Goal: Task Accomplishment & Management: Manage account settings

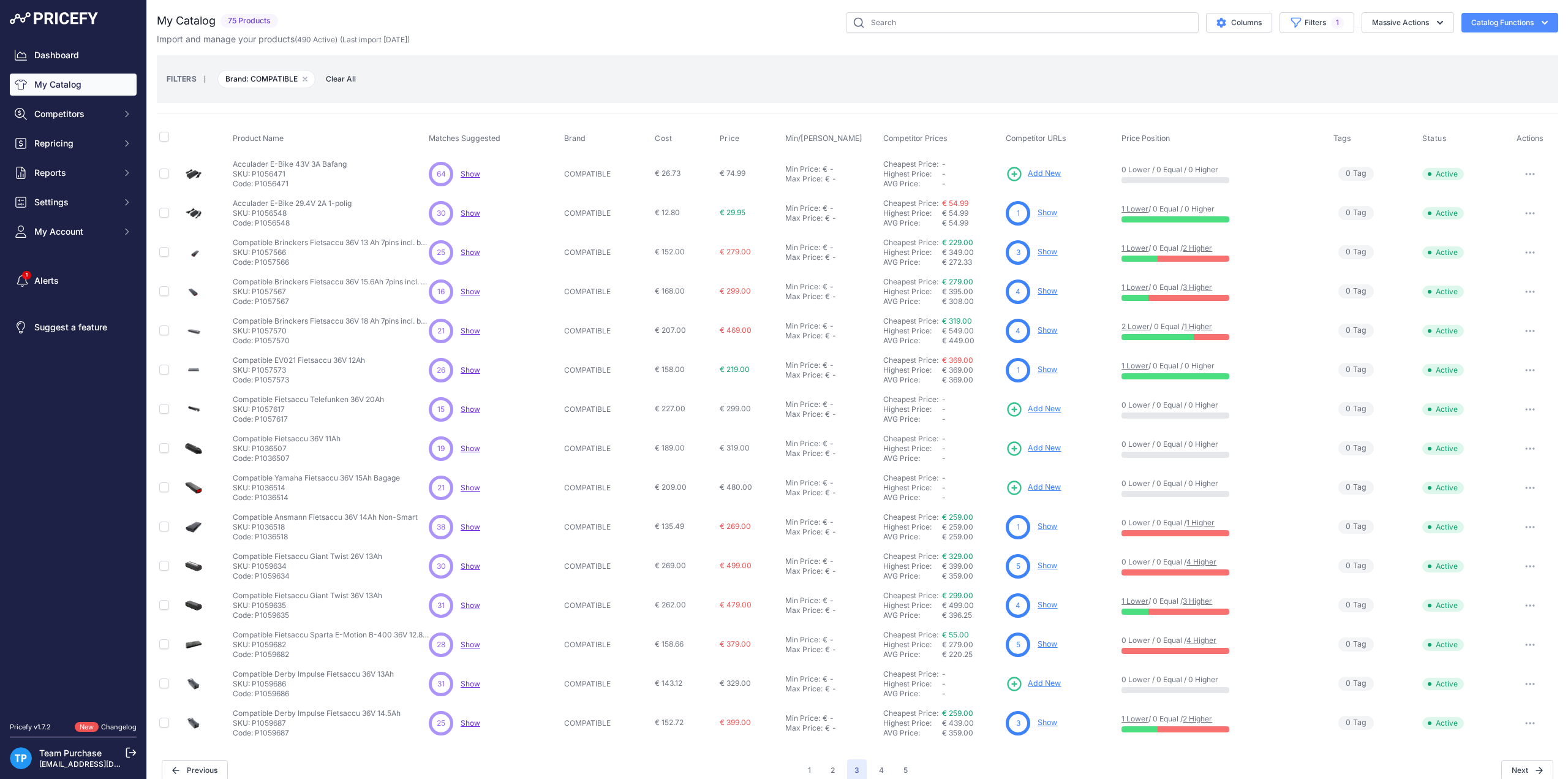
scroll to position [12, 0]
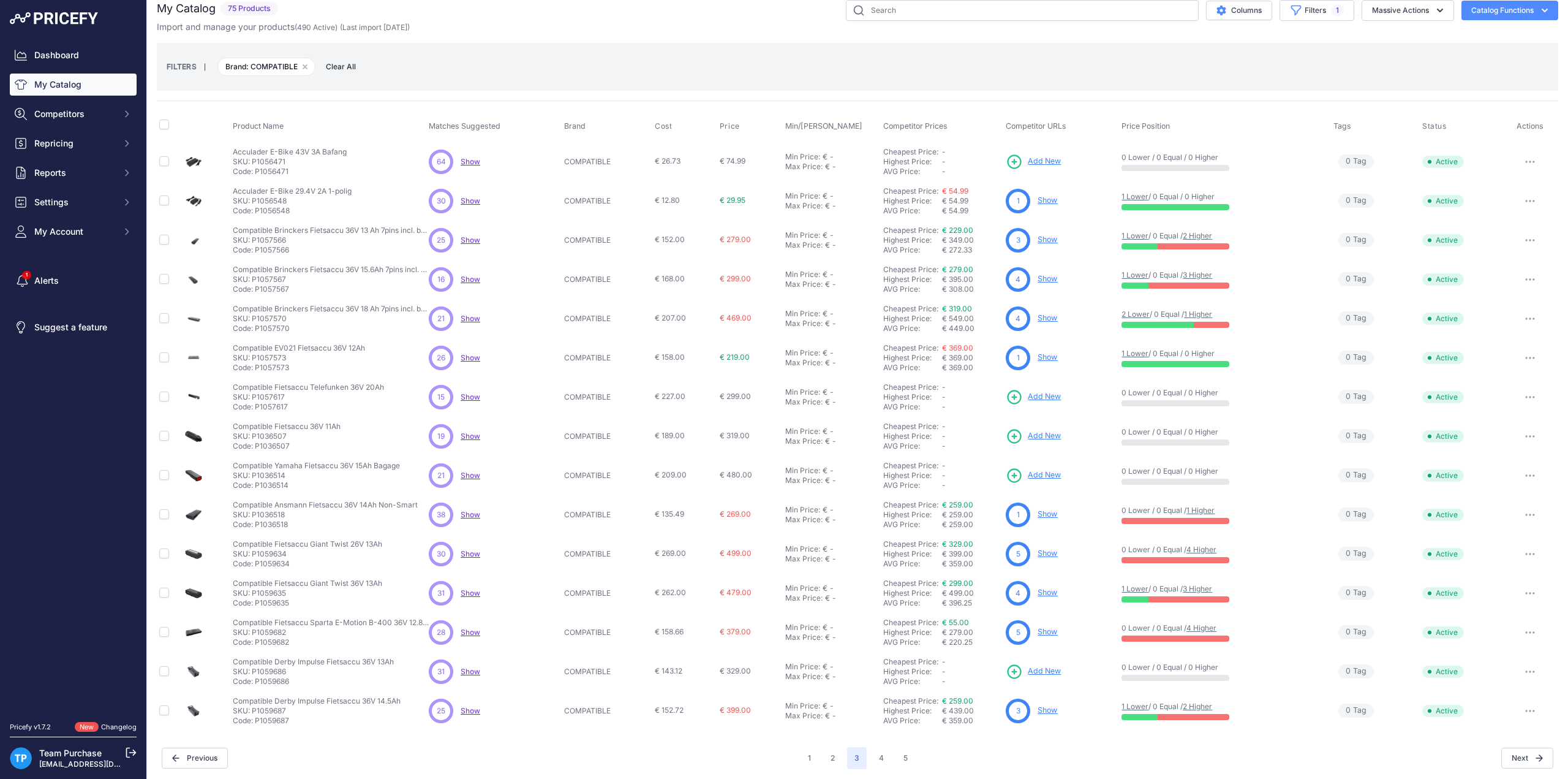
click at [550, 44] on div "FILTERS | Brand: COMPATIBLE Remove filter option Clear All" at bounding box center [857, 67] width 1401 height 48
click at [562, 51] on div "FILTERS | Brand: COMPATIBLE Remove filter option Clear All" at bounding box center [857, 67] width 1382 height 33
click at [880, 755] on button "4" at bounding box center [882, 757] width 20 height 22
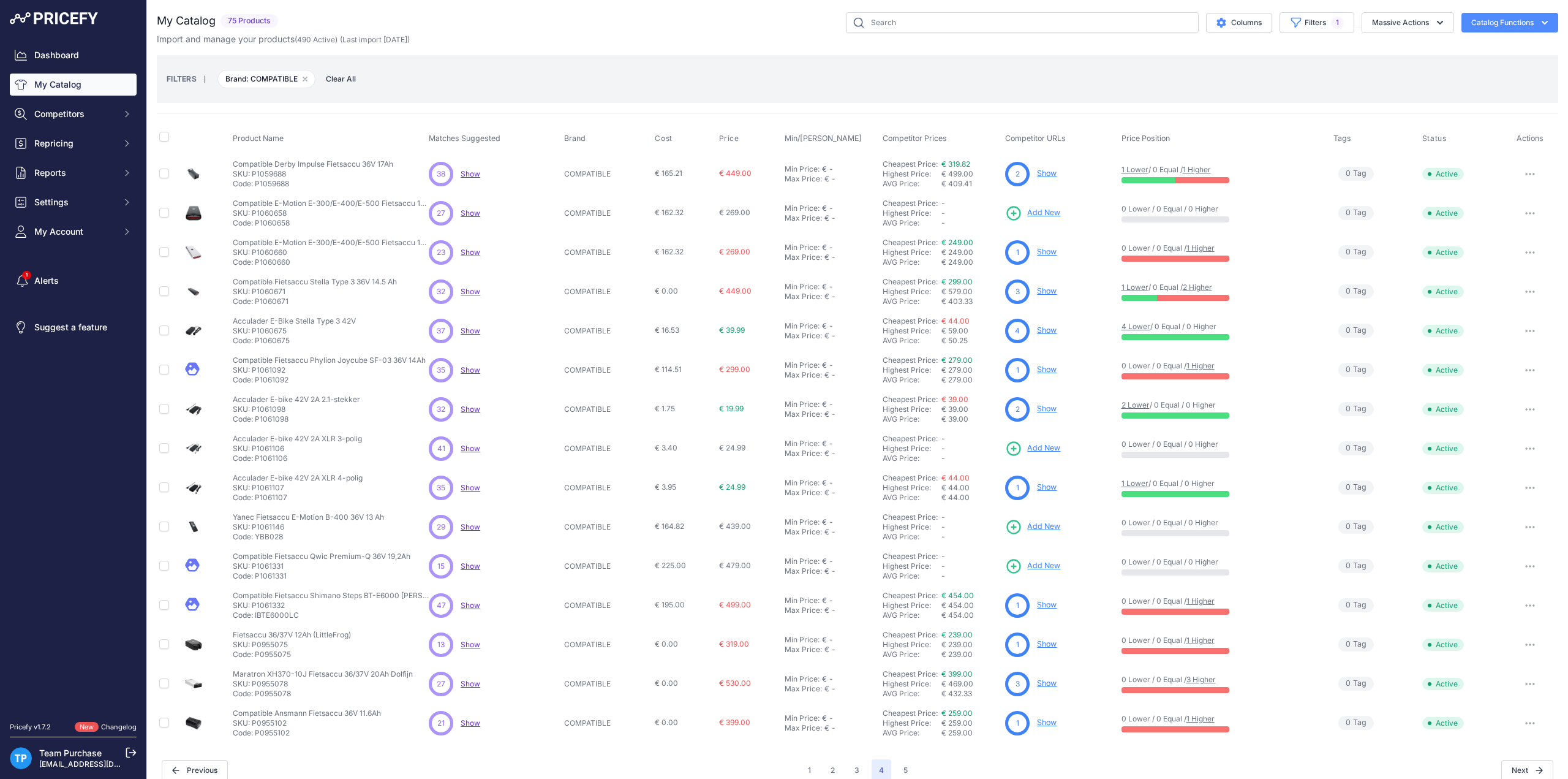
click at [1518, 530] on button "button" at bounding box center [1530, 526] width 25 height 17
click at [1499, 569] on button "Delete" at bounding box center [1517, 572] width 78 height 20
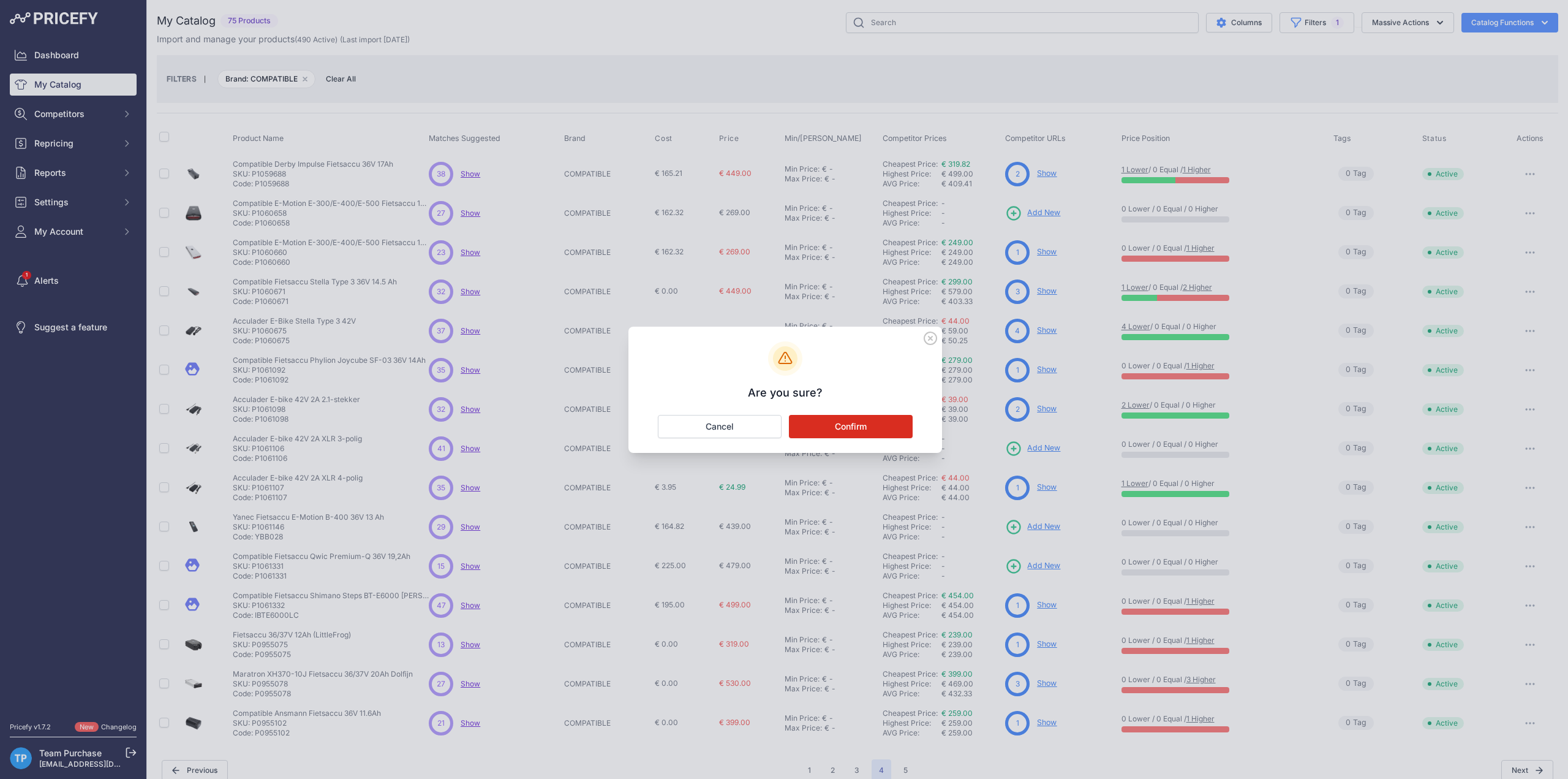
click at [853, 434] on button "Confirm" at bounding box center [851, 427] width 124 height 24
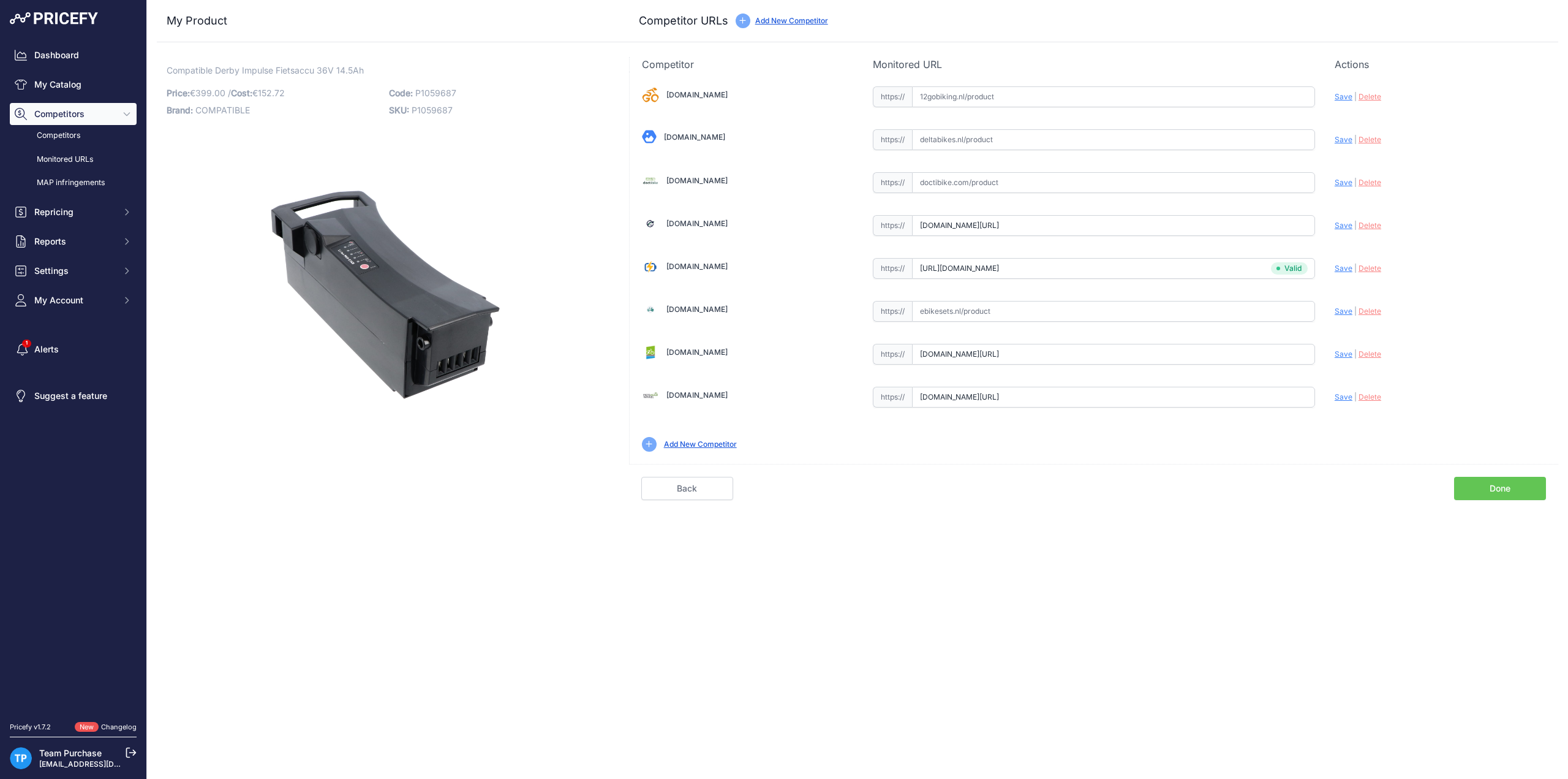
click at [1060, 563] on div "Competitor URL added. It will be now analyzed and available in the Monitored UR…" at bounding box center [857, 390] width 1421 height 779
click at [1264, 458] on div "12gobiking.nl Valid Invalid" at bounding box center [1093, 268] width 929 height 392
click at [800, 614] on div "Competitor URL added. It will be now analyzed and available in the Monitored UR…" at bounding box center [857, 390] width 1421 height 779
click at [1499, 484] on link "Done" at bounding box center [1500, 489] width 92 height 24
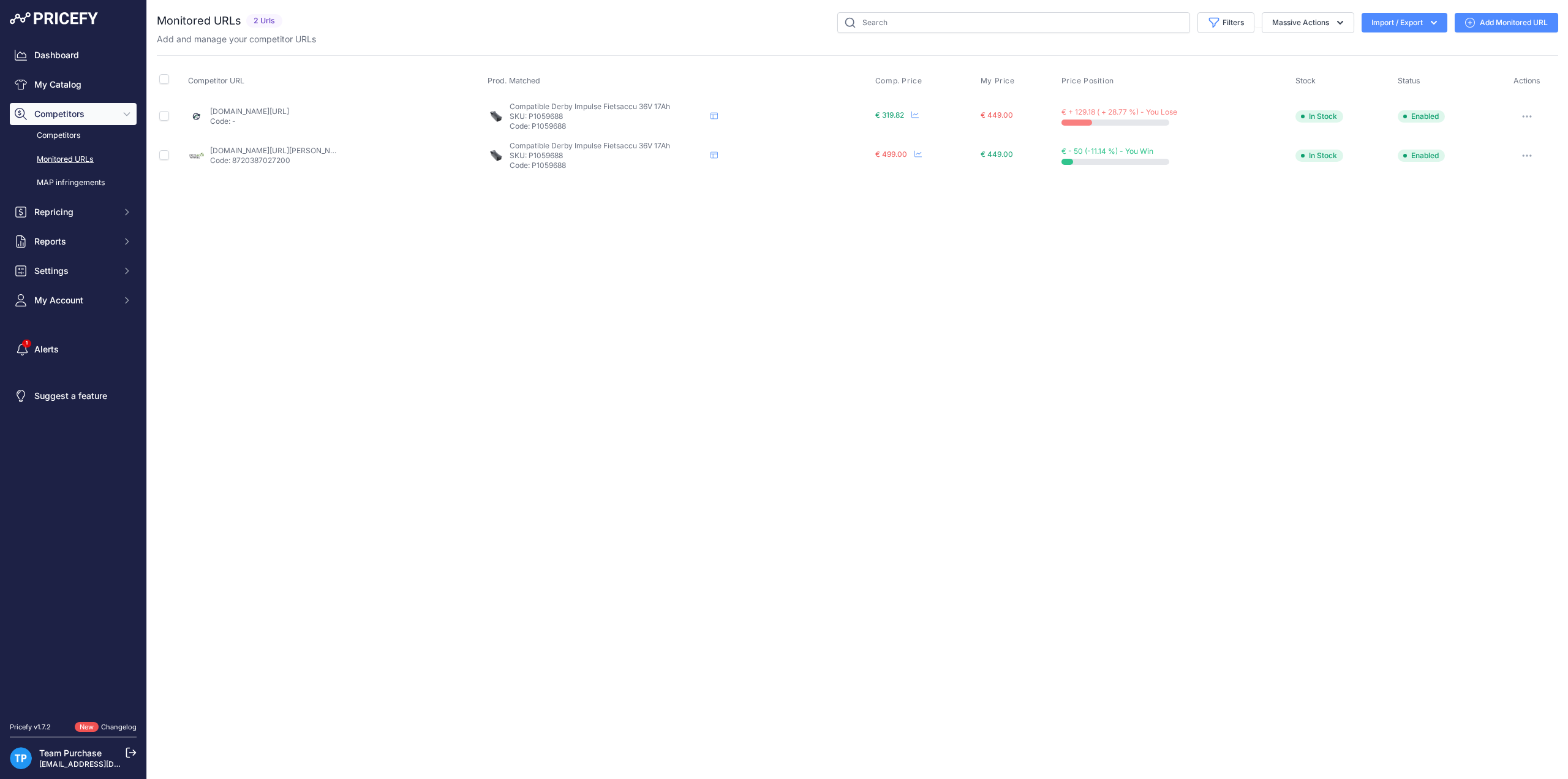
click at [1494, 22] on link "Add Monitored URL" at bounding box center [1507, 23] width 104 height 20
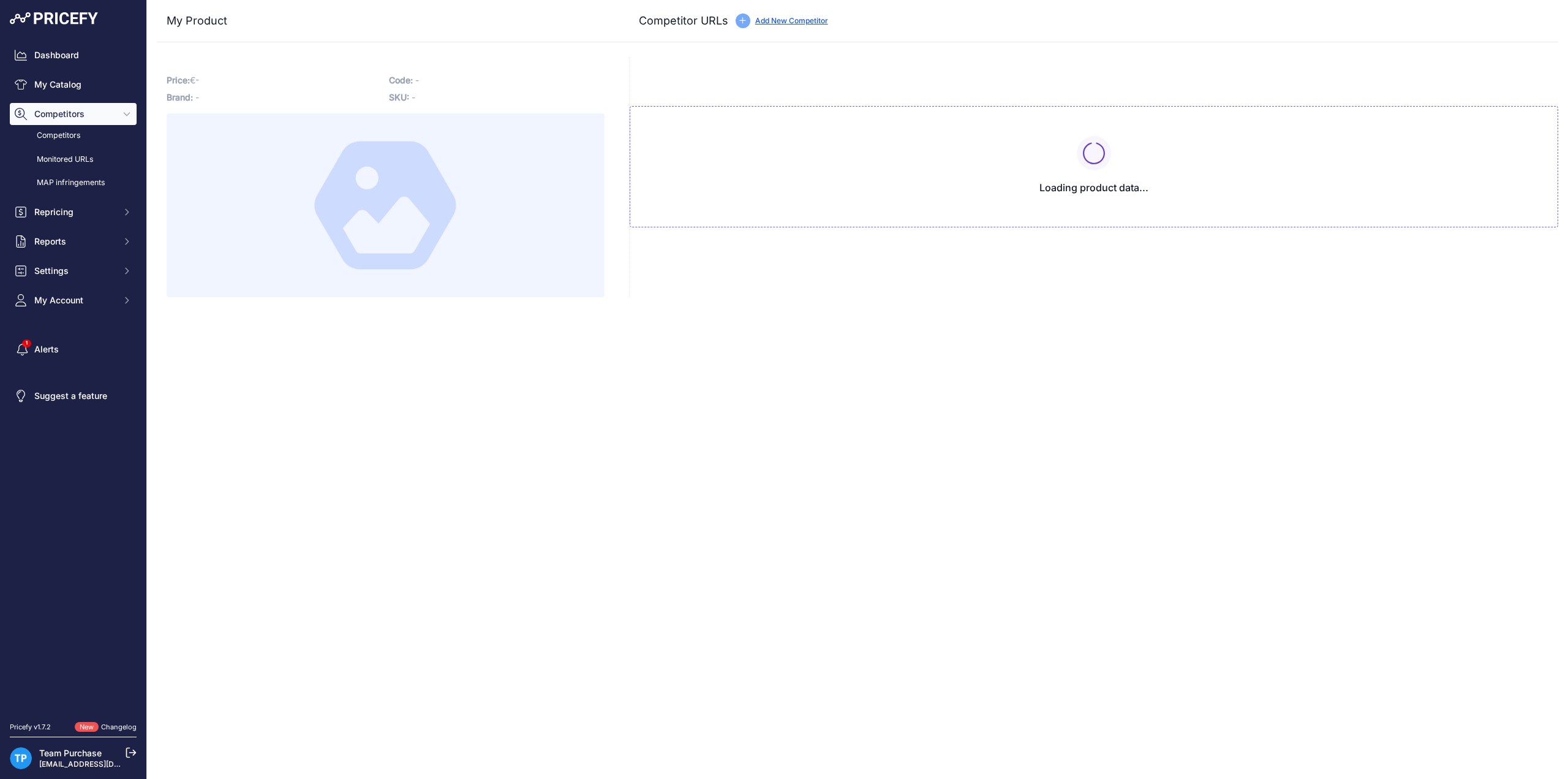
type input "www.e-bikeaccu.nl/impulse-36v-17ah-compatibele-fietsaccu?prirule_jdsnikfkfjsd=1…"
type input "www.fietsaccuwinkel.nl/impulse-accu-17ah-612wh-zwart-zilver?prirule_jdsnikfkfjs…"
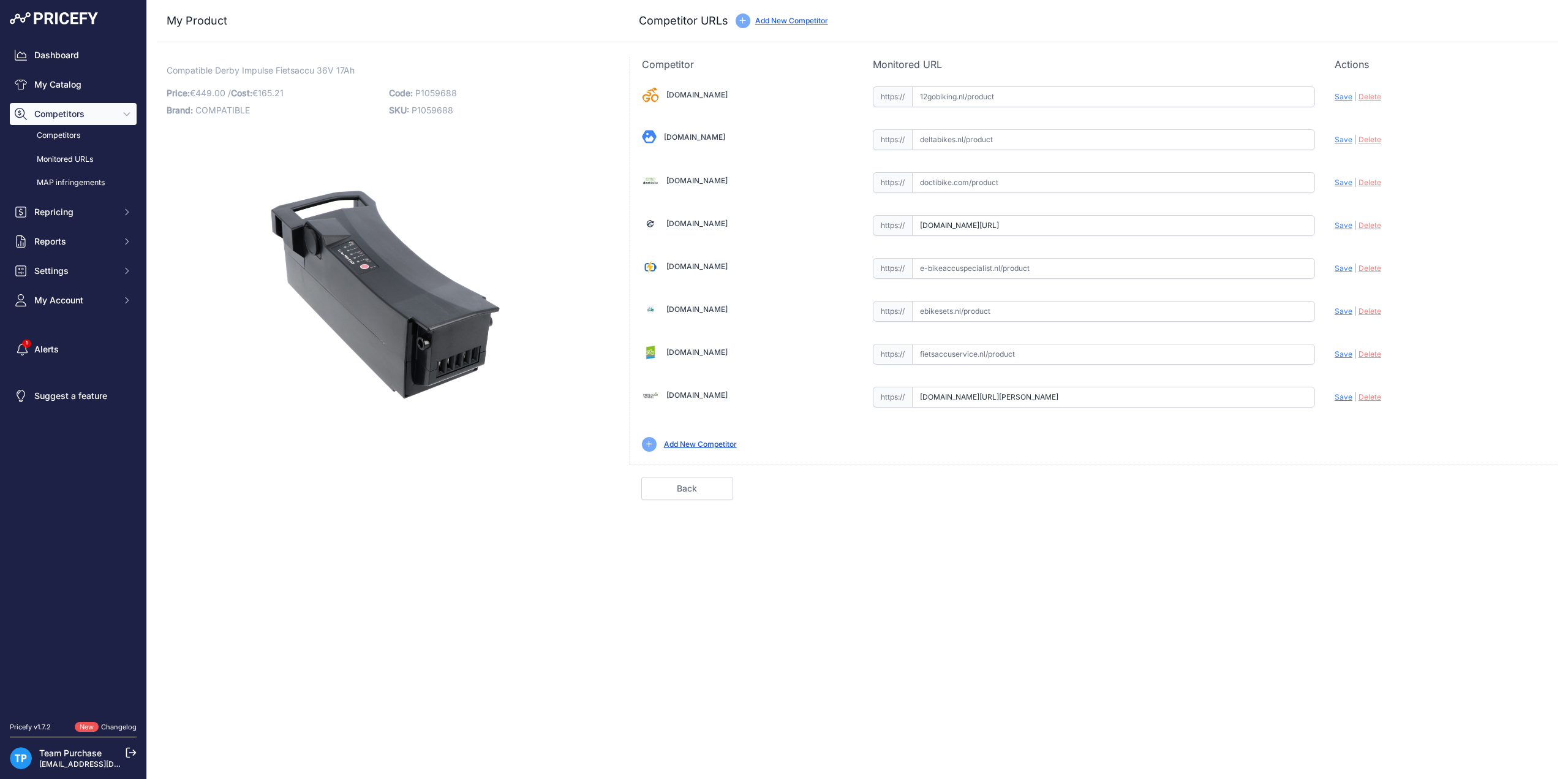
click at [419, 557] on div "Close My Product Competitor URLs" at bounding box center [857, 390] width 1421 height 779
click at [1028, 269] on input "text" at bounding box center [1113, 268] width 403 height 21
paste input "https://e-bikeaccuspecialist.nl/product/impulse-36v-18ah-voor-o-a-derby-cycle-g…"
click at [1340, 270] on span "Save" at bounding box center [1343, 268] width 18 height 9
type input "https://e-bikeaccuspecialist.nl/product/impulse-36v-18ah-voor-o-a-derby-cycle-g…"
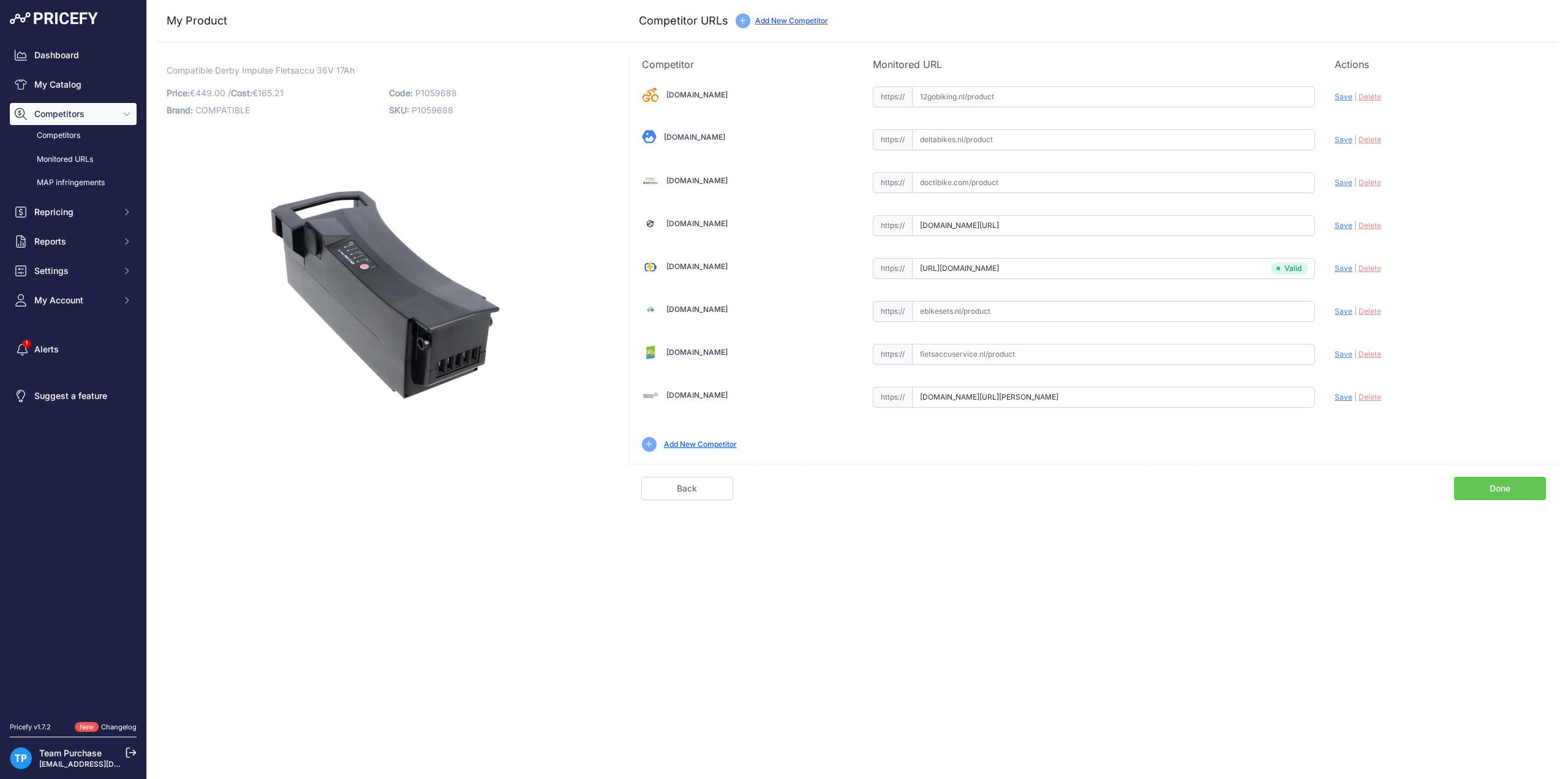
click at [973, 343] on input "text" at bounding box center [1113, 353] width 403 height 21
paste input "https://fietsaccuservice.nl/shop/fietsaccus/1207-accu-derby-impulse-compatible-…"
click at [1340, 349] on span "Save" at bounding box center [1343, 353] width 18 height 9
type input "https://fietsaccuservice.nl/shop/fietsaccus/1207-accu-derby-impulse-compatible-…"
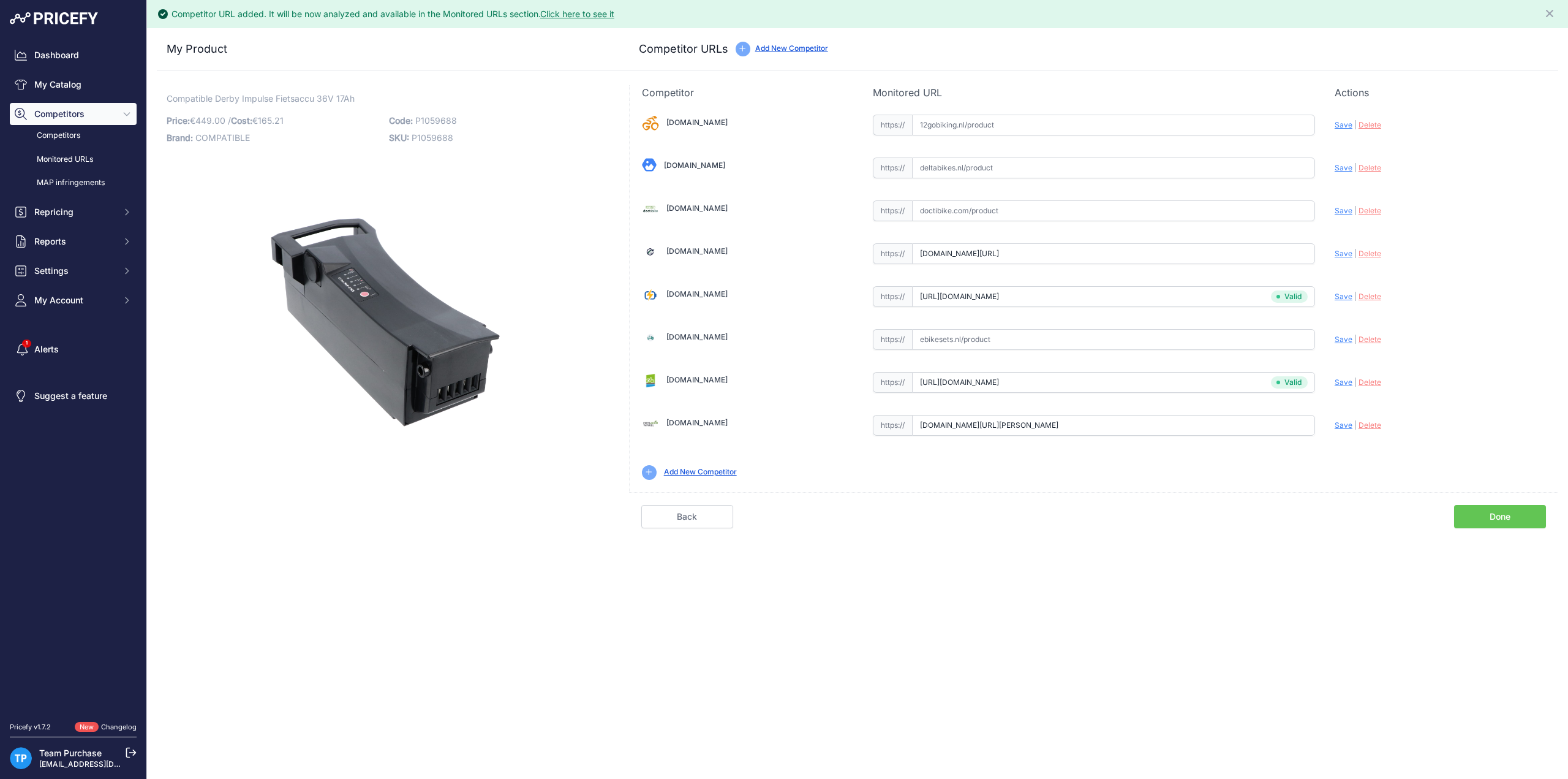
click at [1497, 510] on link "Done" at bounding box center [1500, 517] width 92 height 24
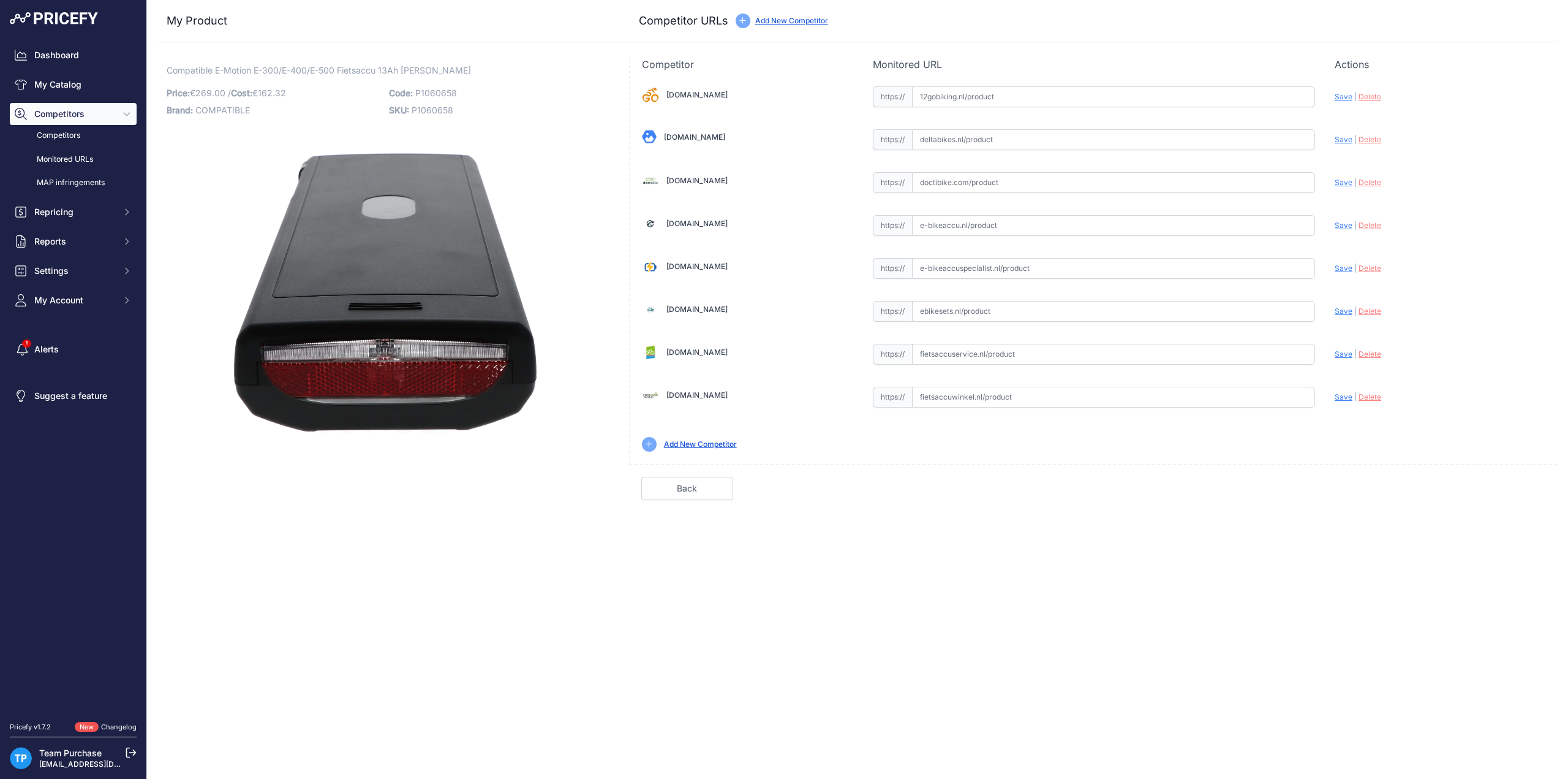
click at [981, 264] on input "text" at bounding box center [1113, 268] width 403 height 21
paste input "[URL][DOMAIN_NAME]"
click at [1338, 266] on span "Save" at bounding box center [1343, 268] width 18 height 9
type input "[URL][DOMAIN_NAME]"
click at [974, 311] on input "text" at bounding box center [1113, 311] width 403 height 21
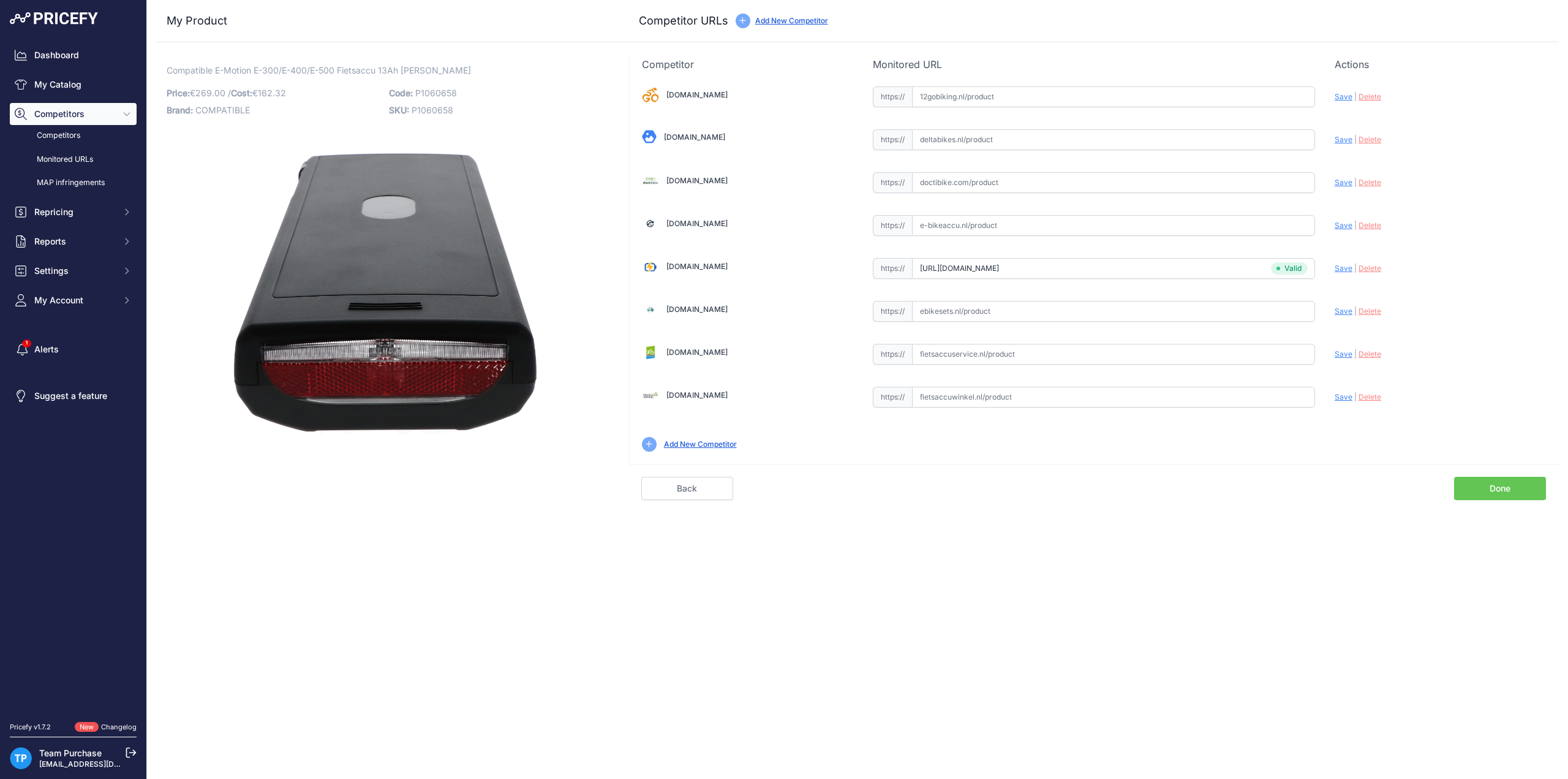
paste input "[URL][DOMAIN_NAME][PERSON_NAME]"
click at [1344, 307] on span "Save" at bounding box center [1343, 310] width 18 height 9
type input "[URL][DOMAIN_NAME][PERSON_NAME]"
click at [1468, 482] on link "Done" at bounding box center [1500, 489] width 92 height 24
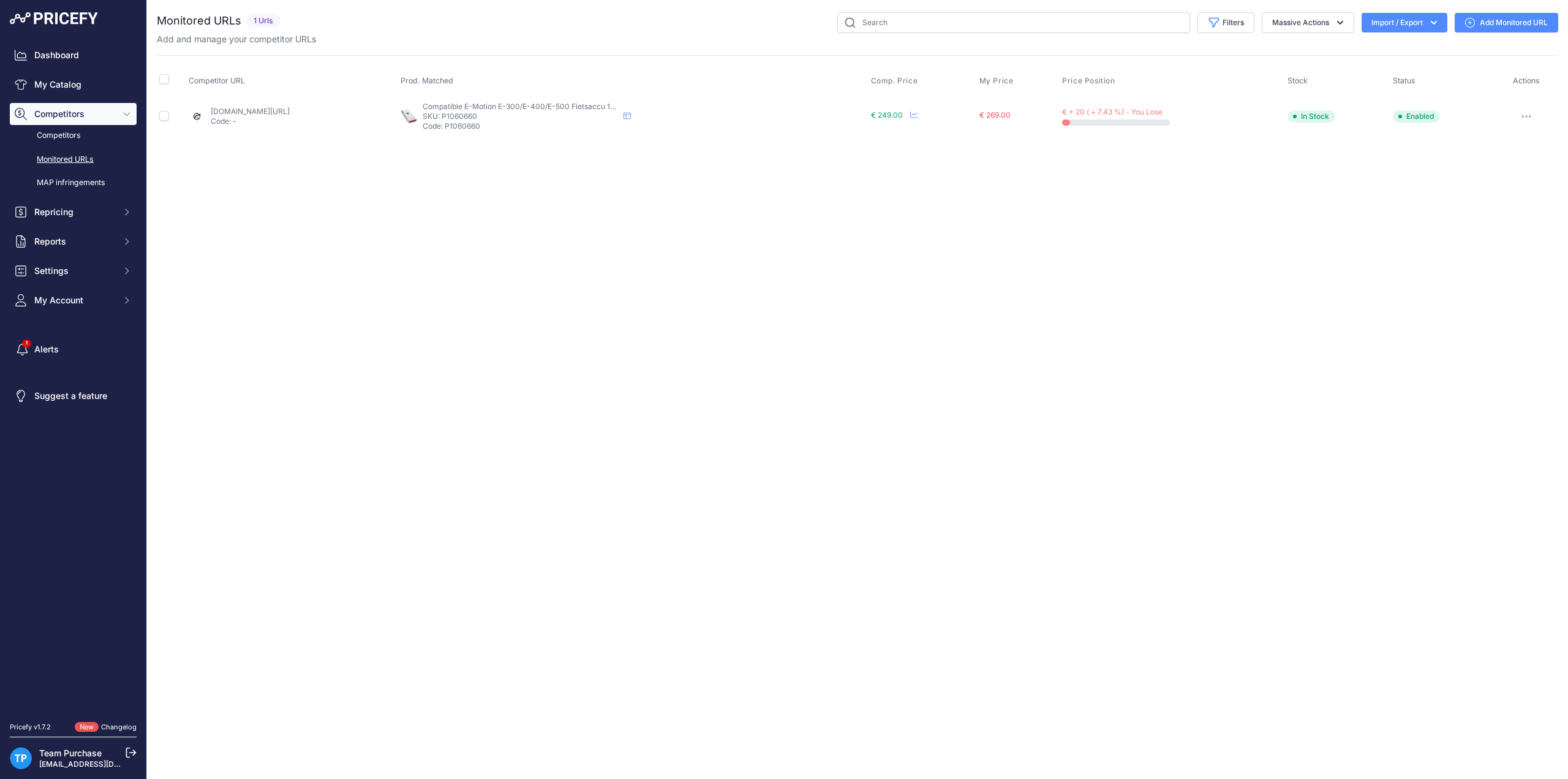
click at [1514, 28] on link "Add Monitored URL" at bounding box center [1507, 23] width 104 height 20
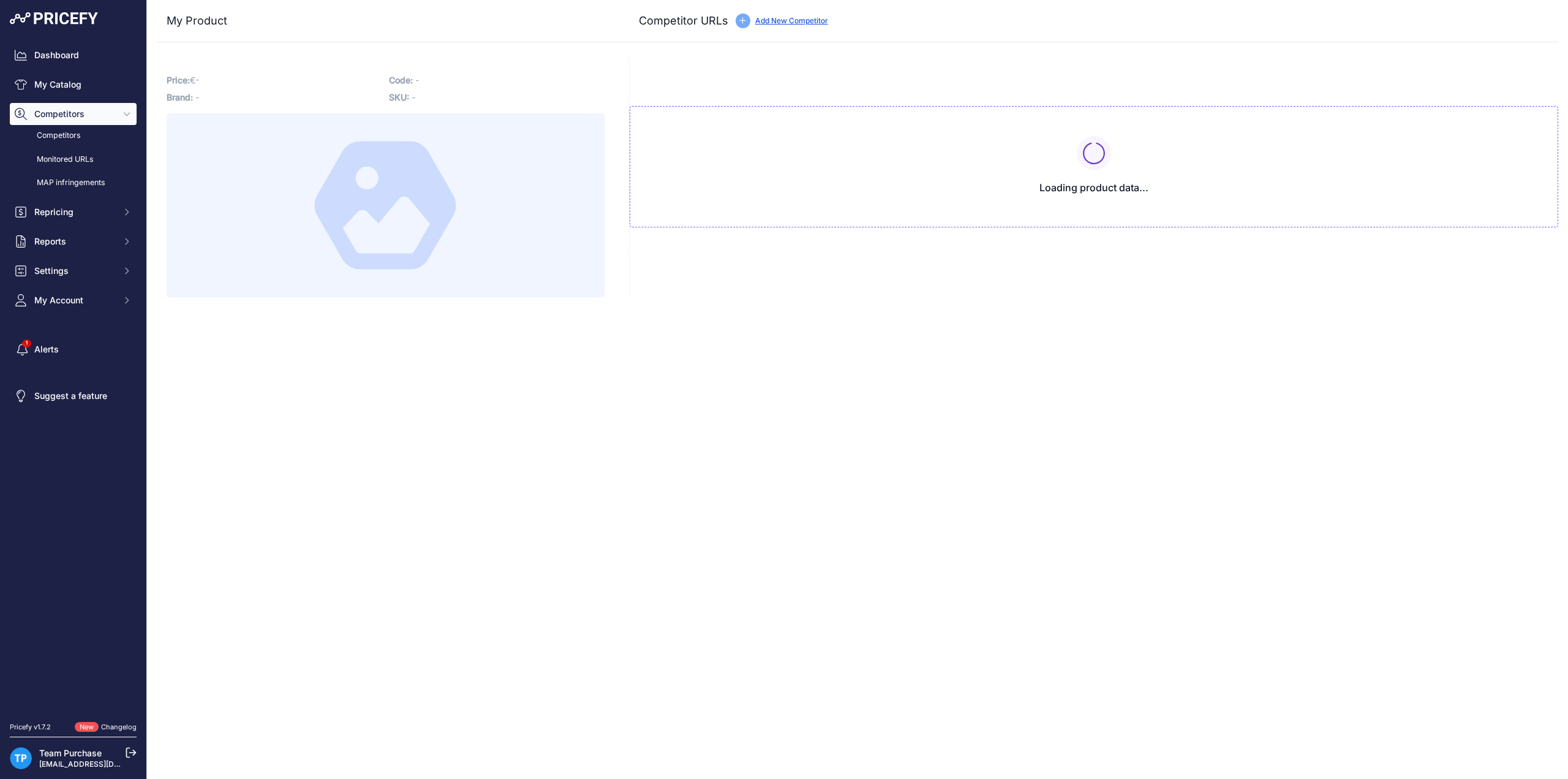
type input "[DOMAIN_NAME][URL]"
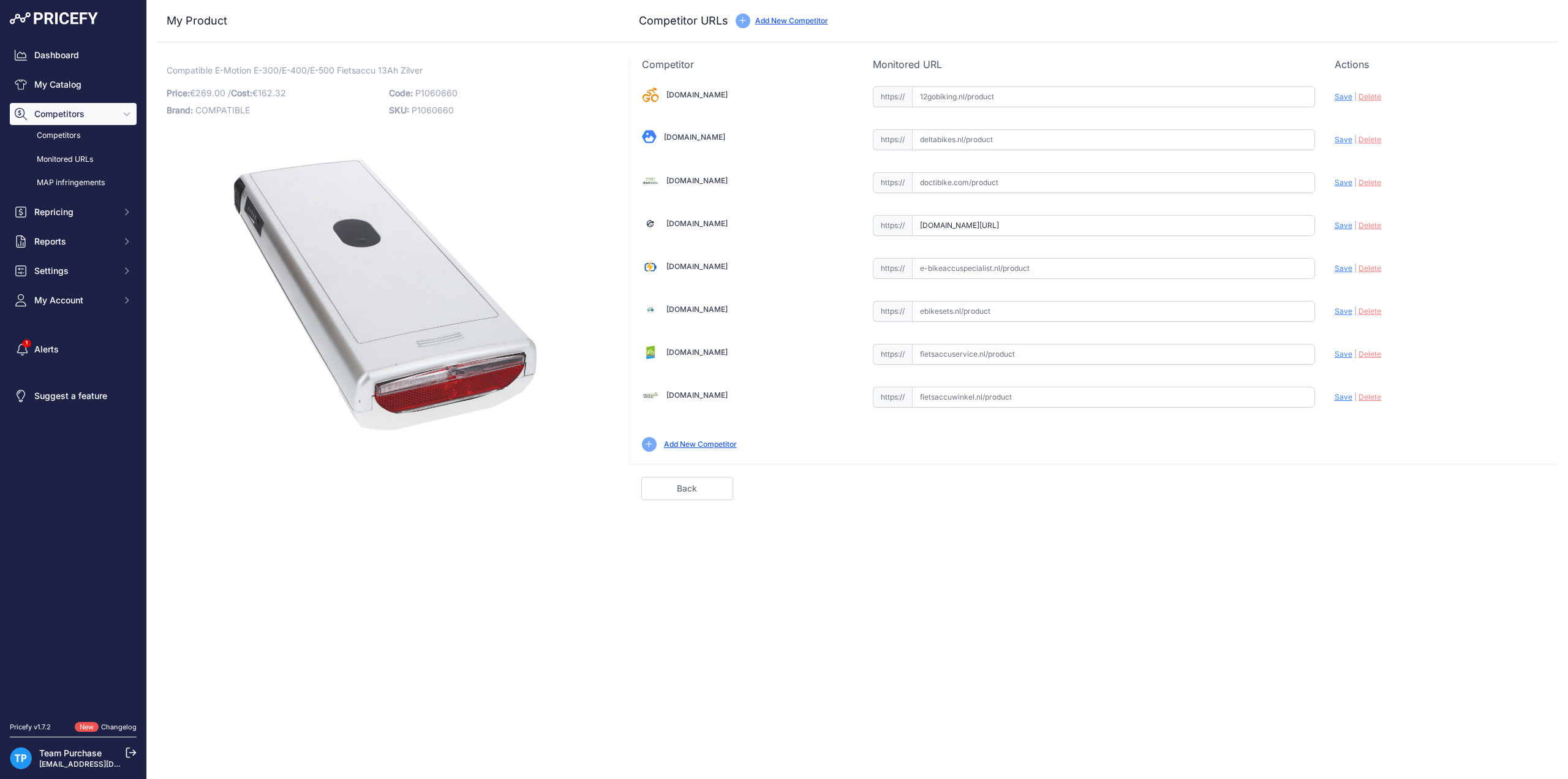
click at [1076, 293] on div "[DOMAIN_NAME] Valid Invalid" at bounding box center [1093, 268] width 929 height 392
click at [1075, 301] on input "text" at bounding box center [1113, 311] width 403 height 21
paste input "[URL][DOMAIN_NAME]"
click at [1346, 313] on div "Update Profile Save | [GEOGRAPHIC_DATA] Analyzing" at bounding box center [1441, 307] width 212 height 19
click at [1344, 308] on span "Save" at bounding box center [1343, 310] width 18 height 9
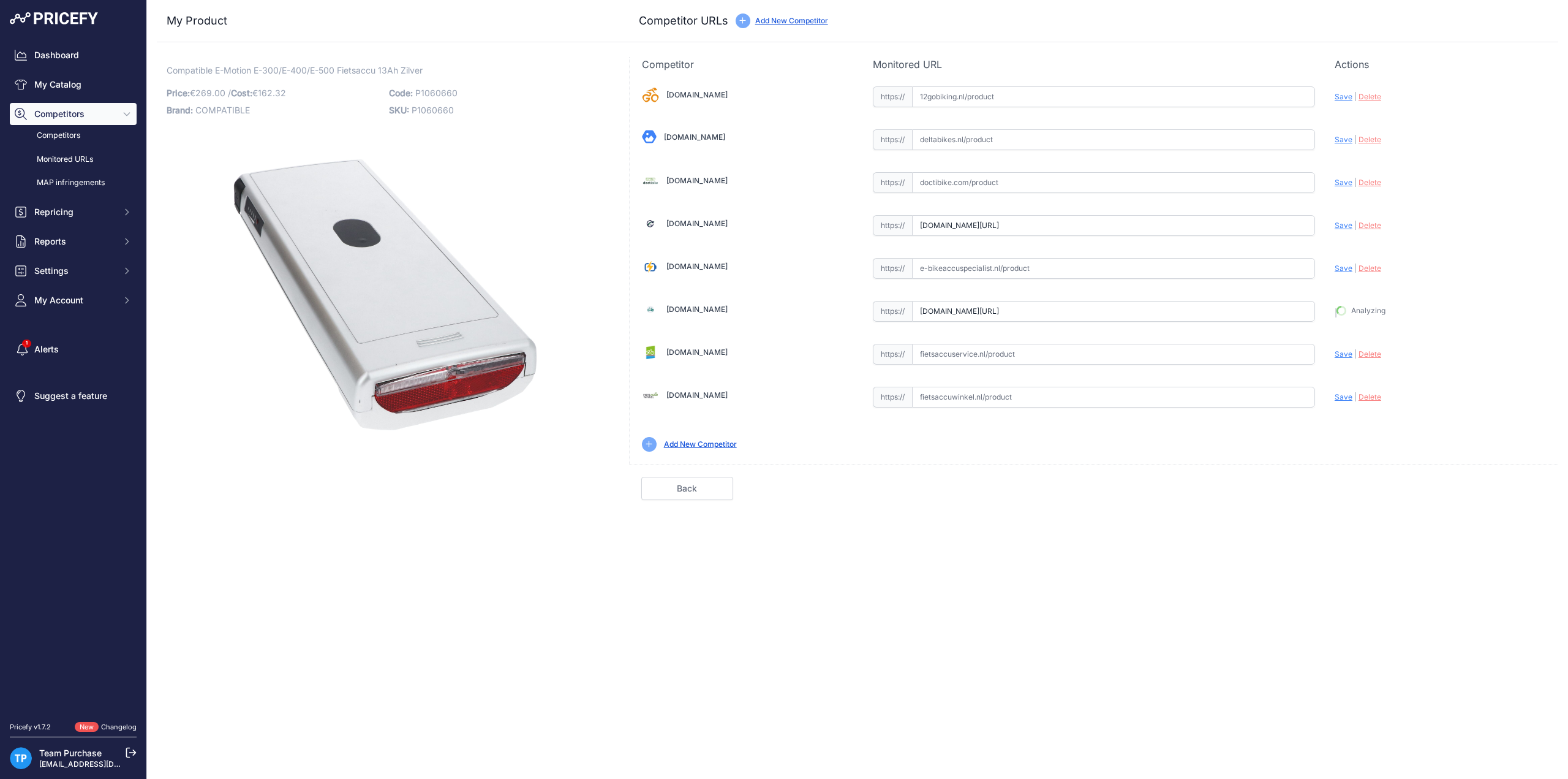
type input "[URL][DOMAIN_NAME]"
click at [1042, 268] on input "text" at bounding box center [1113, 268] width 403 height 21
paste input "[URL][DOMAIN_NAME]"
click at [1344, 267] on span "Save" at bounding box center [1343, 268] width 18 height 9
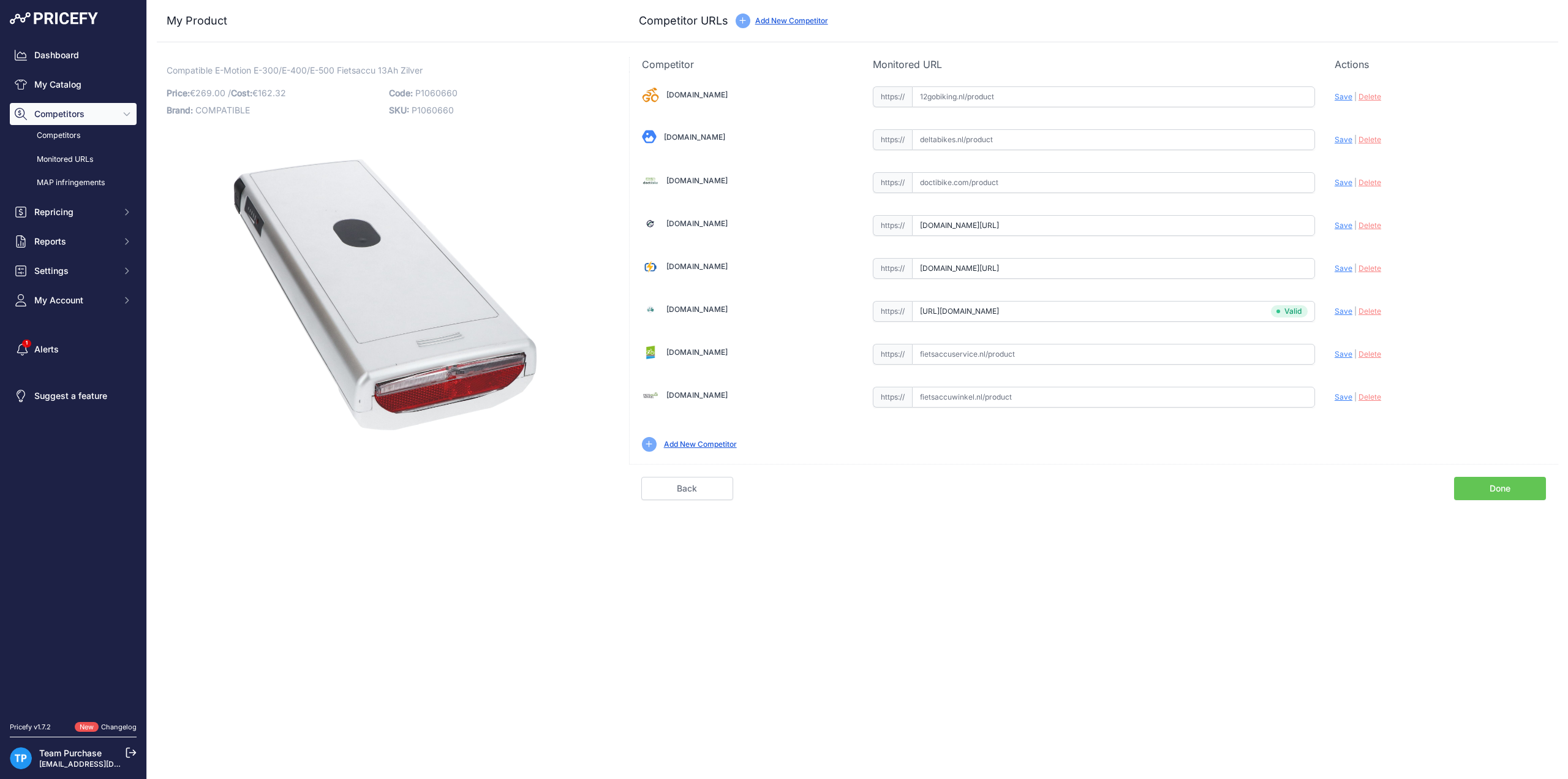
scroll to position [0, 0]
type input "[URL][DOMAIN_NAME]"
click at [1474, 484] on link "Done" at bounding box center [1500, 489] width 92 height 24
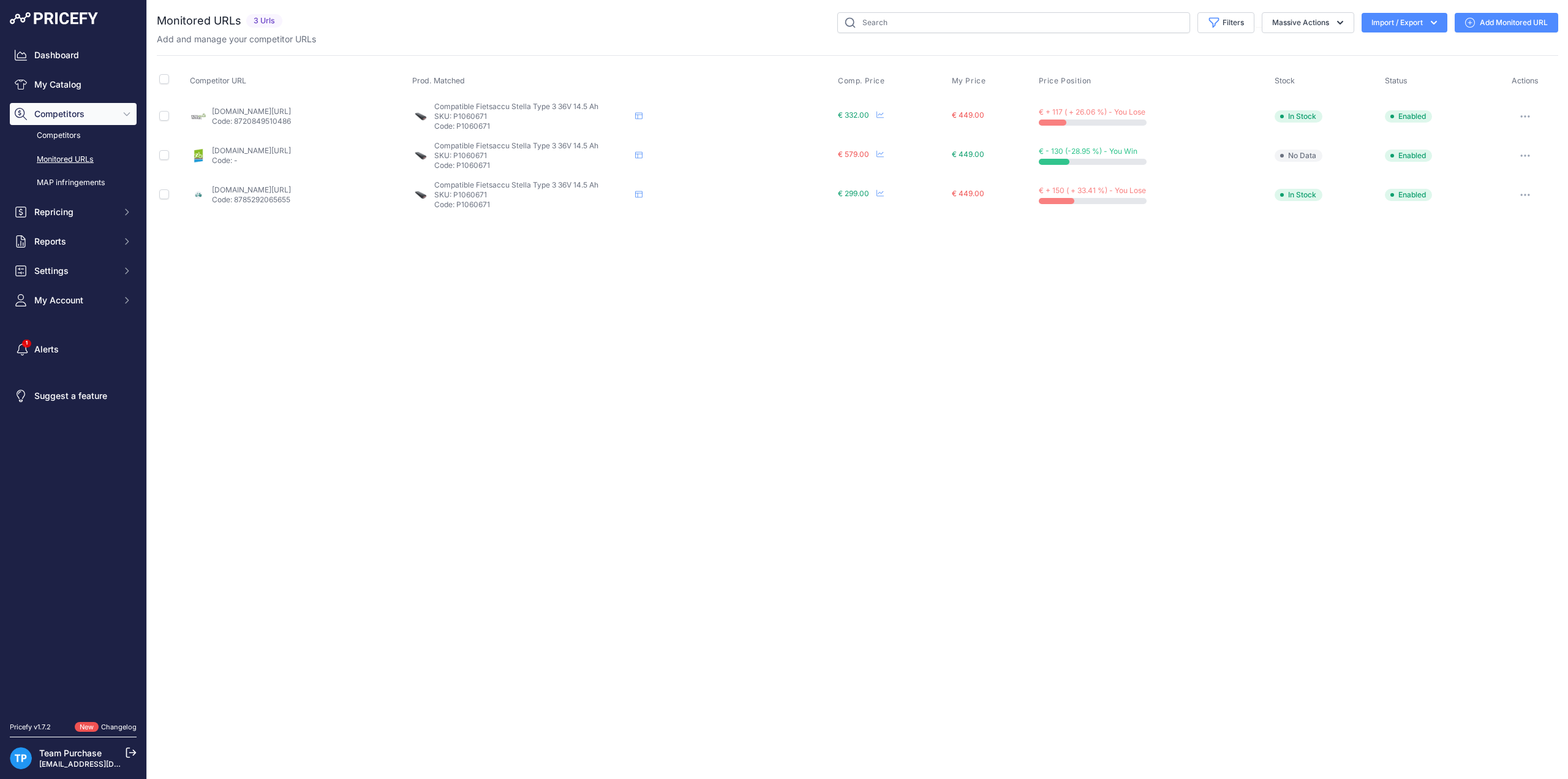
click at [1493, 26] on link "Add Monitored URL" at bounding box center [1507, 23] width 104 height 20
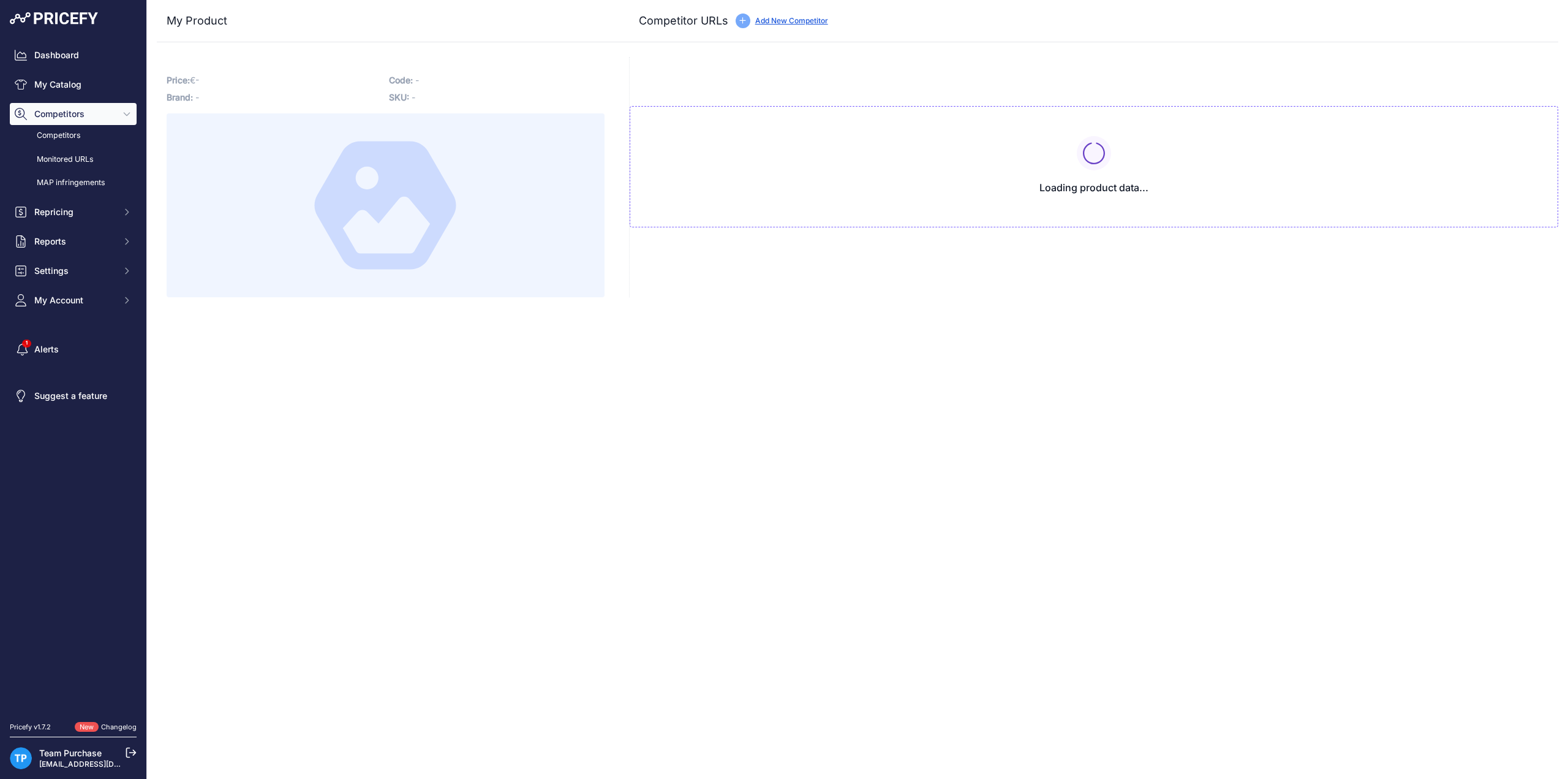
type input "ebikesets.nl/stella-type-3-fietsaccu-36-v-14-5-ah-522-wh?prirule_jdsnikfkfjsd=1…"
type input "fietsaccuservice.nl/shop/fietsaccus/accu-stella-3-compatible-36v-14-5ah/?prirul…"
type input "www.fietsaccuwinkel.nl/stella-type-3-compatibele-fietsaccu-540wh-15ah?prirule_j…"
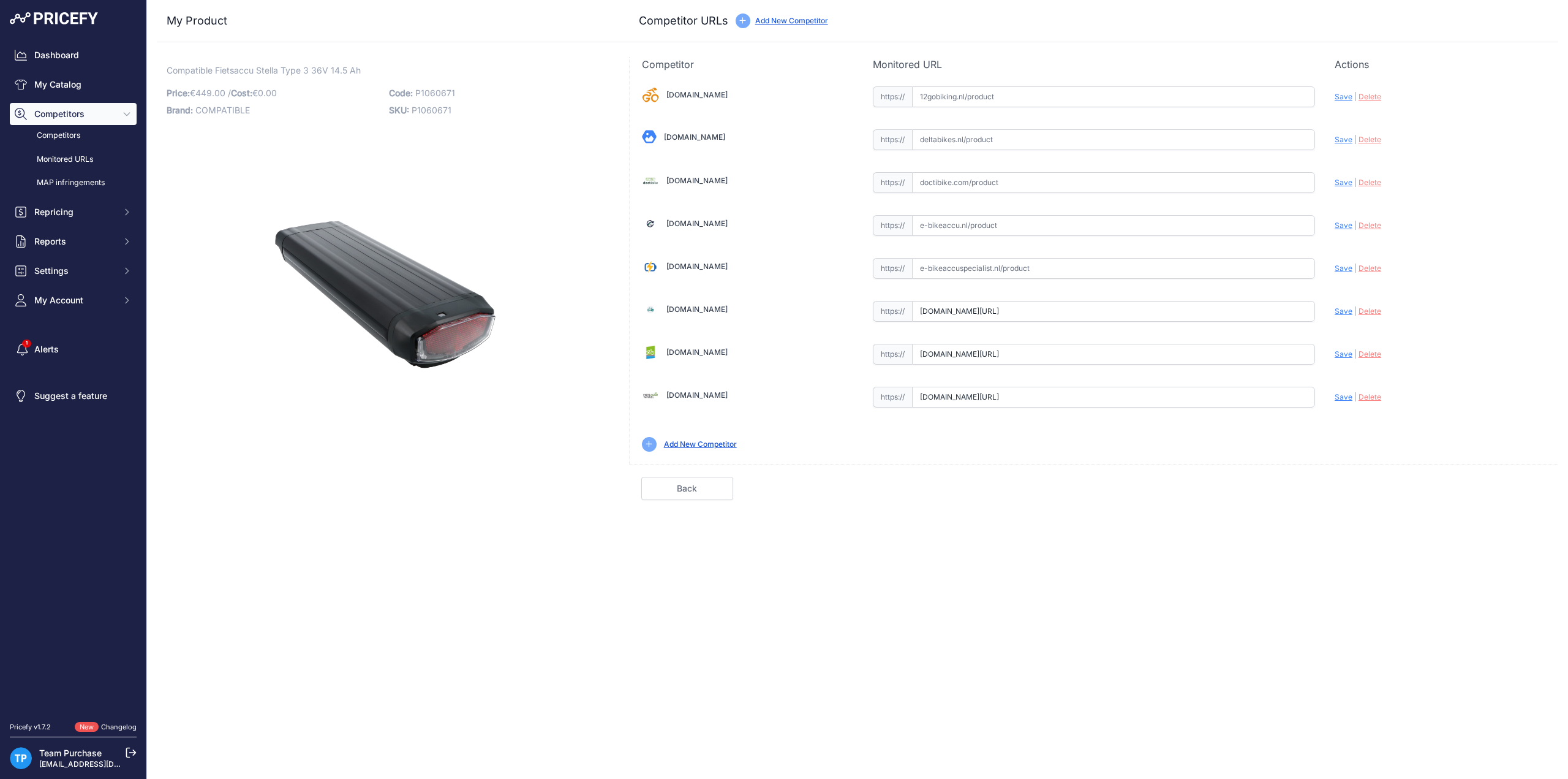
click at [1016, 264] on input "text" at bounding box center [1113, 268] width 403 height 21
paste input "https://e-bikeaccuspecialist.nl/product/stella-accu-type-3-1-0/"
click at [1342, 269] on span "Save" at bounding box center [1343, 268] width 18 height 9
type input "https://e-bikeaccuspecialist.nl/product/stella-accu-type-3-1-0/?prirule_jdsnikf…"
click at [1505, 486] on link "Done" at bounding box center [1500, 489] width 92 height 24
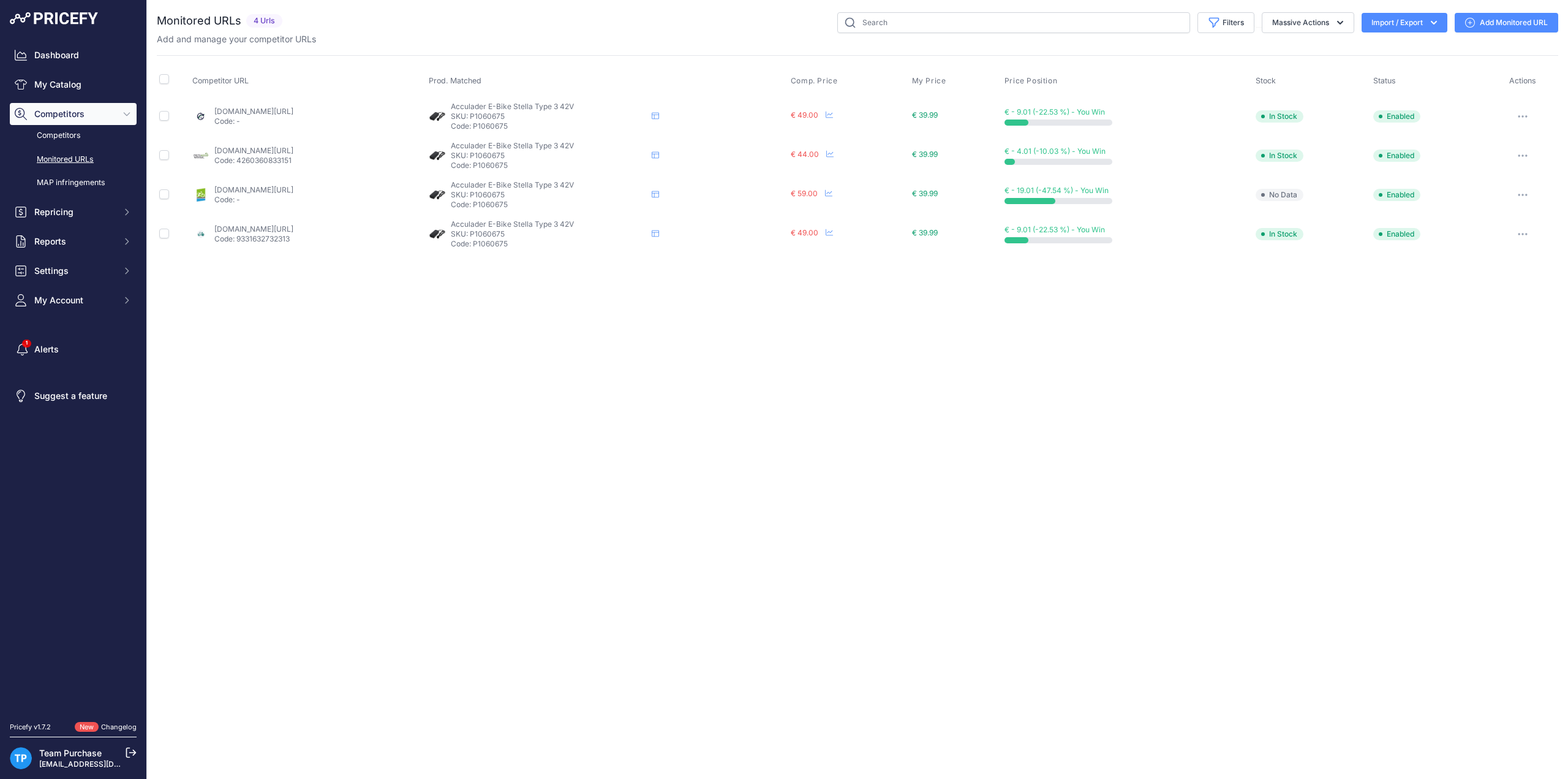
click at [517, 14] on div "Filters Saved Filters Set None Competitors Cheaper Than Me Competitors Products…" at bounding box center [923, 22] width 1271 height 21
click at [517, 406] on div "Close You are not connected to the internet." at bounding box center [857, 390] width 1421 height 779
click at [1473, 28] on link "Add Monitored URL" at bounding box center [1507, 23] width 104 height 20
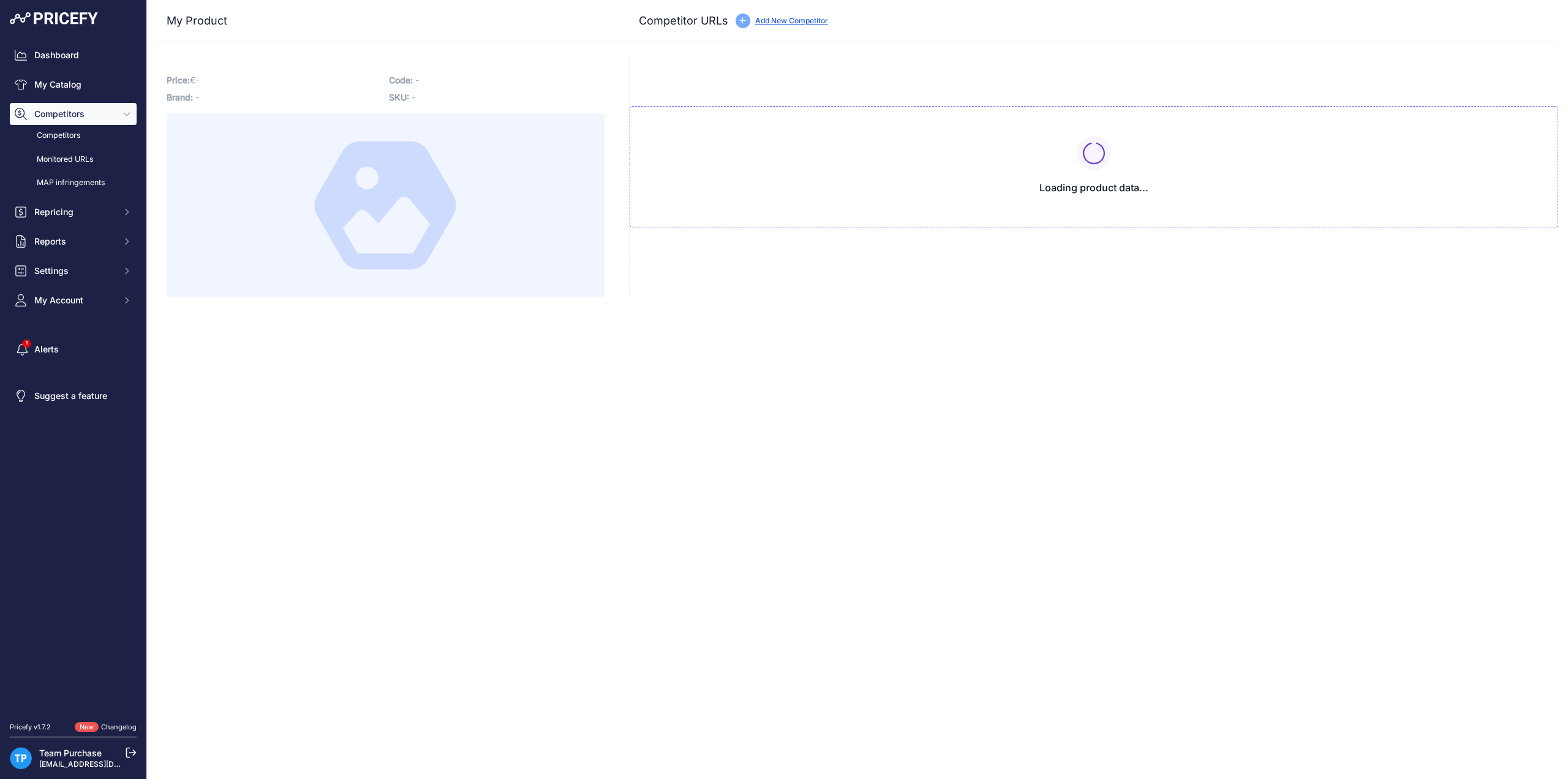
type input "[DOMAIN_NAME][URL]"
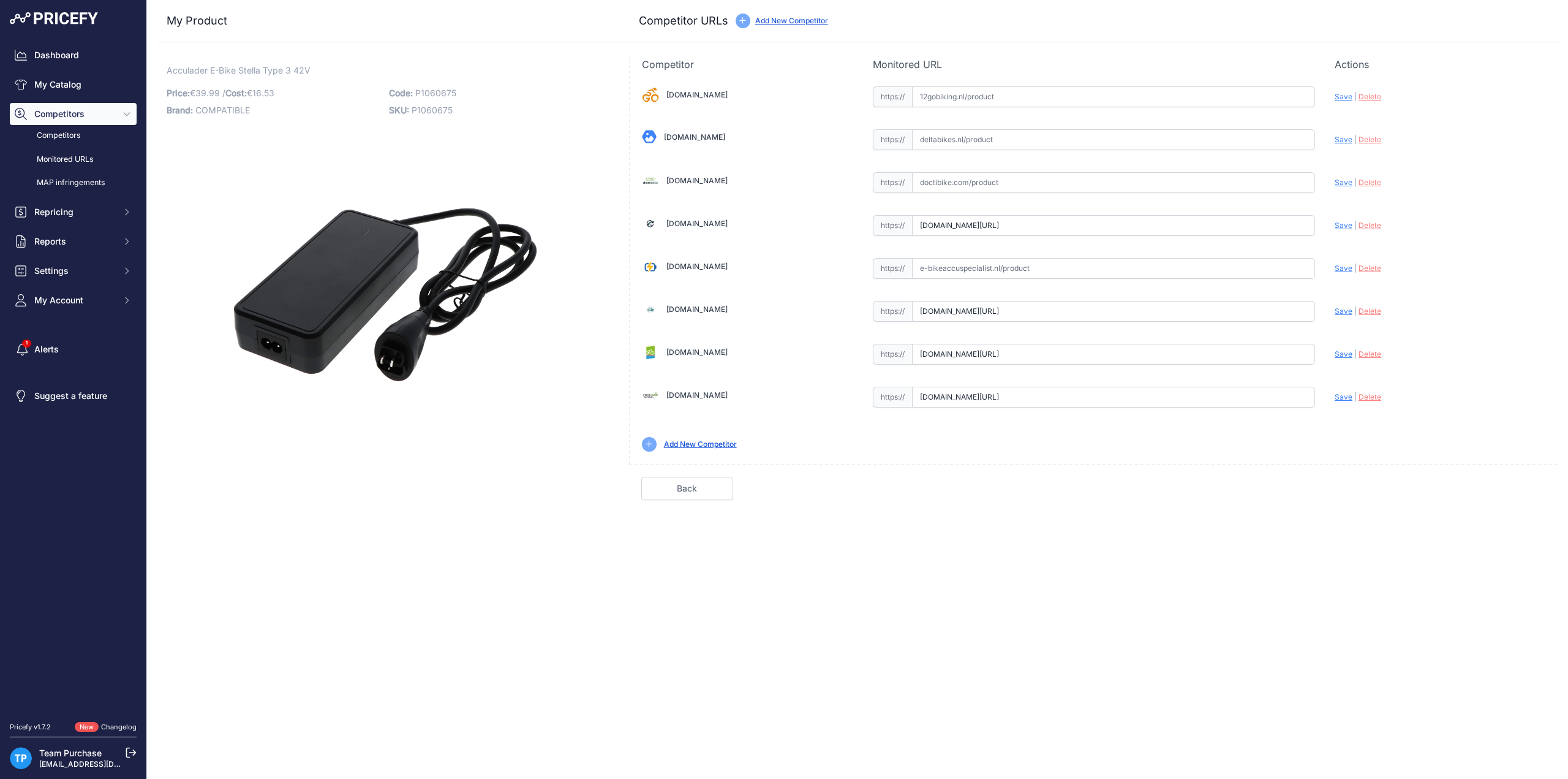
click at [1050, 270] on input "text" at bounding box center [1113, 268] width 403 height 21
paste input "https://e-bikeaccuspecialist.nl/product/stella-type-3-vervangende-lader-2a-36v-…"
click at [1344, 268] on span "Save" at bounding box center [1343, 268] width 18 height 9
type input "https://e-bikeaccuspecialist.nl/product/stella-type-3-vervangende-lader-2a-36v-…"
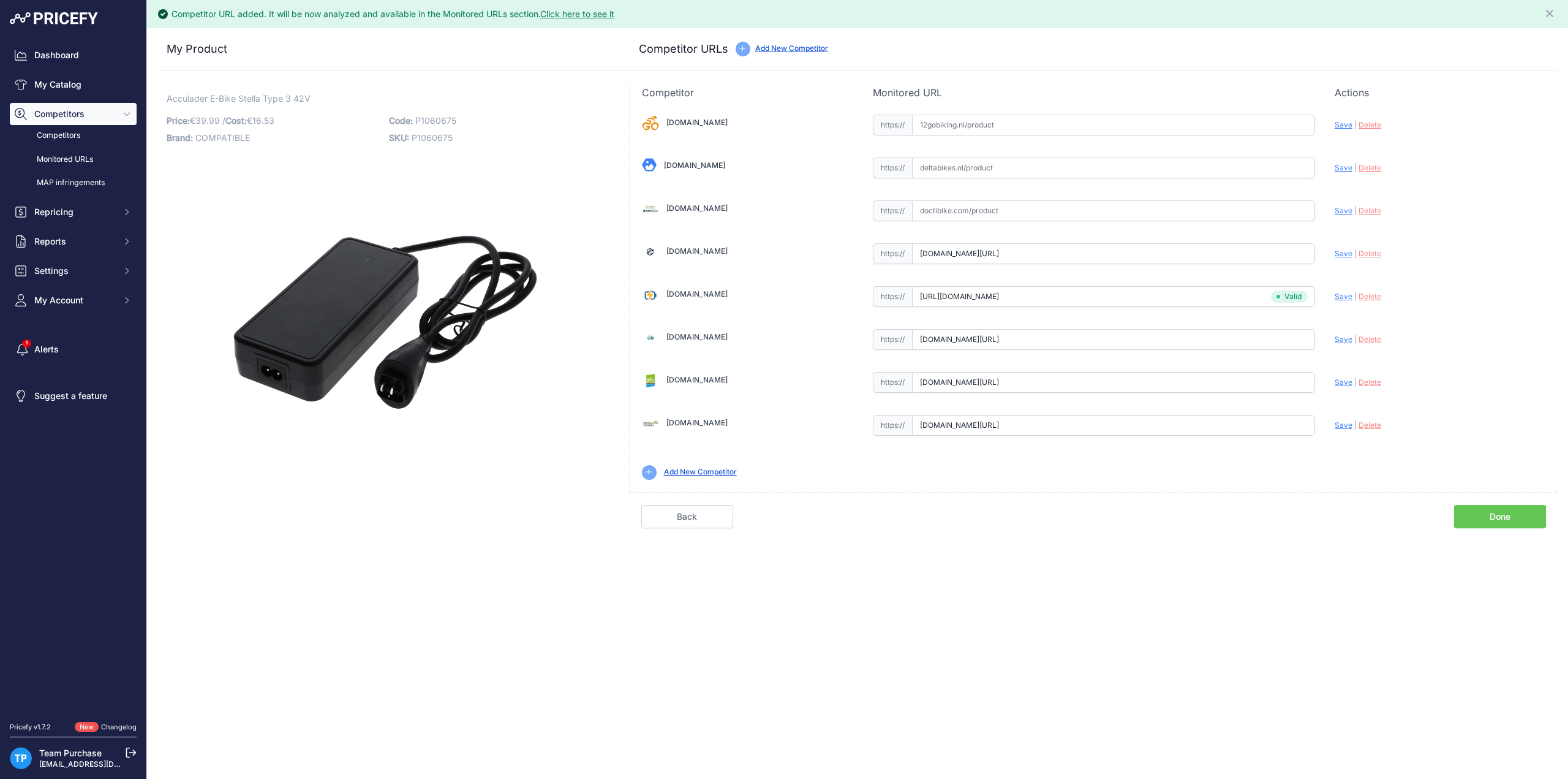
click at [1493, 509] on link "Done" at bounding box center [1500, 517] width 92 height 24
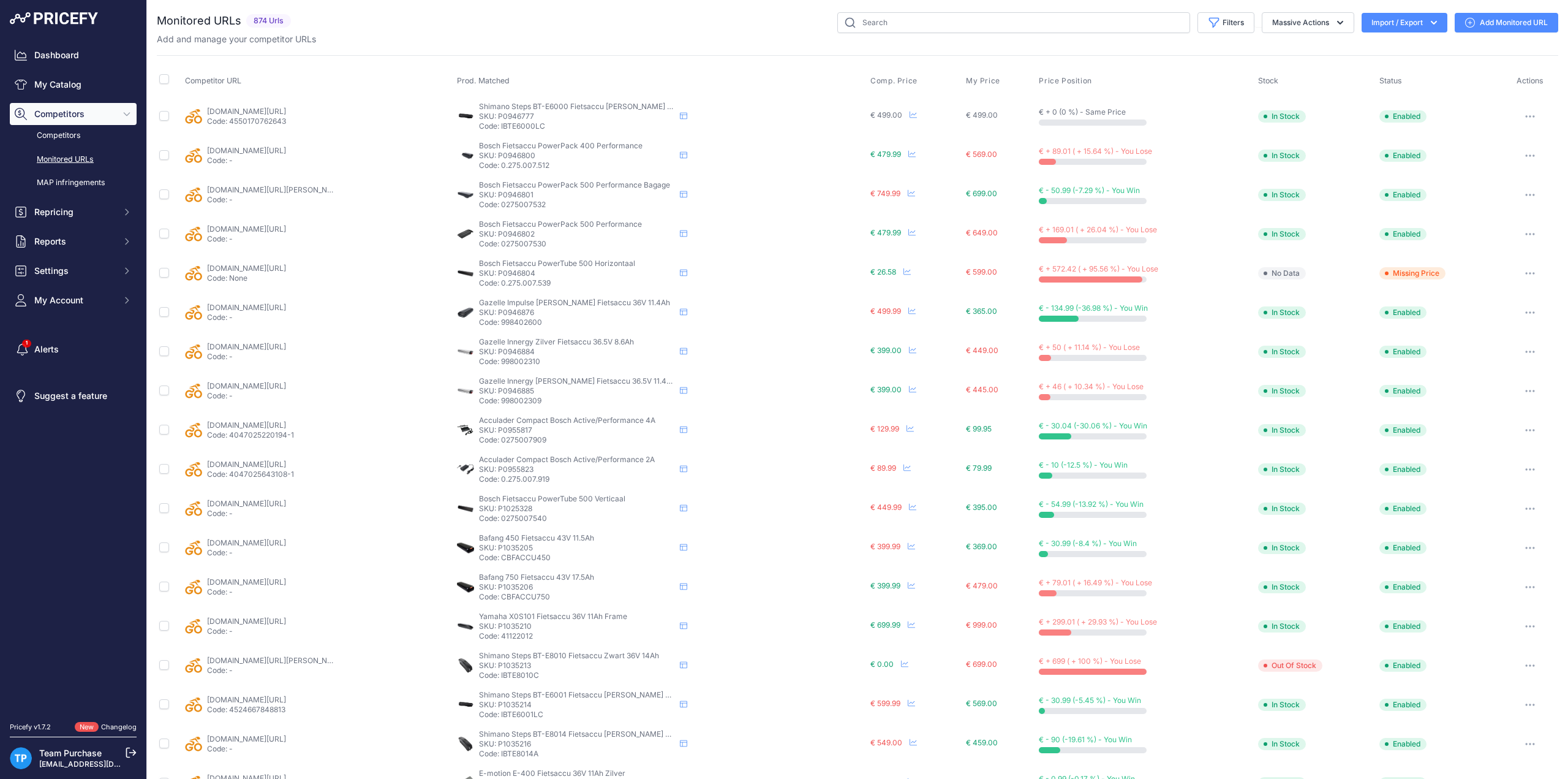
click at [620, 40] on div "Add and manage your competitor URLs" at bounding box center [857, 39] width 1401 height 12
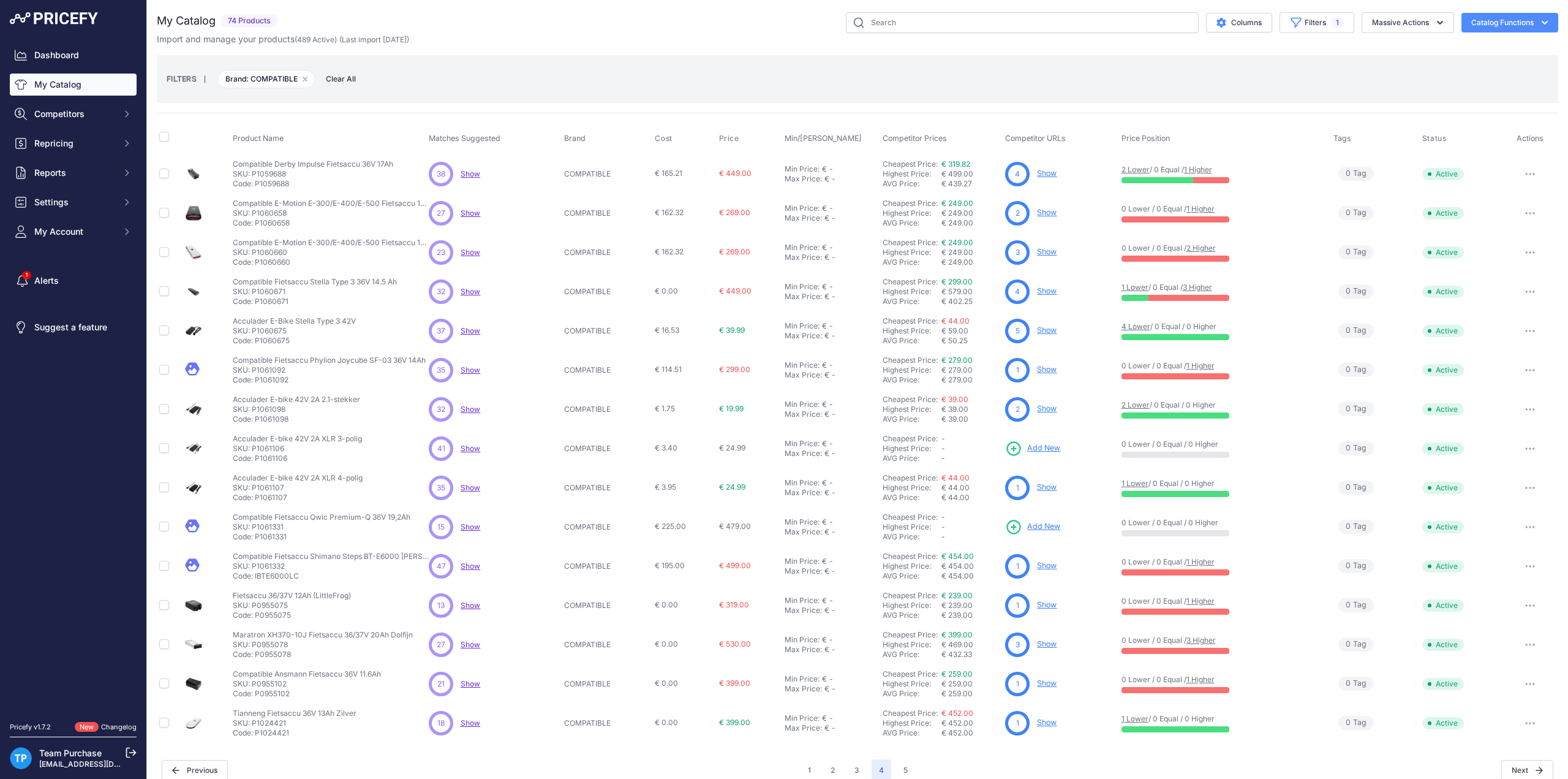
scroll to position [12, 0]
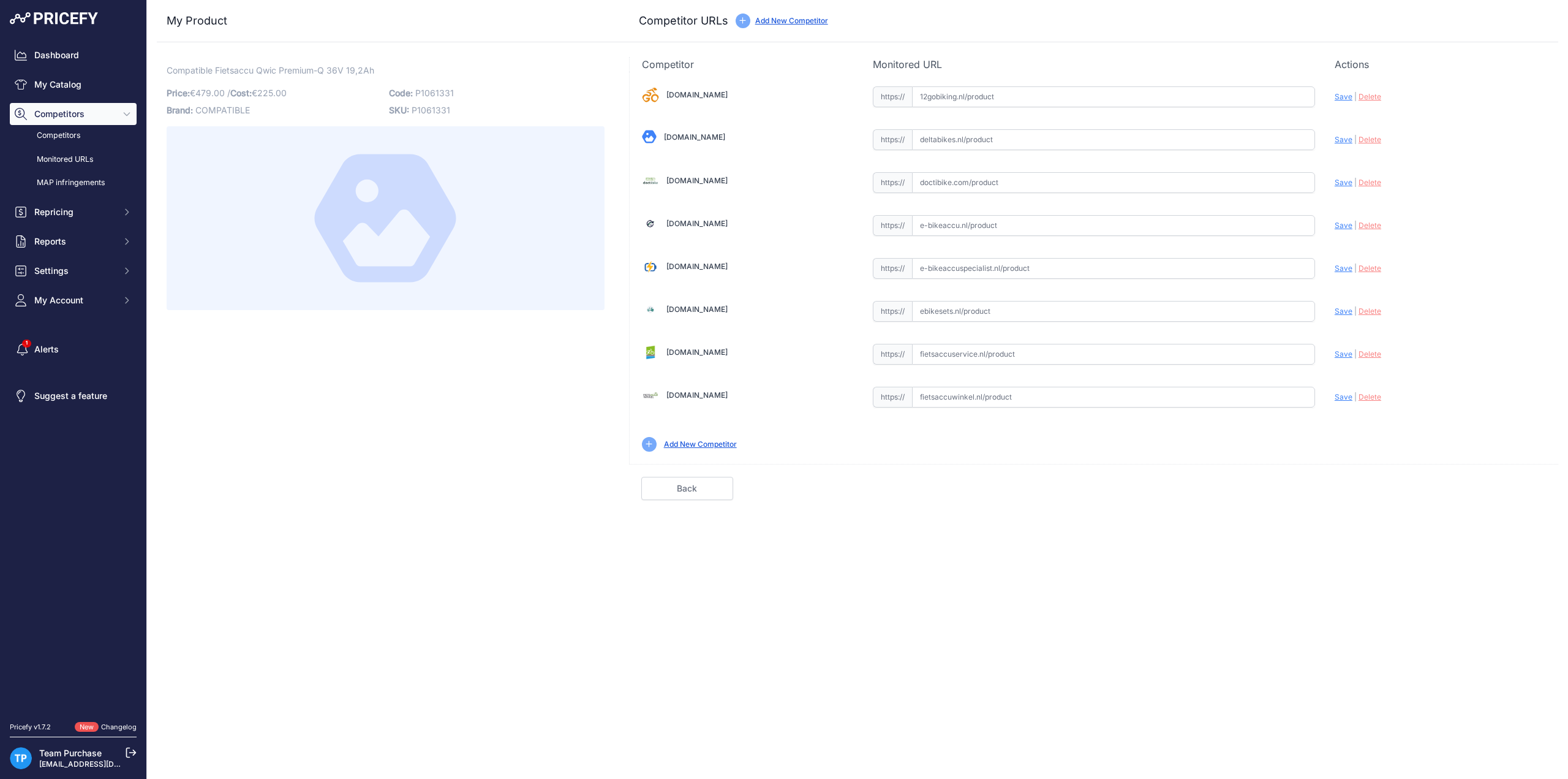
click at [1050, 215] on input "text" at bounding box center [1113, 225] width 403 height 21
paste input "[URL][DOMAIN_NAME]"
click at [1341, 221] on span "Save" at bounding box center [1343, 225] width 18 height 9
type input "[URL][DOMAIN_NAME]"
click at [1032, 274] on input "text" at bounding box center [1113, 268] width 403 height 21
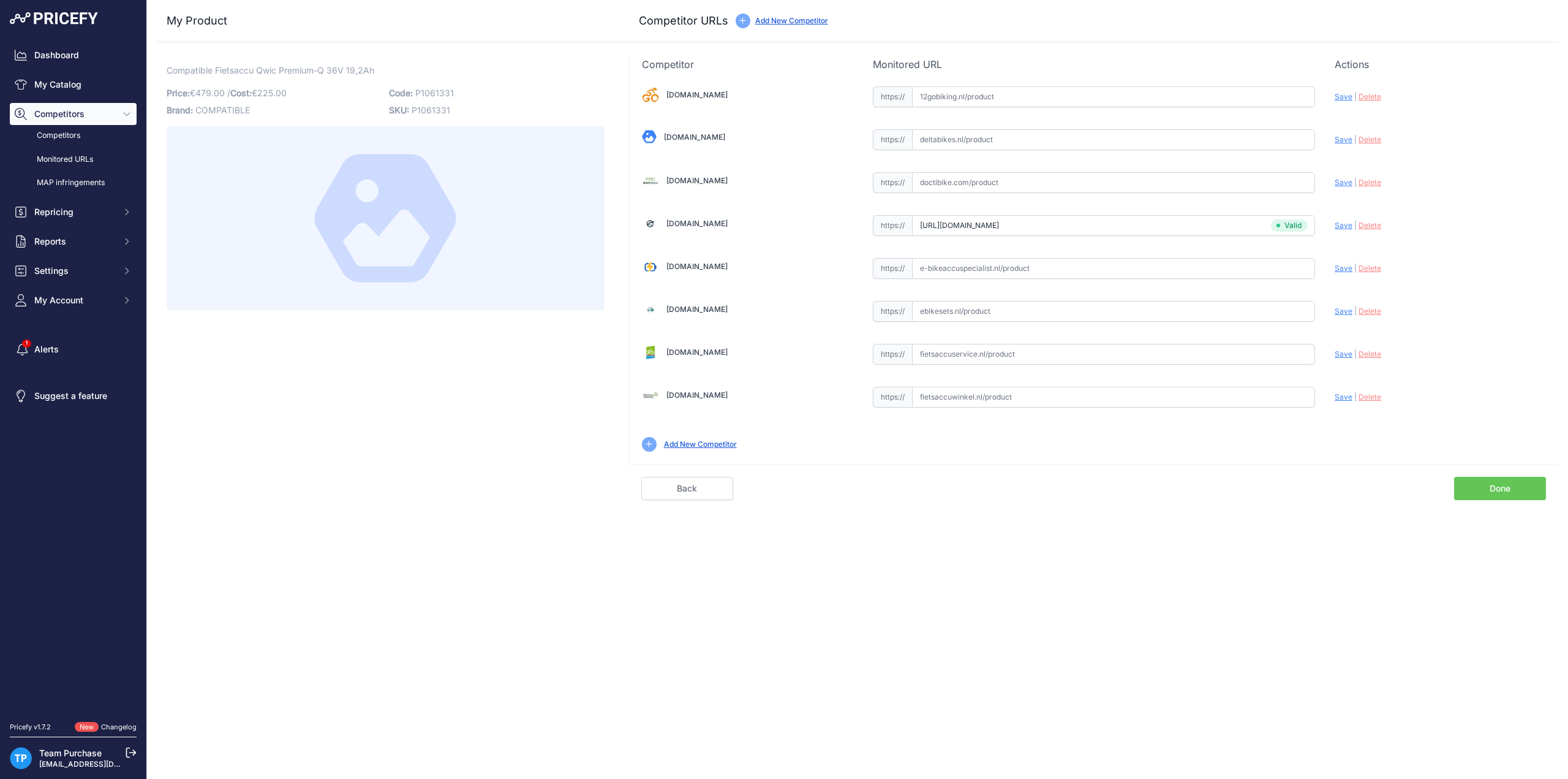
paste input "[URL][DOMAIN_NAME]"
click at [1335, 265] on span "Save" at bounding box center [1343, 268] width 18 height 9
type input "[URL][DOMAIN_NAME]"
click at [1524, 481] on link "Done" at bounding box center [1500, 489] width 92 height 24
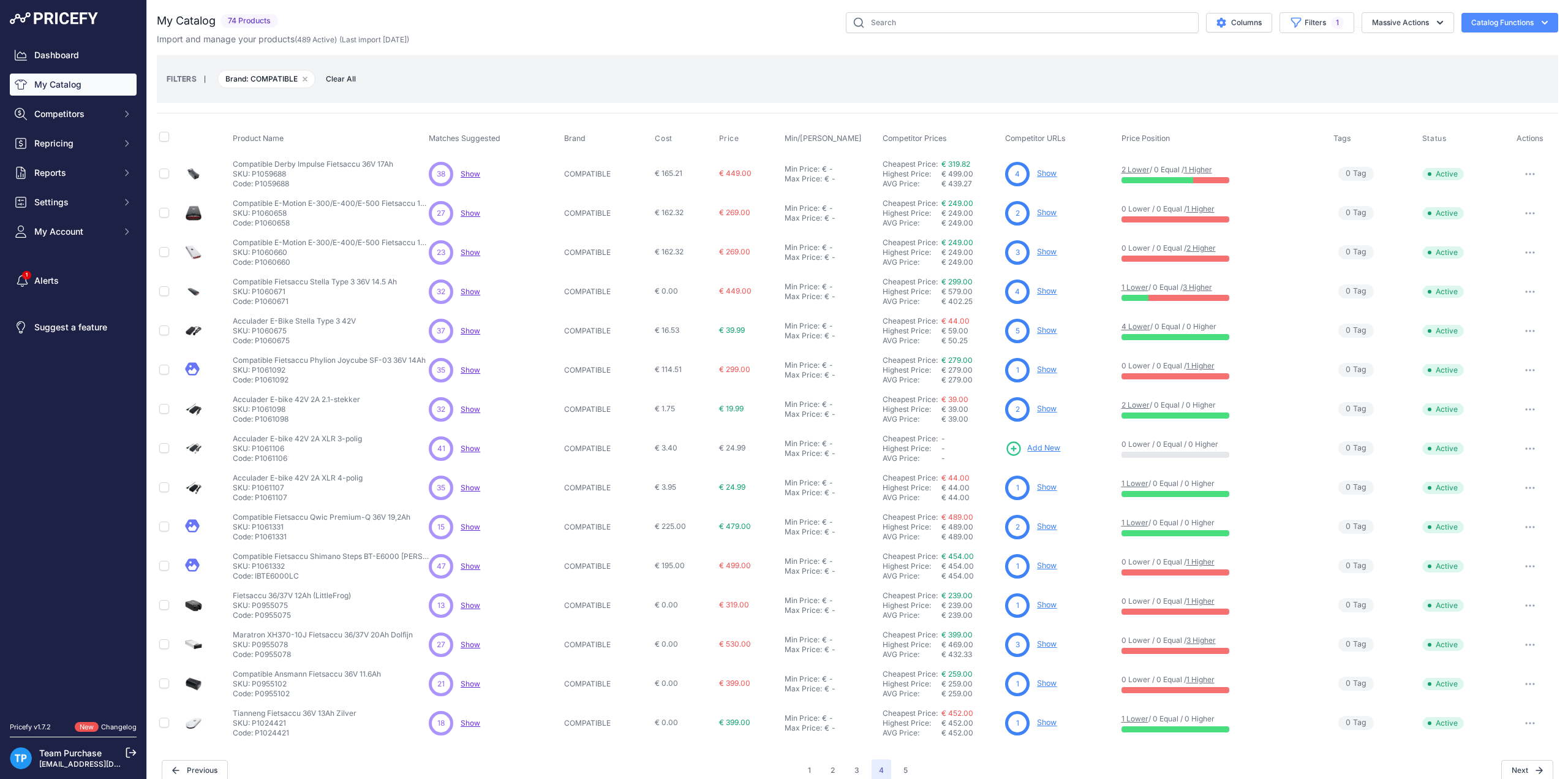
scroll to position [12, 0]
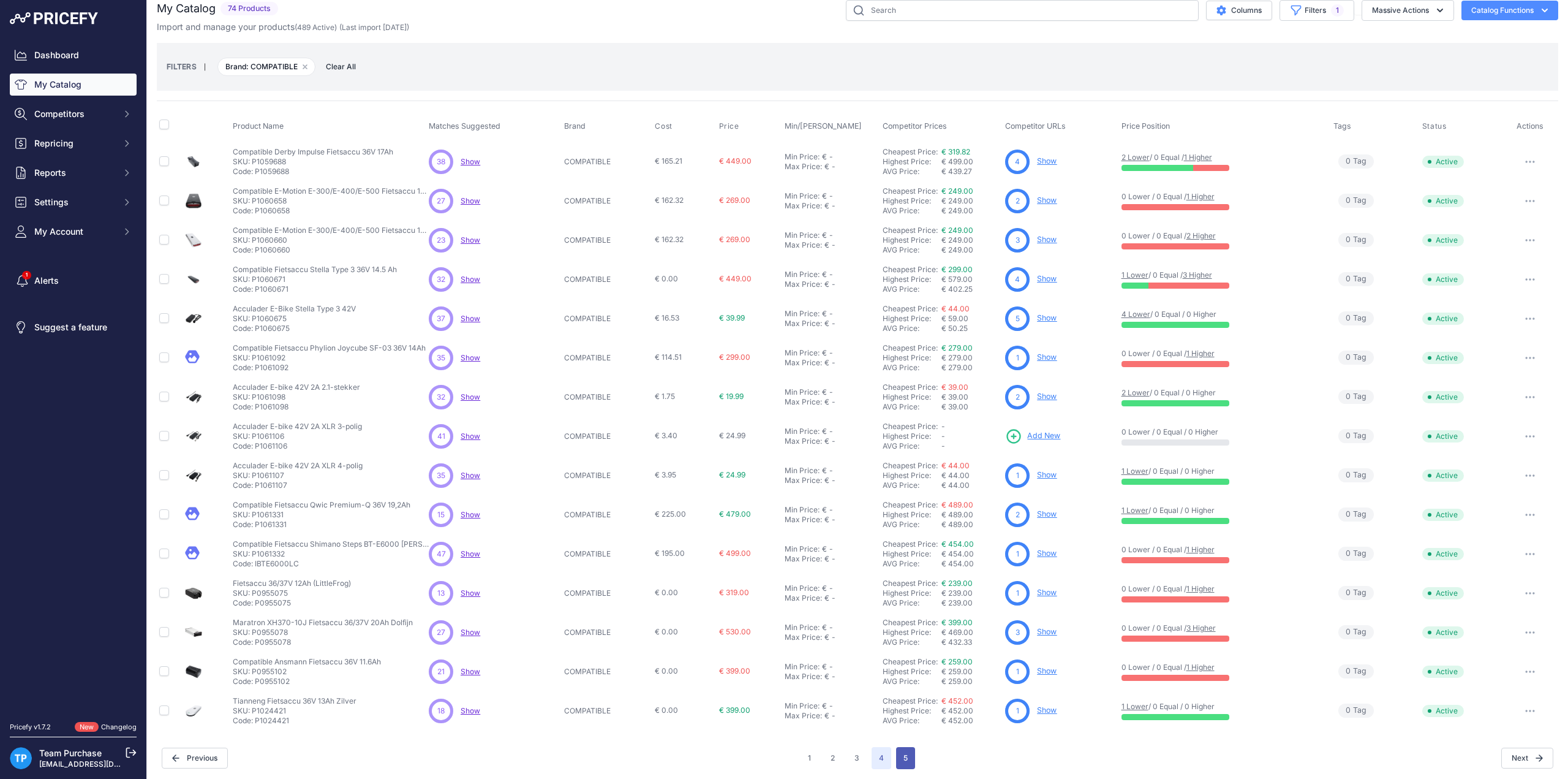
click at [902, 747] on button "5" at bounding box center [905, 757] width 19 height 22
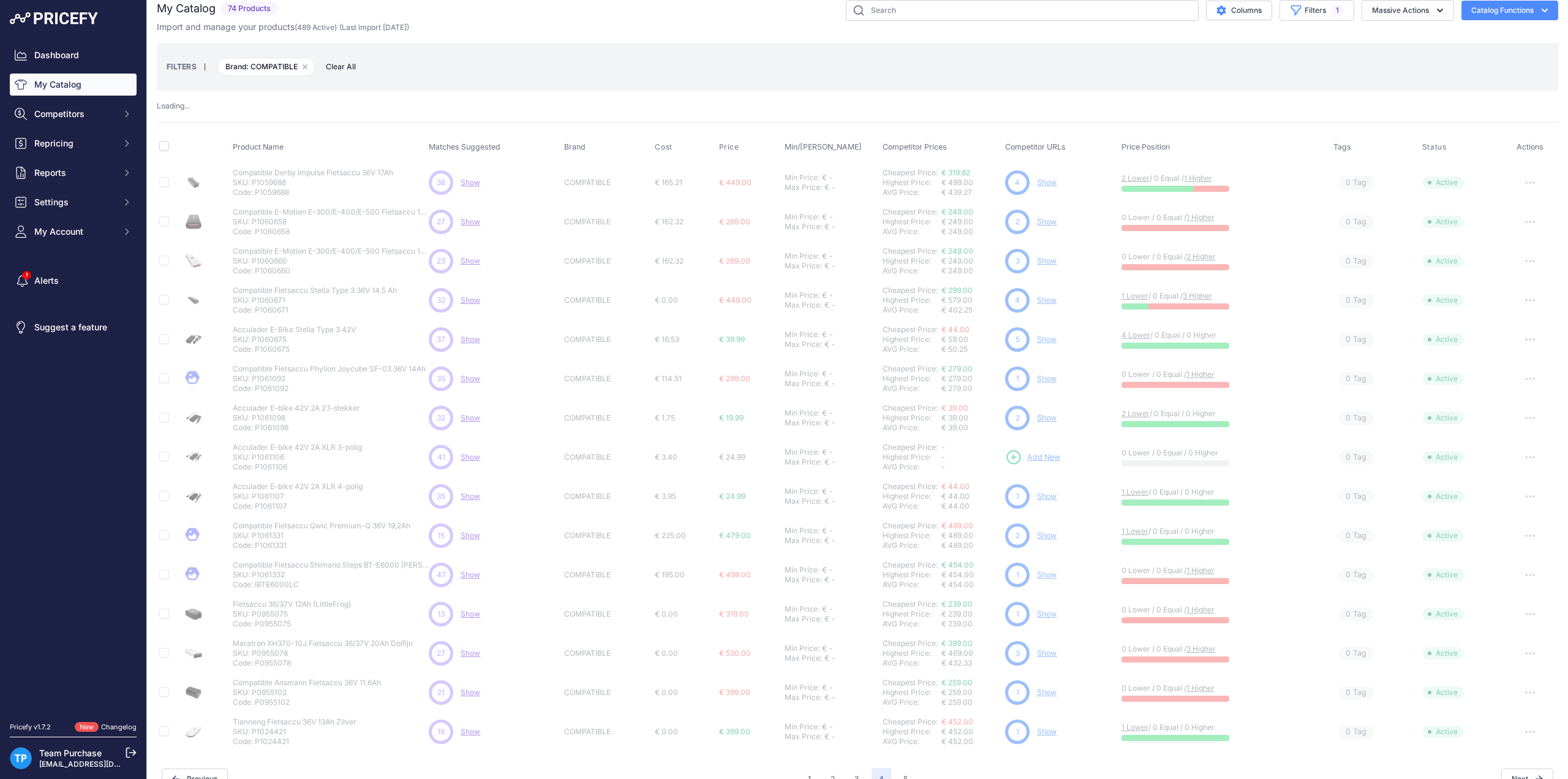
click at [978, 82] on div "FILTERS | Brand: COMPATIBLE Remove filter option Clear All" at bounding box center [857, 67] width 1401 height 48
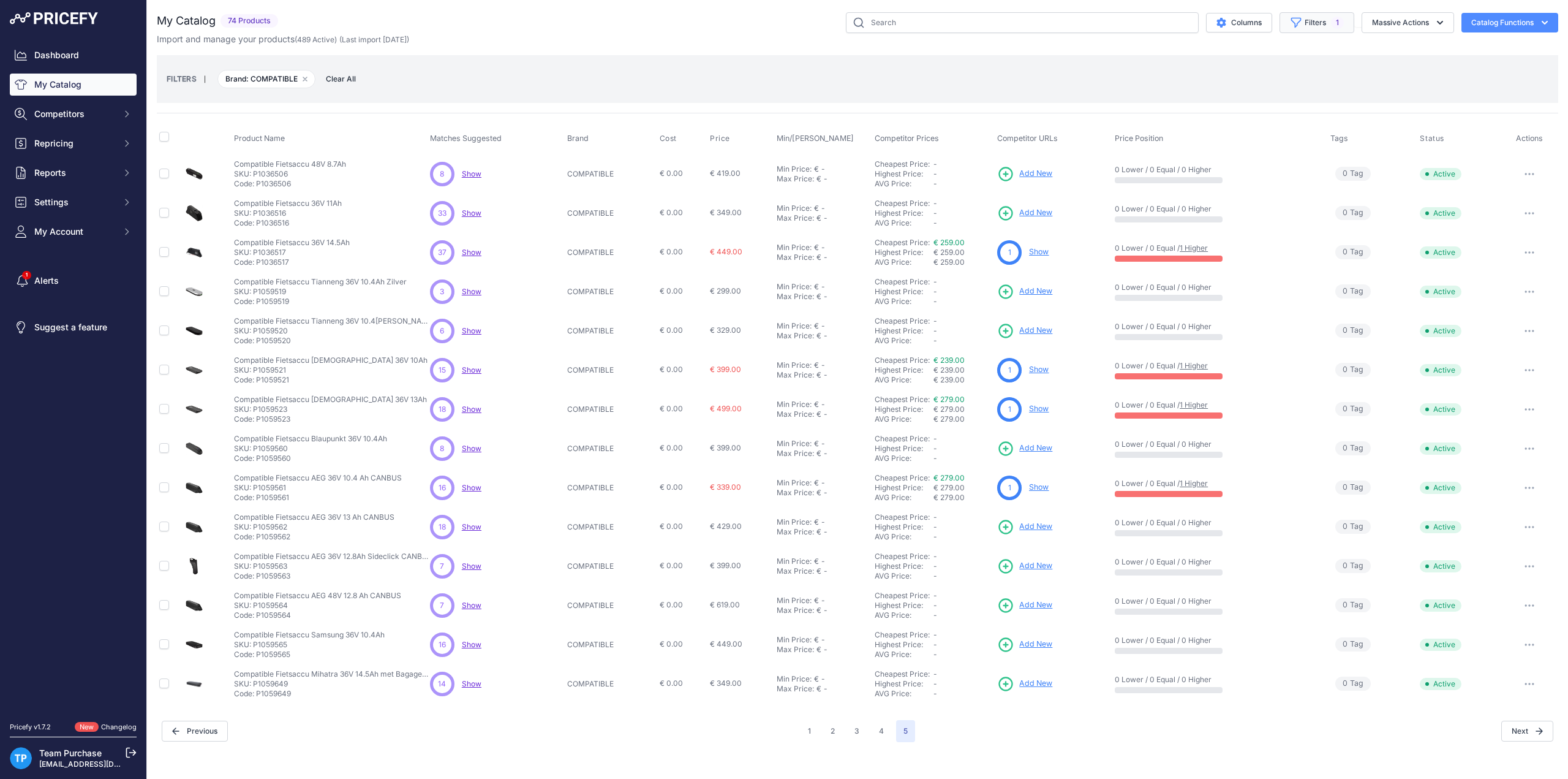
click at [1305, 24] on button "Filters 1" at bounding box center [1317, 22] width 75 height 21
click at [1268, 166] on select "Select an option AEG ANSMANN BAFANG BASIL BATAVUS BMZ BOSCH BRINCKERS COMPATIBL…" at bounding box center [1286, 172] width 118 height 21
click at [1227, 162] on select "Select an option AEG ANSMANN BAFANG BASIL BATAVUS BMZ BOSCH BRINCKERS COMPATIBL…" at bounding box center [1286, 172] width 118 height 21
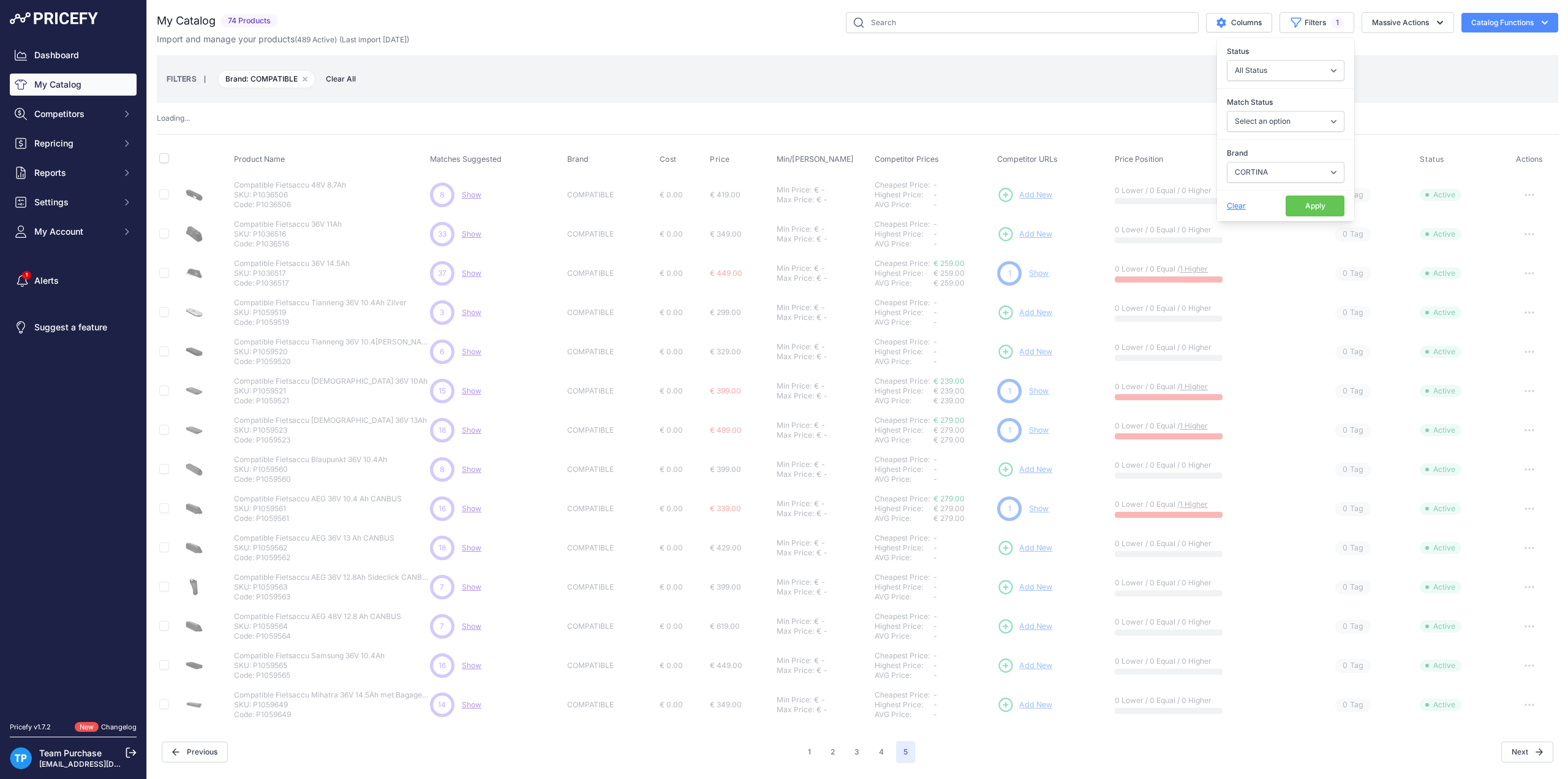
click at [1310, 199] on button "Apply" at bounding box center [1315, 205] width 59 height 21
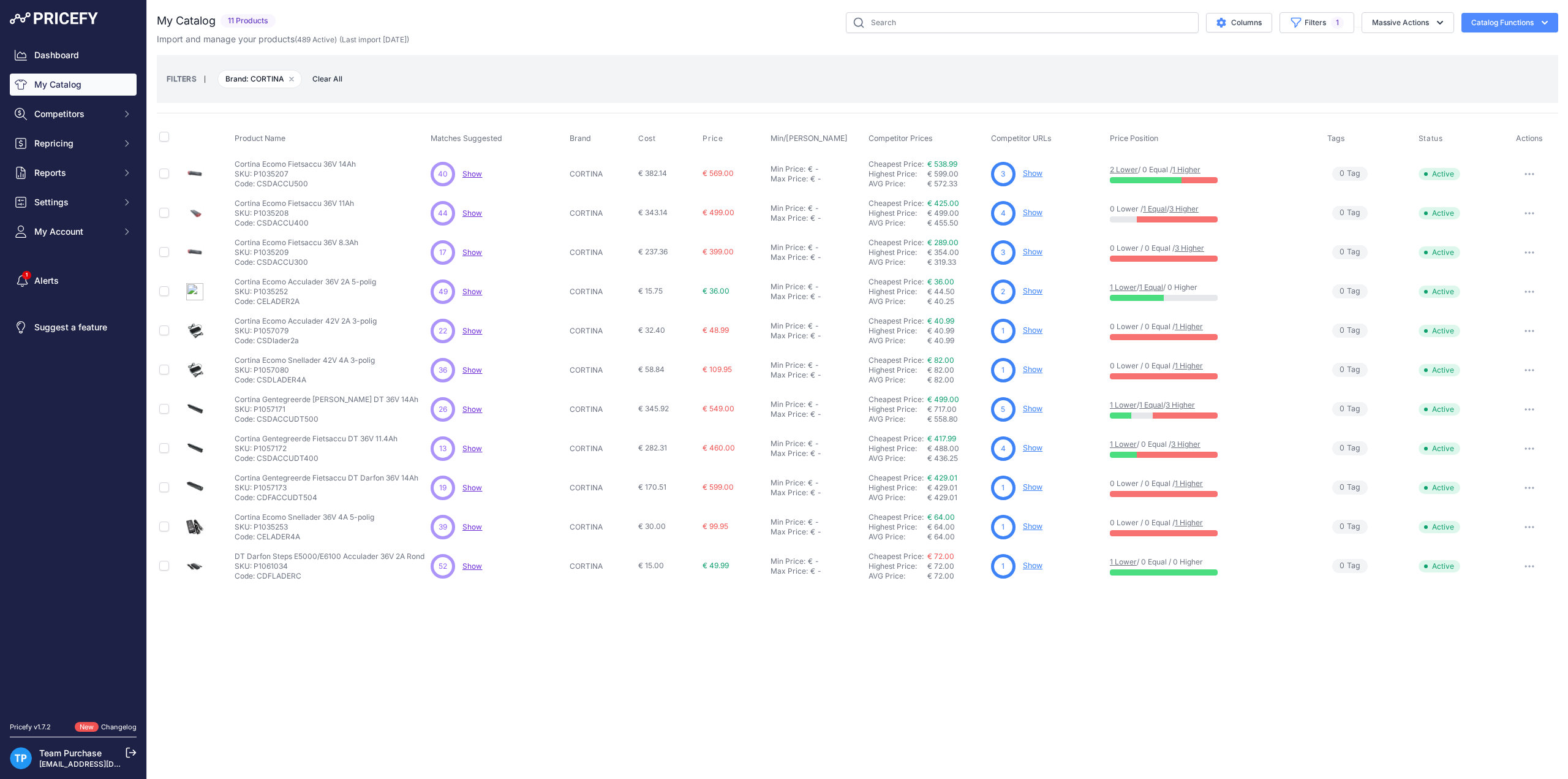
click at [664, 71] on div "FILTERS | Brand: CORTINA Remove filter option Clear All" at bounding box center [857, 79] width 1382 height 33
click at [811, 87] on div "FILTERS | Brand: CORTINA Remove filter option Clear All" at bounding box center [857, 79] width 1382 height 33
click at [653, 80] on div "FILTERS | Brand: CORTINA Remove filter option Clear All" at bounding box center [857, 79] width 1382 height 33
click at [753, 55] on div "FILTERS | Brand: CORTINA Remove filter option Clear All" at bounding box center [857, 78] width 1401 height 48
click at [535, 41] on div "Import and manage your products ( 489 Active ) (Last import 16 Days ago)" at bounding box center [857, 39] width 1401 height 12
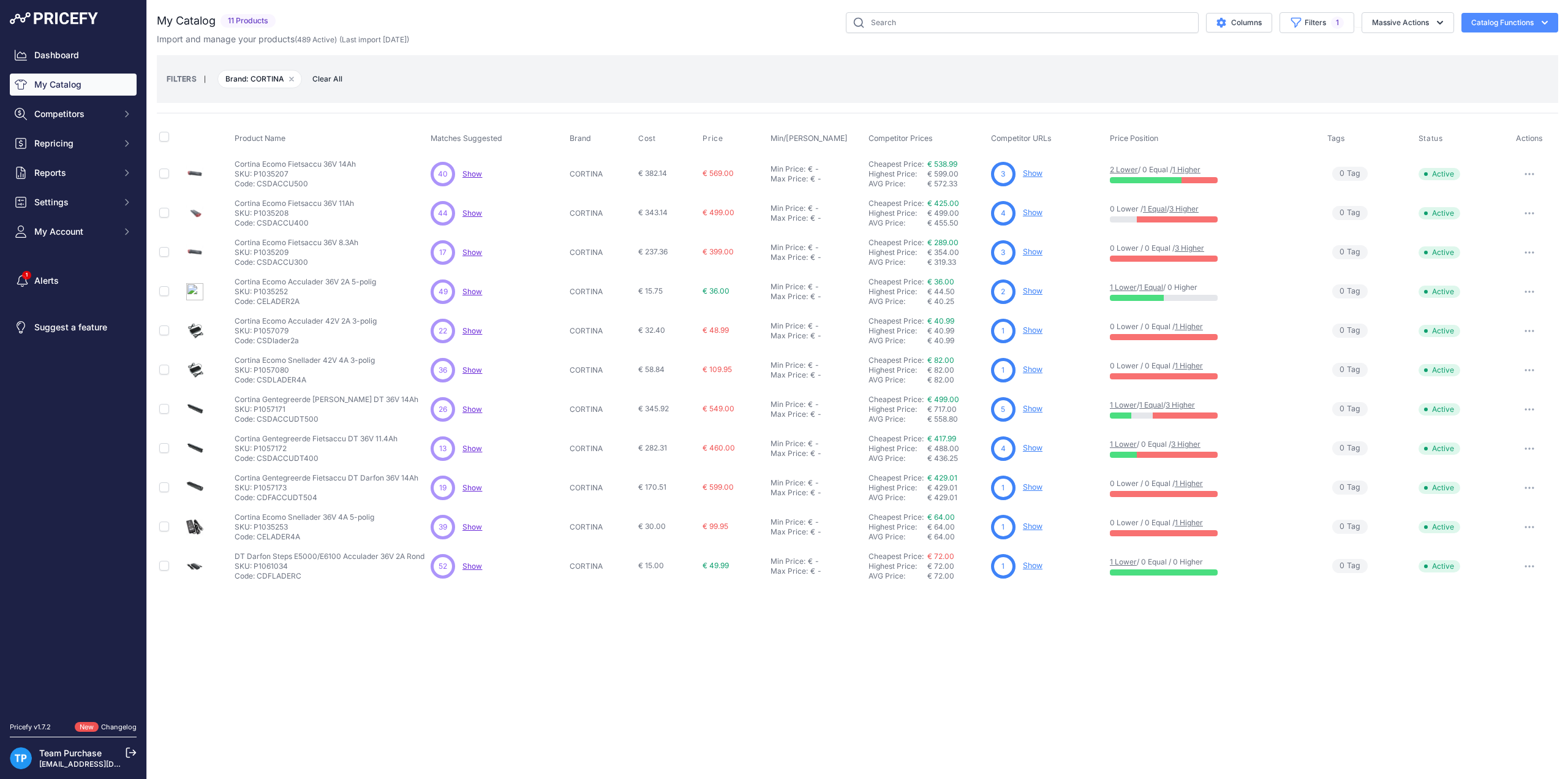
click at [819, 58] on div "FILTERS | Brand: CORTINA Remove filter option Clear All" at bounding box center [857, 78] width 1401 height 48
click at [299, 404] on p "SKU: P1057171" at bounding box center [326, 409] width 183 height 10
click at [1318, 31] on button "Filters 1" at bounding box center [1317, 22] width 75 height 21
click at [1292, 178] on select "Select an option AEG ANSMANN BAFANG BASIL BATAVUS BMZ BOSCH BRINCKERS COMPATIBL…" at bounding box center [1286, 172] width 118 height 21
click at [1227, 162] on select "Select an option AEG ANSMANN BAFANG BASIL BATAVUS BMZ BOSCH BRINCKERS COMPATIBL…" at bounding box center [1286, 172] width 118 height 21
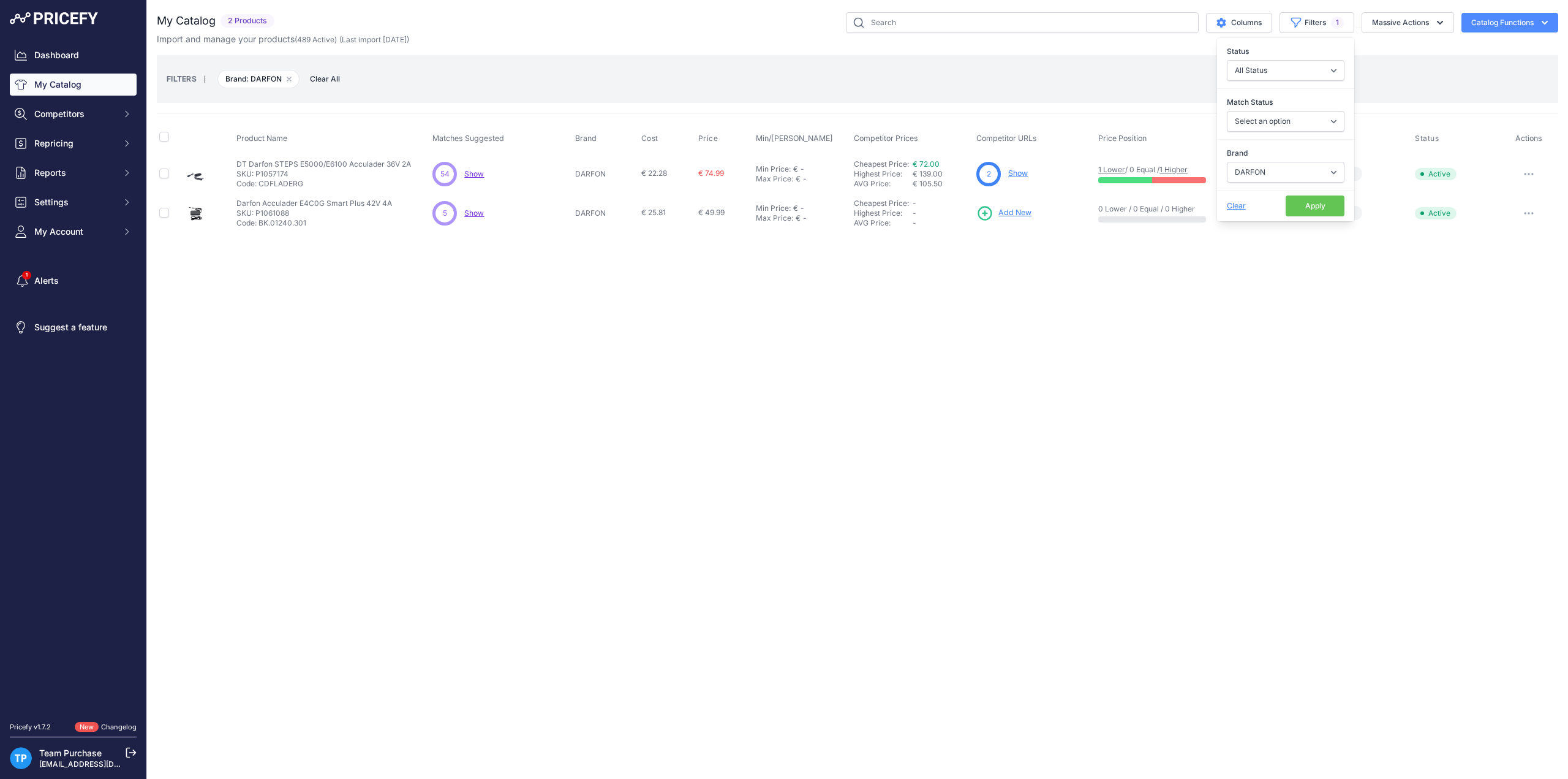
click at [1024, 91] on div "FILTERS | Brand: DARFON Remove filter option Clear All" at bounding box center [857, 79] width 1382 height 33
click at [554, 79] on div "FILTERS | Brand: DARFON Remove filter option Clear All" at bounding box center [857, 79] width 1382 height 33
click at [522, 83] on div "FILTERS | Brand: DARFON Remove filter option Clear All" at bounding box center [857, 79] width 1382 height 33
click at [274, 171] on p "SKU: P1057174" at bounding box center [324, 174] width 175 height 10
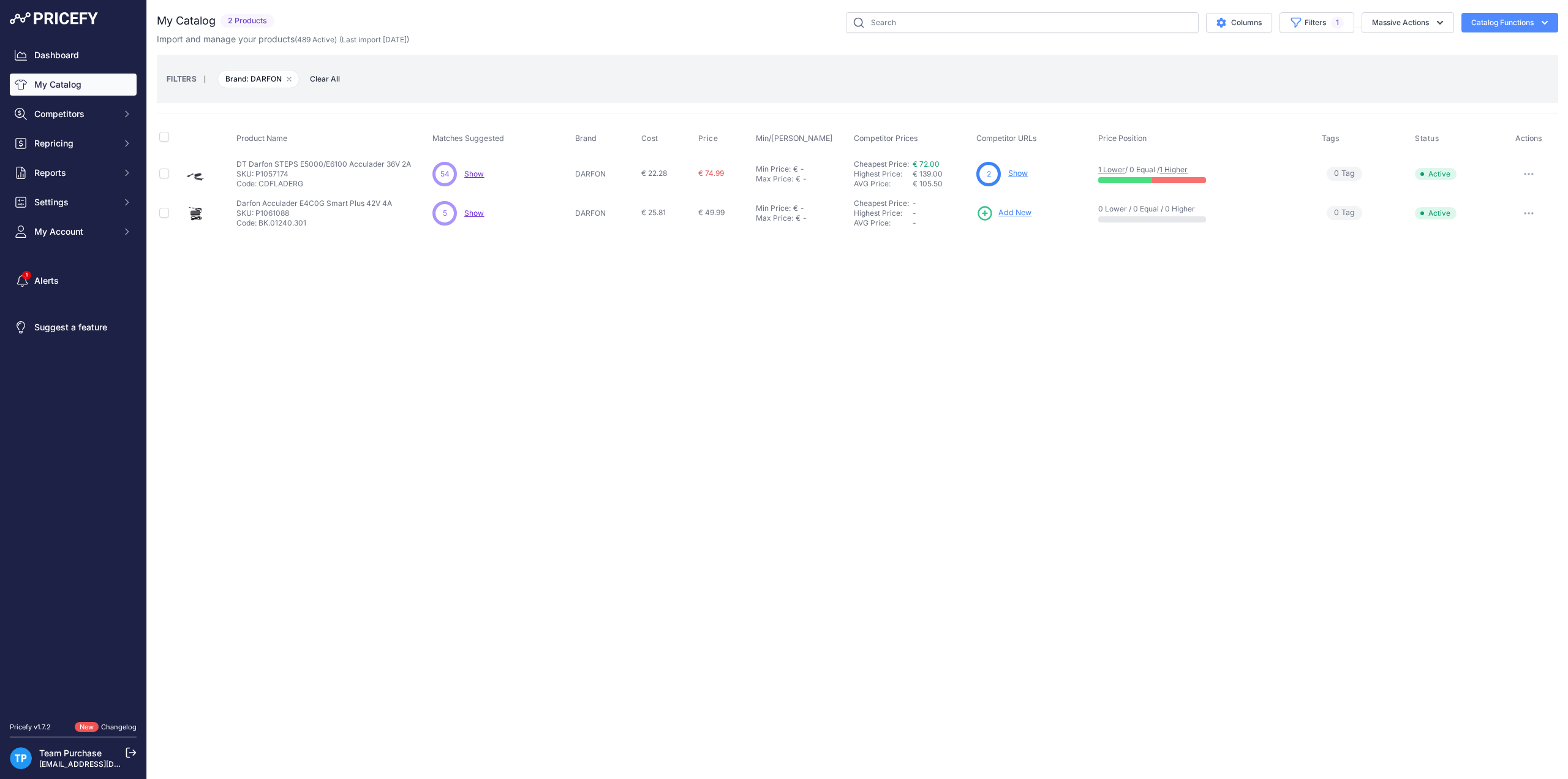
copy p "P1057174"
click at [1321, 33] on div "Import and manage your products ( 489 Active ) (Last import 16 Days ago)" at bounding box center [857, 39] width 1401 height 12
click at [1321, 26] on button "Filters 1" at bounding box center [1317, 22] width 75 height 21
click at [1315, 168] on select "Select an option AEG ANSMANN BAFANG BASIL BATAVUS BMZ BOSCH BRINCKERS COMPATIBL…" at bounding box center [1286, 172] width 118 height 21
select select "E-BIKE VISION"
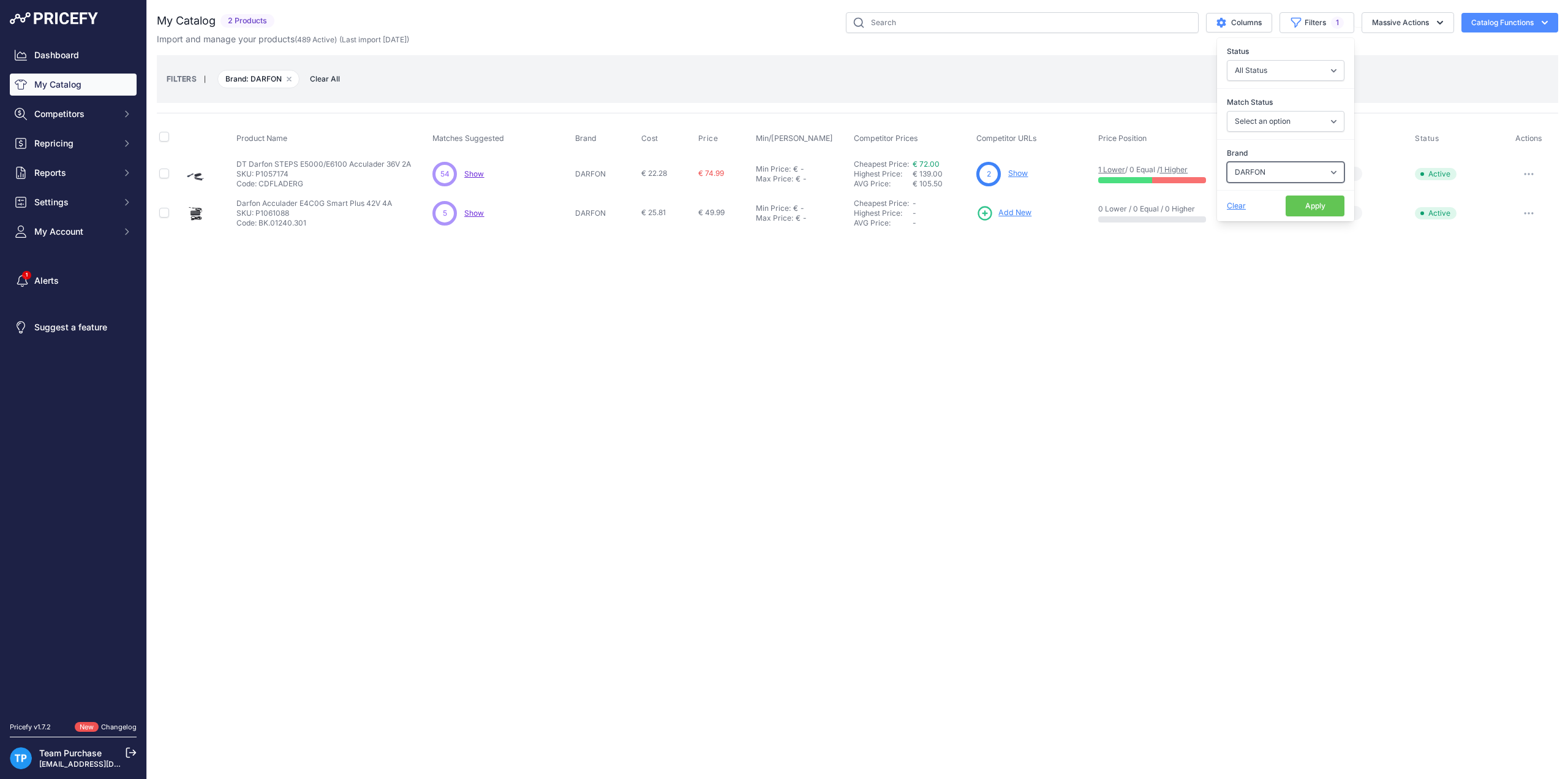
click at [1227, 162] on select "Select an option AEG ANSMANN BAFANG BASIL BATAVUS BMZ BOSCH BRINCKERS COMPATIBL…" at bounding box center [1286, 172] width 118 height 21
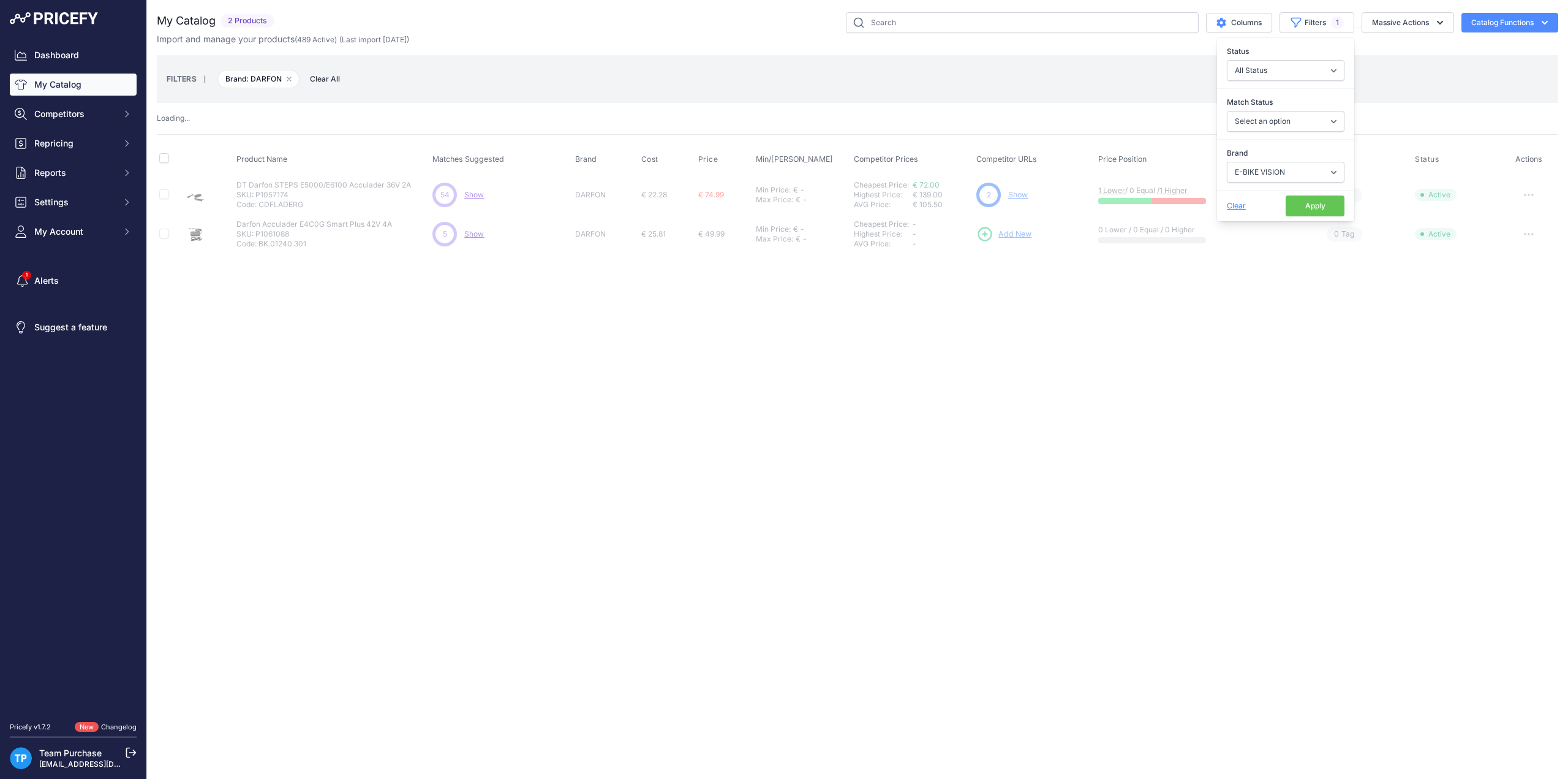
click at [1304, 203] on button "Apply" at bounding box center [1315, 205] width 59 height 21
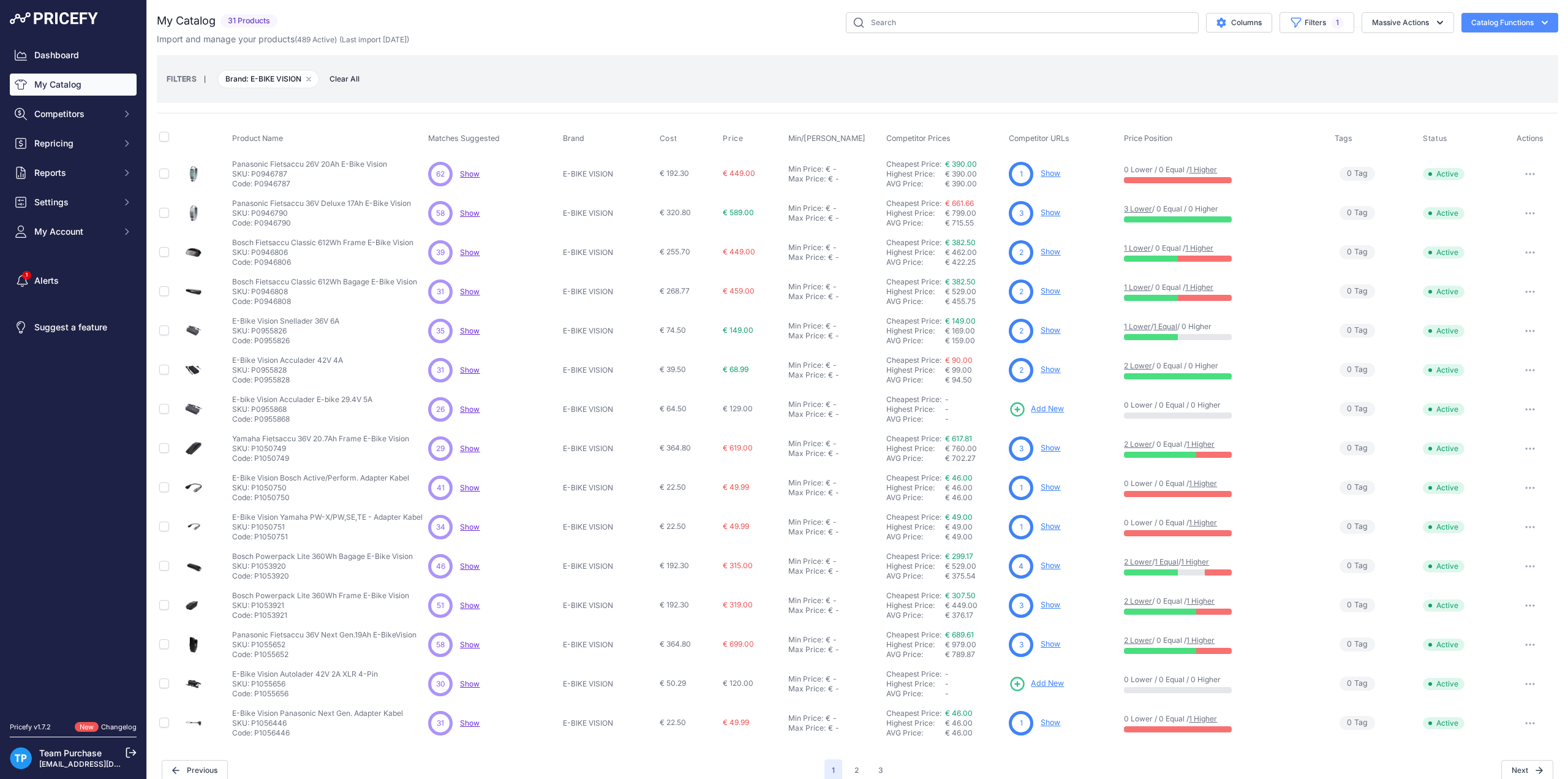
click at [557, 49] on div "My Catalog 31 Products" at bounding box center [857, 396] width 1401 height 769
click at [708, 71] on div "FILTERS | Brand: E-BIKE VISION Remove filter option Clear All" at bounding box center [857, 79] width 1382 height 33
click at [679, 61] on div "FILTERS | Brand: E-BIKE VISION Remove filter option Clear All" at bounding box center [857, 78] width 1401 height 48
click at [330, 241] on p "Bosch Fietsaccu Classic 612Wh Frame E-Bike Vision" at bounding box center [323, 242] width 181 height 10
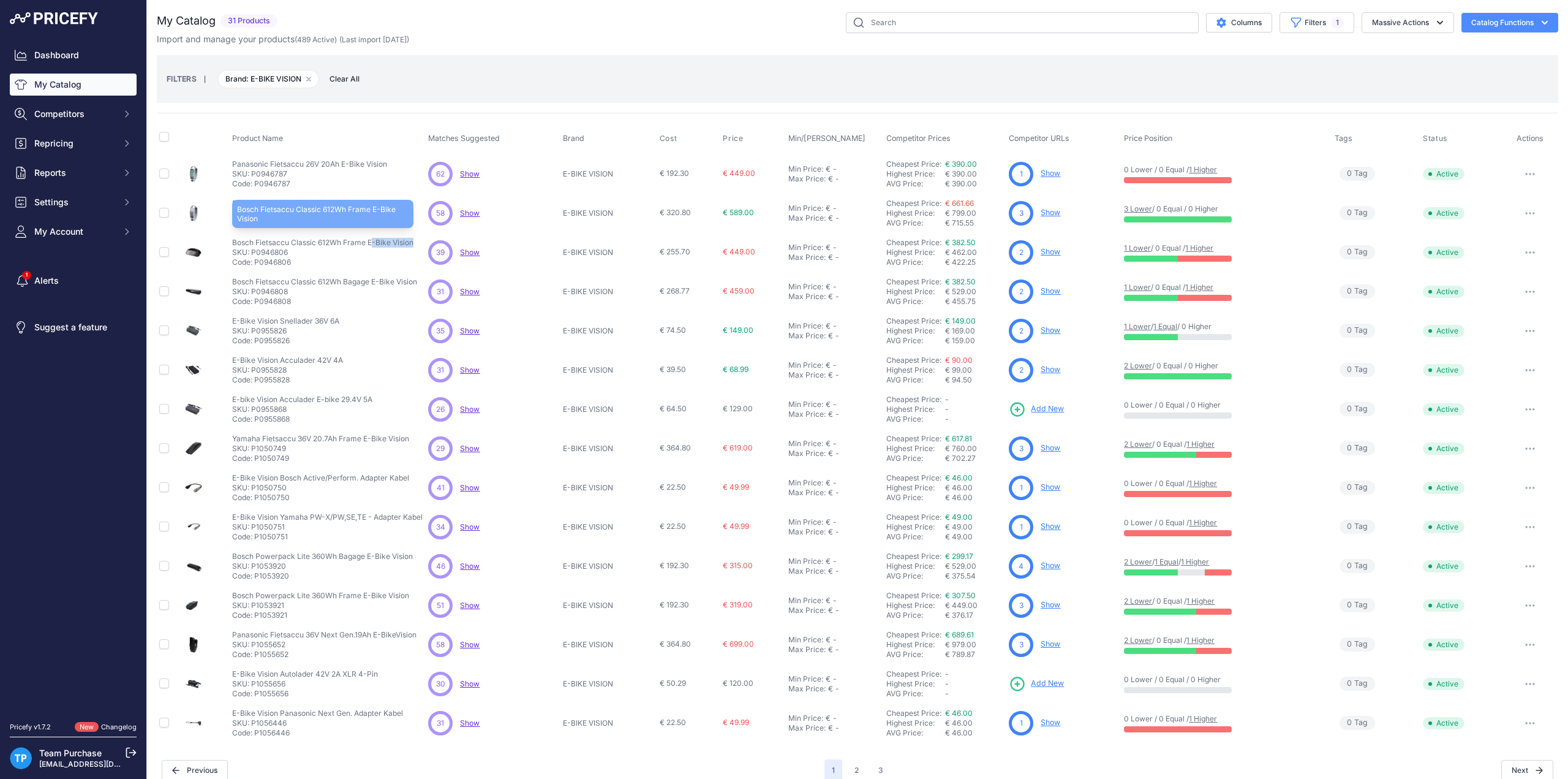
click at [330, 241] on p "Bosch Fietsaccu Classic 612Wh Frame E-Bike Vision" at bounding box center [323, 242] width 181 height 10
click at [337, 254] on p "SKU: P0946806" at bounding box center [323, 252] width 181 height 10
click at [306, 254] on p "SKU: P0946806" at bounding box center [323, 252] width 181 height 10
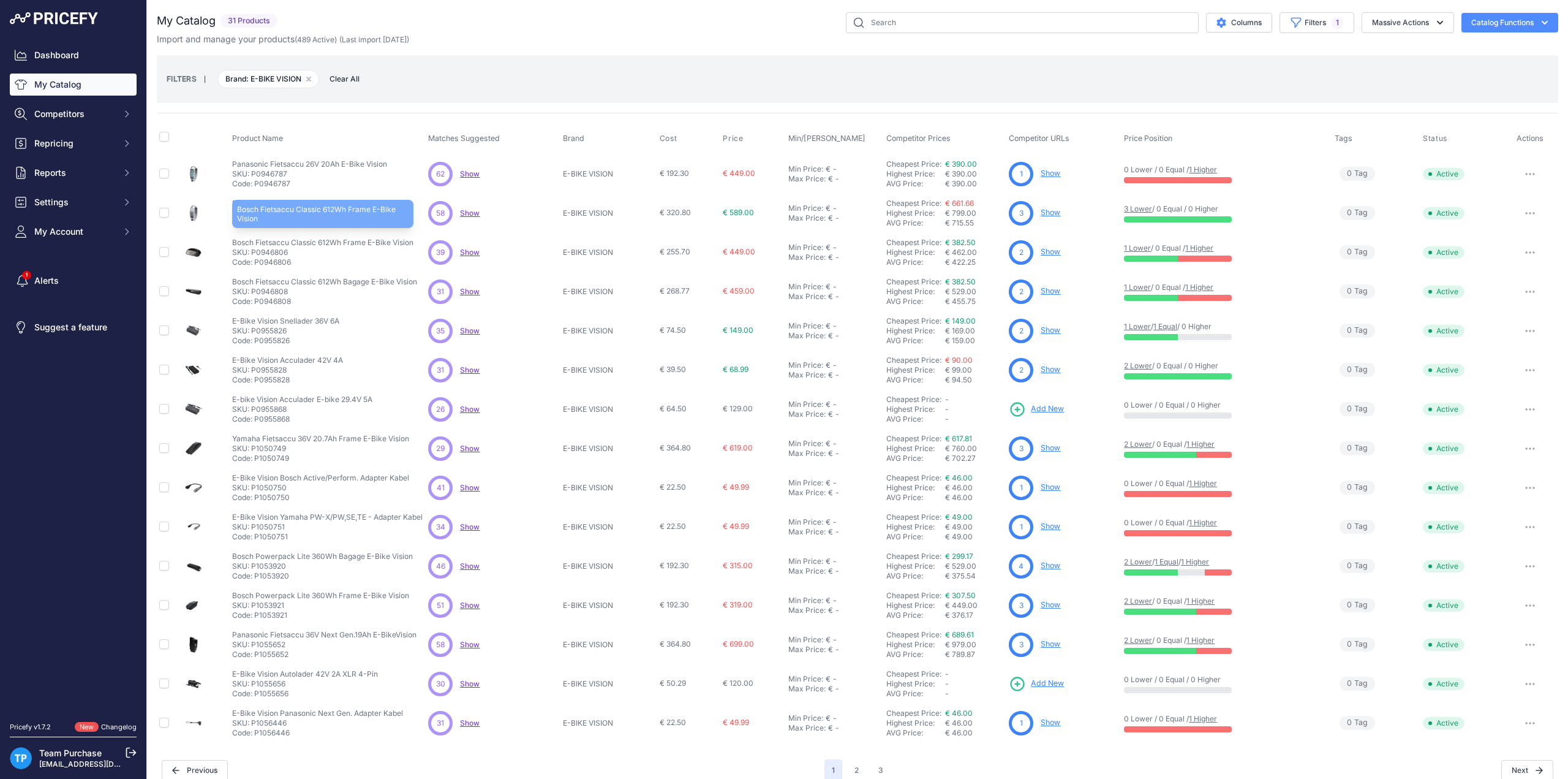
click at [303, 244] on p "Bosch Fietsaccu Classic 612Wh Frame E-Bike Vision" at bounding box center [323, 242] width 181 height 10
click at [302, 238] on p "Bosch Fietsaccu Classic 612Wh Frame E-Bike Vision" at bounding box center [323, 242] width 181 height 10
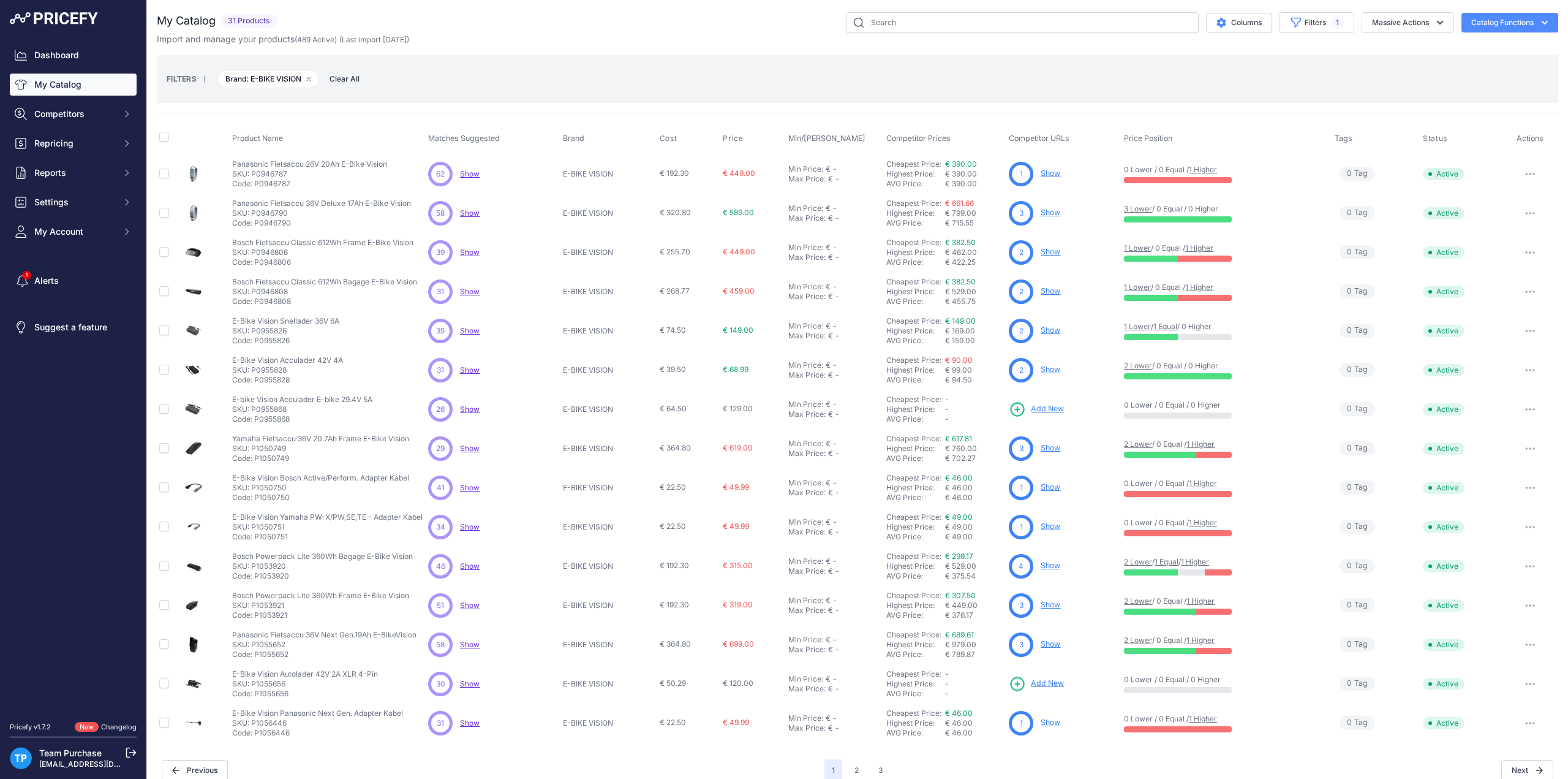
click at [301, 247] on p "SKU: P0946806" at bounding box center [323, 252] width 181 height 10
click at [300, 237] on p "Bosch Fietsaccu Classic 612Wh Frame E-Bike Vision" at bounding box center [323, 242] width 181 height 10
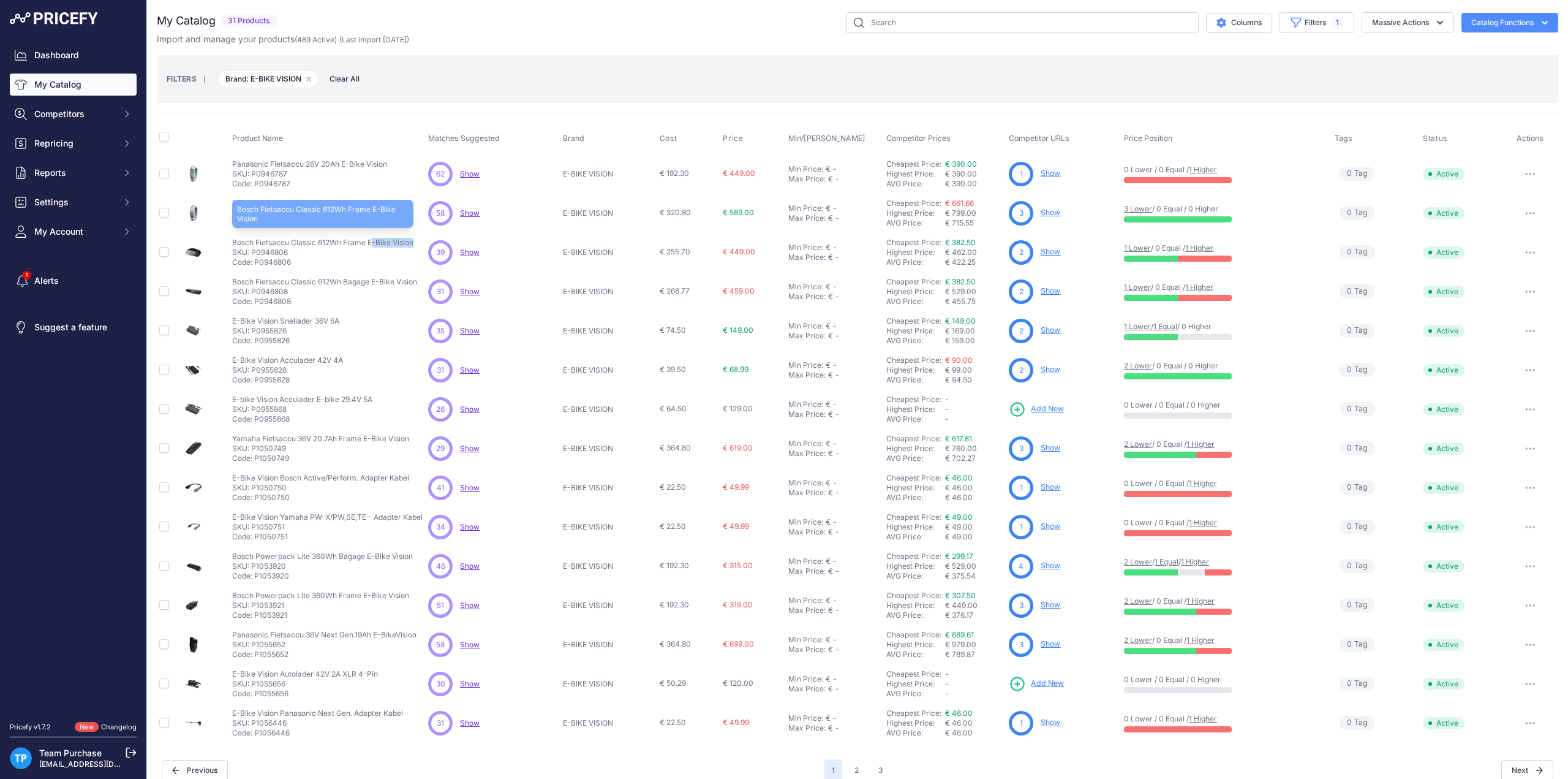
click at [300, 237] on p "Bosch Fietsaccu Classic 612Wh Frame E-Bike Vision" at bounding box center [323, 242] width 181 height 10
click at [306, 264] on p "Code: P0946806" at bounding box center [323, 262] width 181 height 10
click at [753, 57] on div "FILTERS | Brand: E-BIKE VISION Remove filter option Clear All" at bounding box center [857, 78] width 1401 height 48
click at [530, 78] on div "FILTERS | Brand: E-BIKE VISION Remove filter option Clear All" at bounding box center [857, 79] width 1382 height 33
click at [658, 22] on div "Columns Filters 1 Status All Status Only Enabled Only Disabled" at bounding box center [920, 22] width 1276 height 21
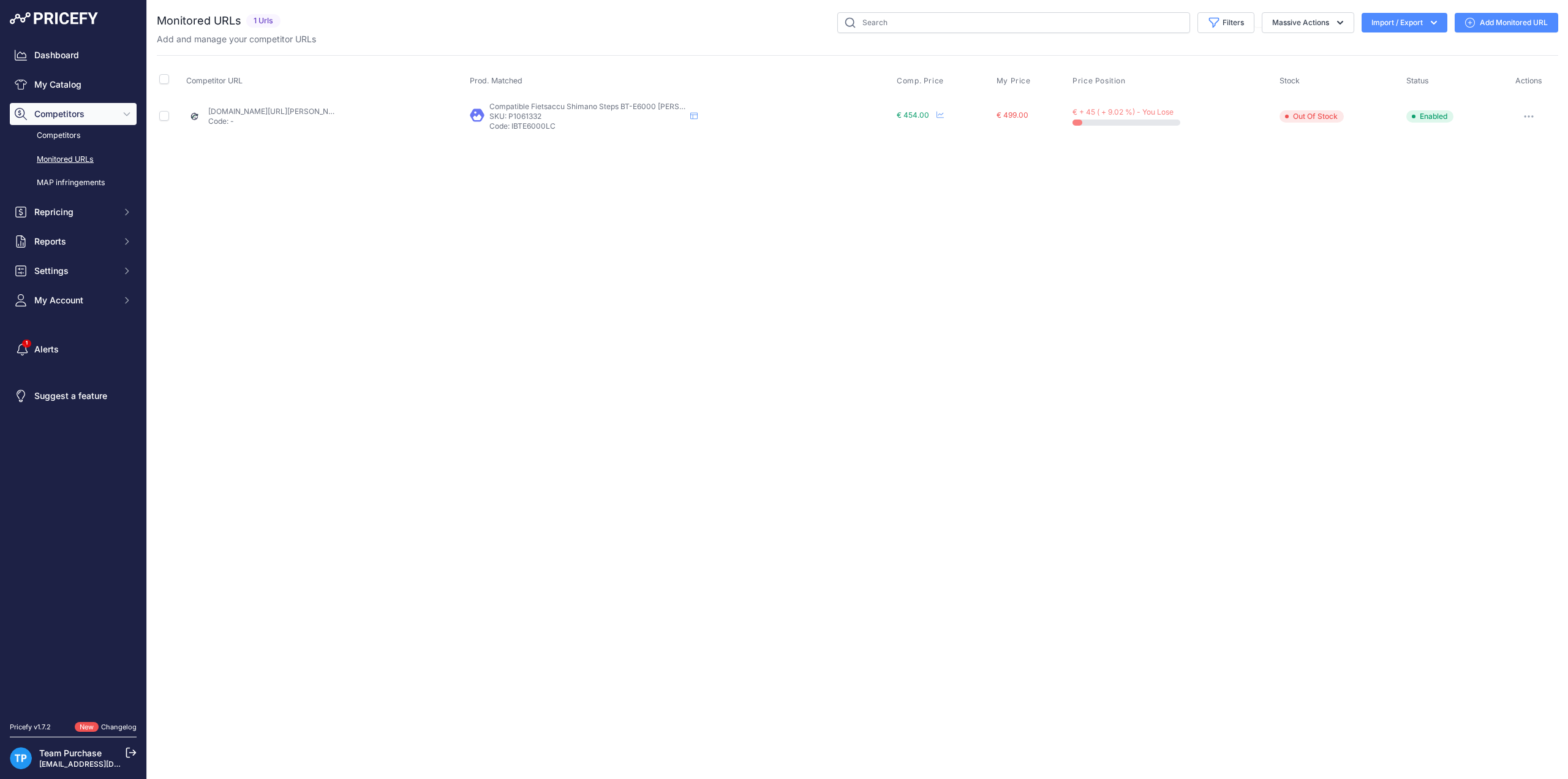
click at [1502, 28] on link "Add Monitored URL" at bounding box center [1507, 23] width 104 height 20
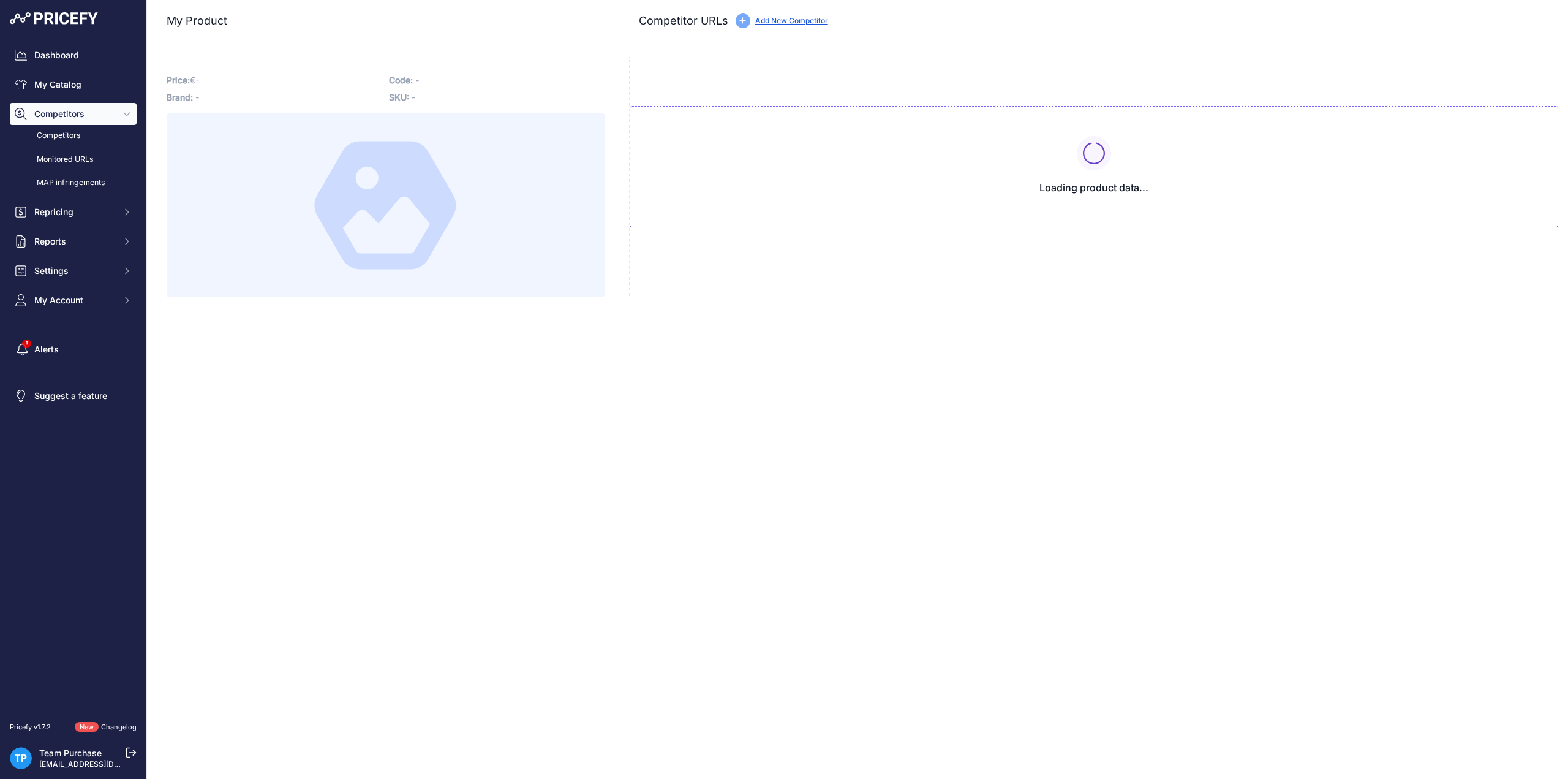
type input "[DOMAIN_NAME][URL][PERSON_NAME]"
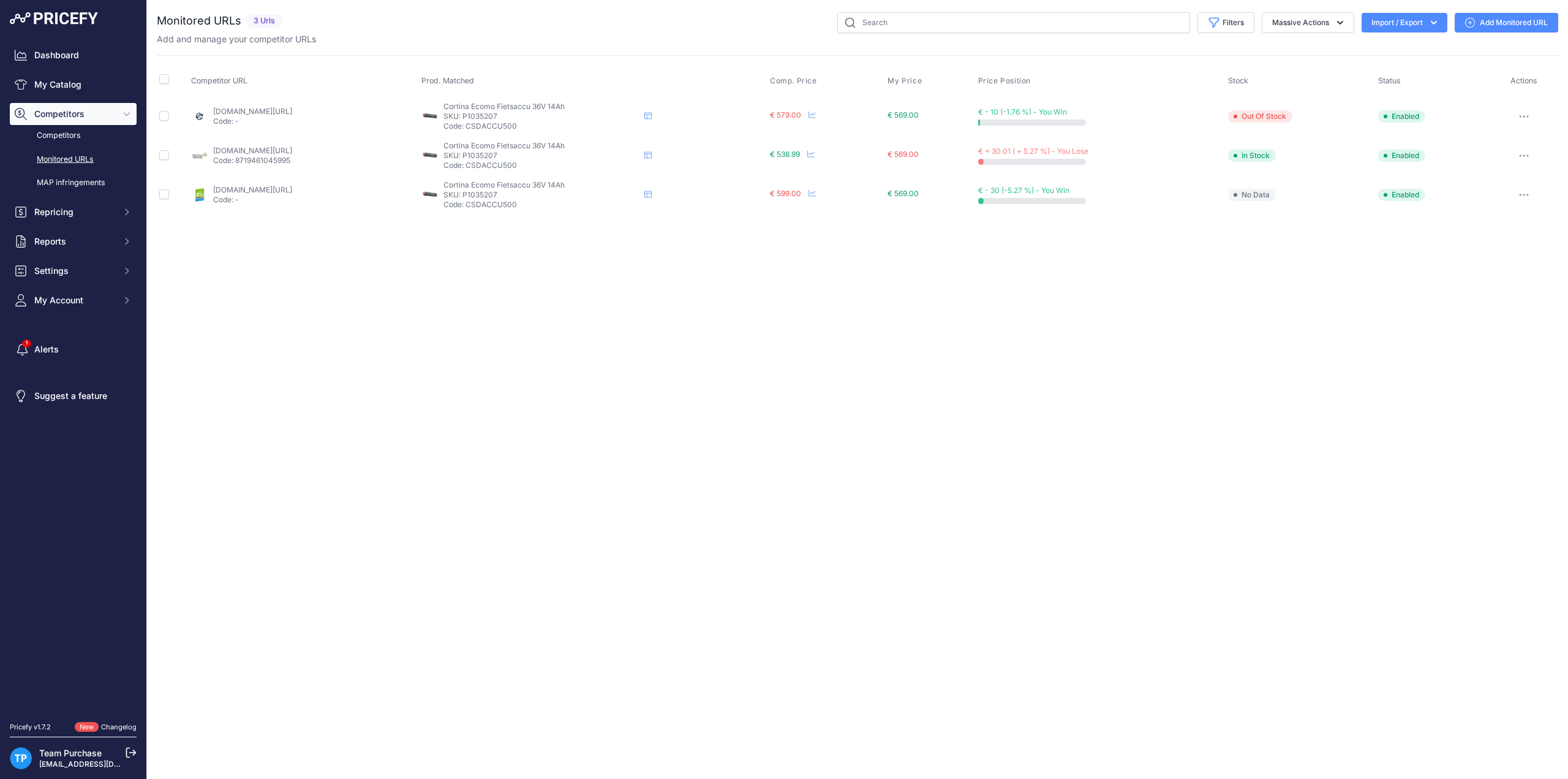
click at [1509, 22] on link "Add Monitored URL" at bounding box center [1507, 23] width 104 height 20
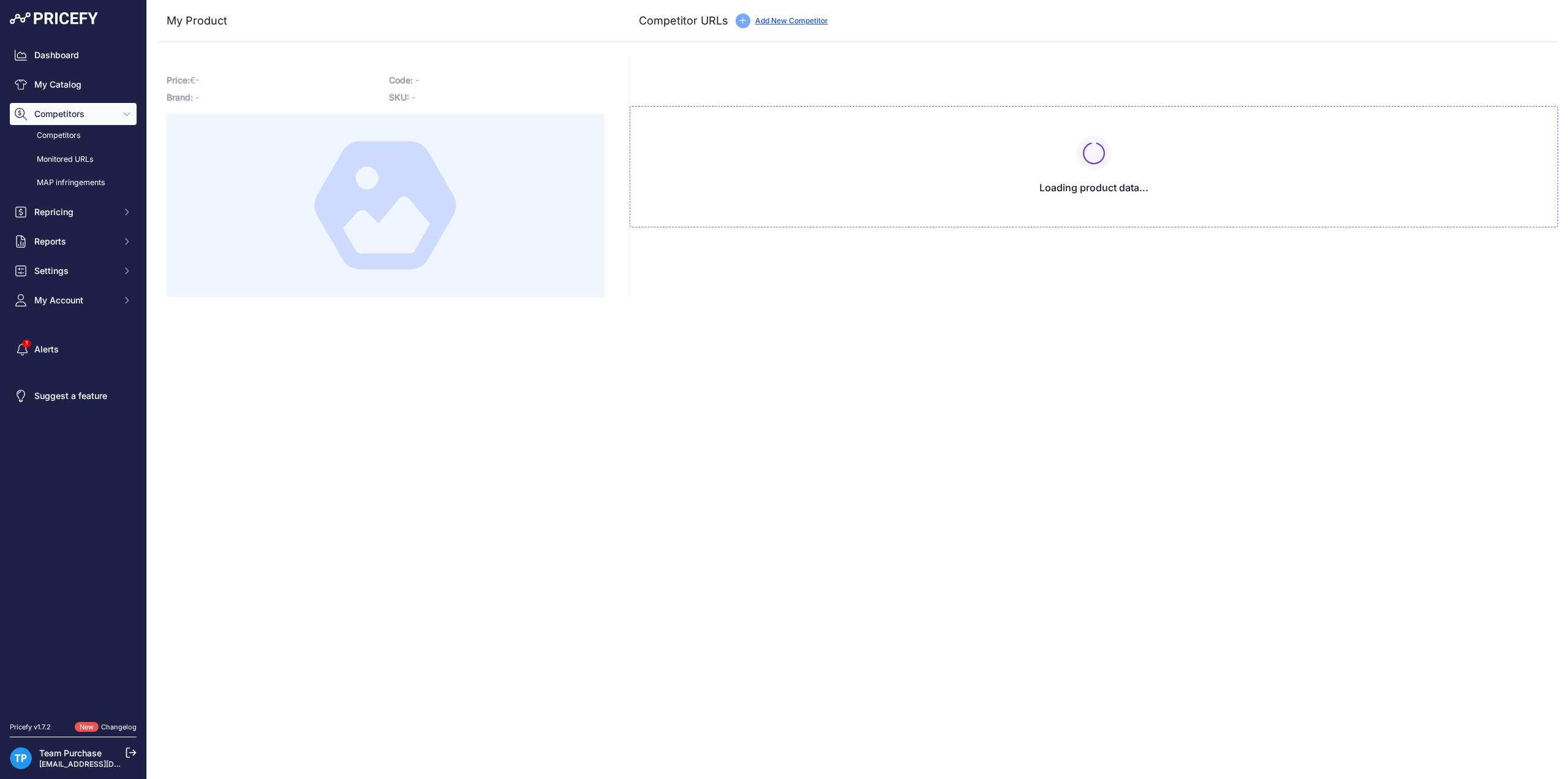
type input "[DOMAIN_NAME][URL]"
type input "fietsaccuservice.nl/shop/fietsaccus/accu-cortina-ecomo-36v-500wh/?prirule_jdsni…"
type input "www.fietsaccuwinkel.nl/cortina-ecomo-36v-accu-500wh-14ah?prirule_jdsnikfkfjsd=1…"
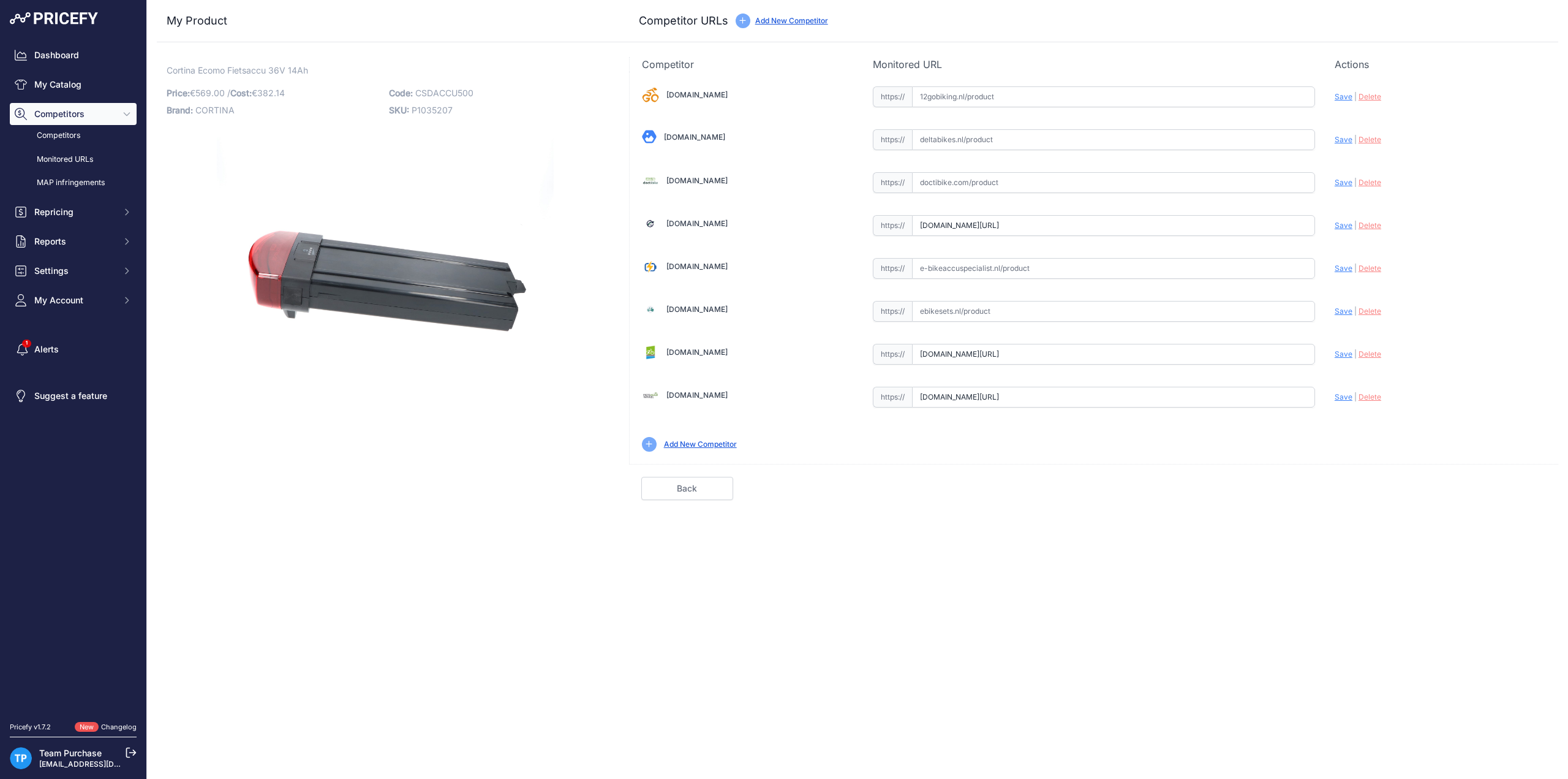
click at [1074, 270] on input "text" at bounding box center [1113, 268] width 403 height 21
paste input "https://e-bikeaccuspecialist.nl/product/cortina-ecomo-36v-14ah/"
click at [1340, 270] on span "Save" at bounding box center [1343, 268] width 18 height 9
type input "https://e-bikeaccuspecialist.nl/product/cortina-ecomo-36v-14ah/?prirule_jdsnikf…"
click at [954, 95] on input "text" at bounding box center [1113, 96] width 403 height 21
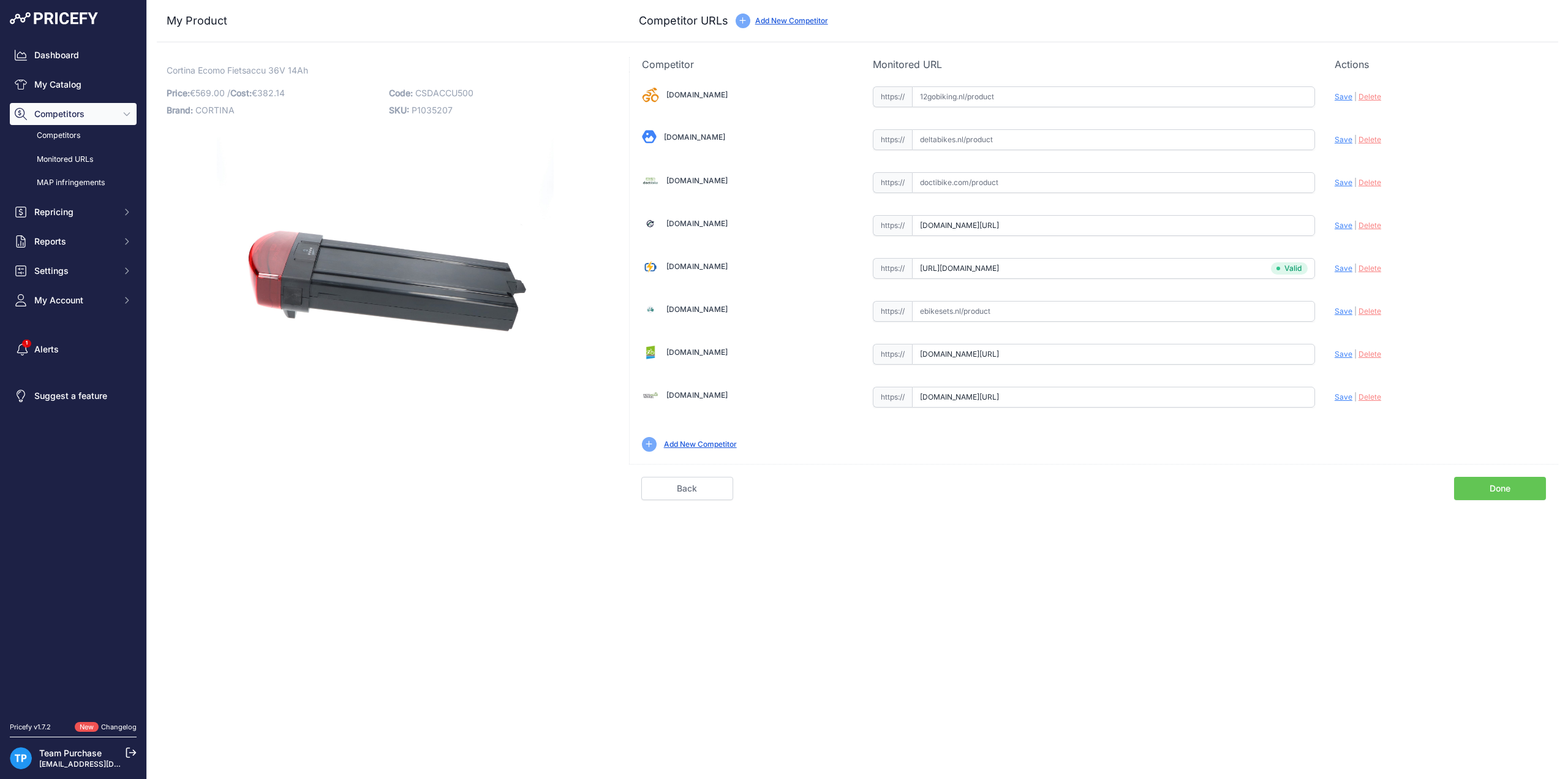
paste input "https://www.12gobiking.nl/cortina-ecomo-sportdrive-36v-accu"
click at [1330, 96] on div "12gobiking.nl Valid Invalid" at bounding box center [1093, 268] width 929 height 392
click at [1341, 98] on span "Save" at bounding box center [1343, 96] width 18 height 9
type input "https://www.12gobiking.nl/cortina-ecomo-sportdrive-36v-accu?prirule_jdsnikfkfjs…"
click at [1498, 513] on div "Competitor URL added. It will be now analyzed and available in the Monitored UR…" at bounding box center [857, 390] width 1421 height 779
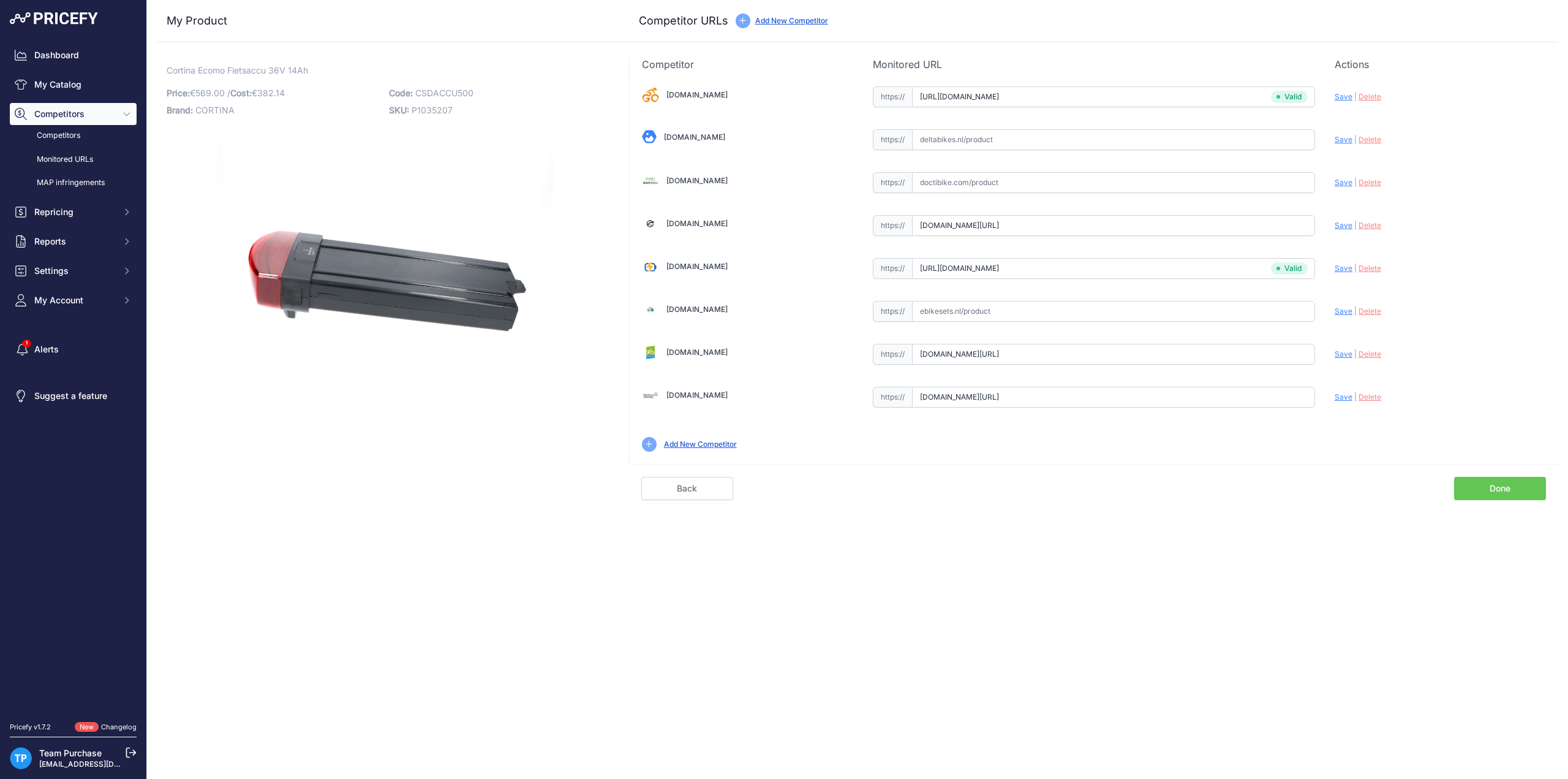
click at [1488, 485] on link "Done" at bounding box center [1500, 489] width 92 height 24
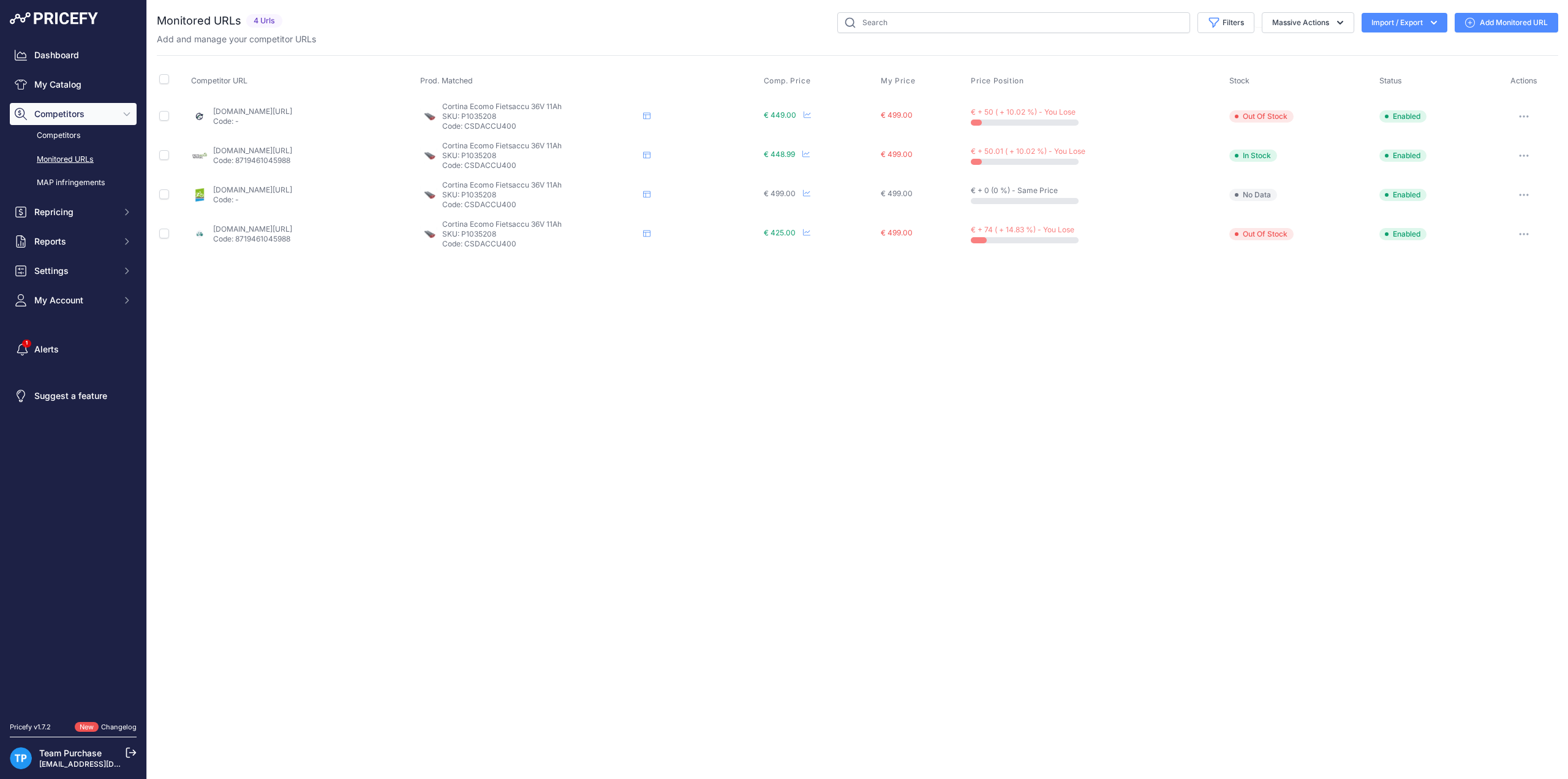
click at [659, 24] on div "Filters Saved Filters Set None Competitors Cheaper Than Me Competitors Products…" at bounding box center [923, 22] width 1271 height 21
click at [1489, 24] on link "Add Monitored URL" at bounding box center [1507, 23] width 104 height 20
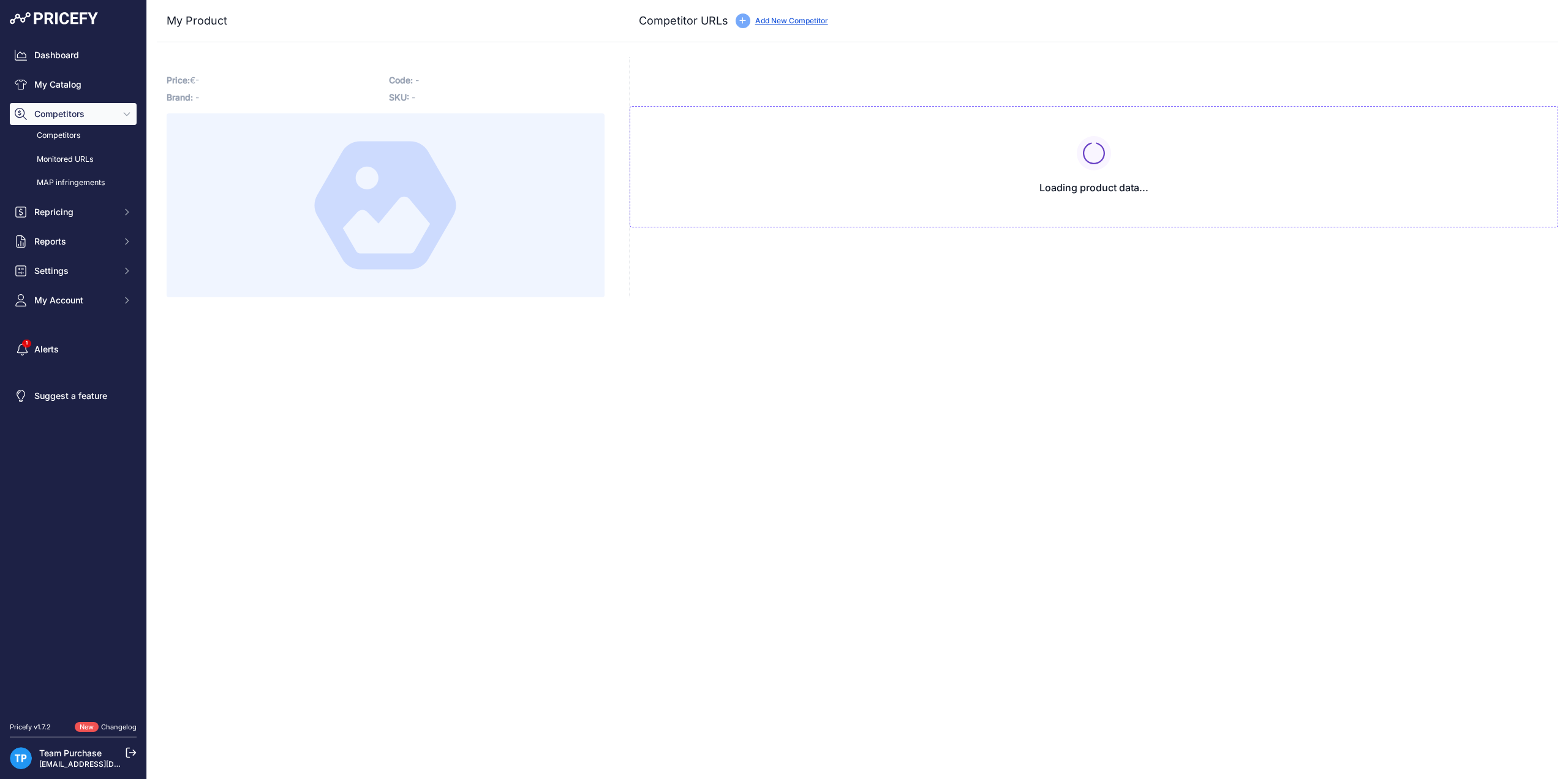
type input "[DOMAIN_NAME][URL]"
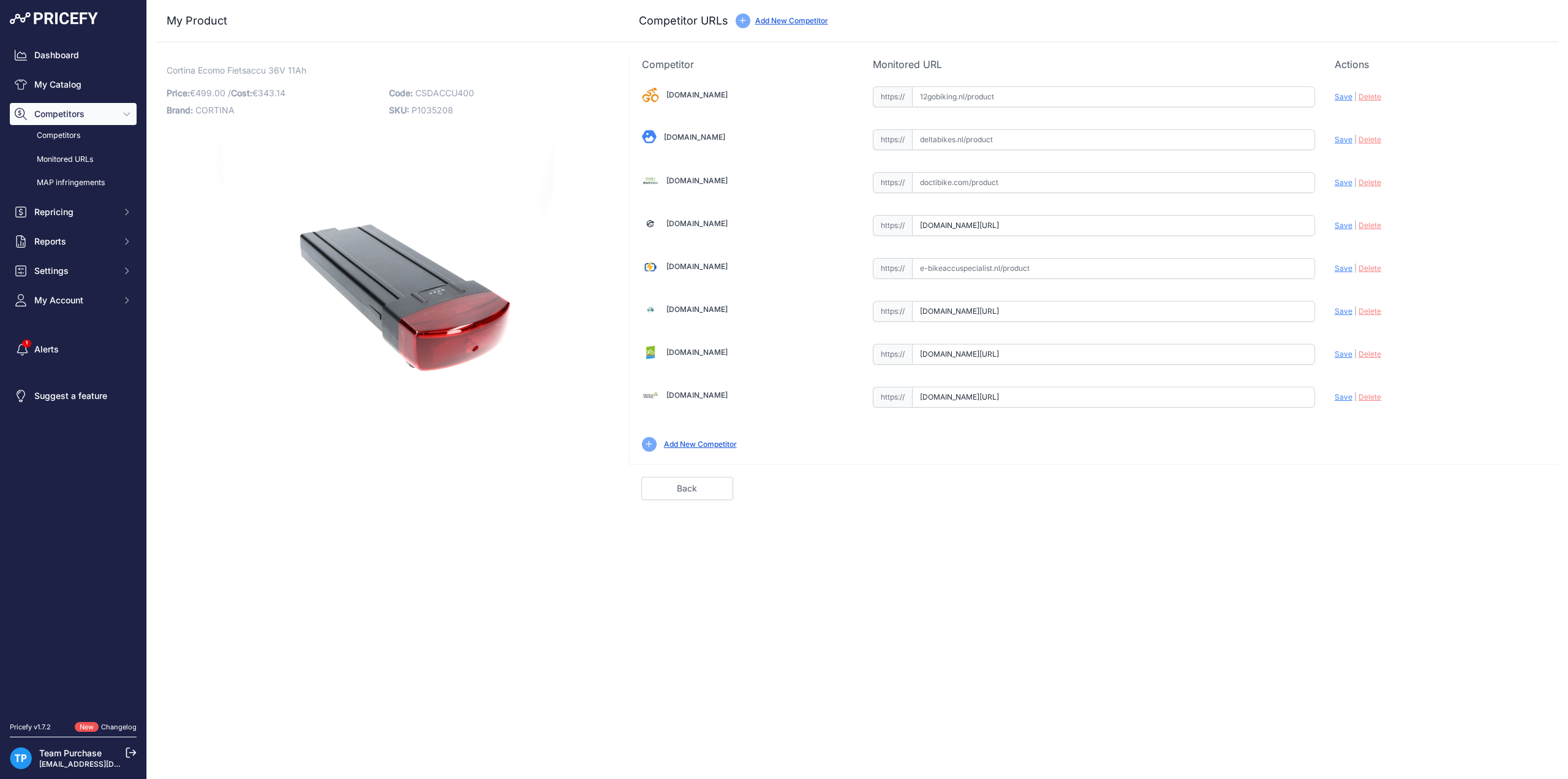
click at [991, 262] on input "text" at bounding box center [1113, 268] width 403 height 21
paste input "[URL][DOMAIN_NAME]"
click at [1344, 267] on span "Save" at bounding box center [1343, 268] width 18 height 9
type input "[URL][DOMAIN_NAME]"
click at [1483, 493] on link "Done" at bounding box center [1500, 489] width 92 height 24
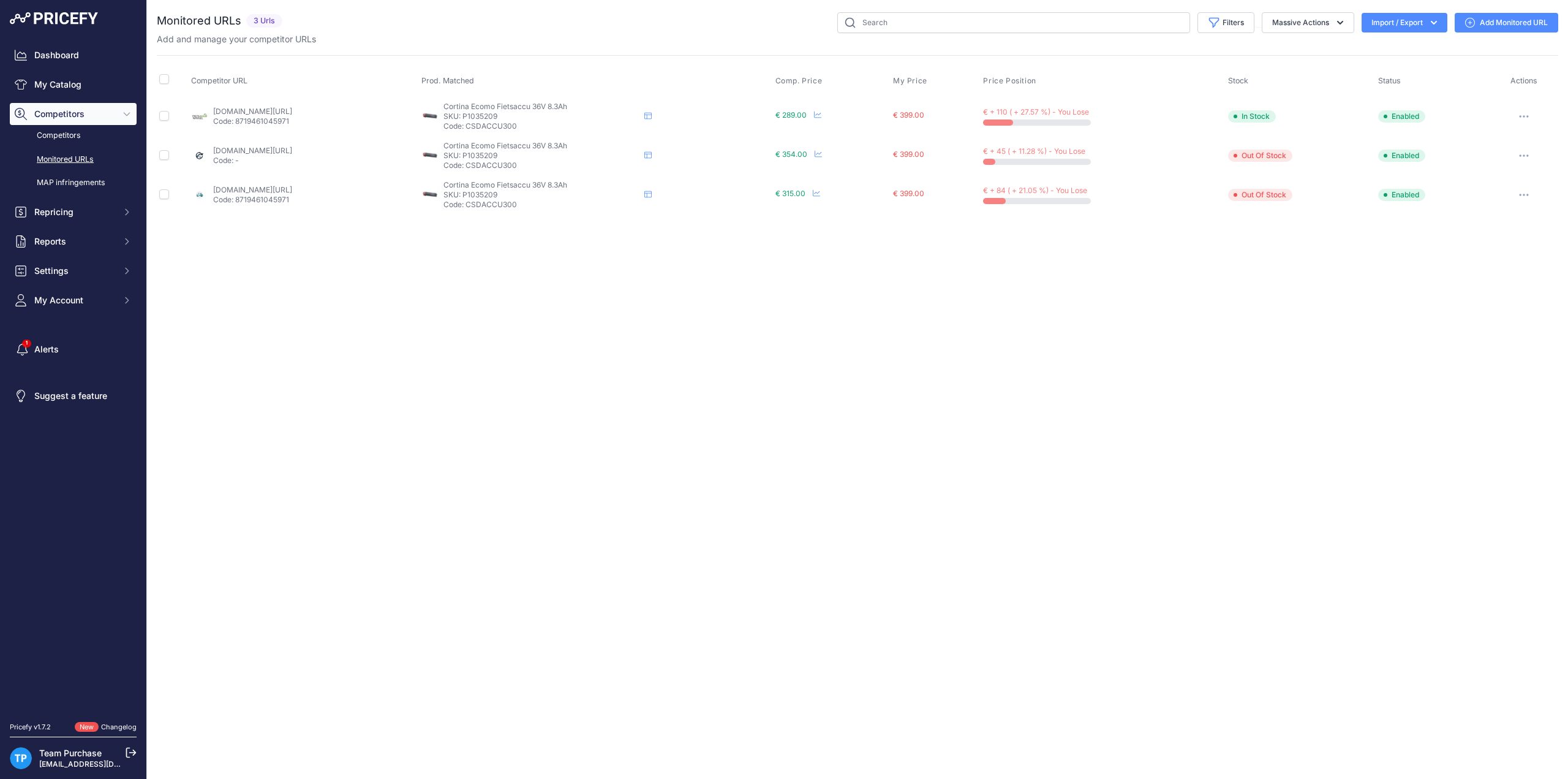
click at [1515, 14] on link "Add Monitored URL" at bounding box center [1507, 23] width 104 height 20
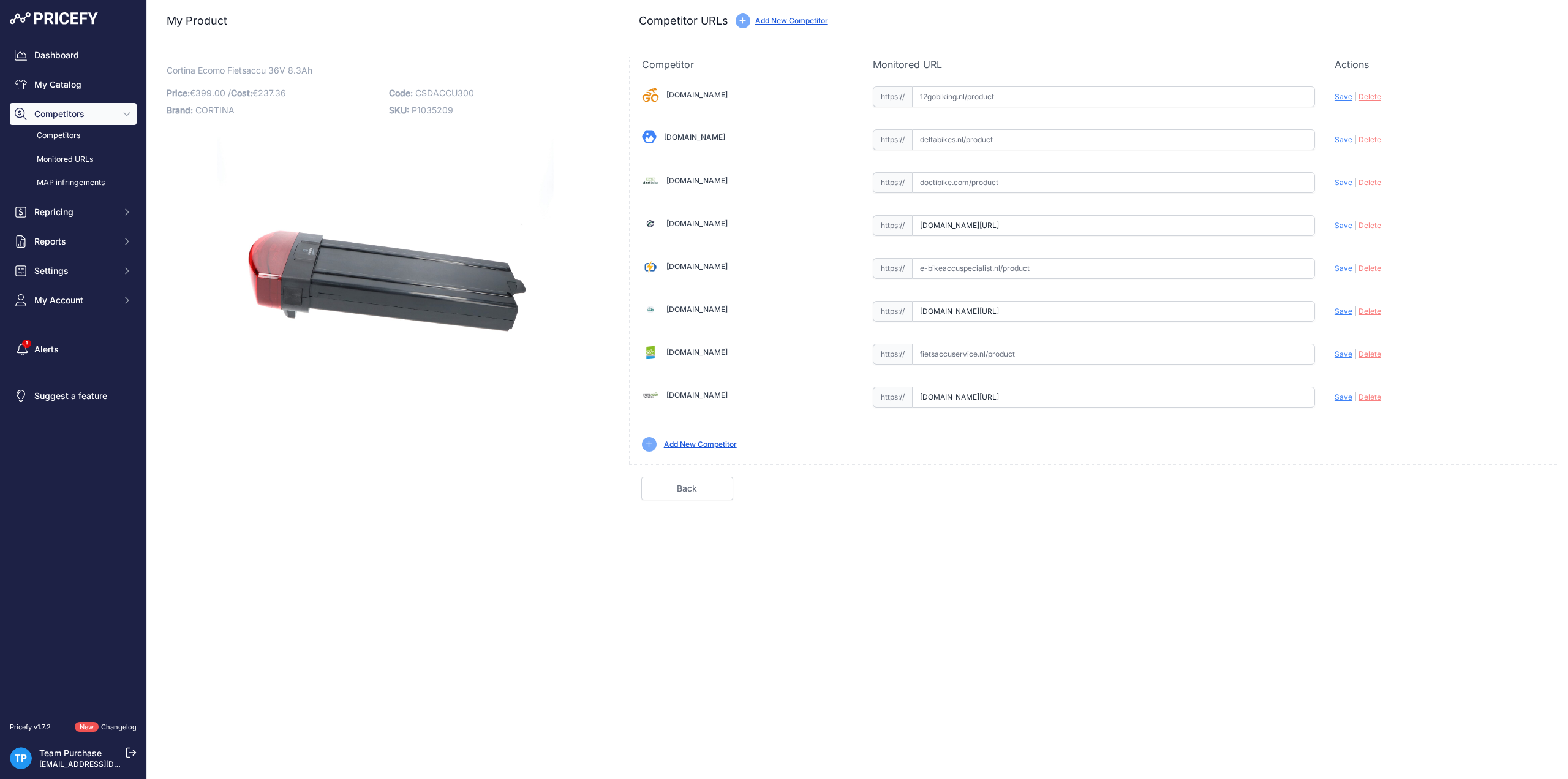
click at [991, 260] on input "text" at bounding box center [1113, 268] width 403 height 21
paste input "[URL][DOMAIN_NAME]"
click at [1346, 266] on span "Save" at bounding box center [1343, 268] width 18 height 9
type input "https://e-bikeaccuspecialist.nl/product/cortina-ecomo-36v-8-3ah/?prirule_jdsnik…"
click at [1443, 262] on div "Update Profile Save | Delete Analyzing" at bounding box center [1441, 264] width 212 height 19
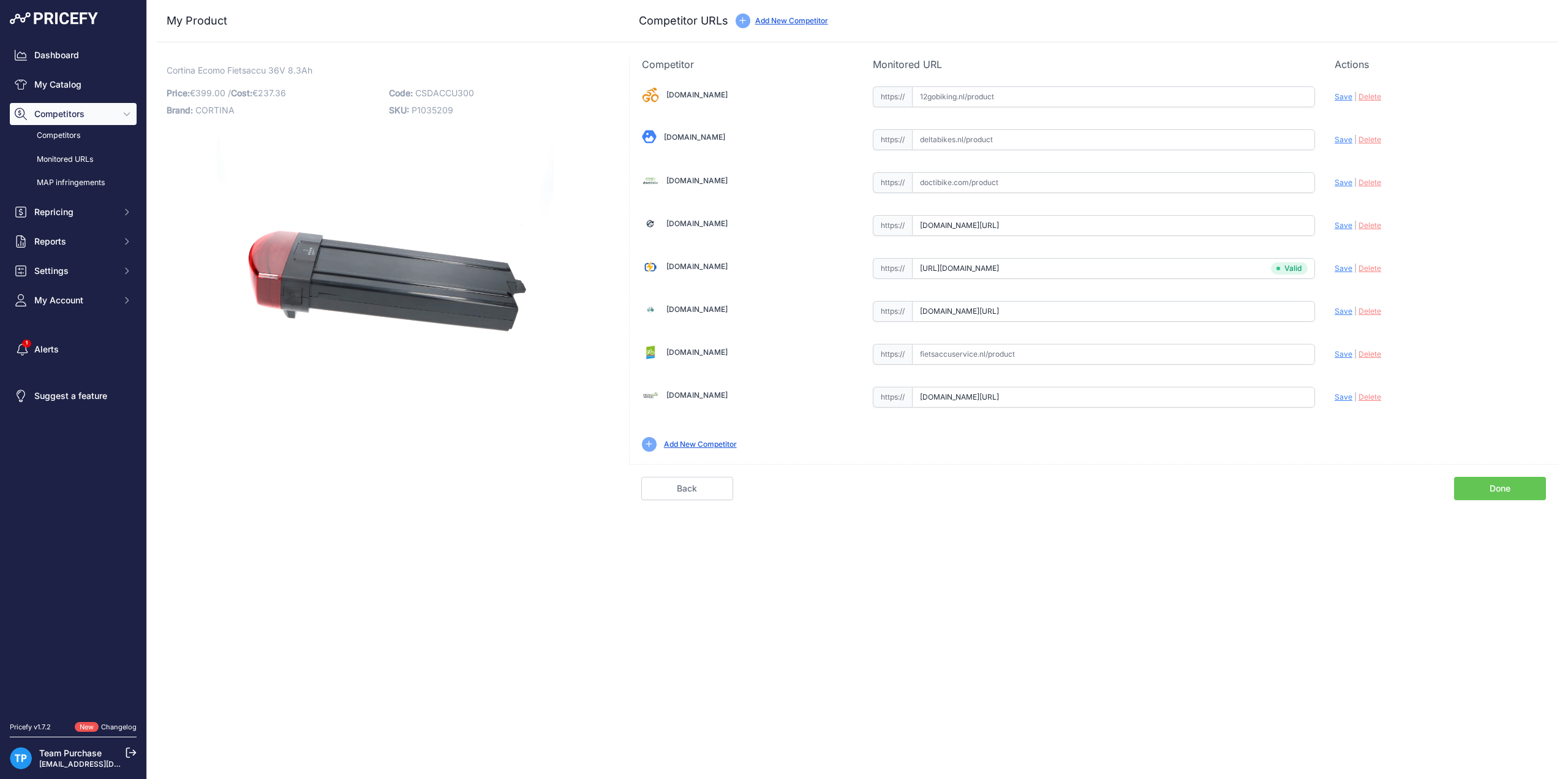
click at [1490, 488] on link "Done" at bounding box center [1500, 489] width 92 height 24
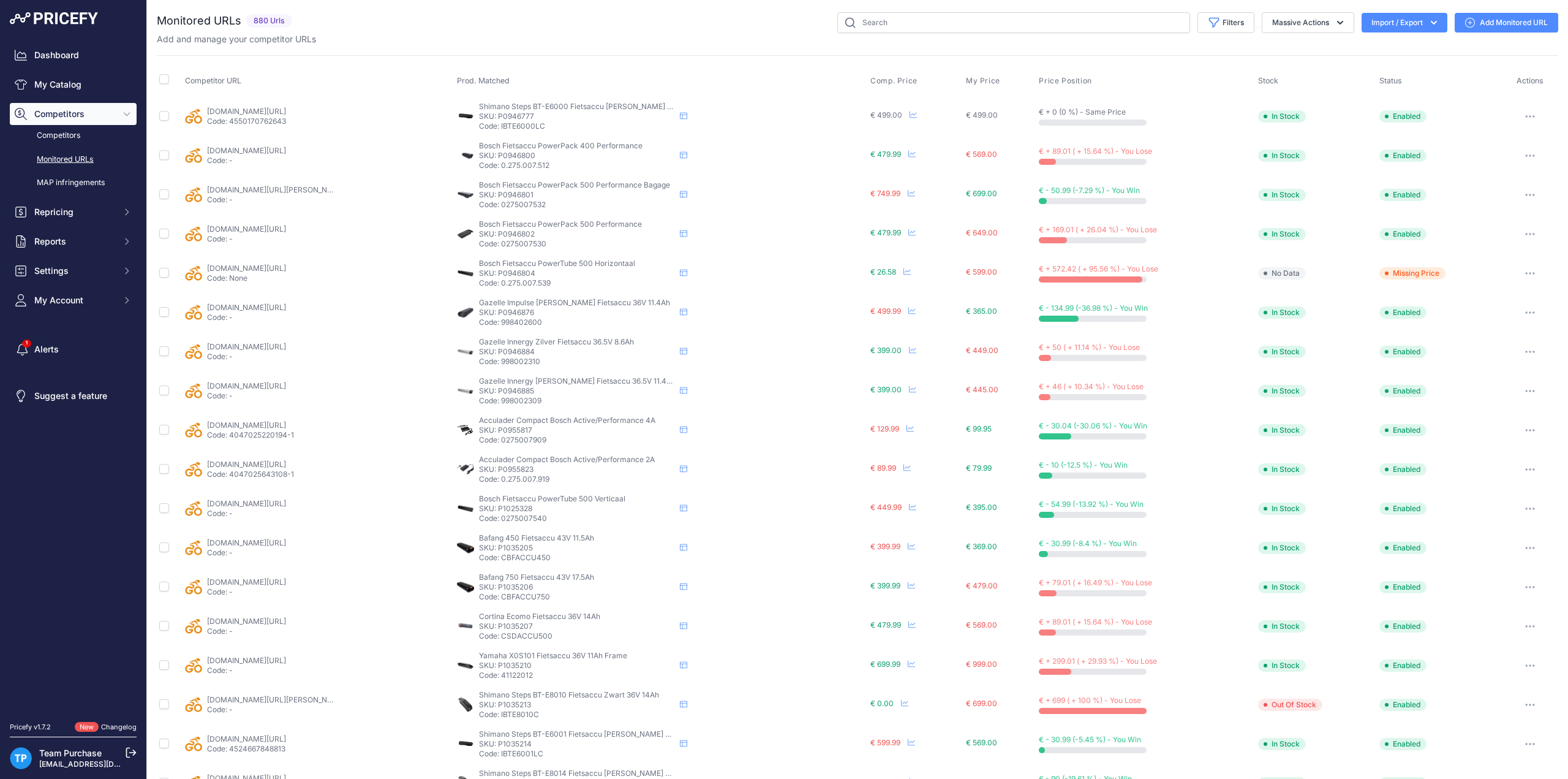
click at [560, 37] on div "Add and manage your competitor URLs" at bounding box center [857, 39] width 1401 height 12
click at [606, 38] on div "Add and manage your competitor URLs" at bounding box center [857, 39] width 1401 height 12
click at [604, 26] on div "Filters Saved Filters Set None Competitors Cheaper Than Me Competitors Products…" at bounding box center [928, 22] width 1261 height 21
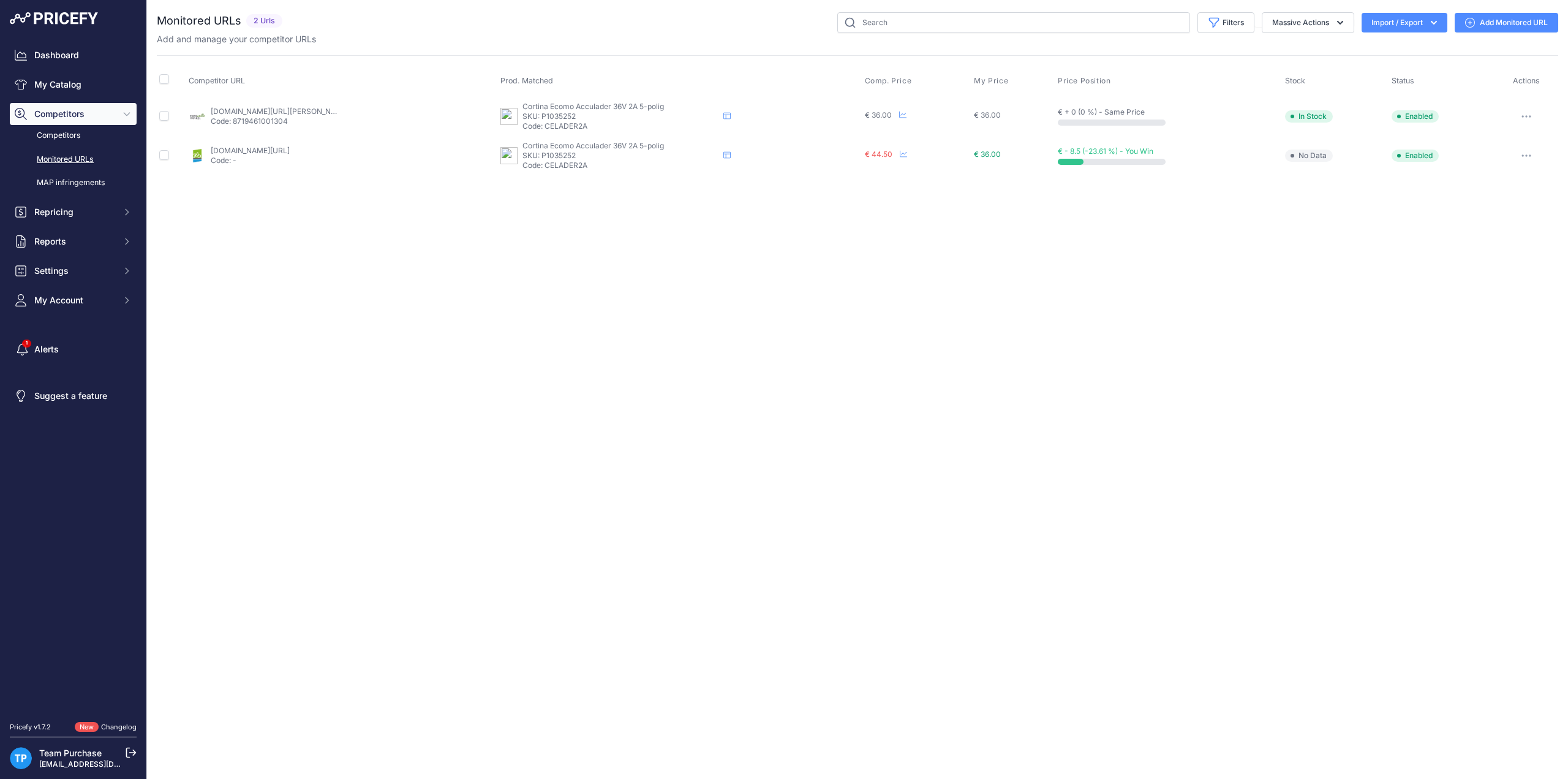
click at [1474, 21] on icon at bounding box center [1470, 23] width 10 height 10
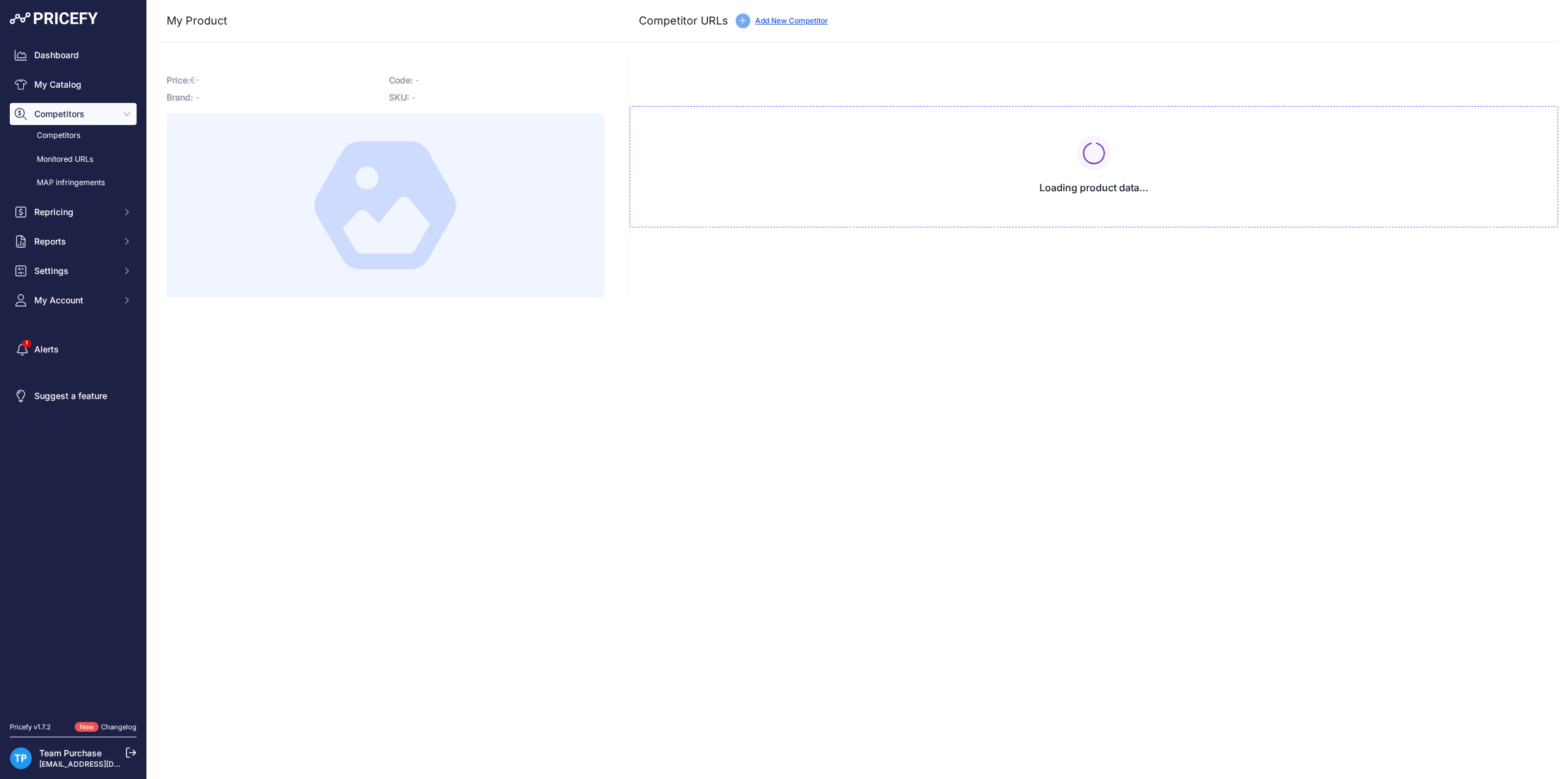
type input "[DOMAIN_NAME][URL]"
type input "[DOMAIN_NAME][URL][PERSON_NAME]"
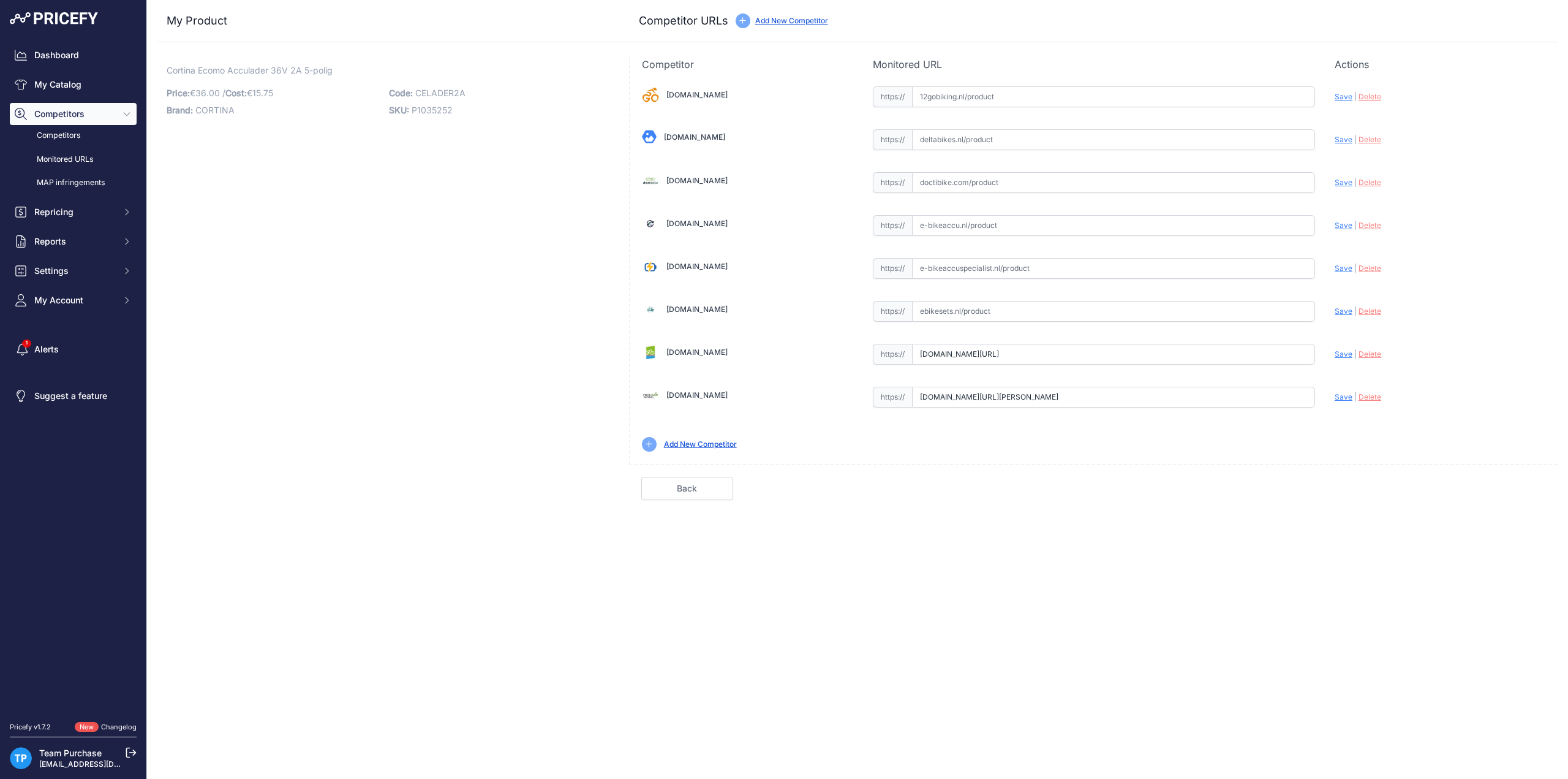
click at [585, 192] on div "Cortina Ecomo Acculader 36V 2A 5-polig Link Price: € 36.00 / Cost: 15.75" at bounding box center [385, 279] width 458 height 443
drag, startPoint x: 417, startPoint y: 92, endPoint x: 464, endPoint y: 95, distance: 47.1
click at [464, 95] on span "CELADER2A" at bounding box center [440, 92] width 50 height 11
copy span "CELADER2A"
click at [438, 110] on span "P1035252" at bounding box center [432, 110] width 41 height 11
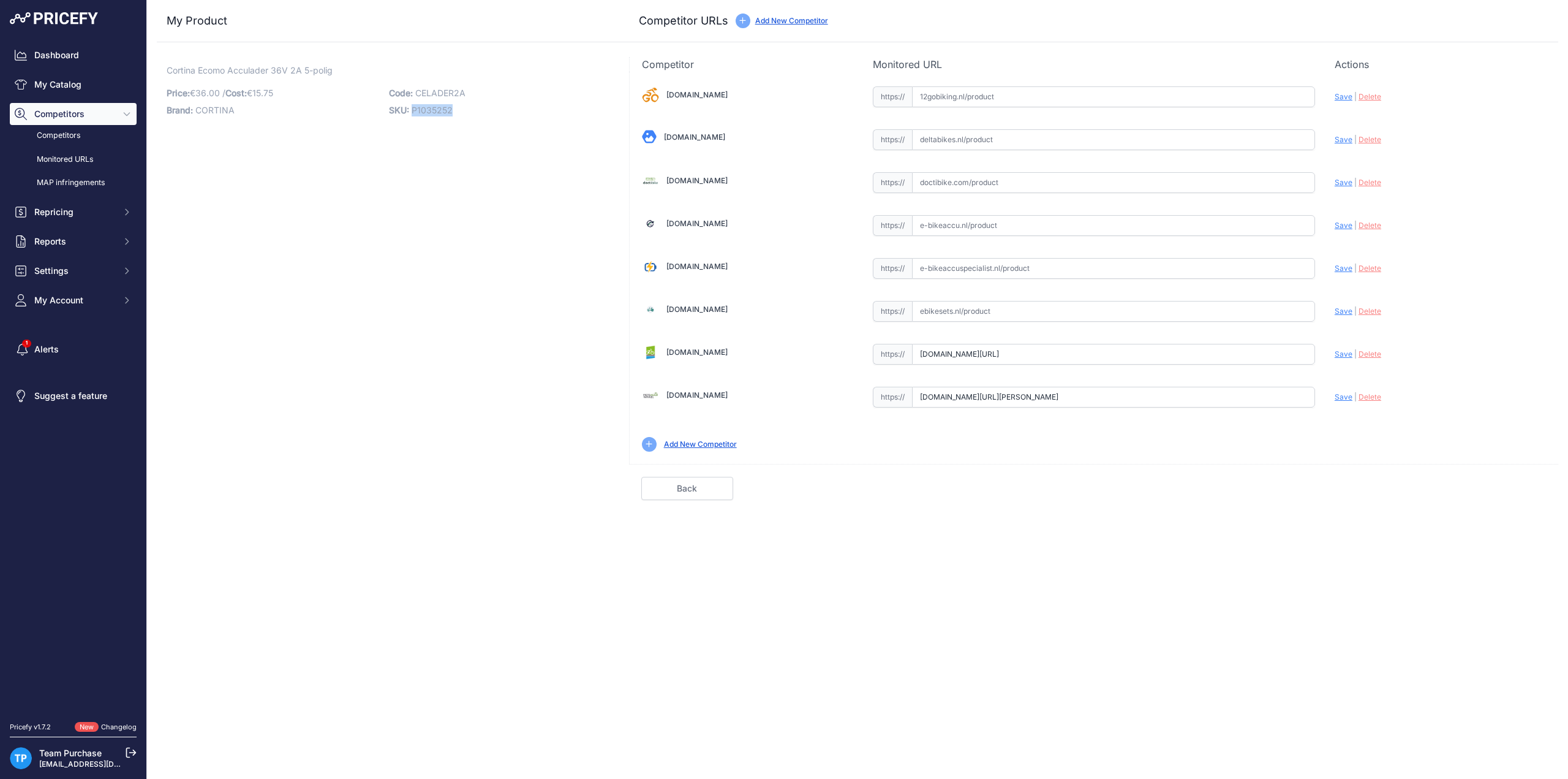
click at [438, 110] on span "P1035252" at bounding box center [432, 110] width 41 height 11
copy span "P1035252"
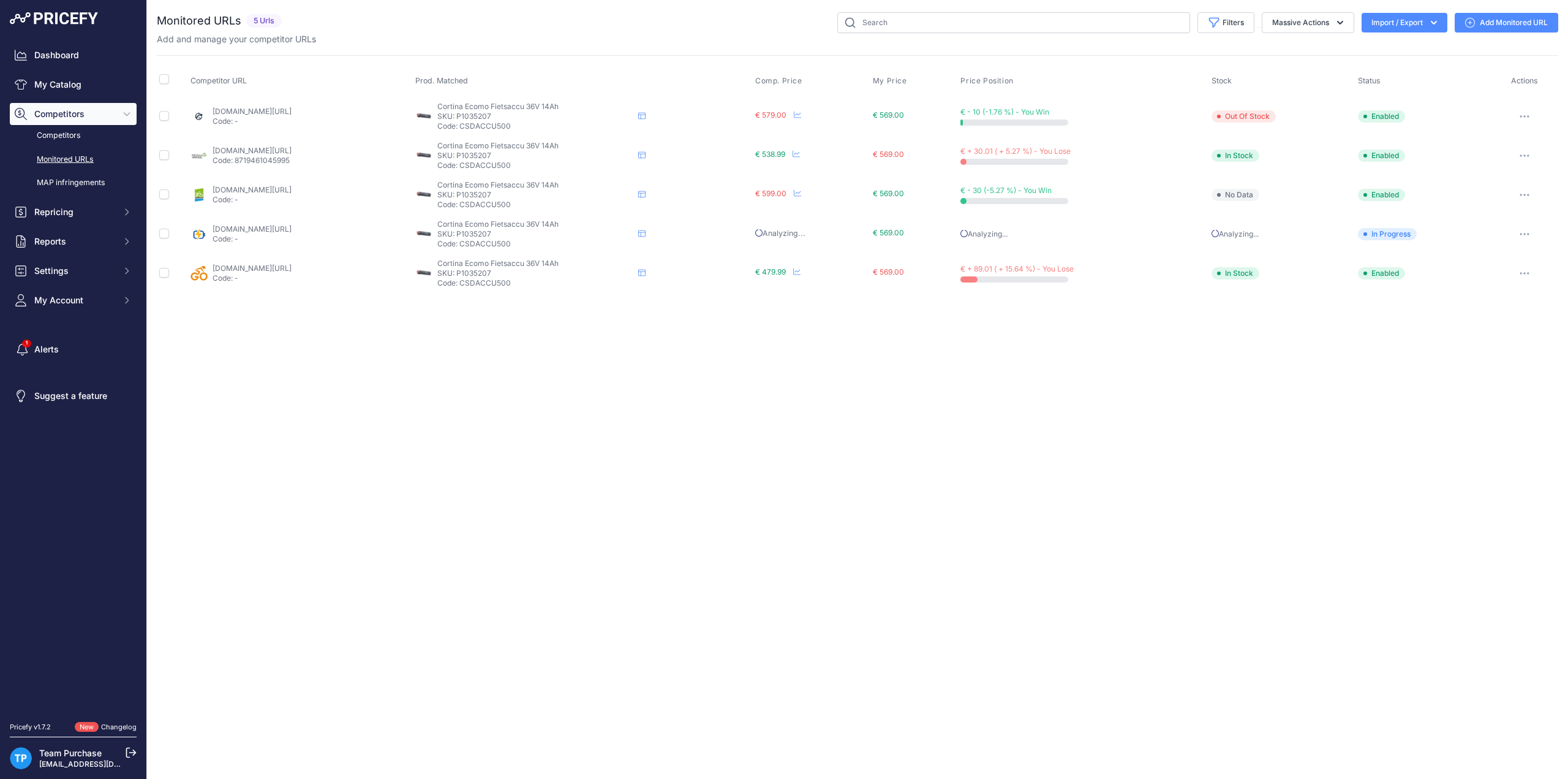
click at [667, 36] on div "Add and manage your competitor URLs" at bounding box center [857, 39] width 1401 height 12
click at [667, 33] on div "Add and manage your competitor URLs" at bounding box center [857, 39] width 1401 height 12
click at [1312, 547] on div "Close You are not connected to the internet." at bounding box center [857, 390] width 1421 height 779
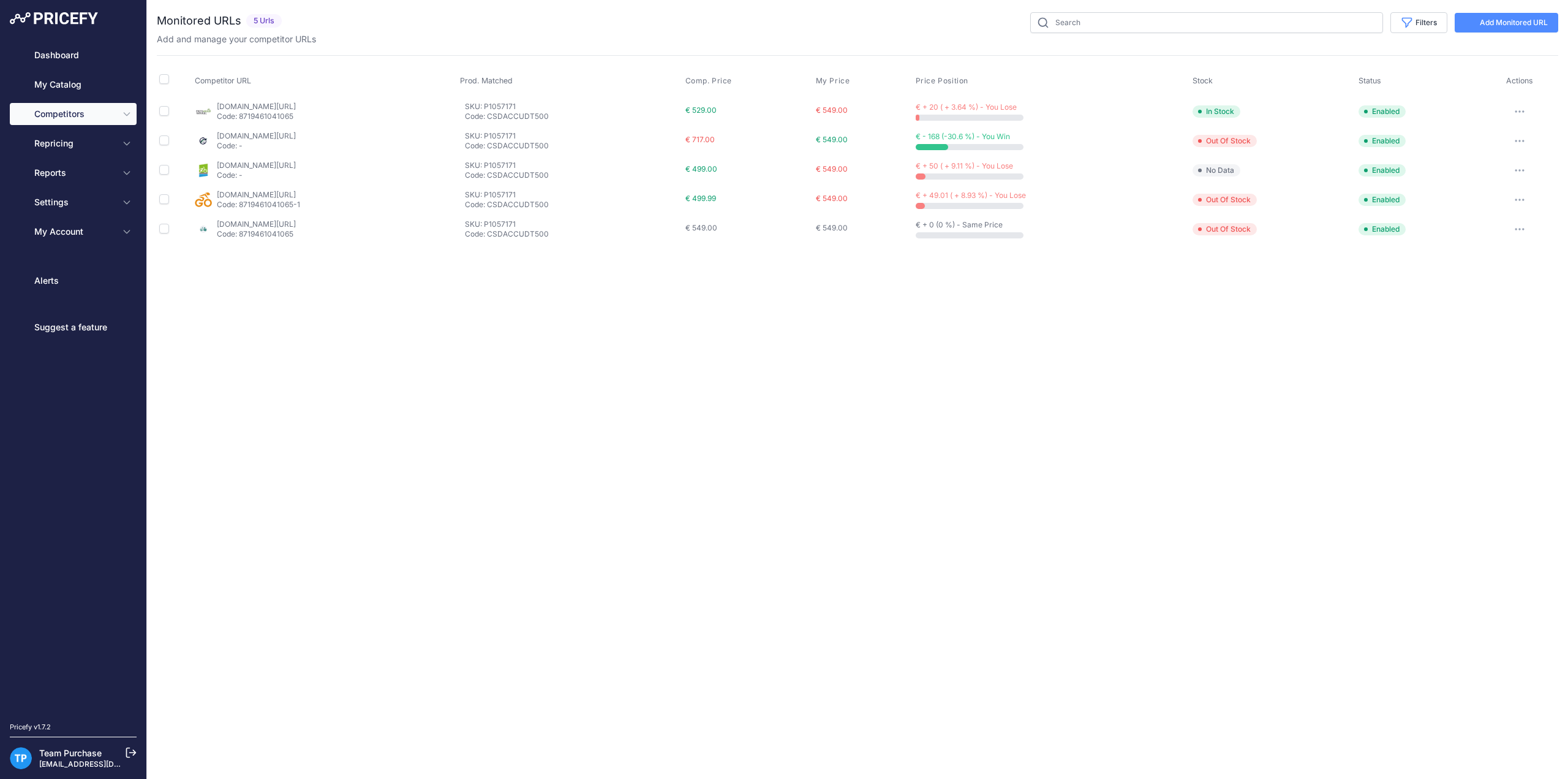
click at [630, 421] on div "Close You are not connected to the internet." at bounding box center [857, 390] width 1421 height 779
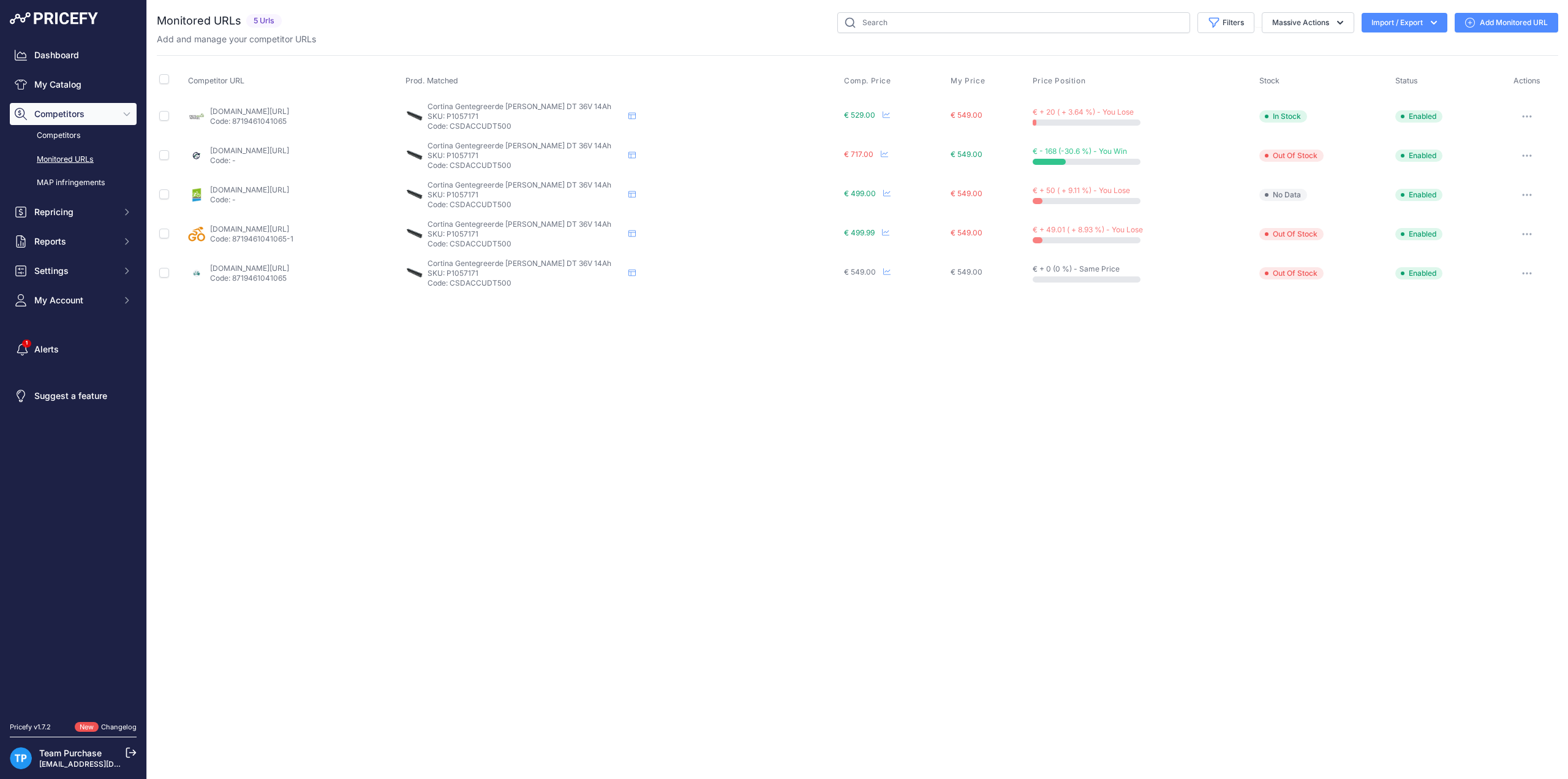
click at [1520, 28] on link "Add Monitored URL" at bounding box center [1507, 23] width 104 height 20
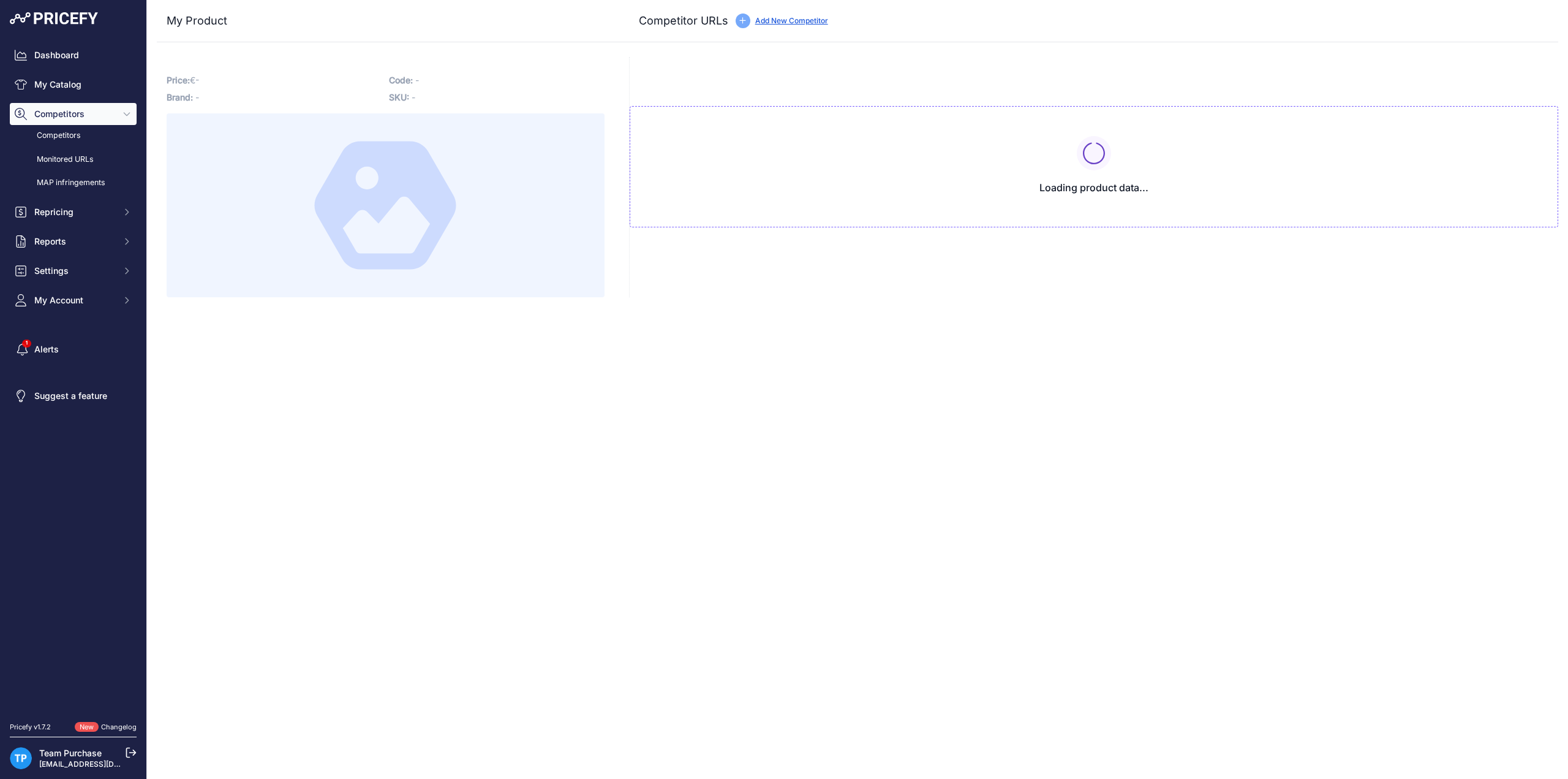
type input "[DOMAIN_NAME][URL]"
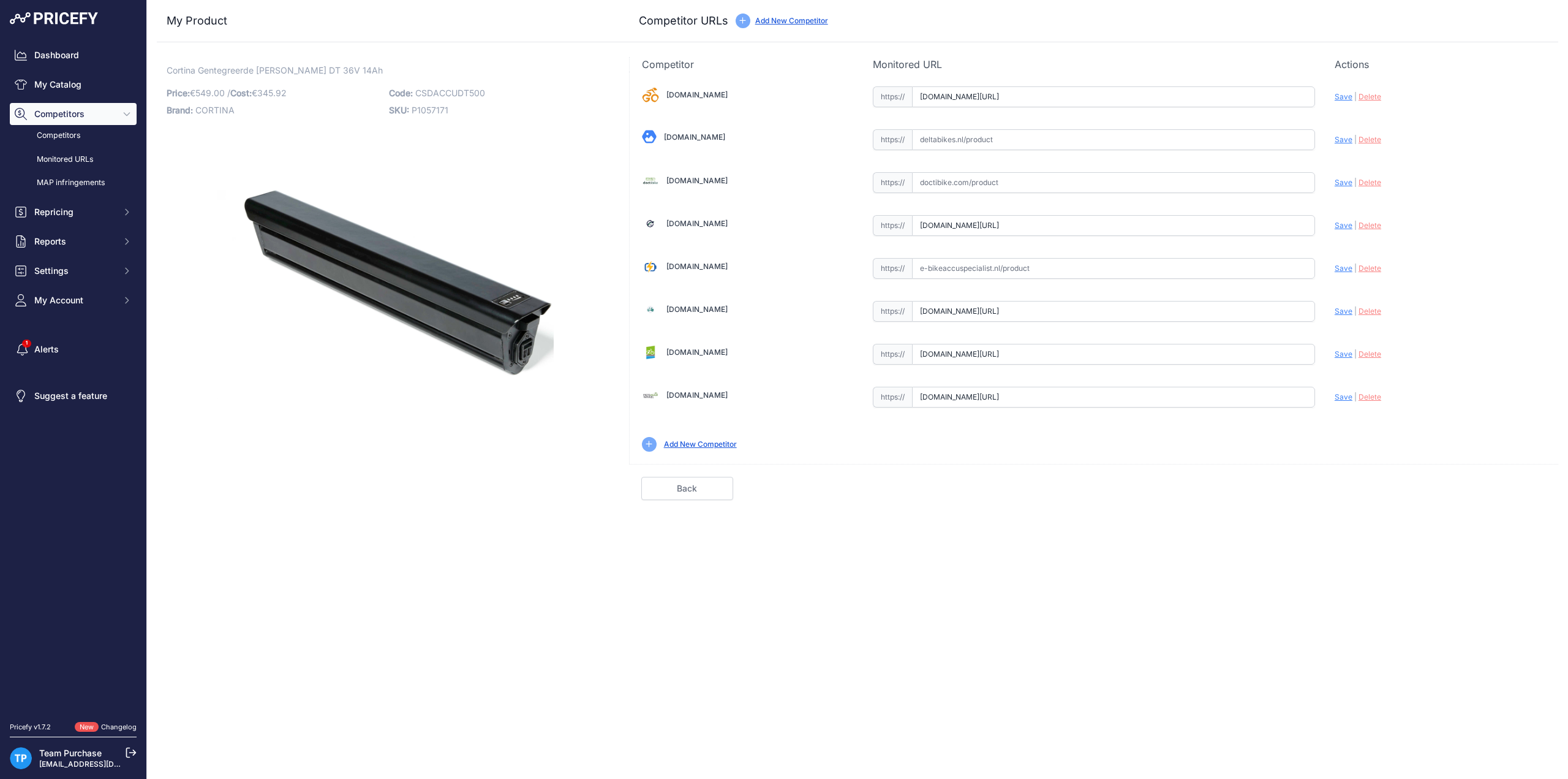
click at [979, 264] on input "text" at bounding box center [1113, 268] width 403 height 21
paste input "https://e-bikeaccuspecialist.nl/product/cortina-dt-darfon-36v-14ah/"
click at [1337, 265] on span "Save" at bounding box center [1343, 268] width 18 height 9
type input "https://e-bikeaccuspecialist.nl/product/cortina-dt-darfon-36v-14ah/?prirule_jds…"
click at [981, 94] on input "www.12gobiking.nl/cortina-sport-drive-500-wh-accu?prirule_jdsnikfkfjsd=10020" at bounding box center [1113, 96] width 403 height 21
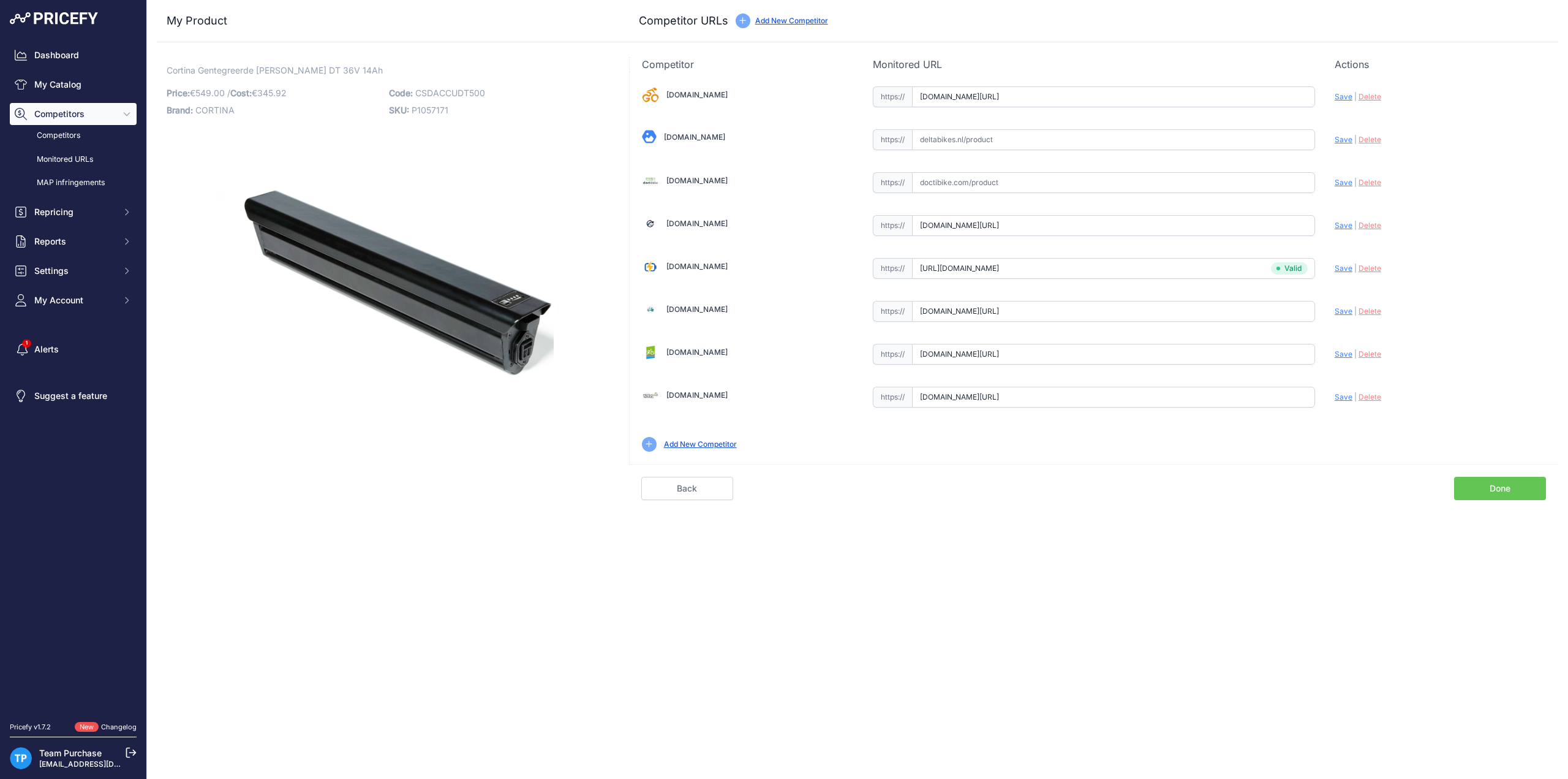
click at [981, 94] on input "www.12gobiking.nl/cortina-sport-drive-500-wh-accu?prirule_jdsnikfkfjsd=10020" at bounding box center [1113, 96] width 403 height 21
click at [1519, 485] on link "Done" at bounding box center [1500, 489] width 92 height 24
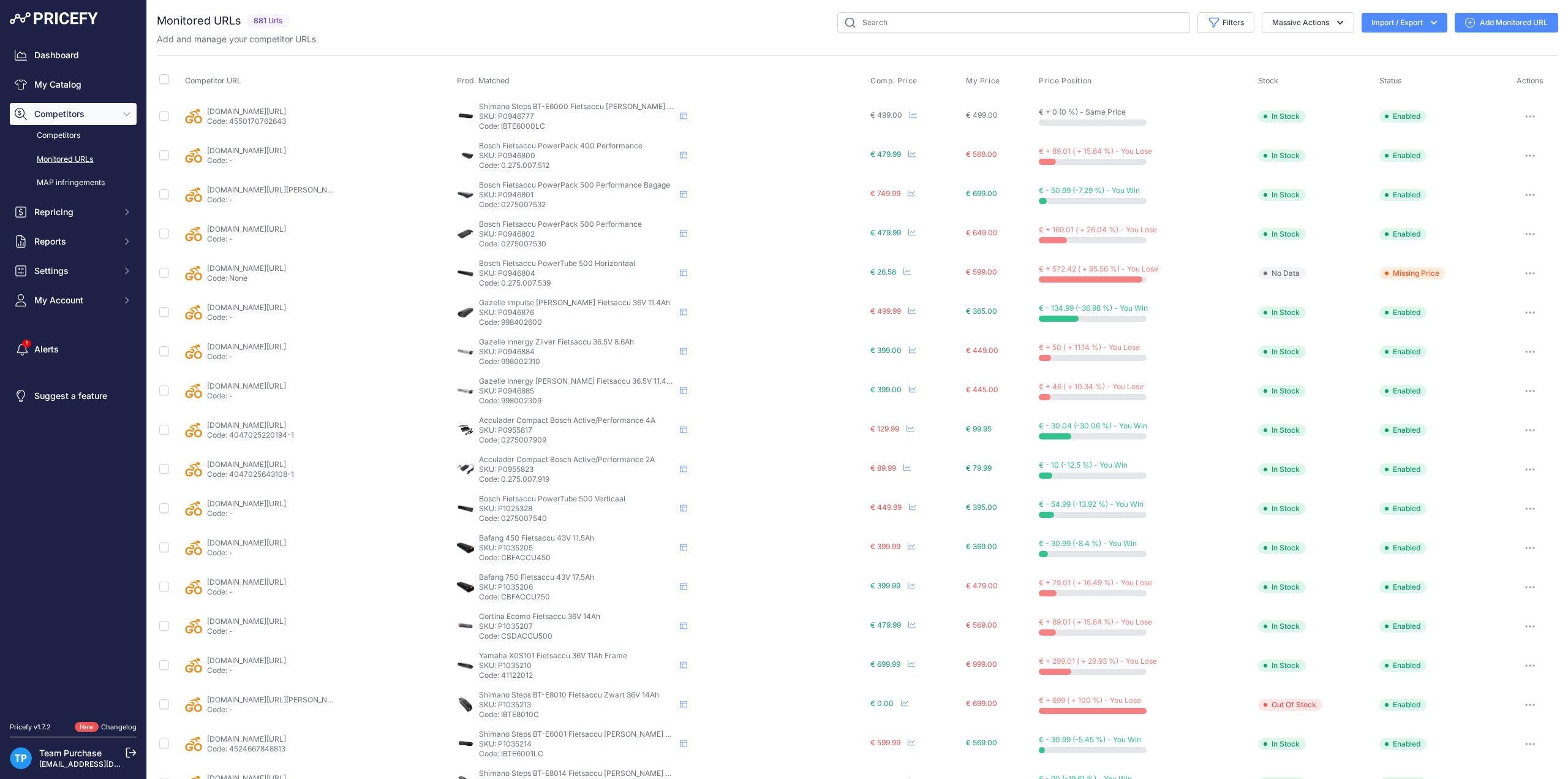
click at [237, 268] on link "12gobiking.nl/checkout/cart/configure/id/7565008/product_id/132593/?prirule_jds…" at bounding box center [246, 268] width 79 height 9
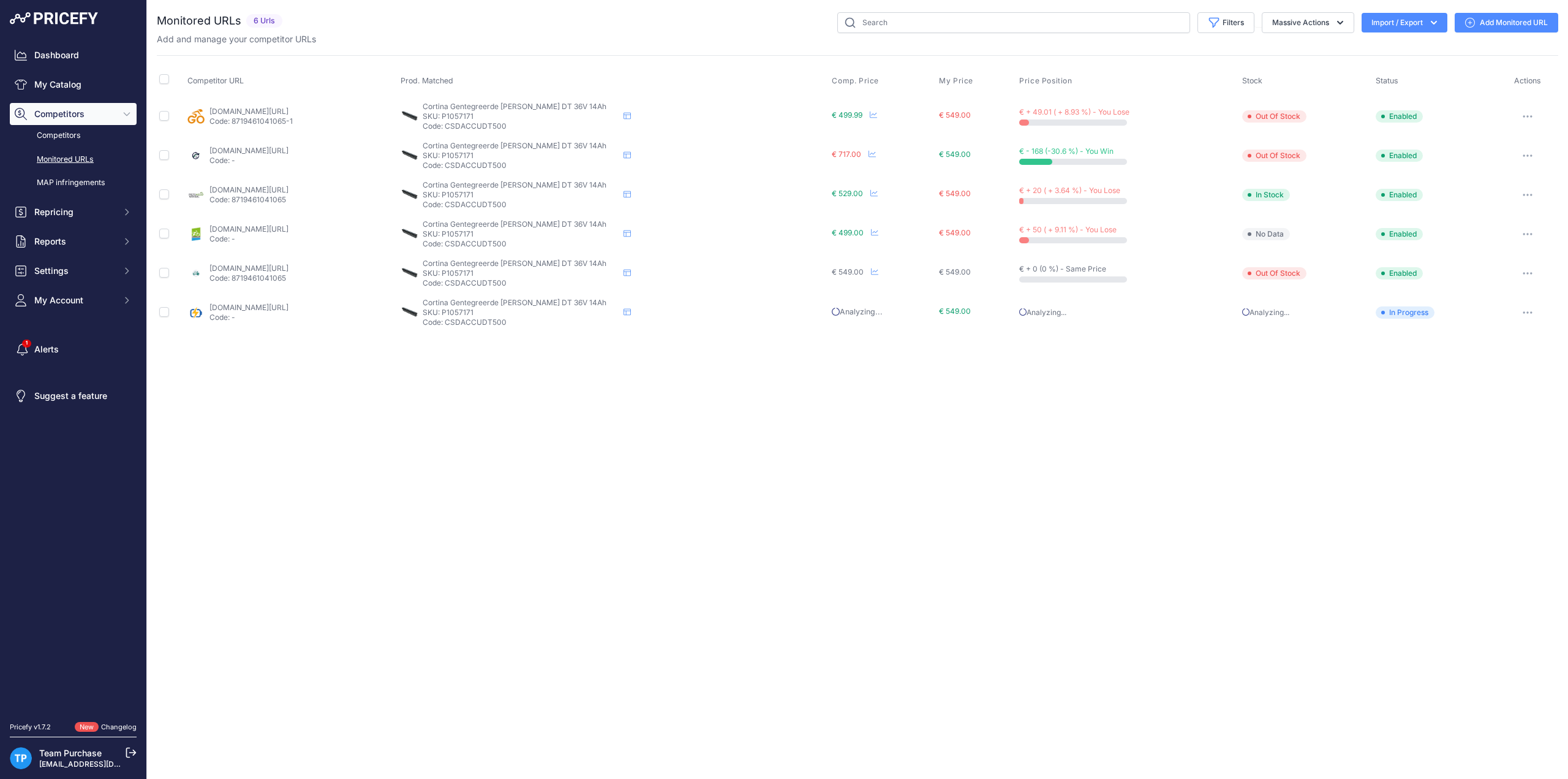
click at [255, 306] on link "e-bikeaccuspecialist.nl/product/cortina-dt-darfon-36v-14ah/?prirule_jdsnikfkfjs…" at bounding box center [249, 307] width 79 height 9
click at [1510, 21] on link "Add Monitored URL" at bounding box center [1507, 23] width 104 height 20
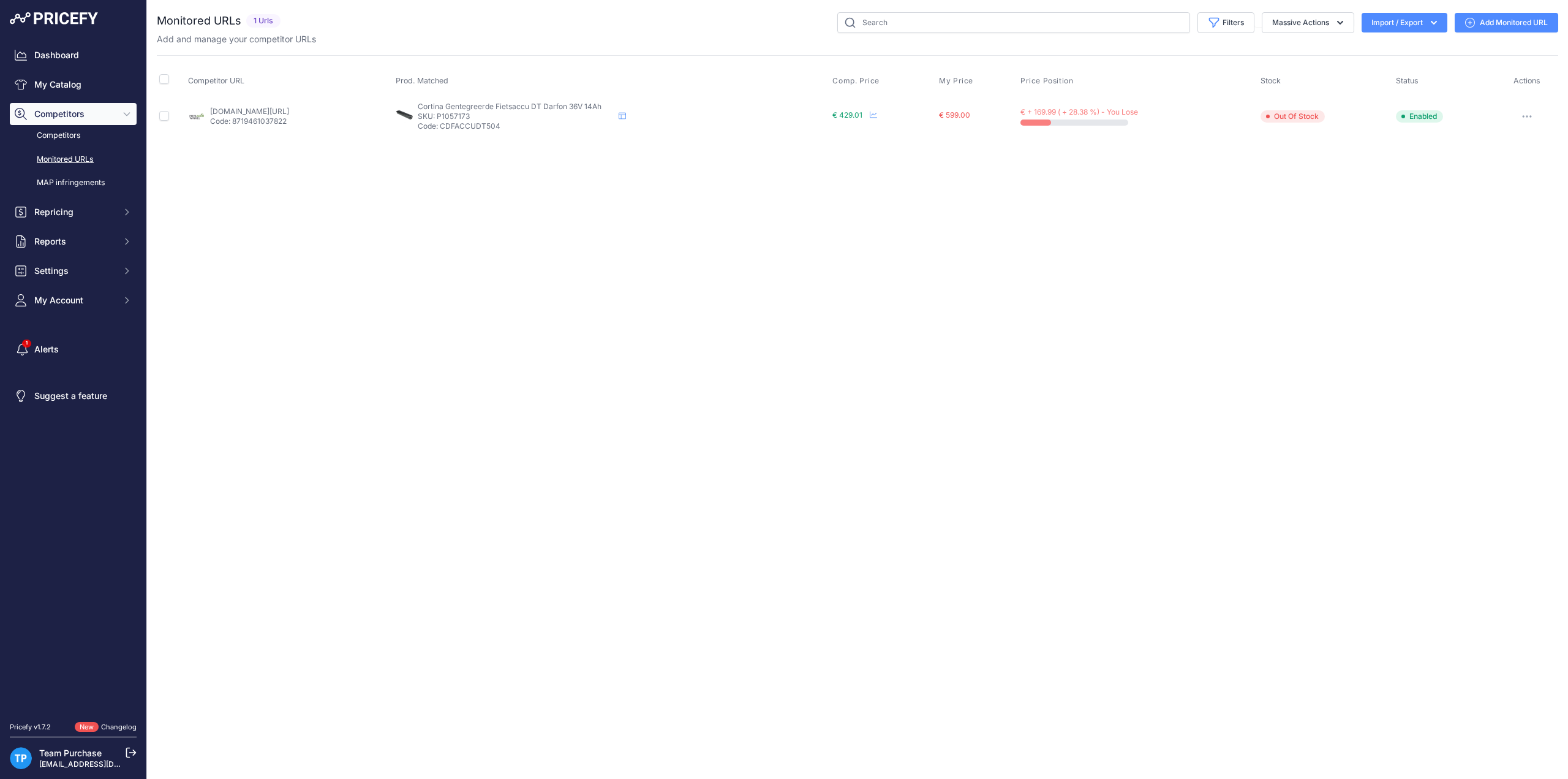
click at [1498, 23] on link "Add Monitored URL" at bounding box center [1507, 23] width 104 height 20
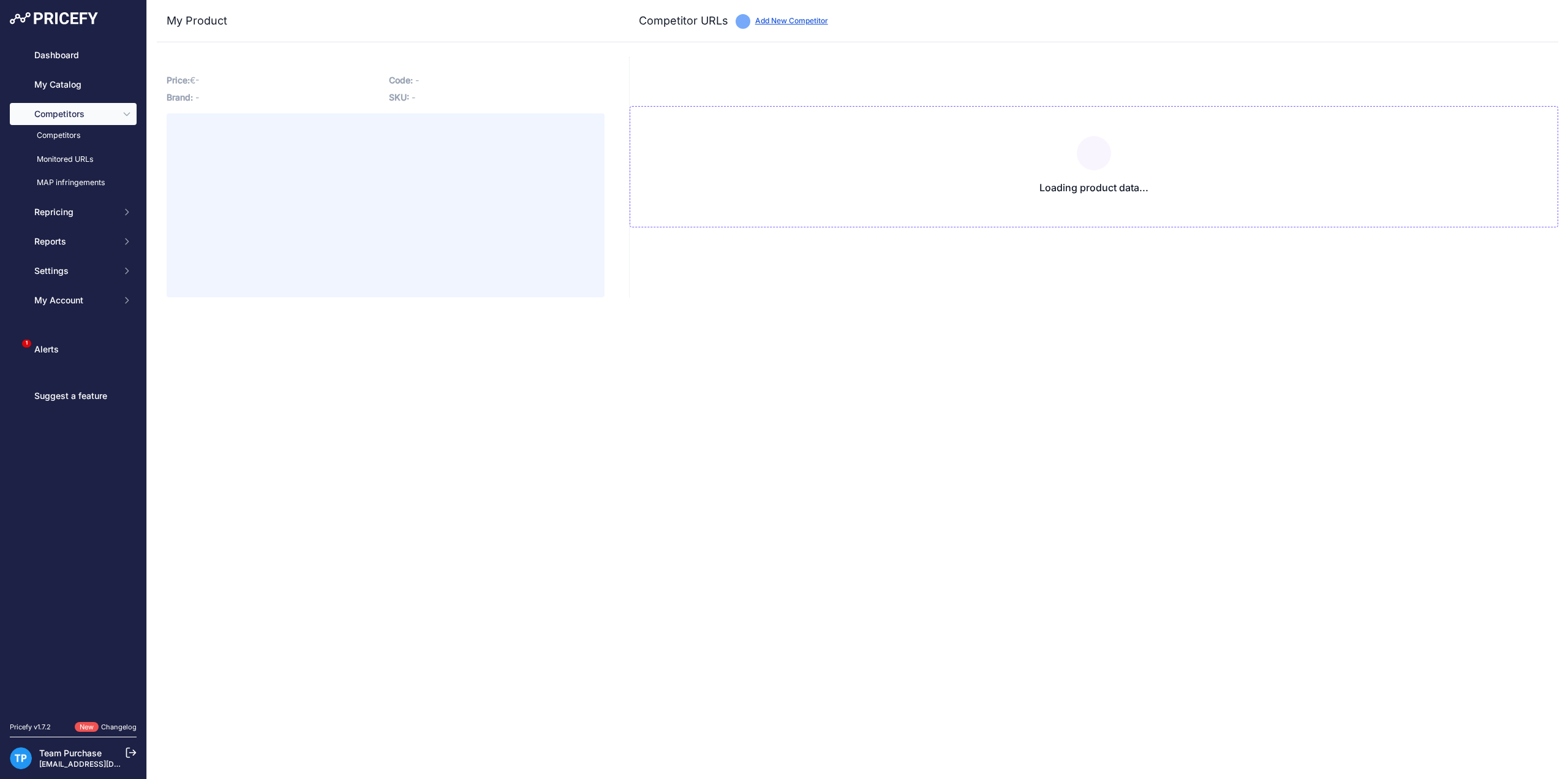
type input "[DOMAIN_NAME][URL]"
type input "ebikesets.nl/cortina-fietsaccu-500-dt-sport-drive-36v-14ah-in-tube-500wh-1?prir…"
type input "fietsaccuservice.nl/shop/fietsaccus/accu-phylion-cortina-sport-drive-500wh-ebt3…"
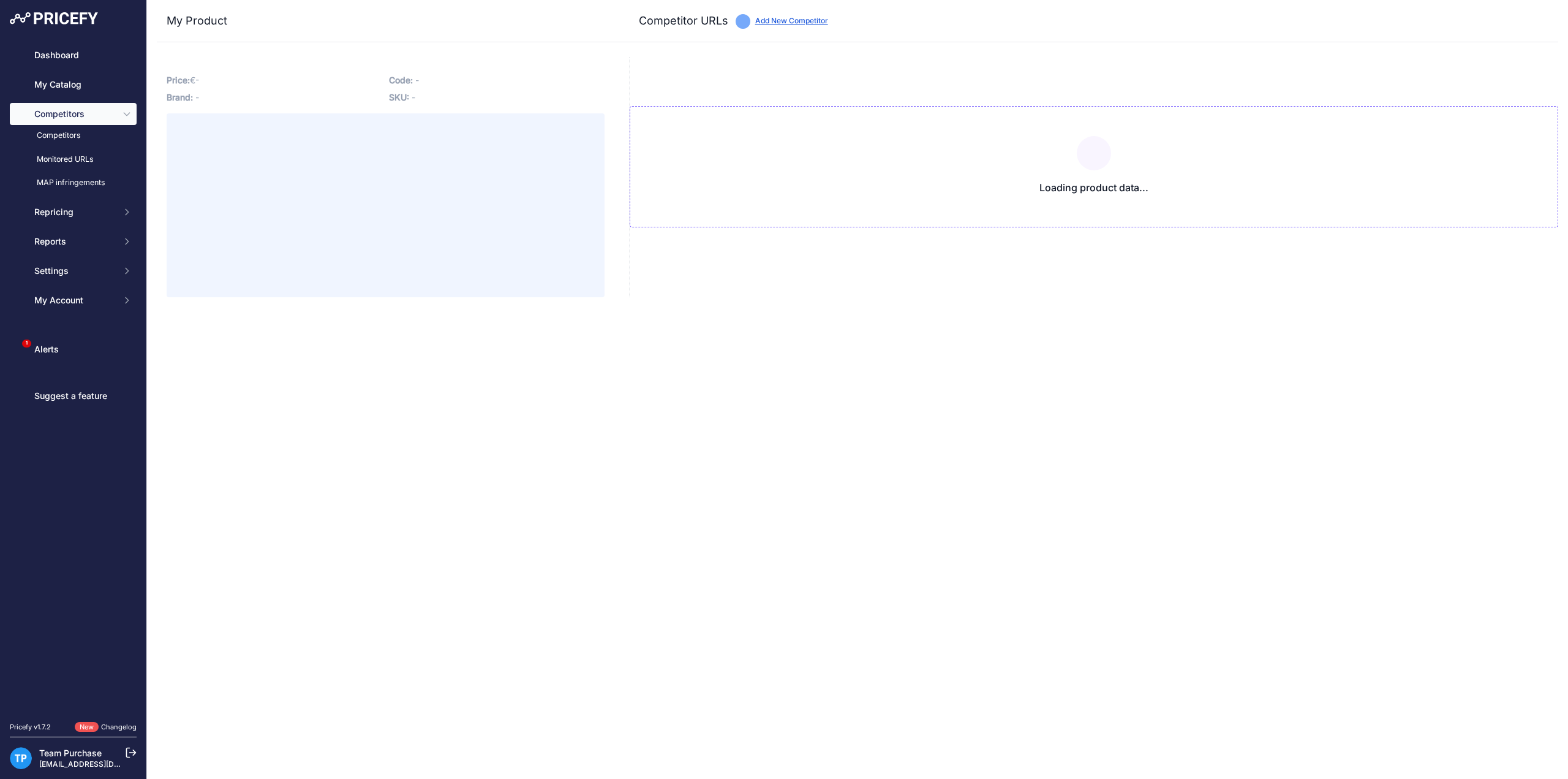
type input "www.fietsaccuwinkel.nl/geintegreerde-fietsaccu-dt-36v-500wh-14ah-voor-cortina-e…"
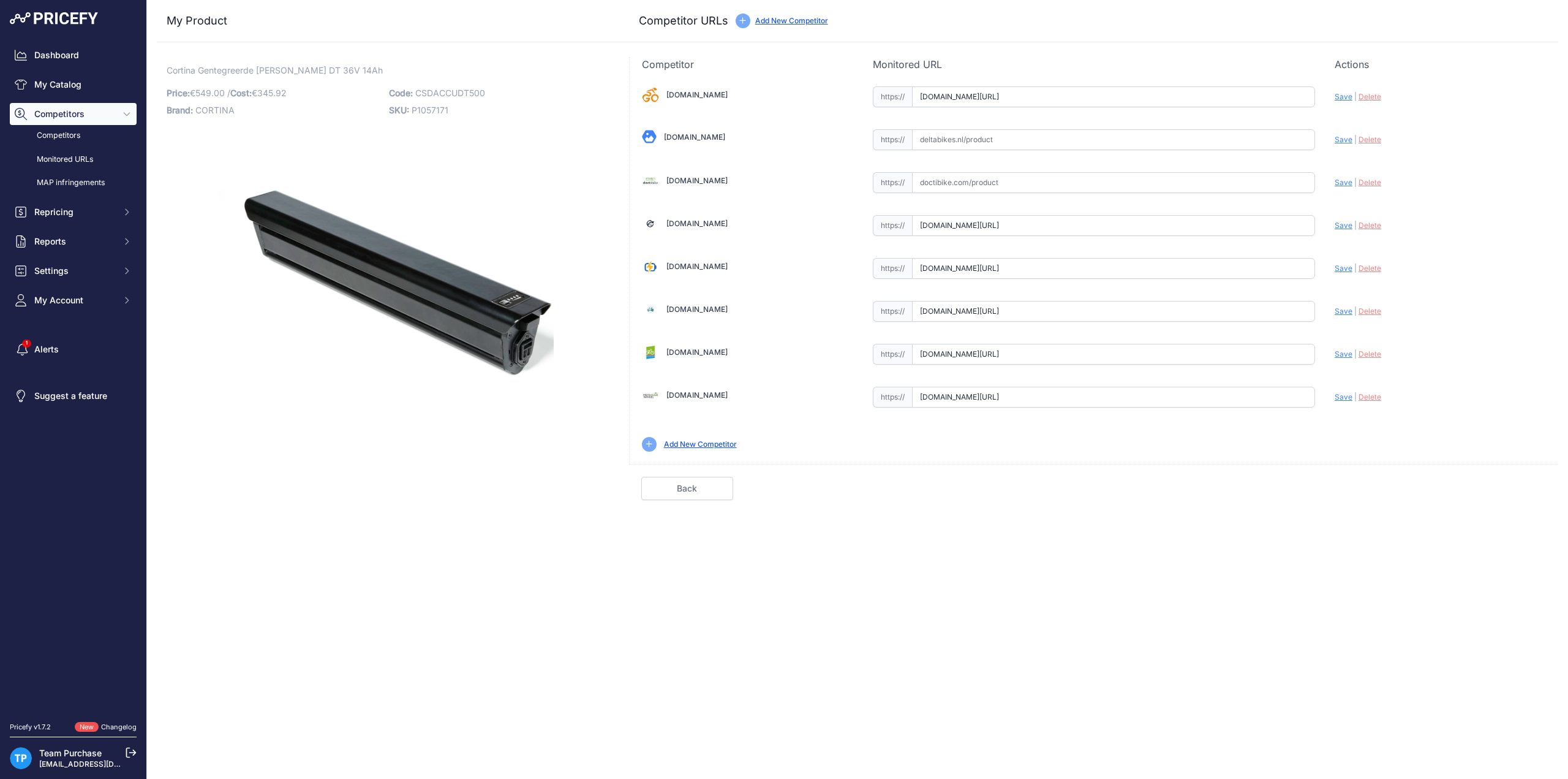
click at [1367, 265] on span "Delete" at bounding box center [1370, 268] width 23 height 9
click at [669, 480] on link "Back" at bounding box center [687, 489] width 92 height 24
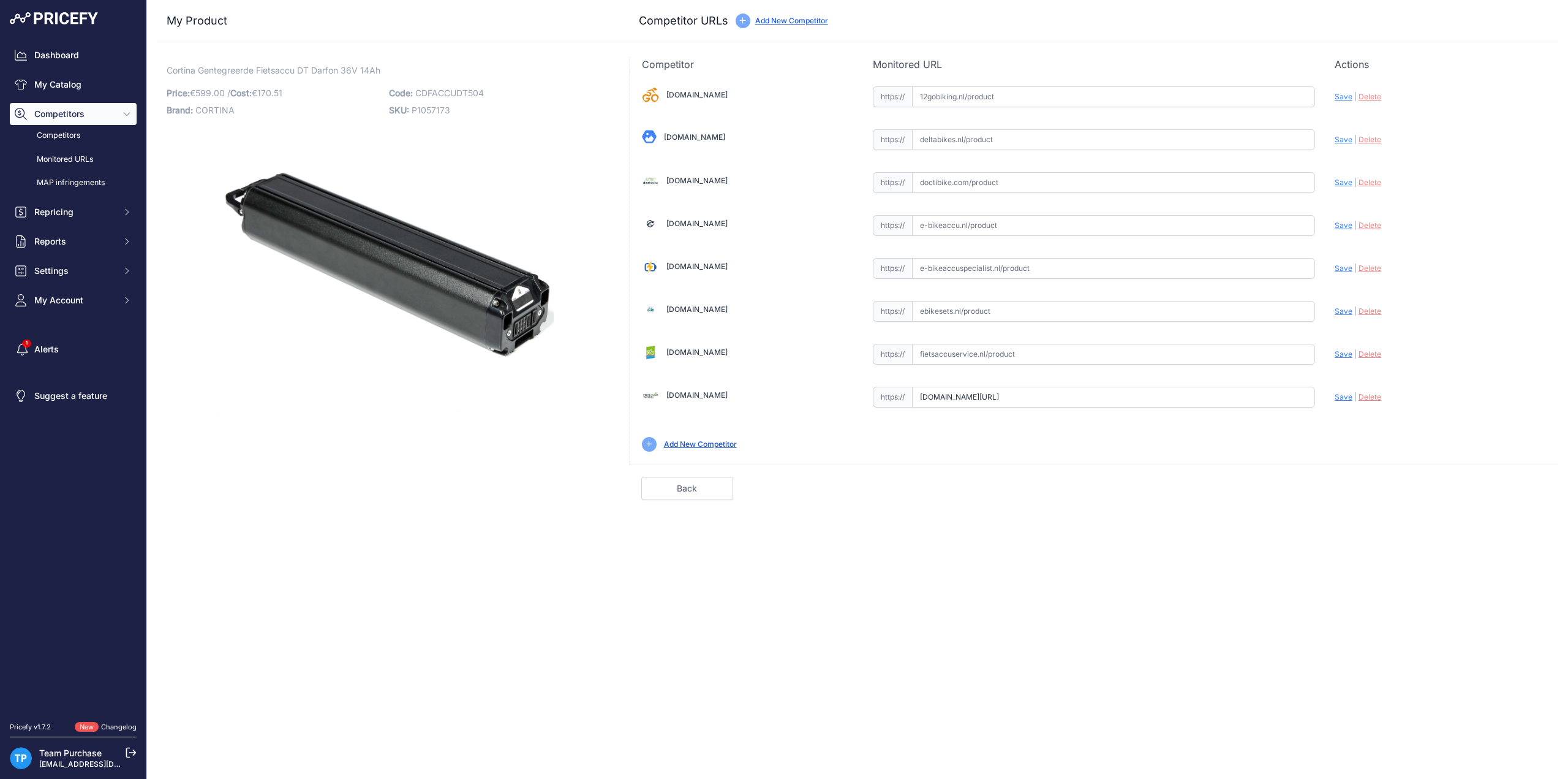
click at [1003, 259] on input "text" at bounding box center [1113, 268] width 403 height 21
paste input "https://e-bikeaccuspecialist.nl/product/cortina-dt-darfon-36v-14ah/?prirule_jds…"
click at [1336, 266] on span "Save" at bounding box center [1343, 268] width 18 height 9
type input "https://e-bikeaccuspecialist.nl/product/cortina-dt-darfon-36v-14ah/?prirule_jds…"
click at [1498, 486] on link "Done" at bounding box center [1500, 489] width 92 height 24
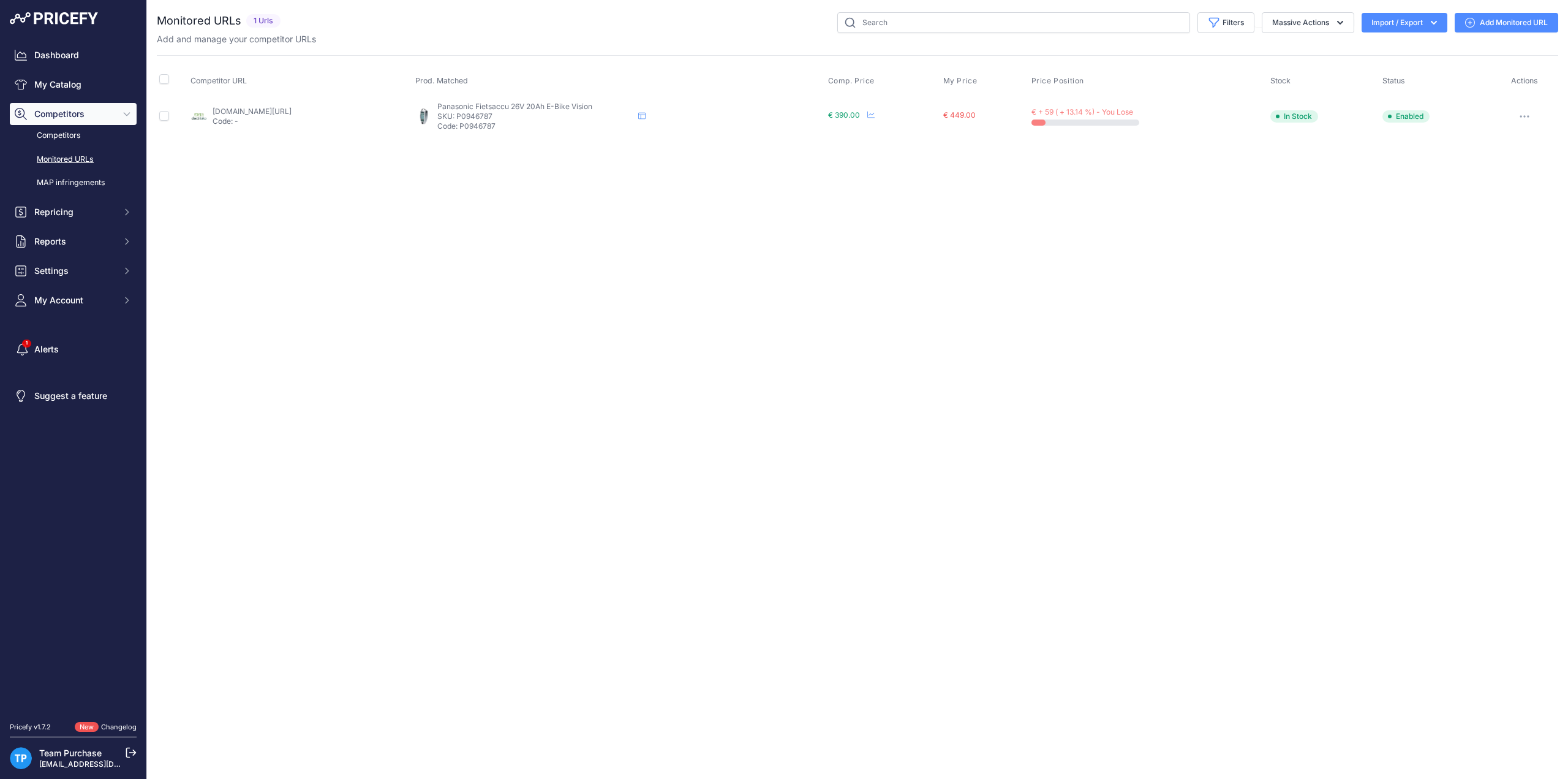
click at [1518, 26] on link "Add Monitored URL" at bounding box center [1507, 23] width 104 height 20
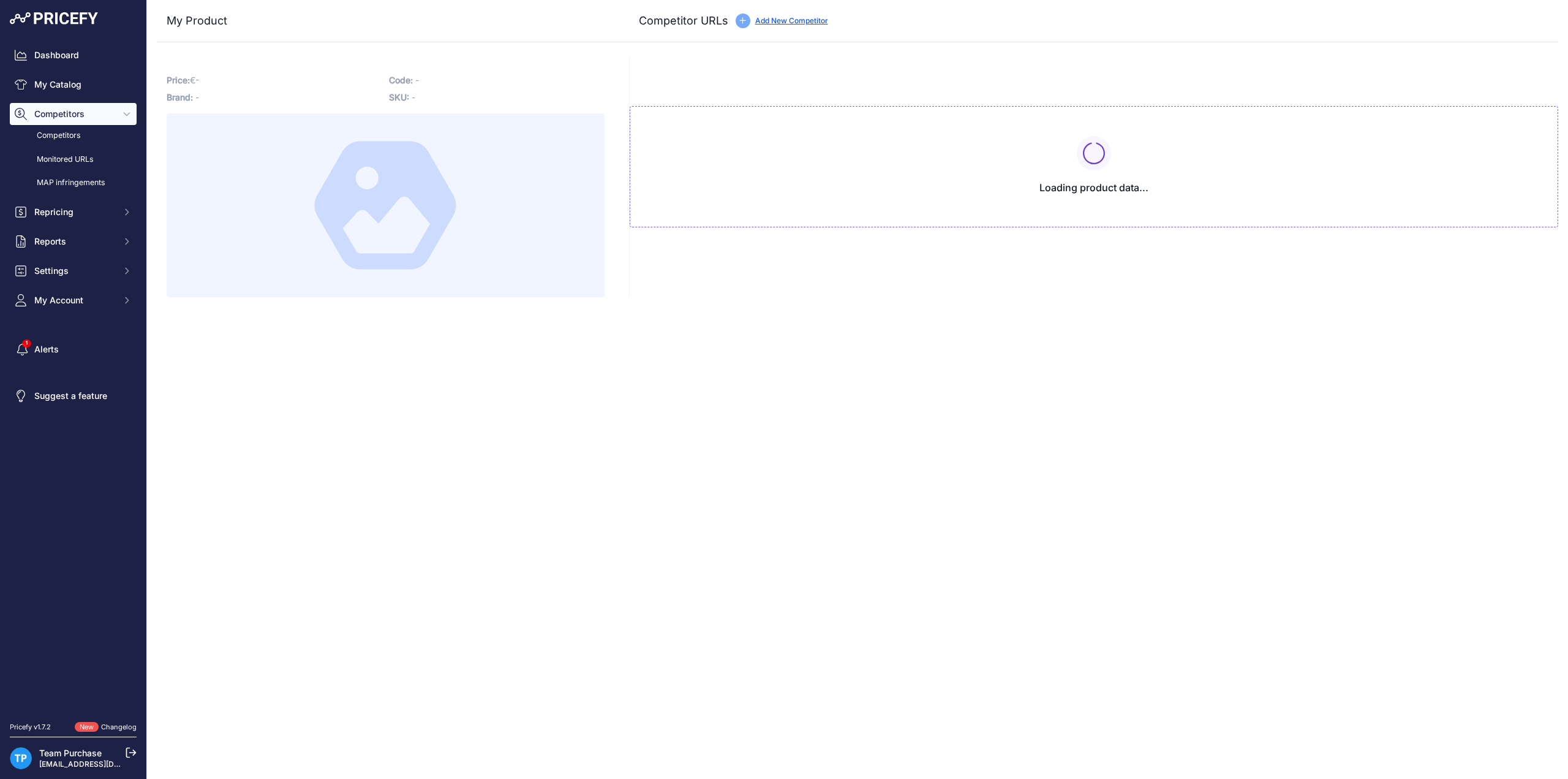
type input "[DOMAIN_NAME][URL]"
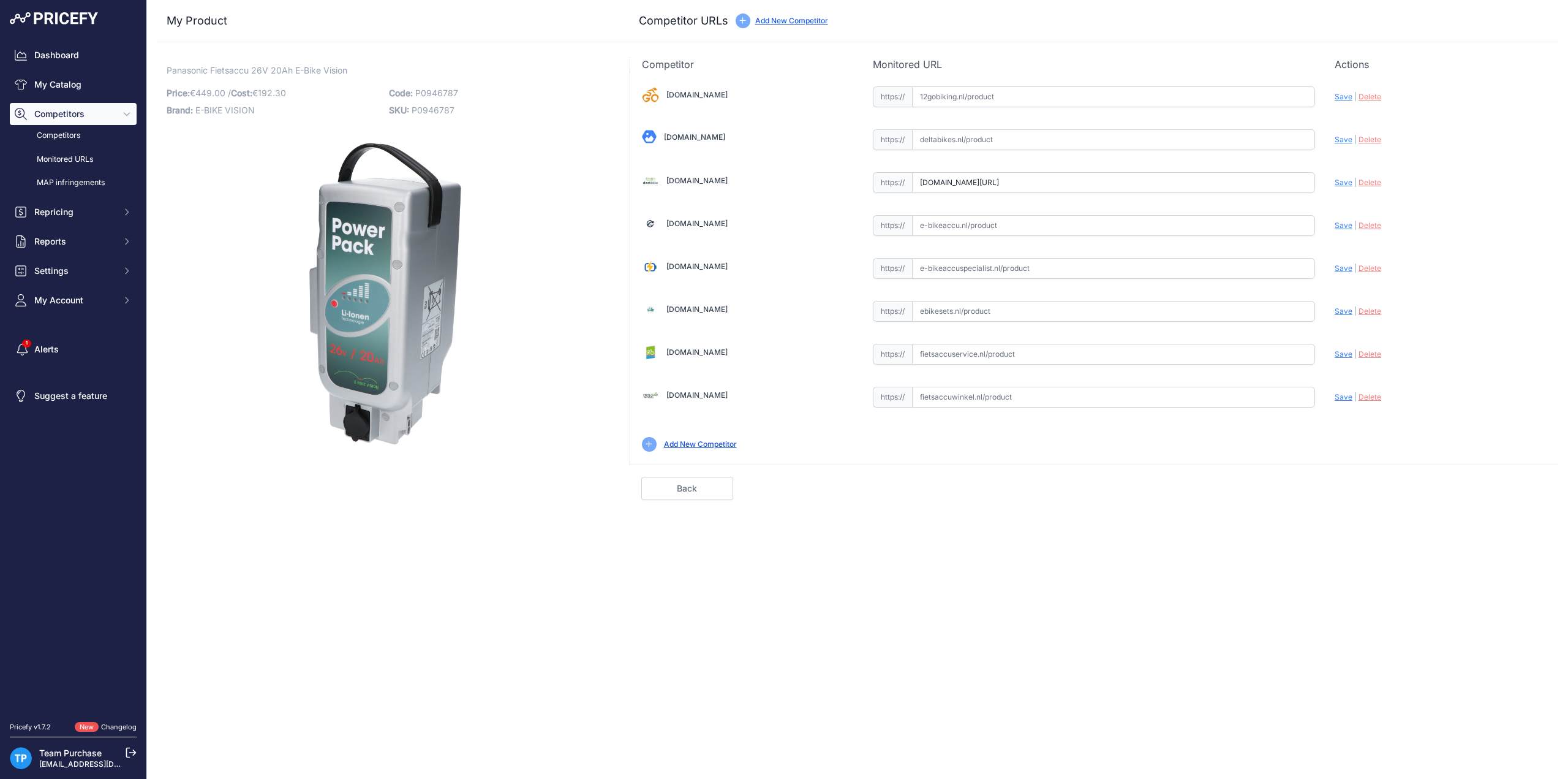
click at [1027, 357] on input "text" at bounding box center [1113, 353] width 403 height 21
paste input "[URL][DOMAIN_NAME]"
click at [1340, 350] on span "Save" at bounding box center [1343, 353] width 18 height 9
type input "[URL][DOMAIN_NAME]"
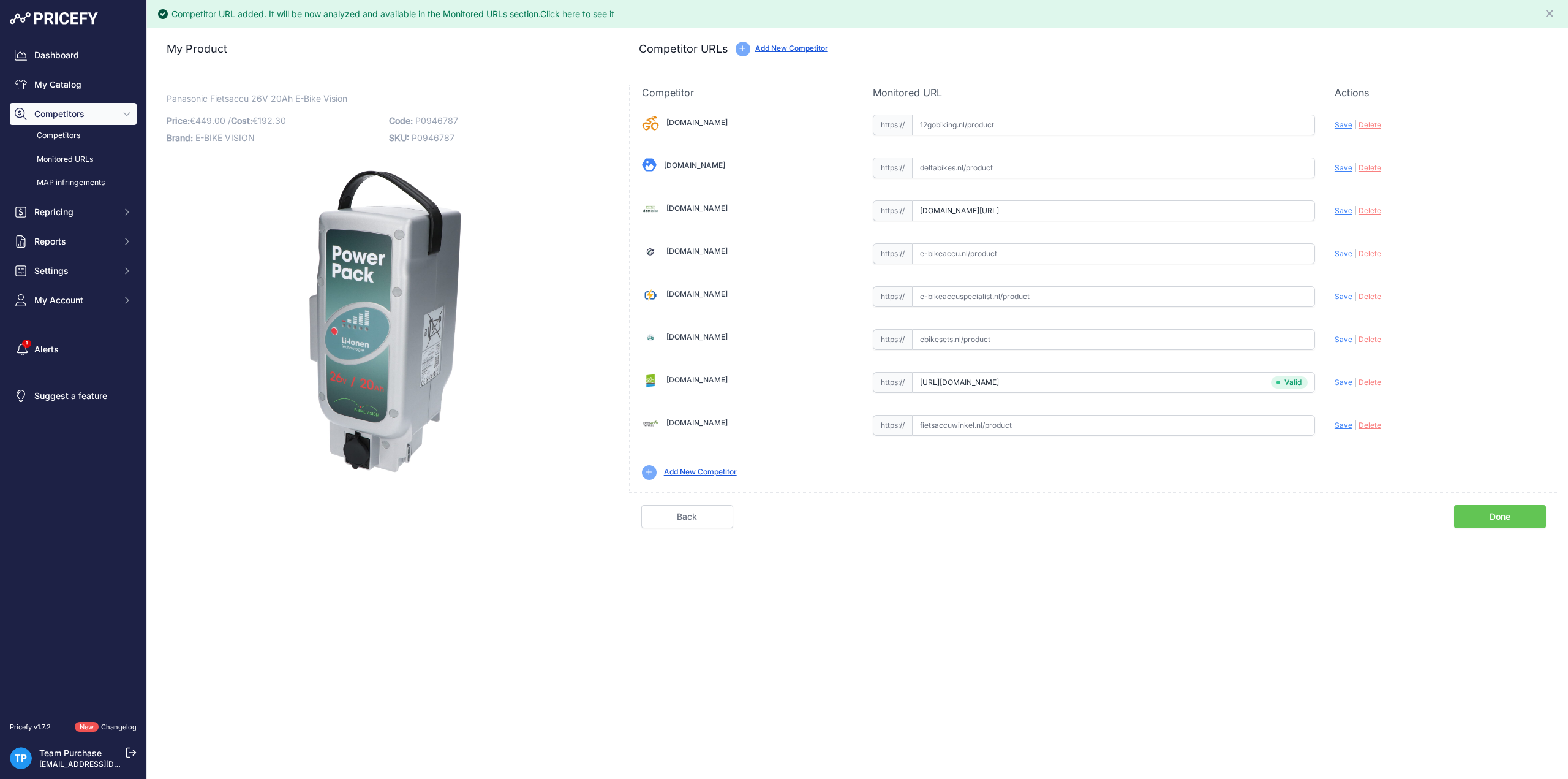
click at [1109, 202] on input "[DOMAIN_NAME][URL]" at bounding box center [1113, 210] width 403 height 21
click at [1109, 202] on div "[DOMAIN_NAME] Valid Invalid" at bounding box center [1093, 296] width 929 height 392
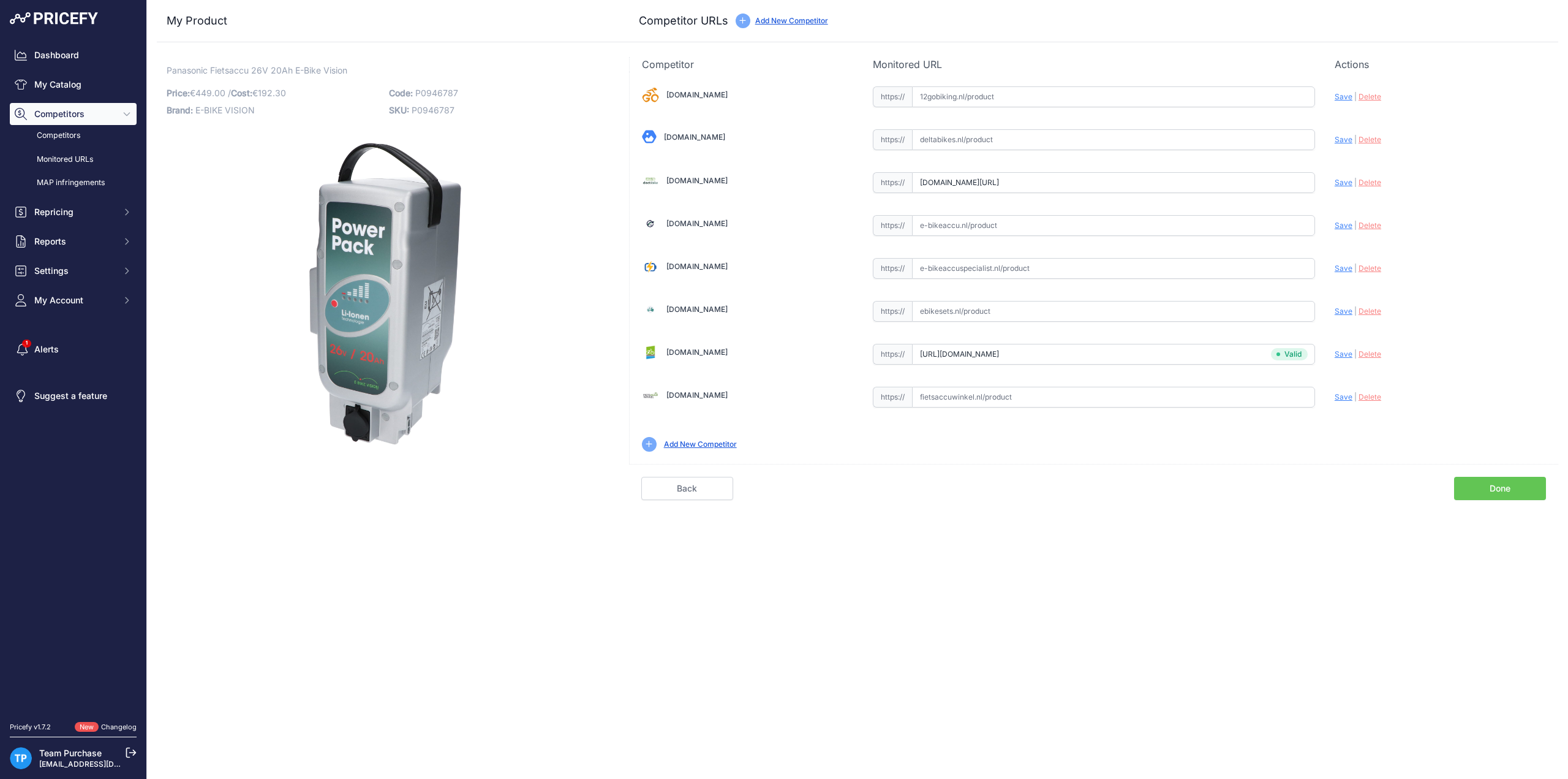
click at [1109, 202] on div "[DOMAIN_NAME] Valid Invalid" at bounding box center [1093, 268] width 929 height 392
click at [1114, 178] on input "[DOMAIN_NAME][URL]" at bounding box center [1113, 182] width 403 height 21
click at [1483, 491] on link "Done" at bounding box center [1500, 489] width 92 height 24
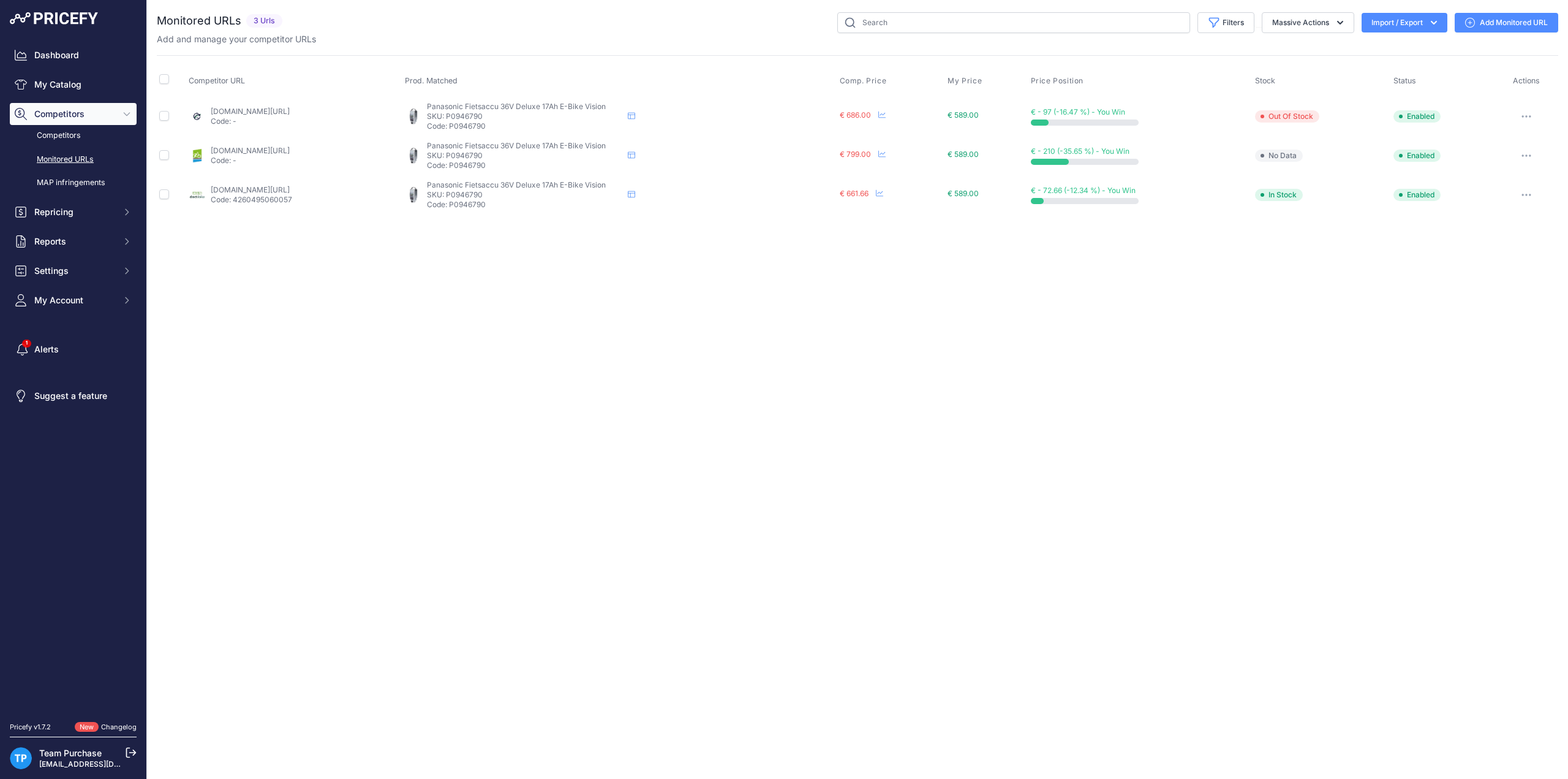
click at [1481, 21] on link "Add Monitored URL" at bounding box center [1507, 23] width 104 height 20
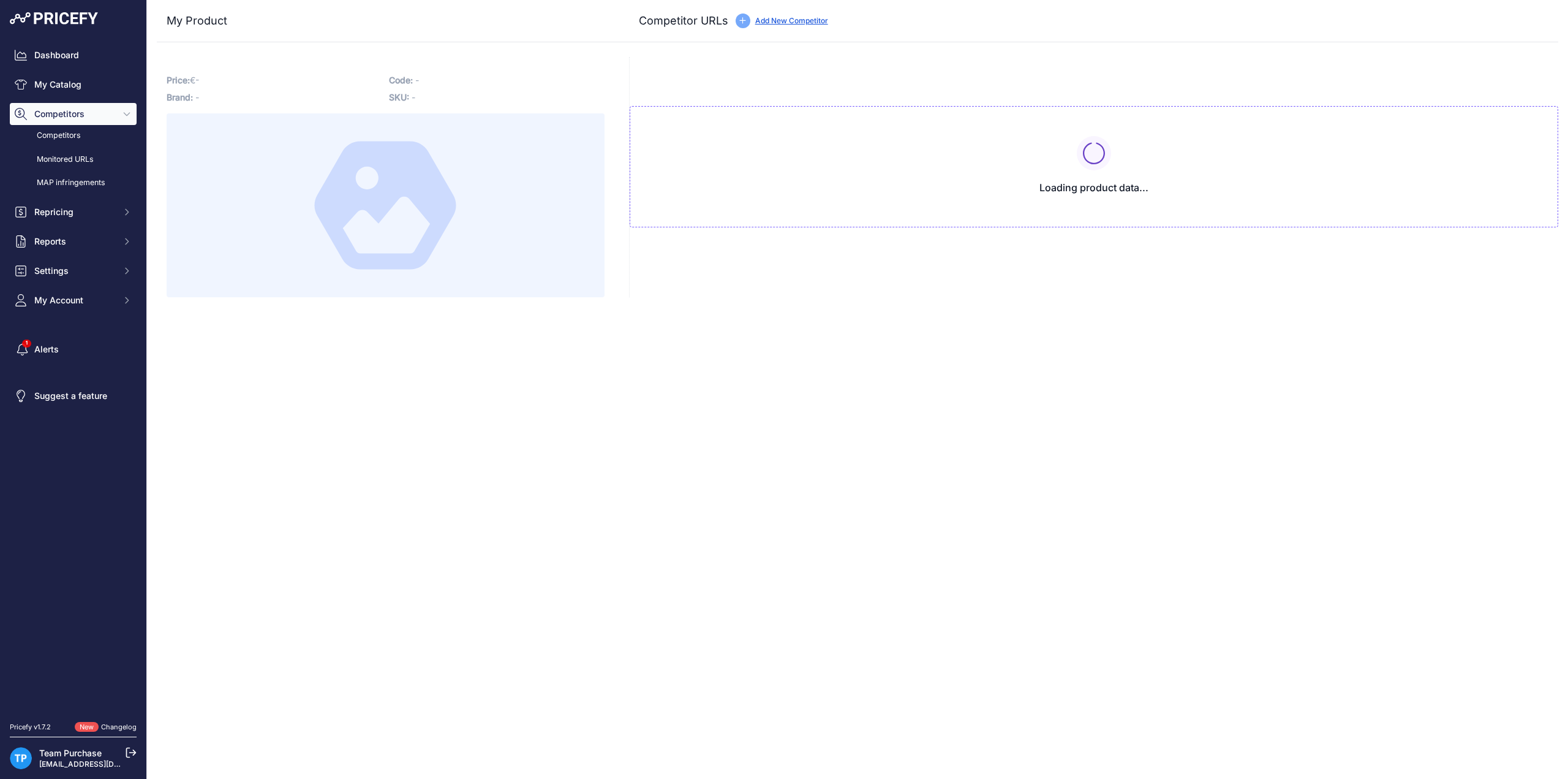
type input "[DOMAIN_NAME][URL]"
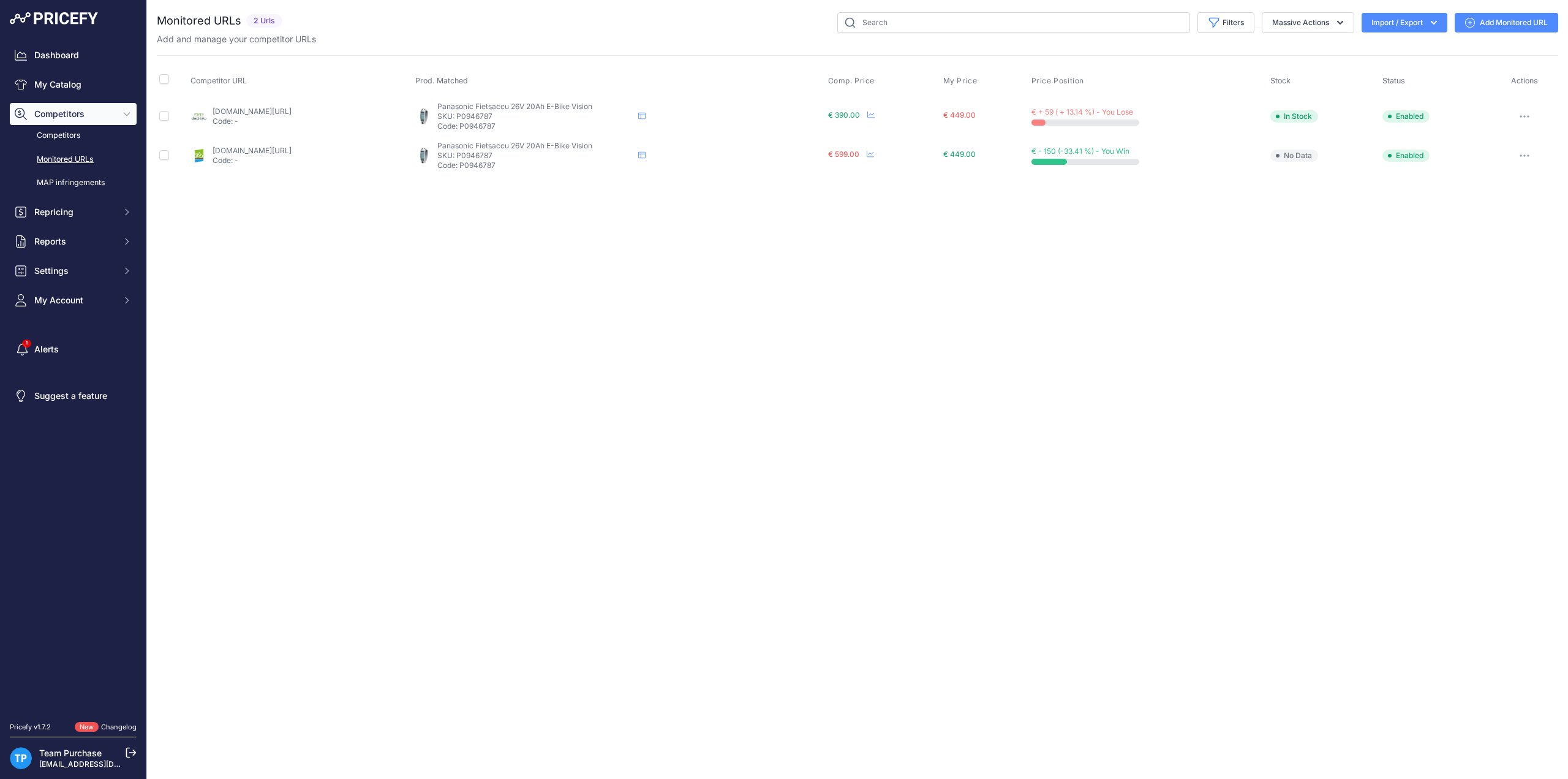
click at [259, 114] on link "[DOMAIN_NAME][URL]" at bounding box center [252, 111] width 79 height 9
click at [1535, 24] on link "Add Monitored URL" at bounding box center [1507, 23] width 104 height 20
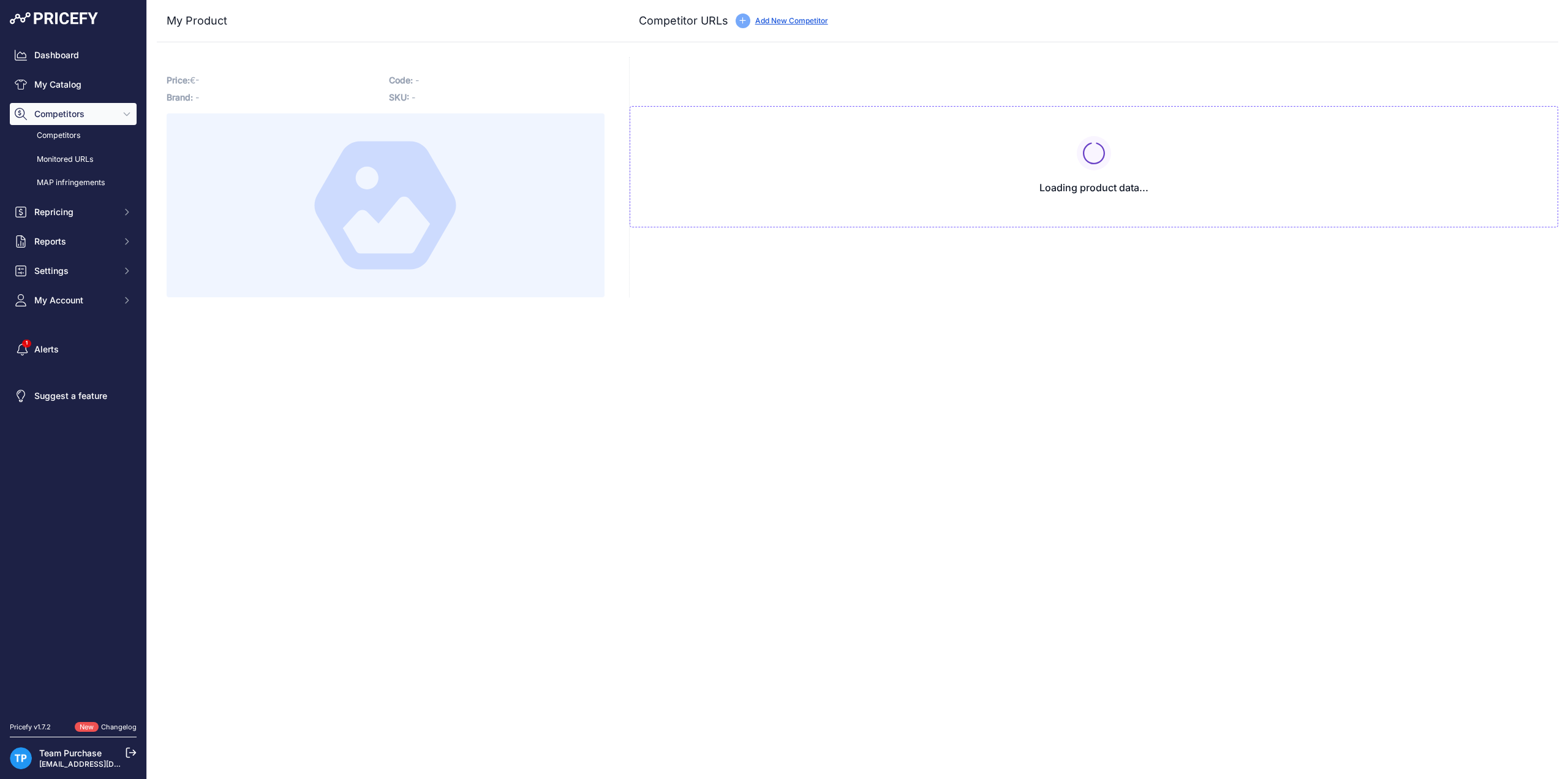
type input "[DOMAIN_NAME][URL]"
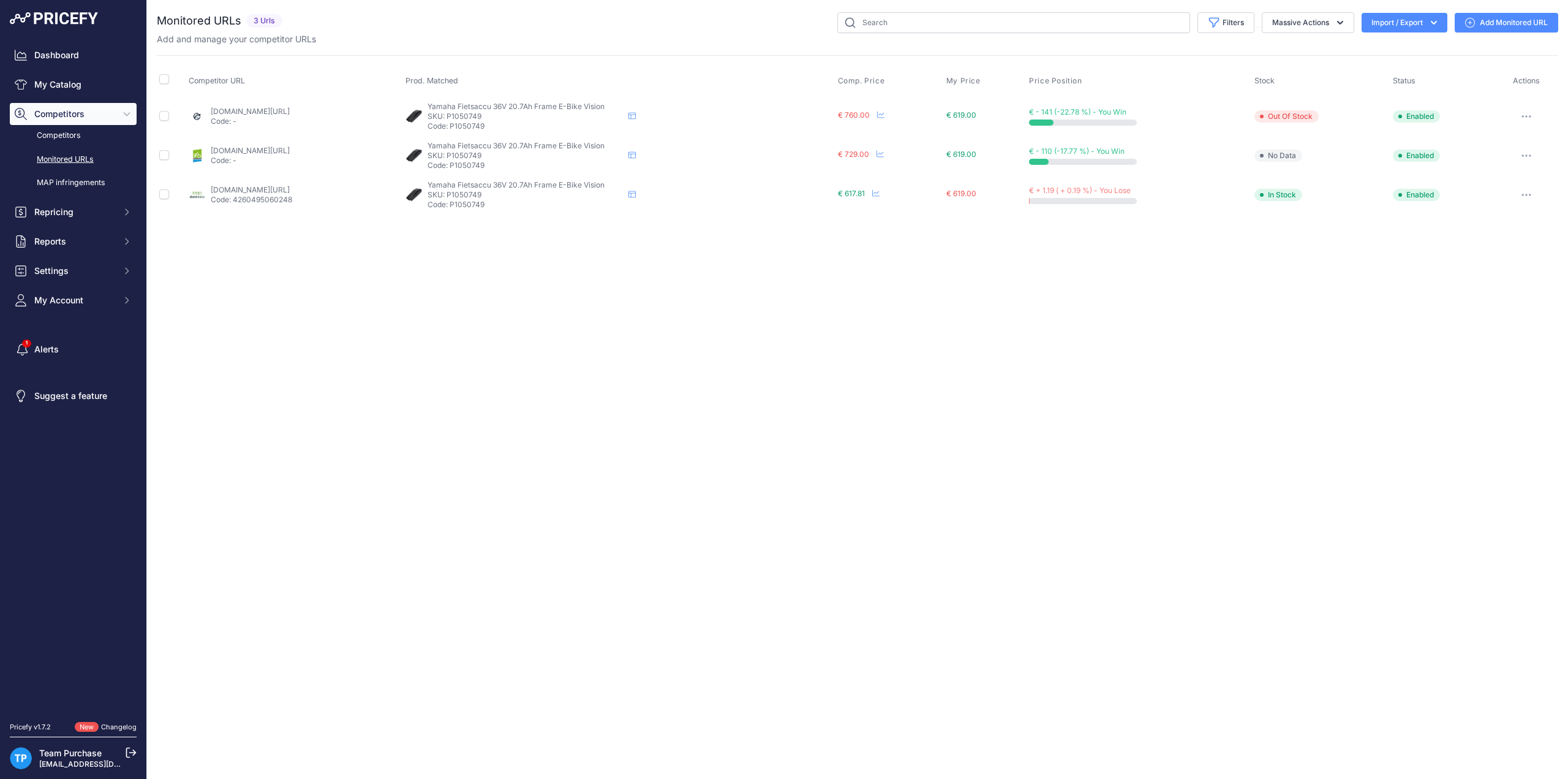
click at [475, 38] on div "Add and manage your competitor URLs" at bounding box center [857, 39] width 1401 height 12
click at [475, 41] on div "Add and manage your competitor URLs" at bounding box center [857, 39] width 1401 height 12
click at [1474, 18] on icon at bounding box center [1470, 23] width 10 height 10
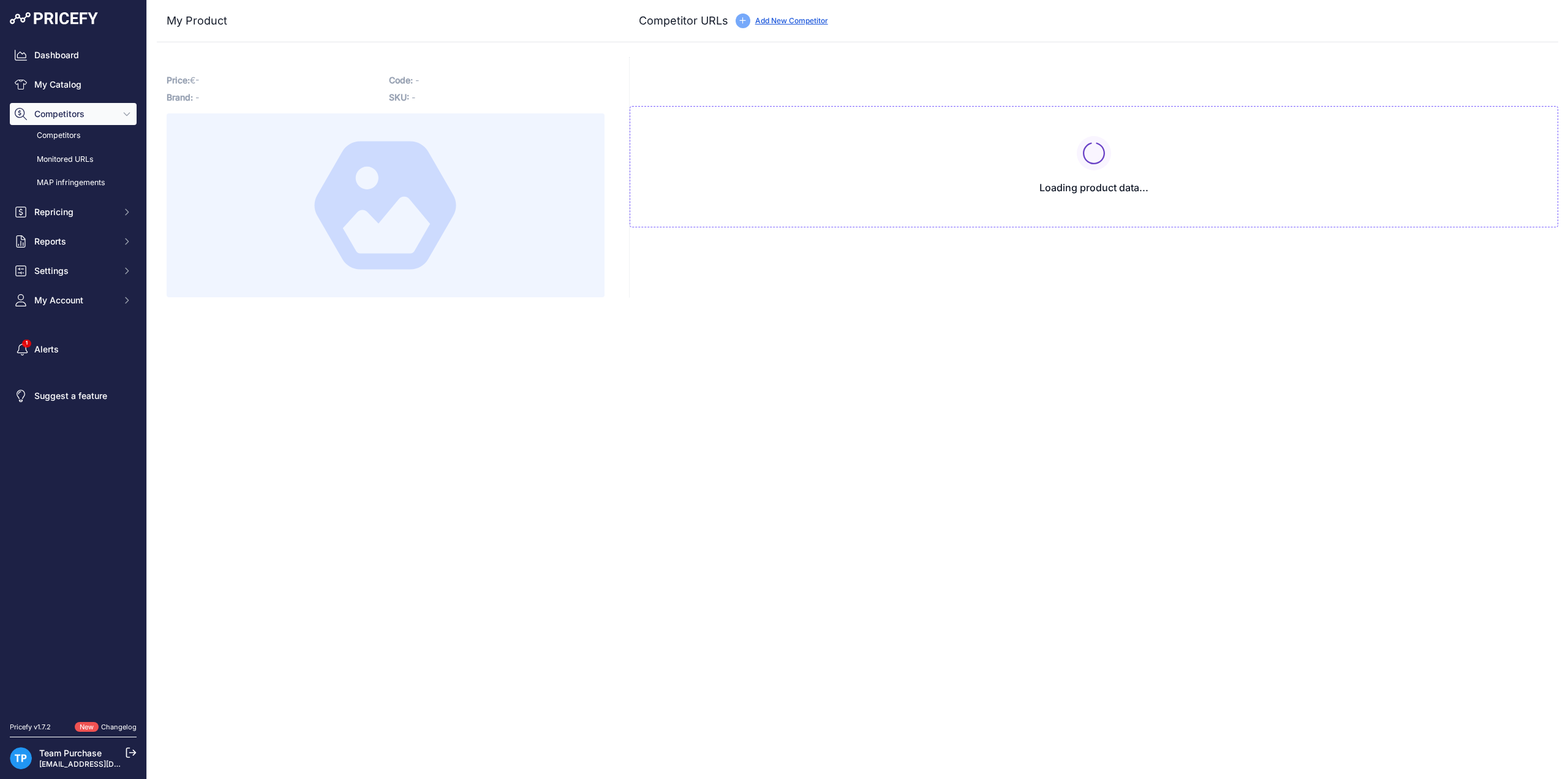
type input "[DOMAIN_NAME][URL]"
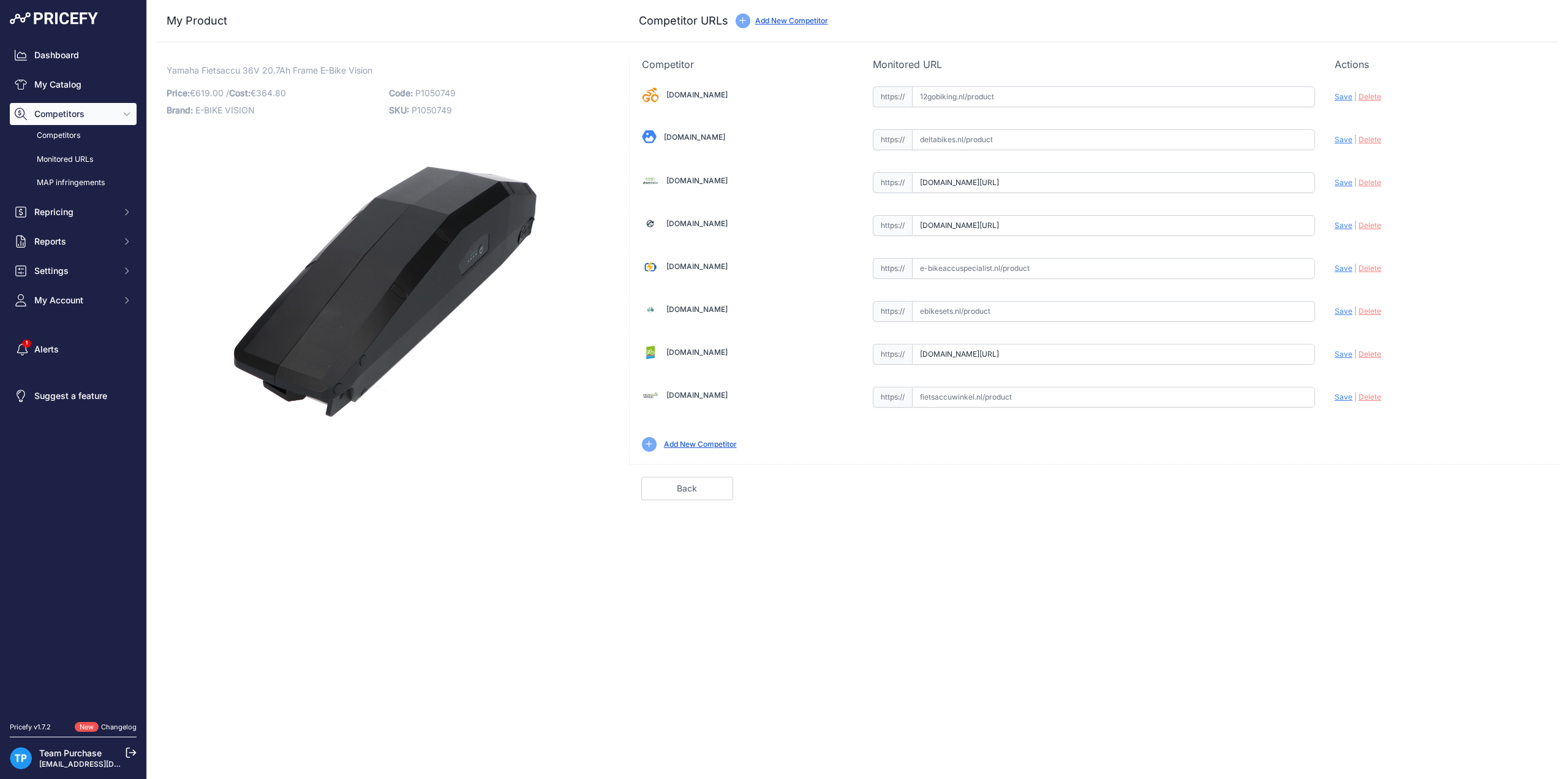
click at [954, 309] on input "text" at bounding box center [1113, 311] width 403 height 21
paste input "[URL][DOMAIN_NAME]"
click at [1340, 306] on span "Save" at bounding box center [1343, 310] width 18 height 9
type input "[URL][DOMAIN_NAME]"
click at [958, 518] on div "Competitor URL added. It will be now analyzed and available in the Monitored UR…" at bounding box center [857, 390] width 1421 height 779
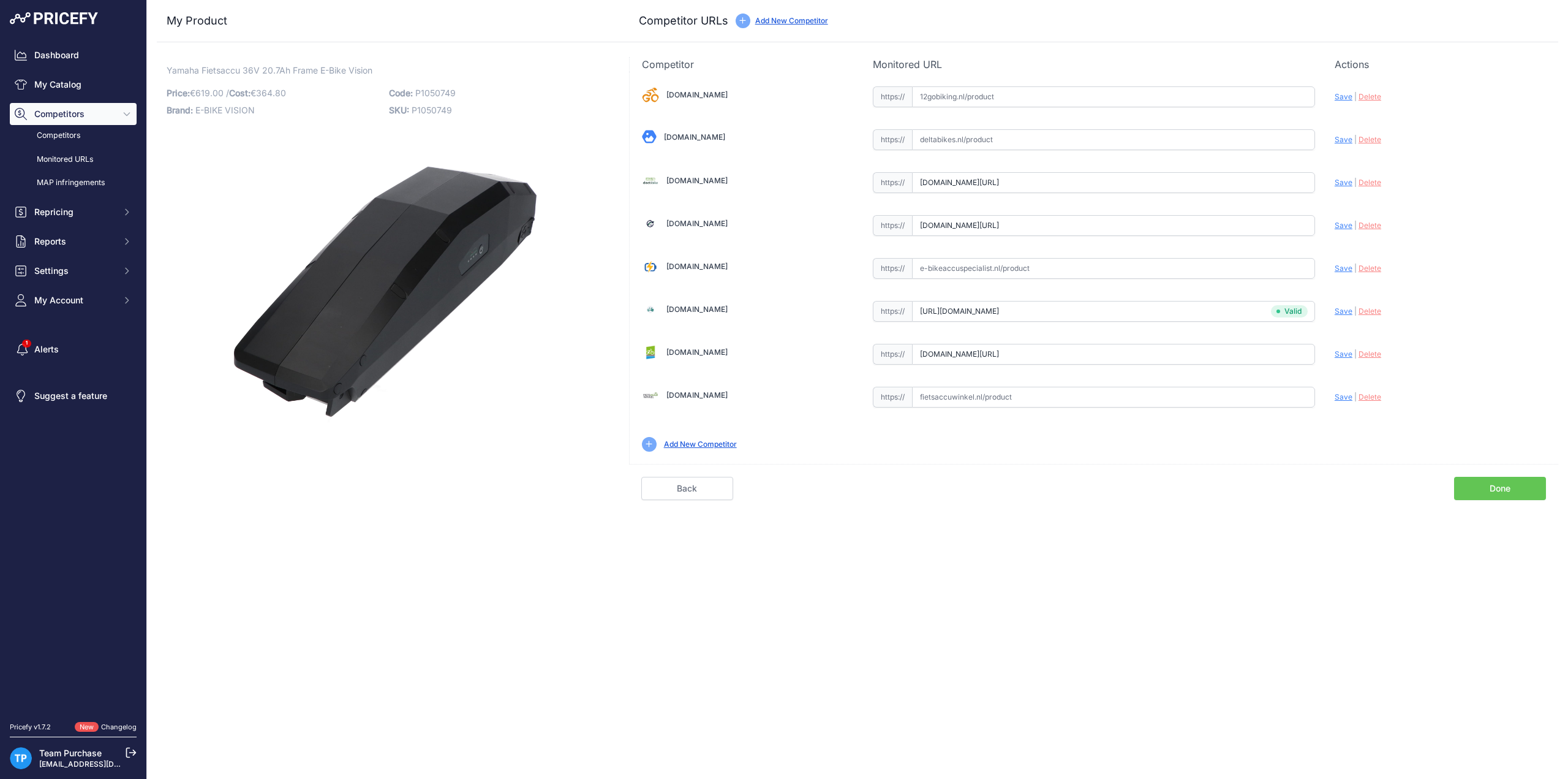
click at [1484, 477] on link "Done" at bounding box center [1500, 489] width 92 height 24
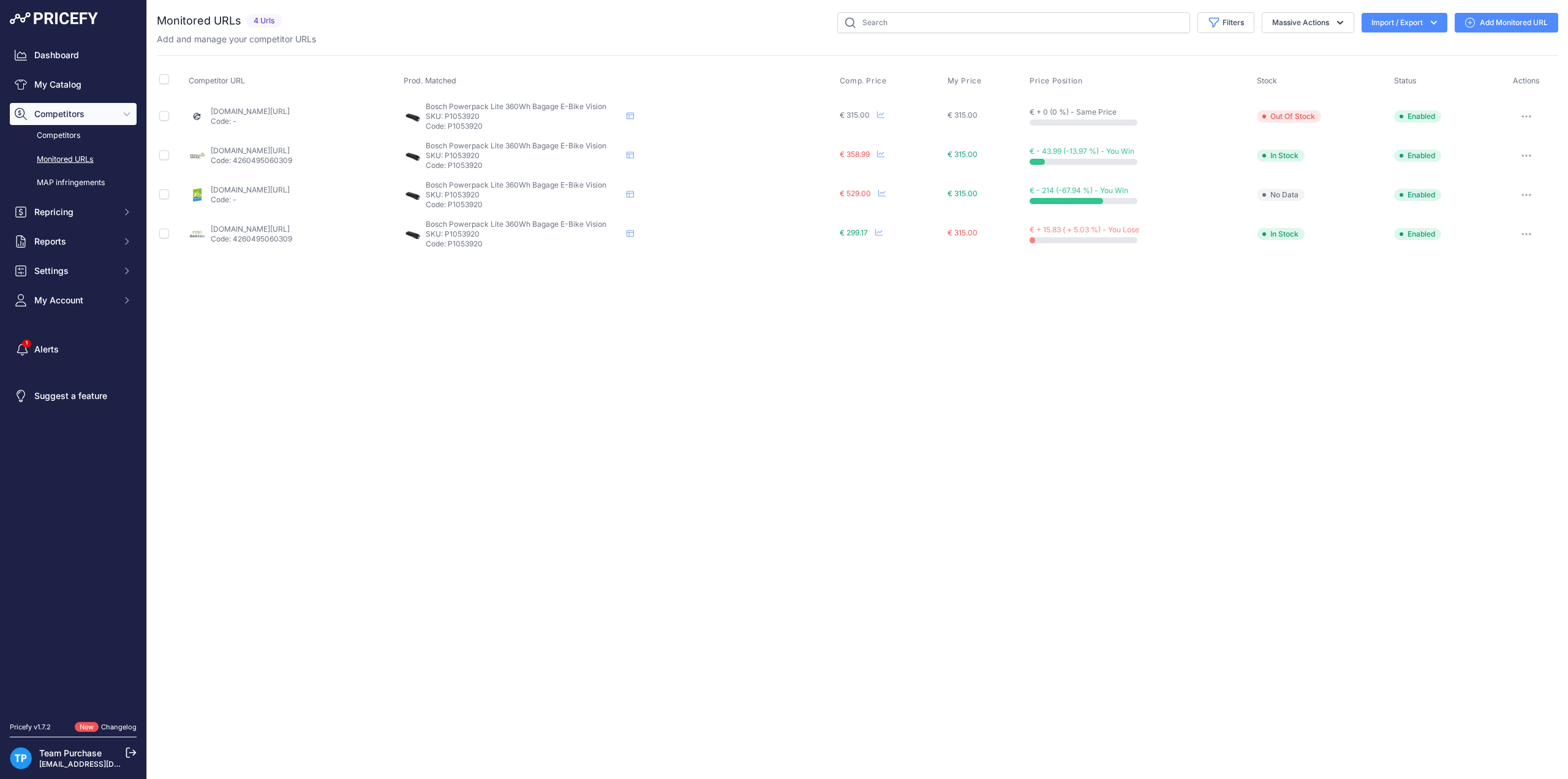
click at [1483, 24] on link "Add Monitored URL" at bounding box center [1507, 23] width 104 height 20
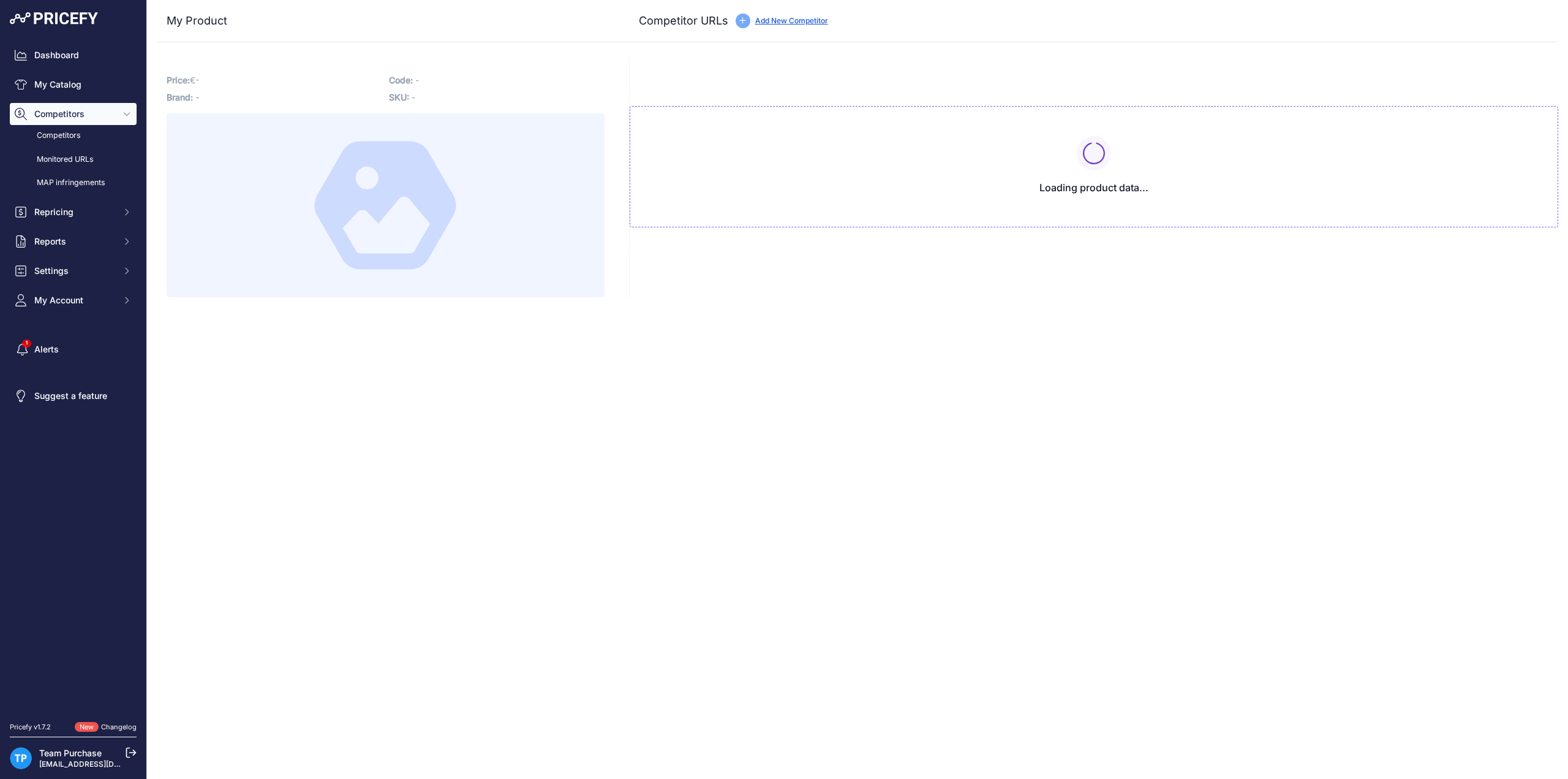
type input "[DOMAIN_NAME][URL]"
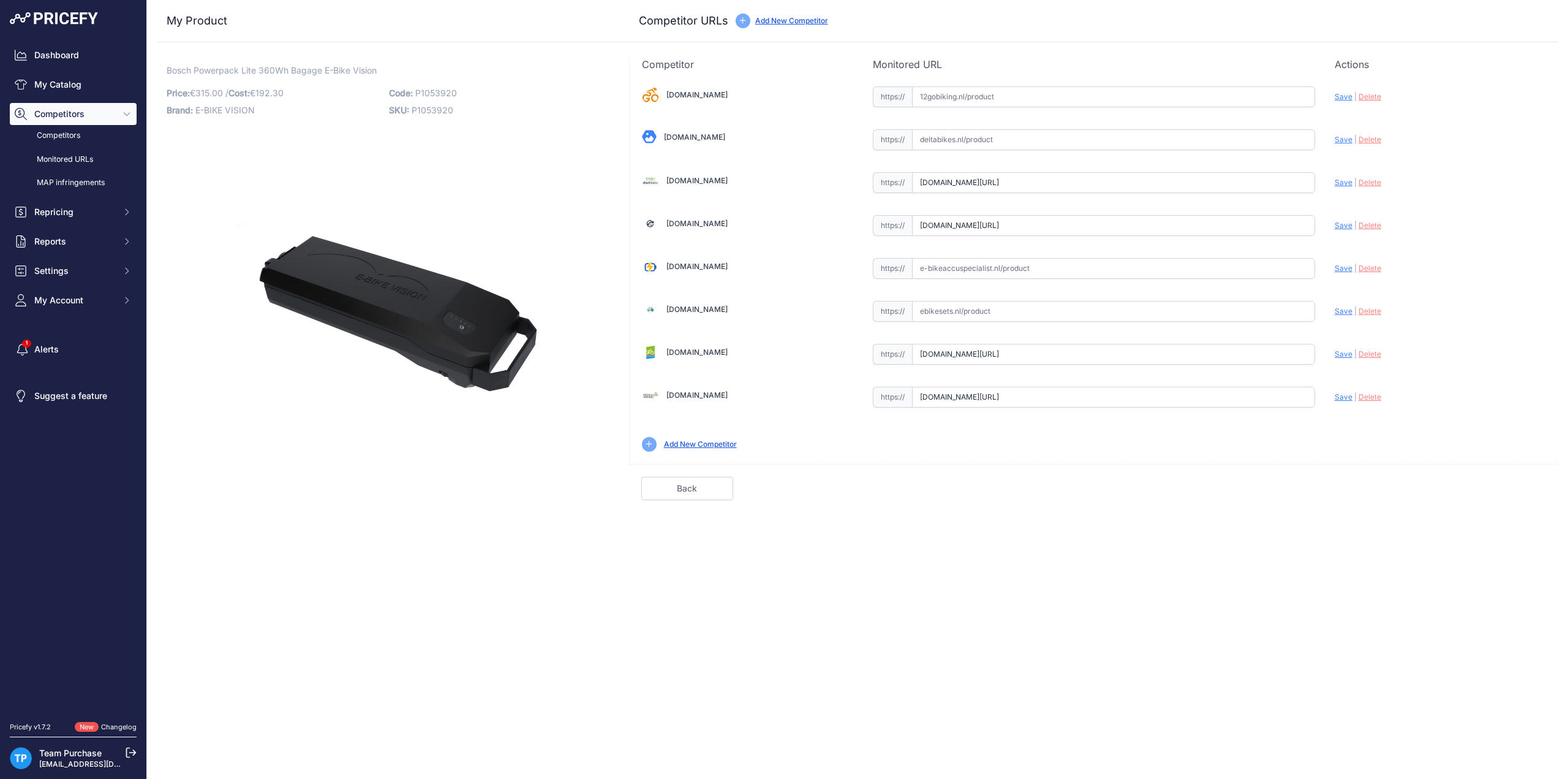
click at [714, 477] on link "Back" at bounding box center [687, 489] width 92 height 24
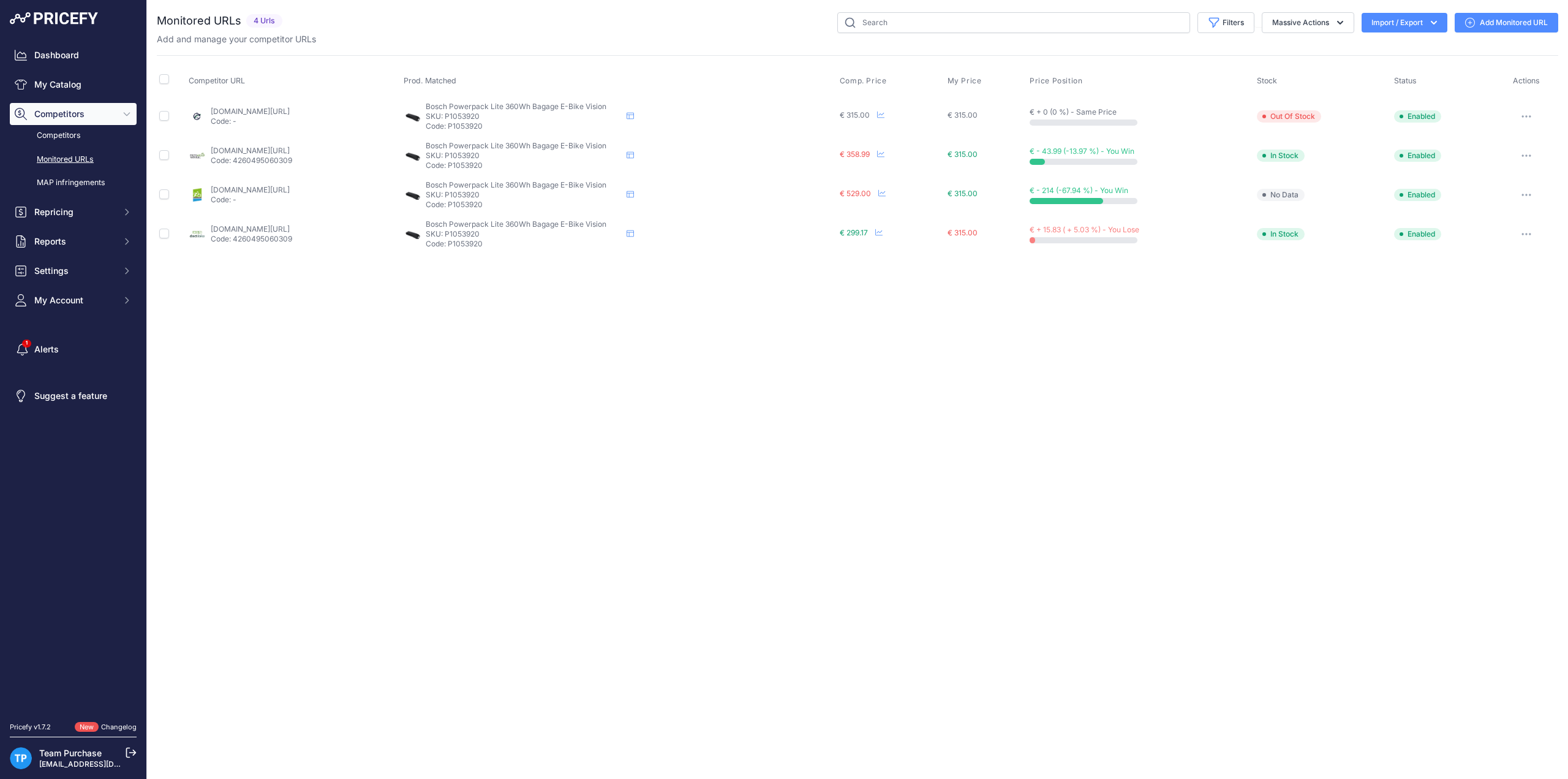
click at [289, 230] on link "[DOMAIN_NAME][URL]" at bounding box center [250, 229] width 79 height 9
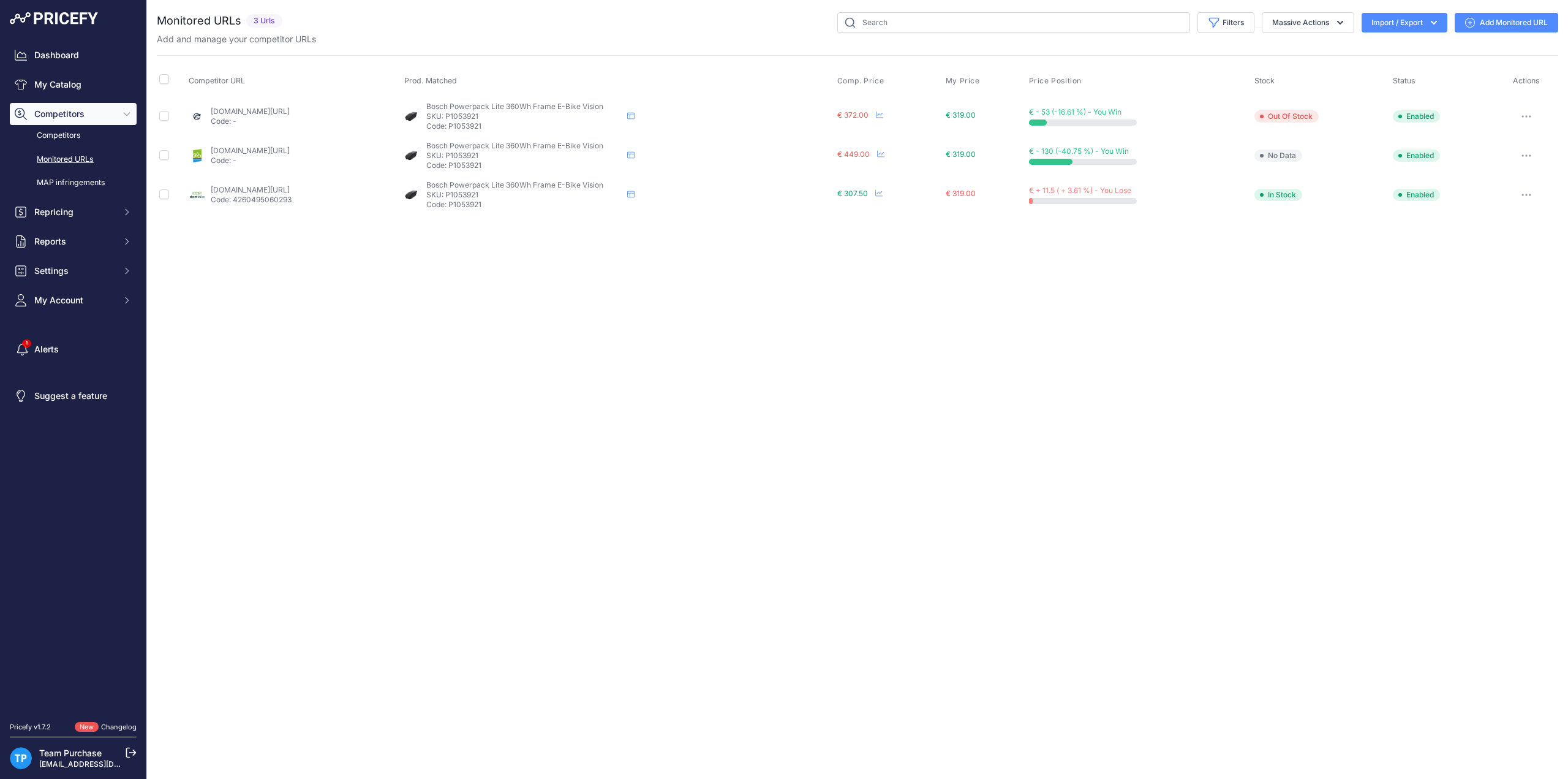
click at [1480, 21] on link "Add Monitored URL" at bounding box center [1507, 23] width 104 height 20
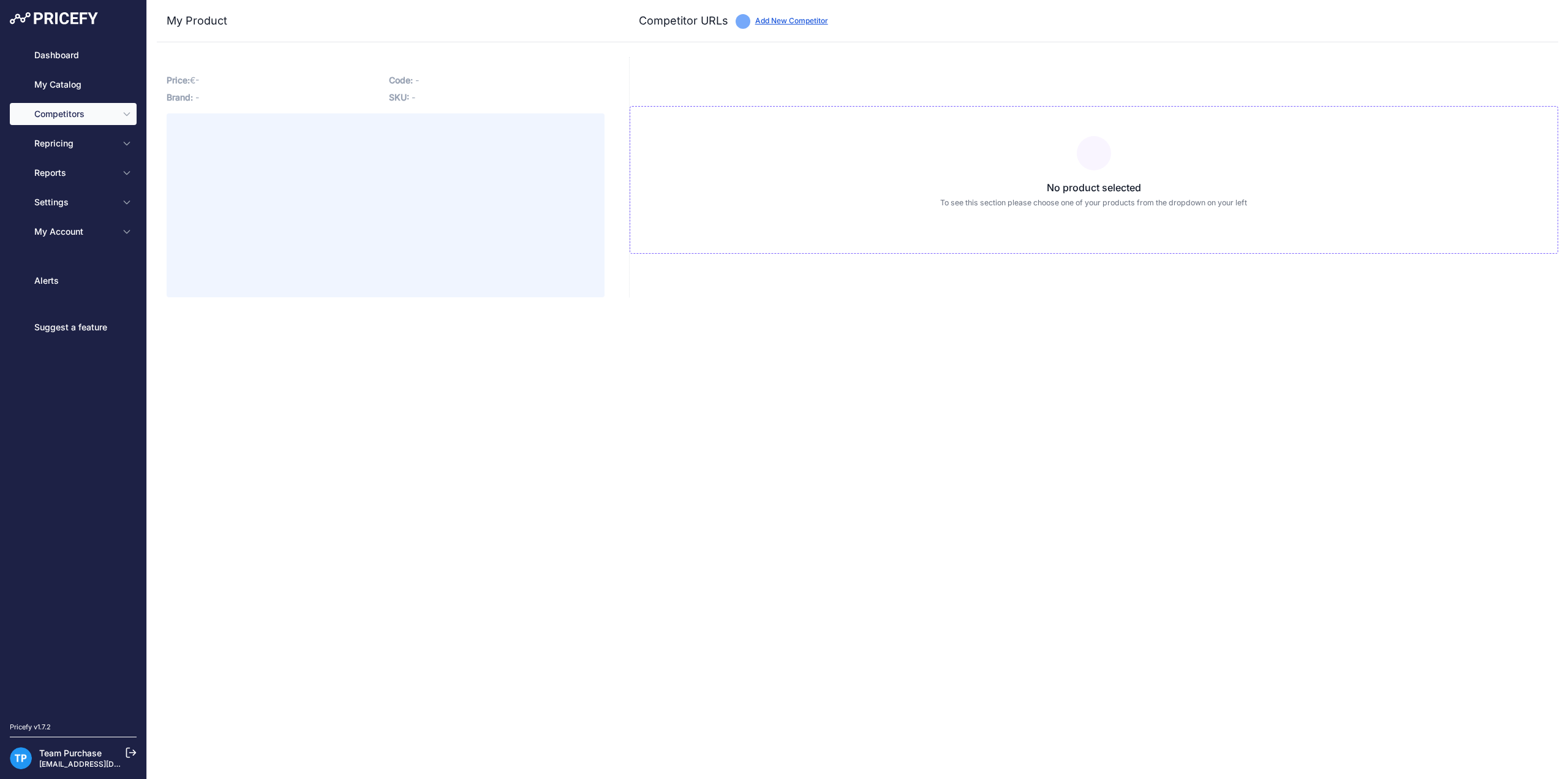
type input "doctibike.com/nl/batterij-bosch/4034-bosch-compatibele-fietsaccu-powerpack-360w…"
type input "www.e-bikeaccu.nl/e-bike-vision-360wh-lite-frame-vervangende-fietsaccu?prirule_…"
type input "fietsaccuservice.nl/shop/fietsaccus/accu-bosch-active-performance-vision/?priru…"
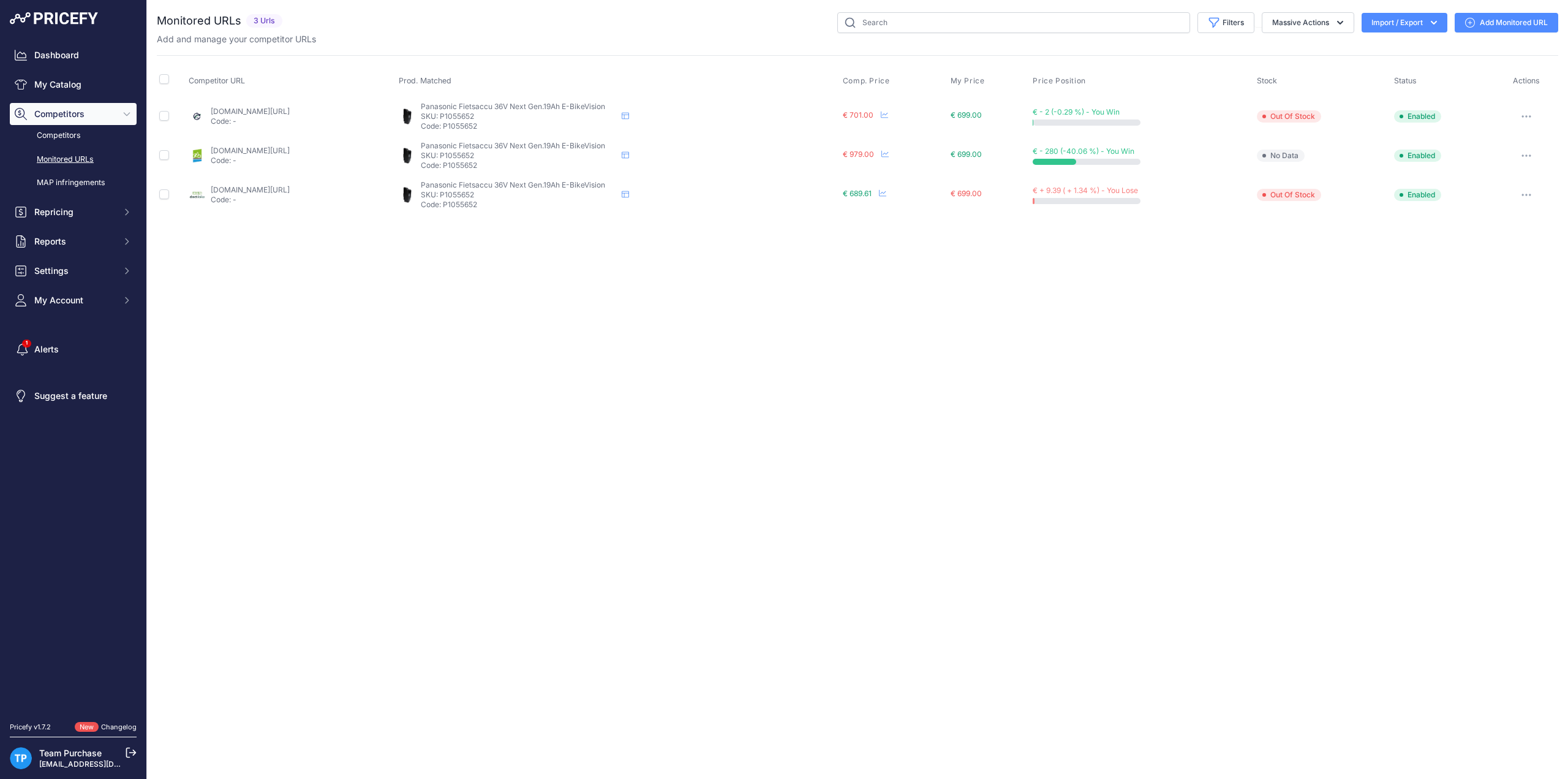
click at [1488, 23] on link "Add Monitored URL" at bounding box center [1507, 23] width 104 height 20
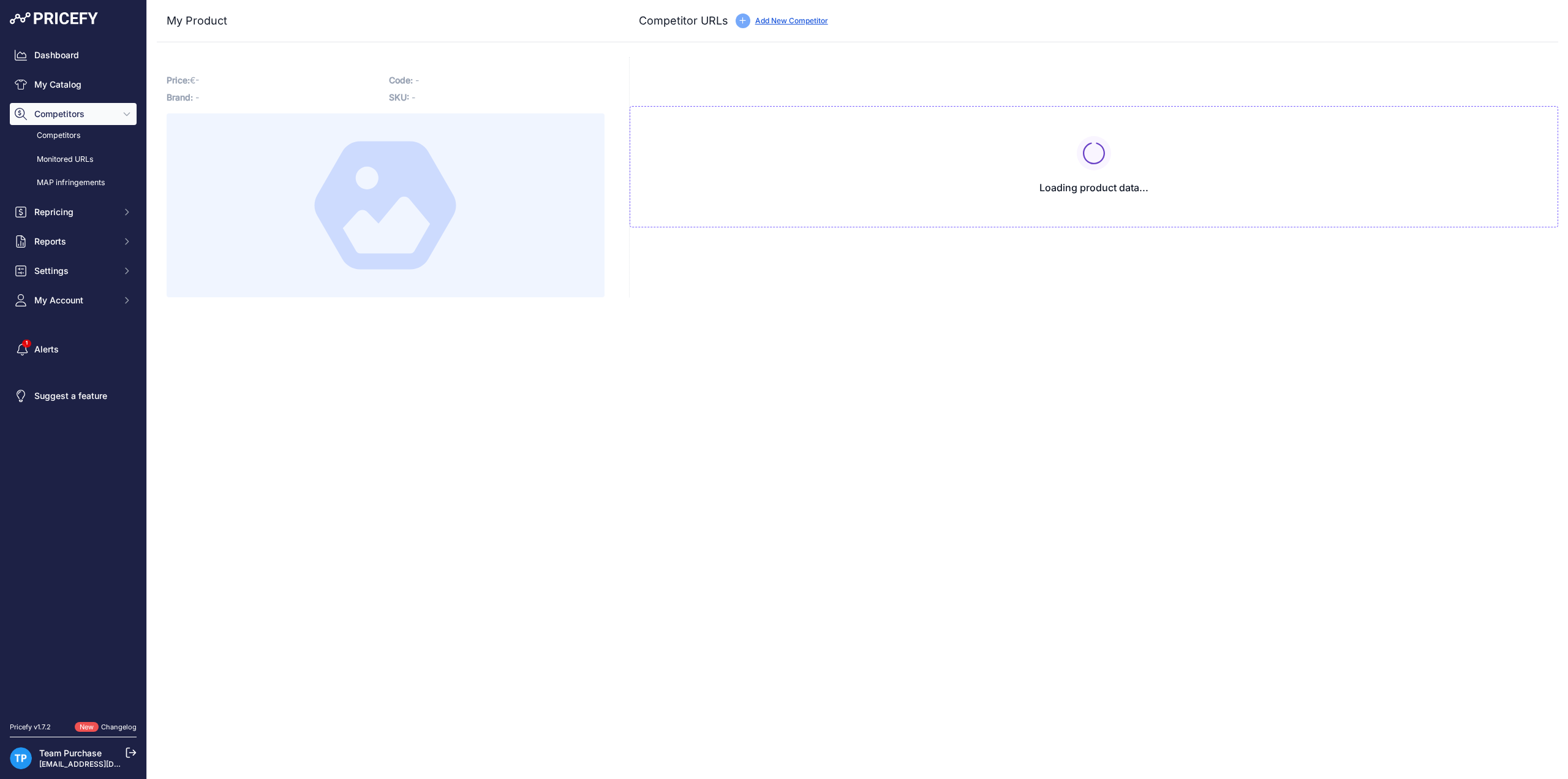
type input "doctibike.com/nl/batterij-panasonic/2748-panasonic-fietsaccu-next-generation-36…"
type input "www.e-bikeaccu.nl/e-bike-vision-36v-19ah-panasonic-next-generation-compatibel?p…"
type input "fietsaccuservice.nl/shop/fietsaccus/accu-panasonic-next-generation-compatible-3…"
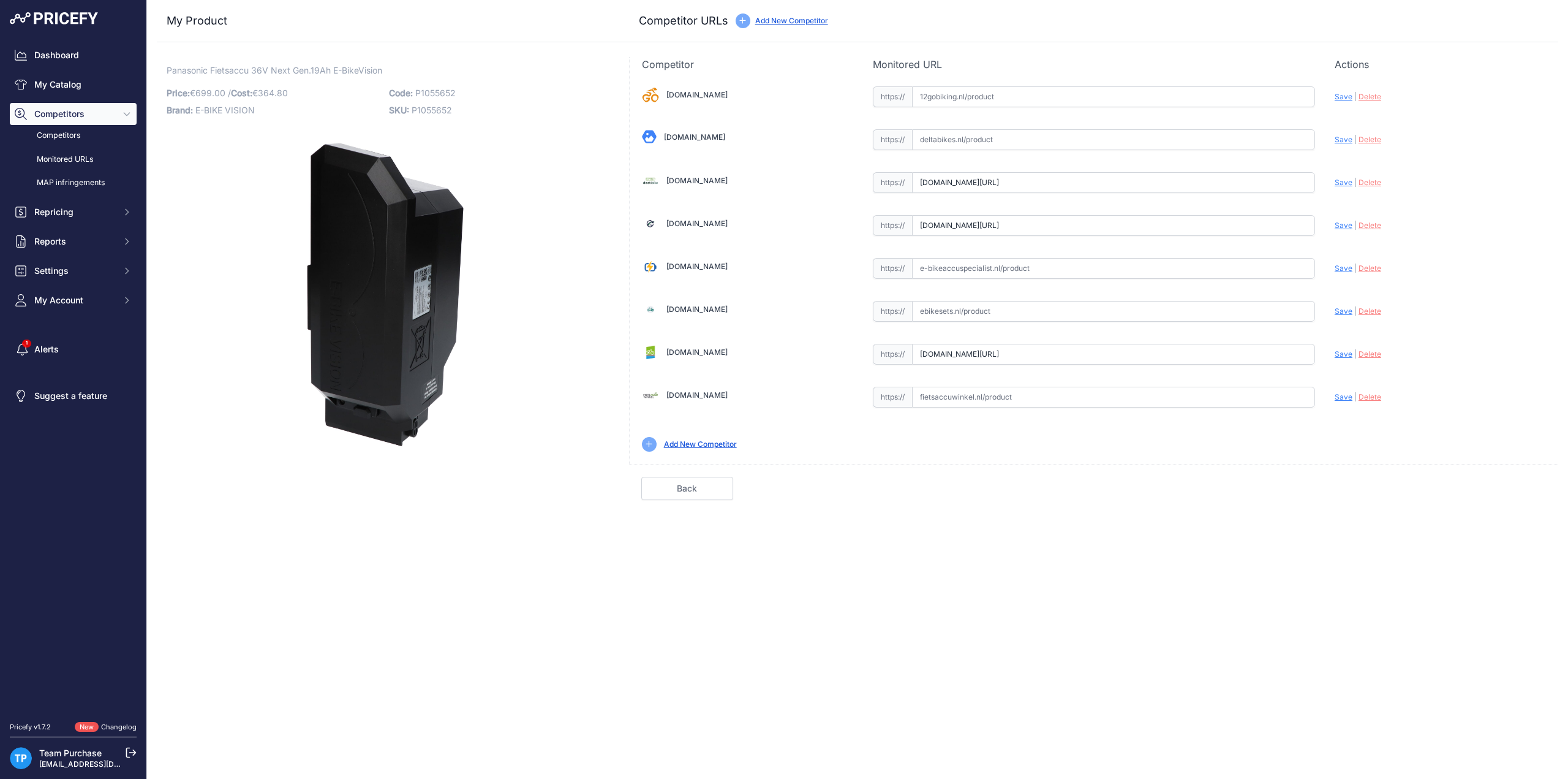
click at [539, 140] on img at bounding box center [385, 295] width 337 height 338
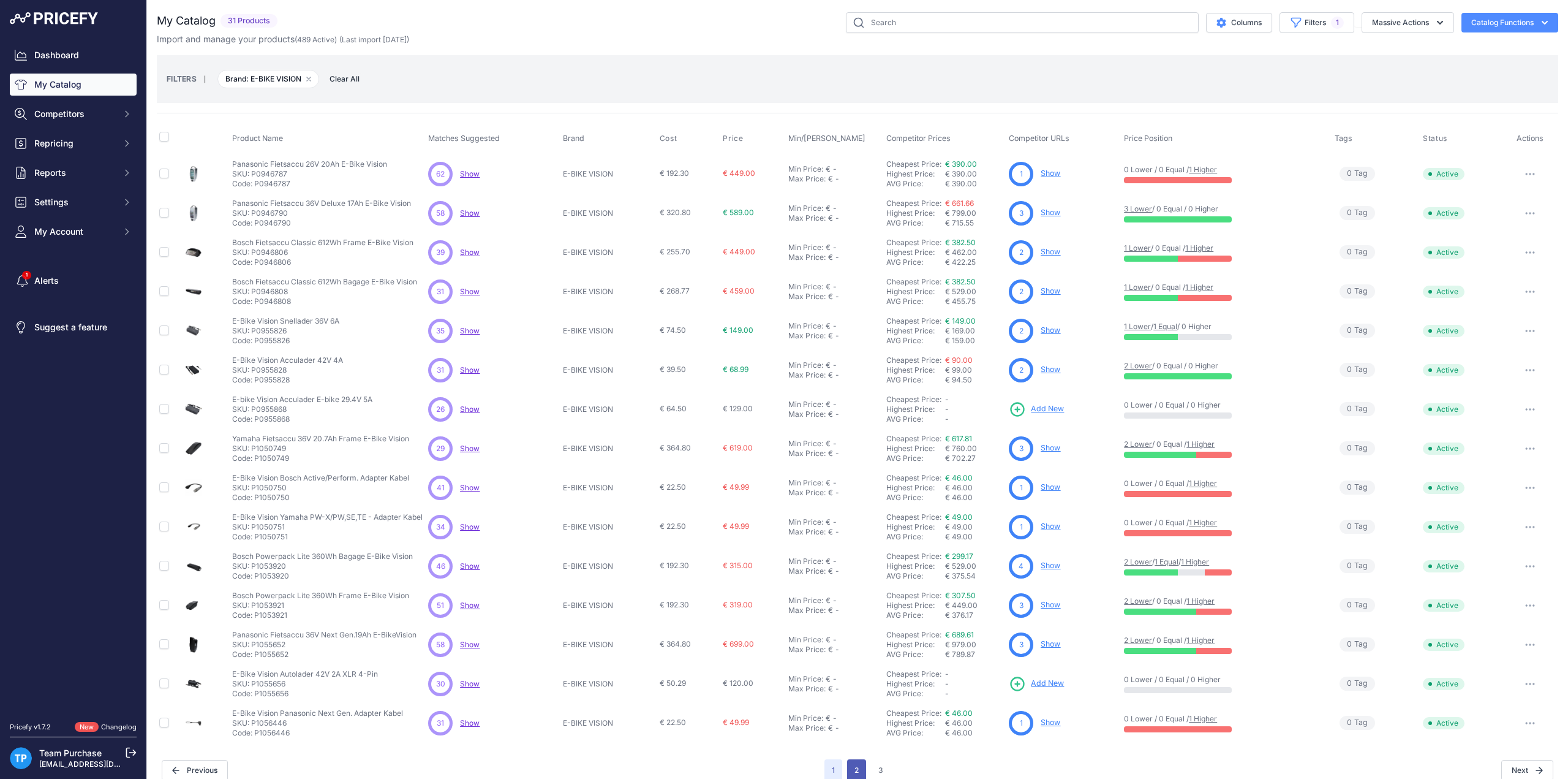
click at [855, 764] on button "2" at bounding box center [856, 770] width 19 height 22
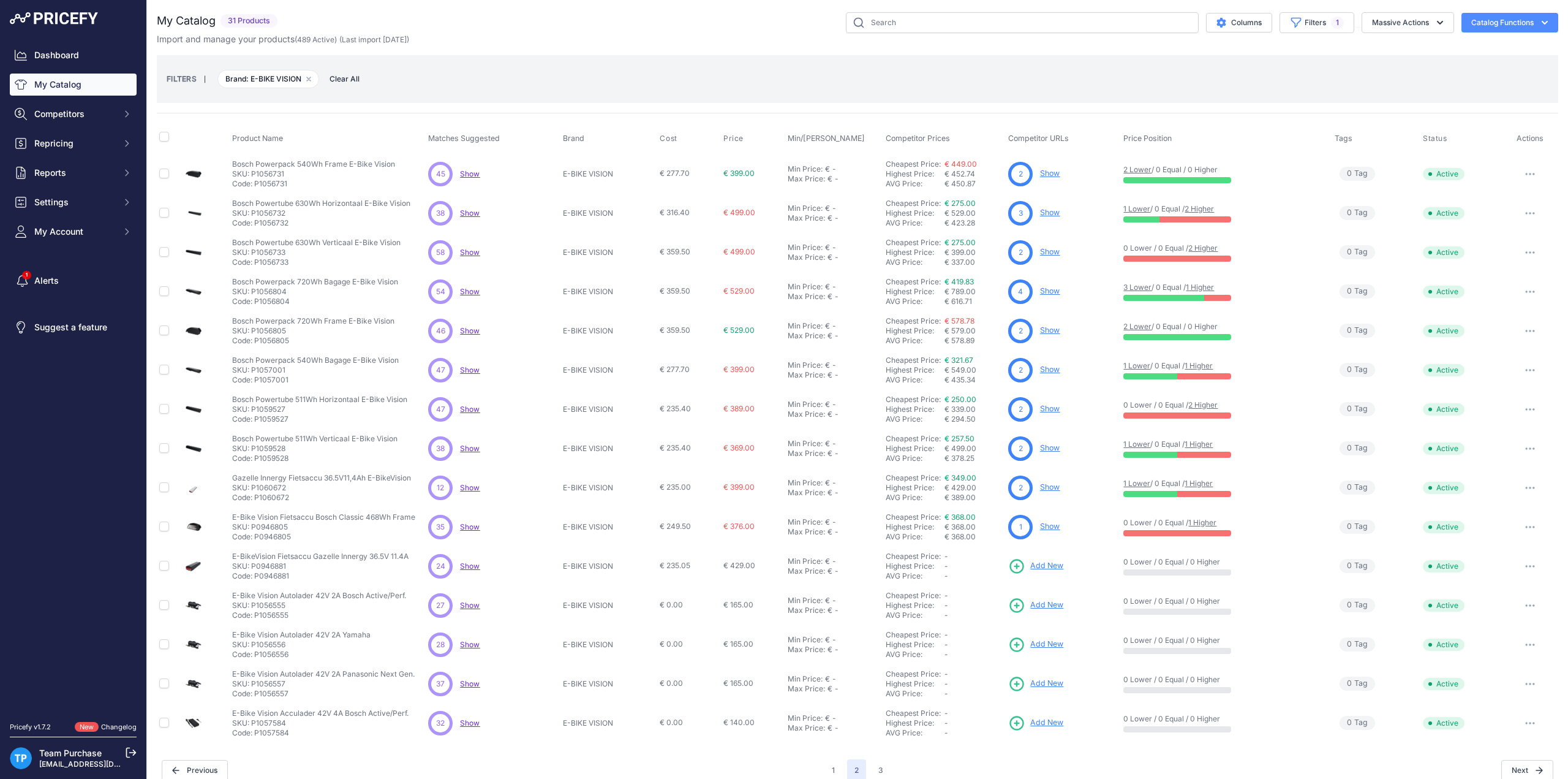
click at [1525, 565] on icon "button" at bounding box center [1530, 566] width 10 height 2
click at [1502, 611] on button "Delete" at bounding box center [1517, 611] width 78 height 20
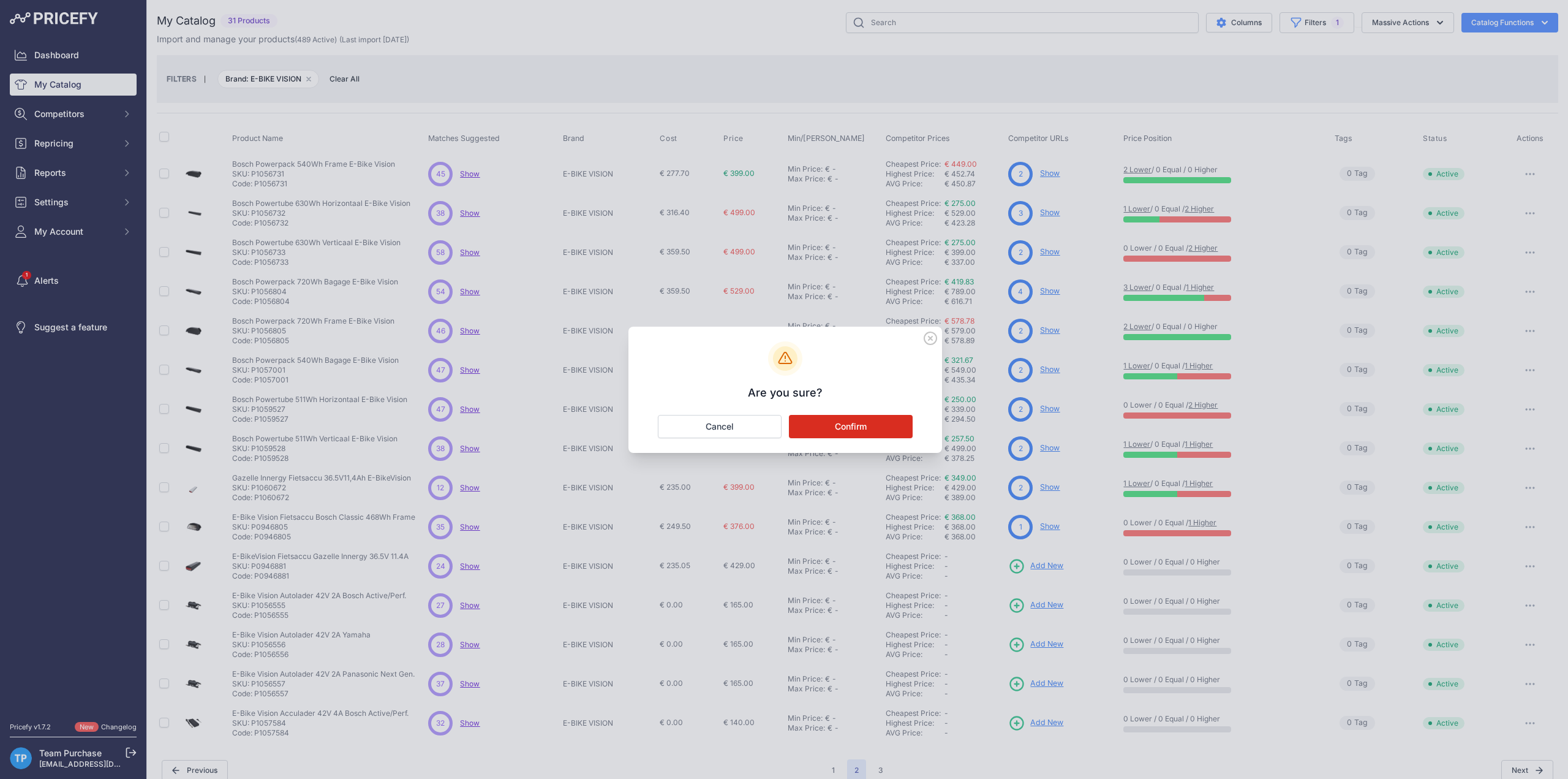
click at [835, 433] on button "Confirm" at bounding box center [851, 427] width 124 height 24
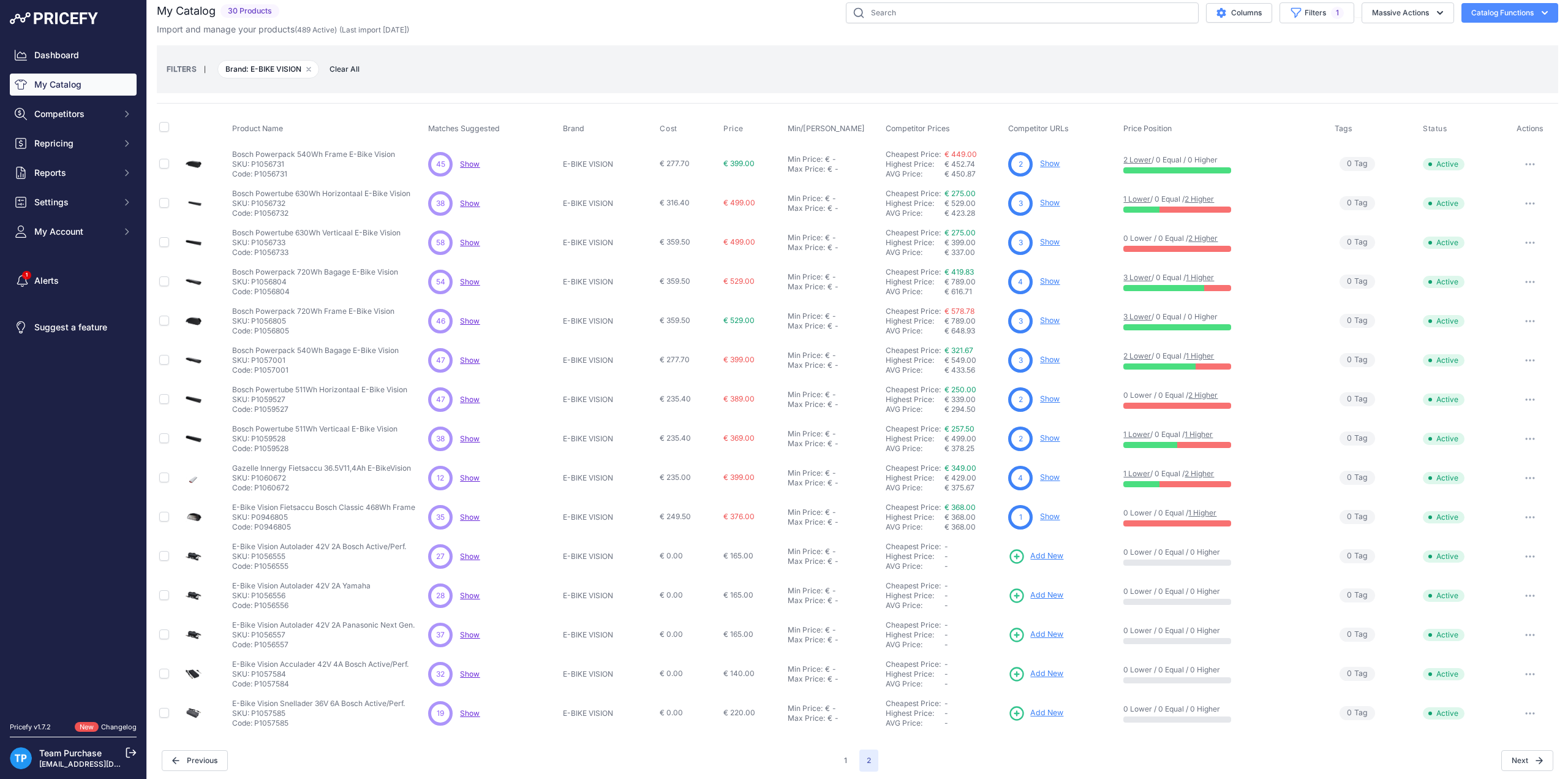
scroll to position [12, 0]
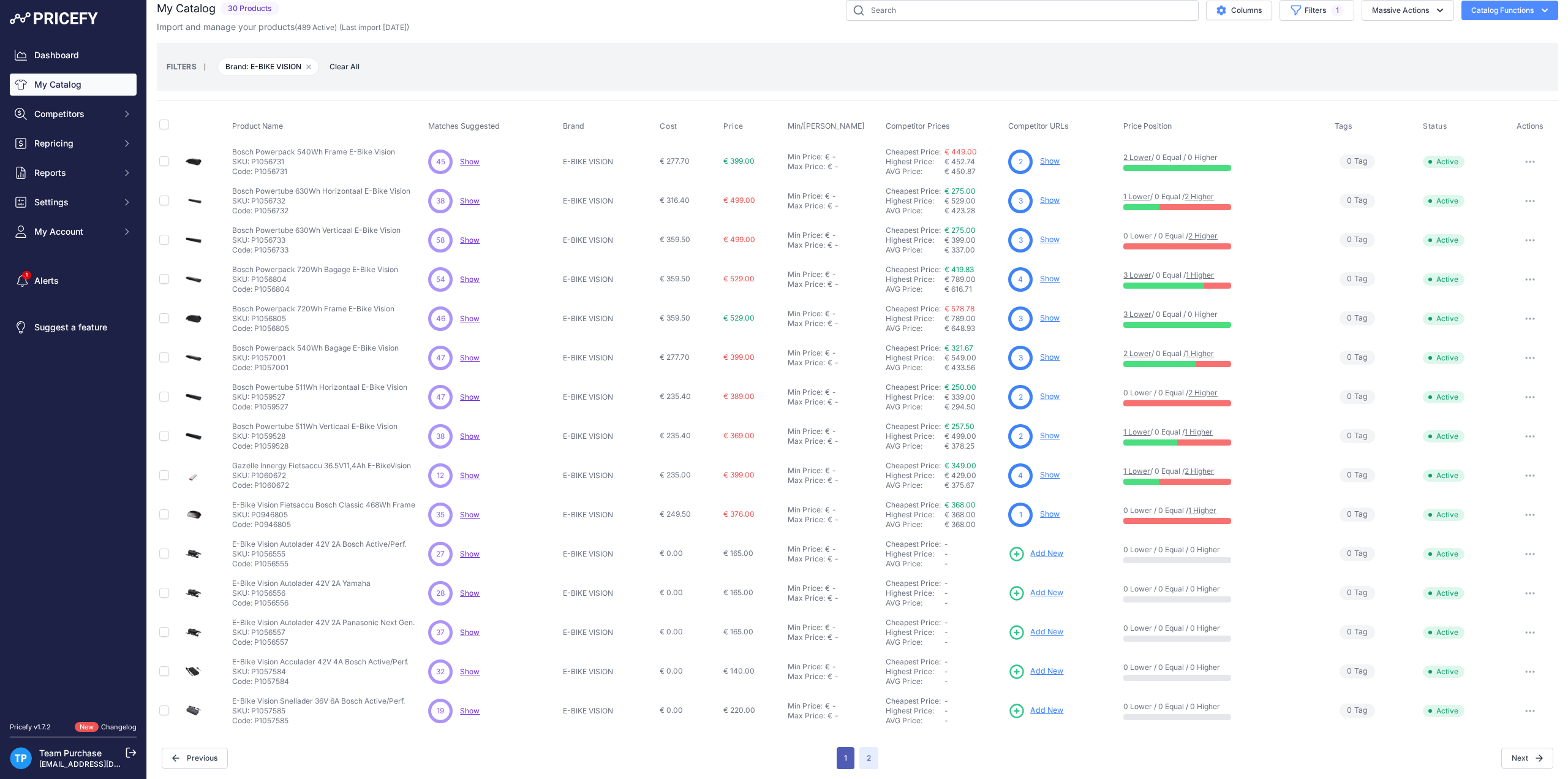
click at [836, 752] on button "1" at bounding box center [845, 757] width 18 height 22
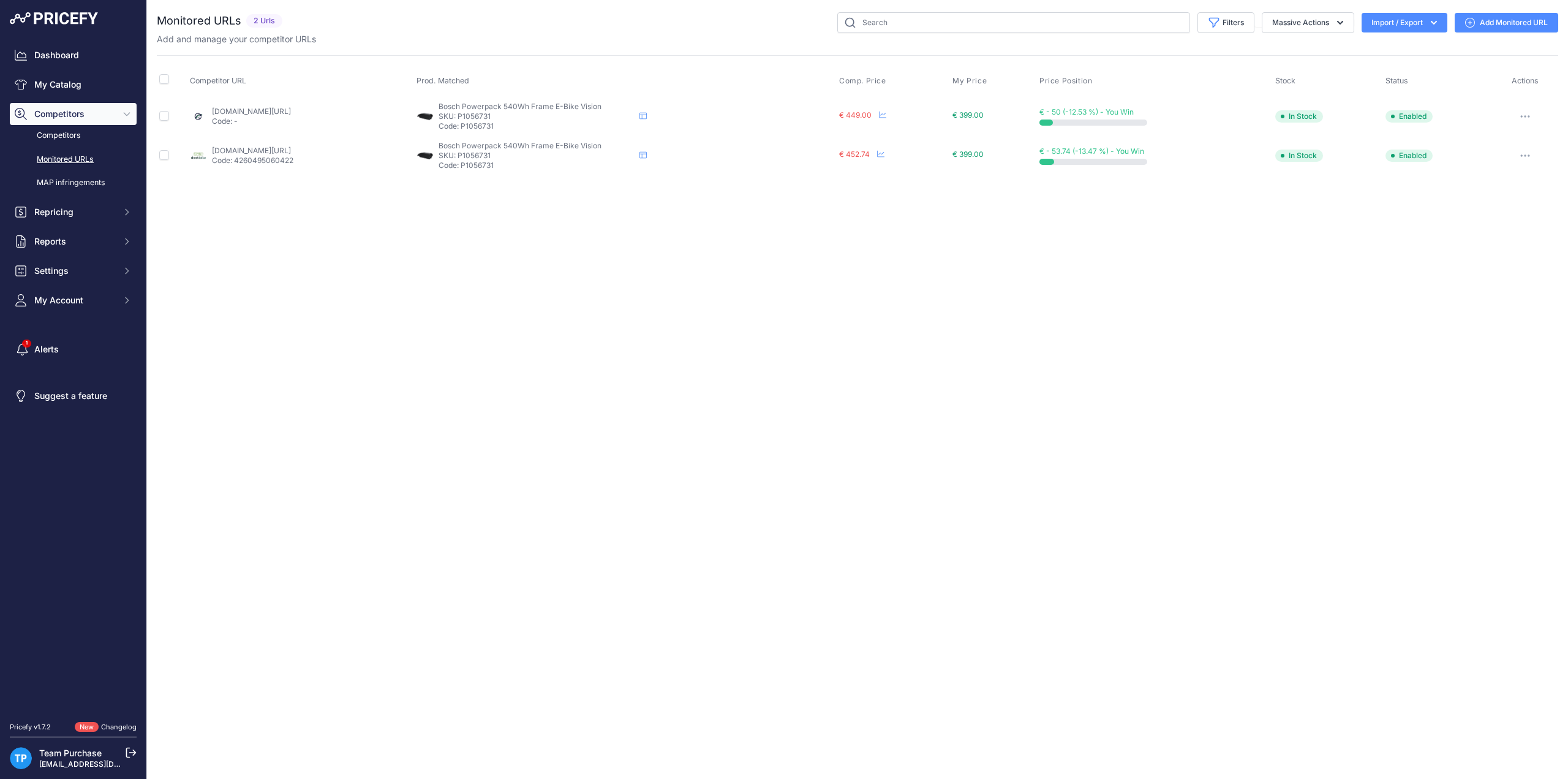
click at [1529, 24] on link "Add Monitored URL" at bounding box center [1507, 23] width 104 height 20
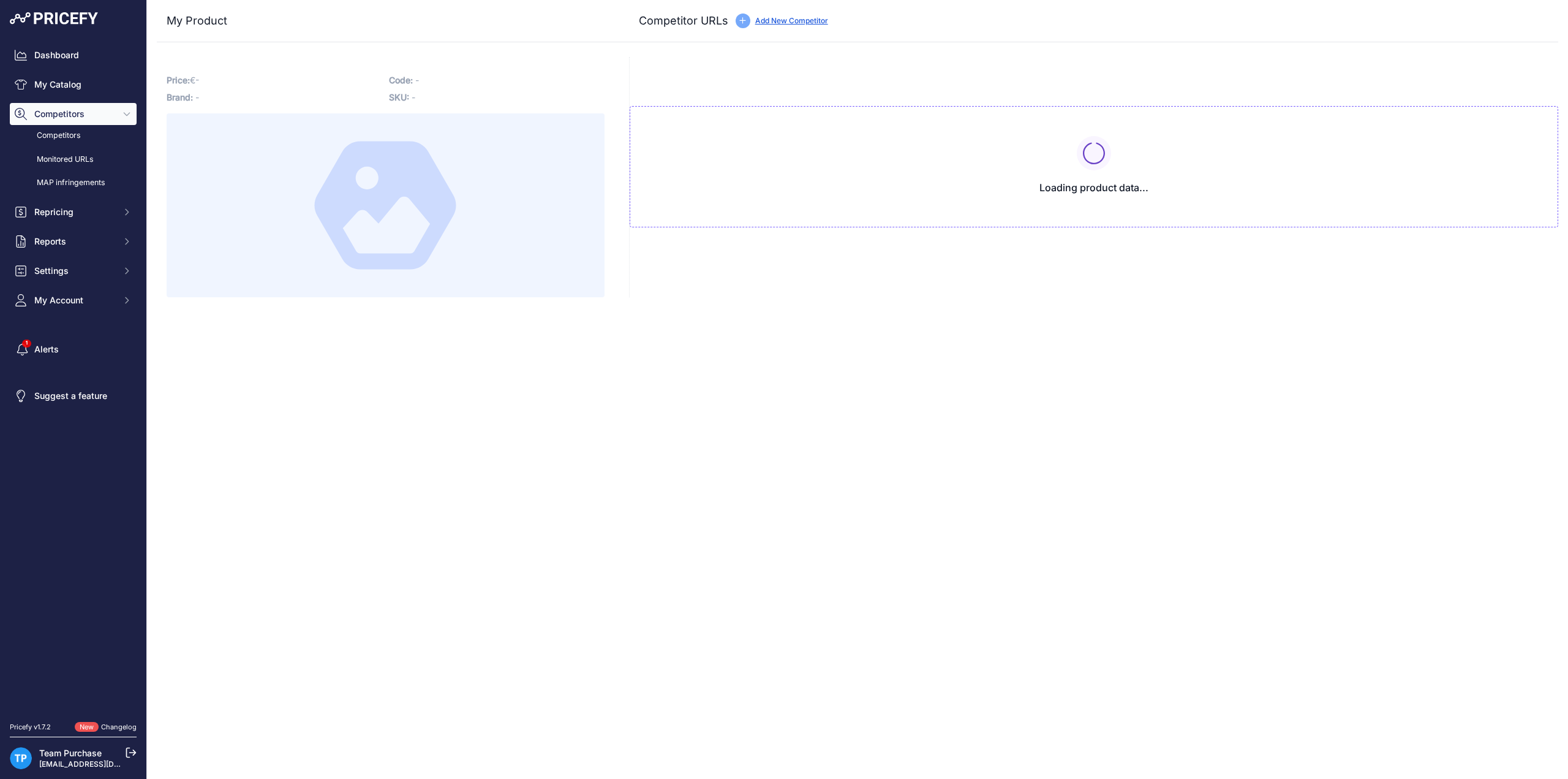
type input "[DOMAIN_NAME][URL]"
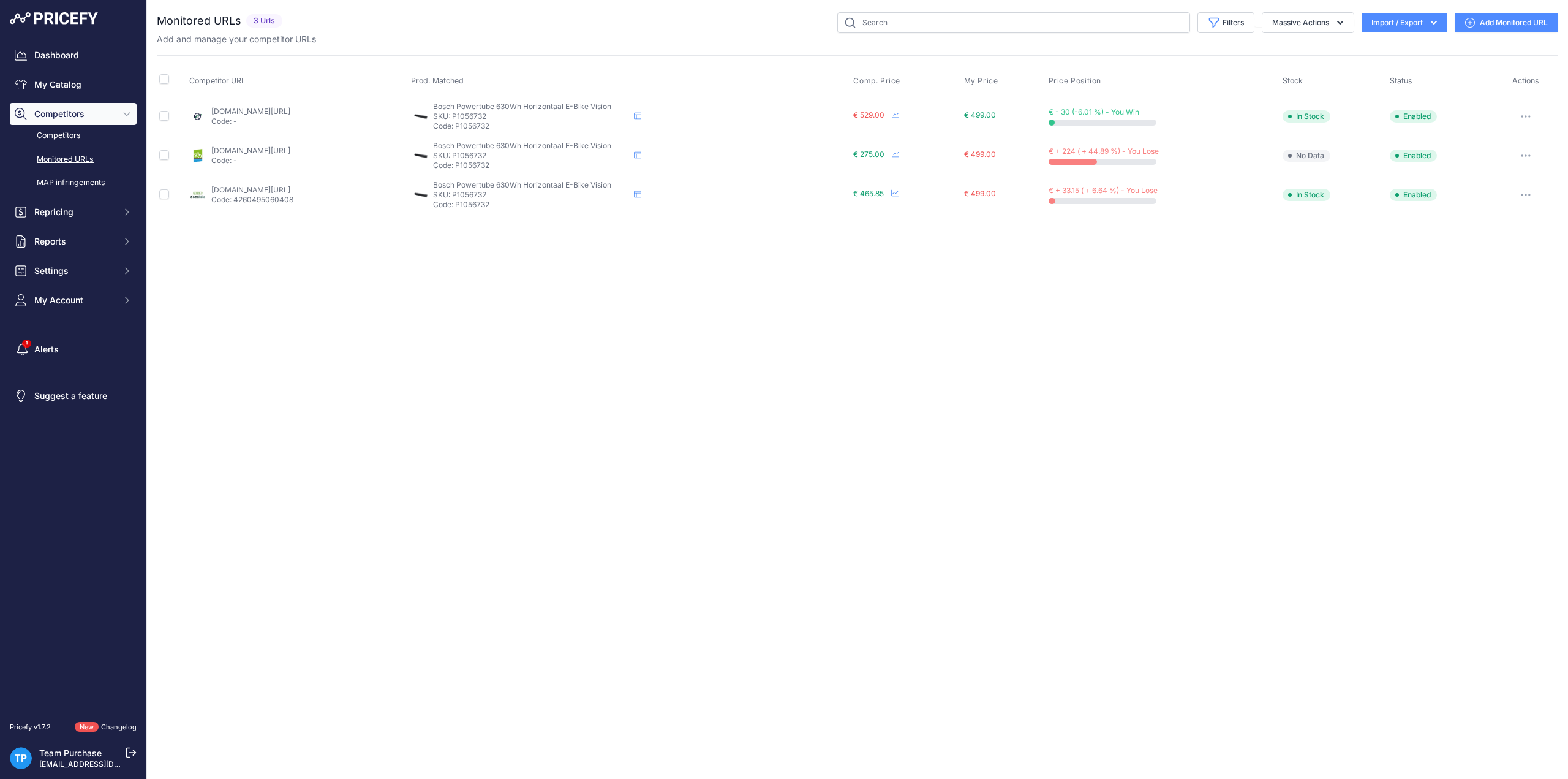
click at [1494, 12] on div "You are not connected to the internet. Monitored URLs" at bounding box center [857, 113] width 1401 height 227
click at [1492, 21] on link "Add Monitored URL" at bounding box center [1507, 23] width 104 height 20
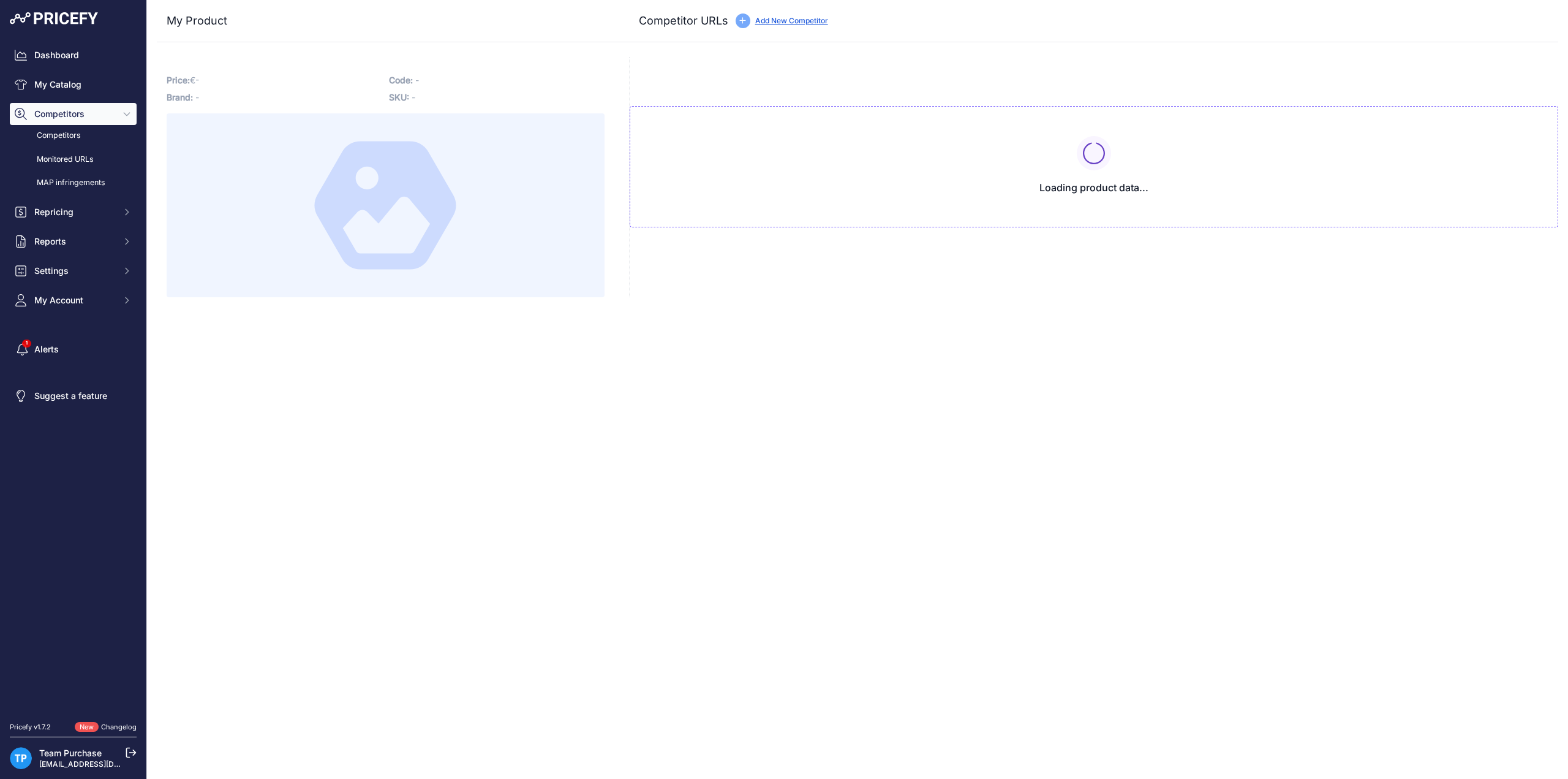
type input "[DOMAIN_NAME][URL]"
type input "fietsaccuservice.nl/shop/fietsaccus/powerpack-intube-ebv-voor-bosch-630wh-horiz…"
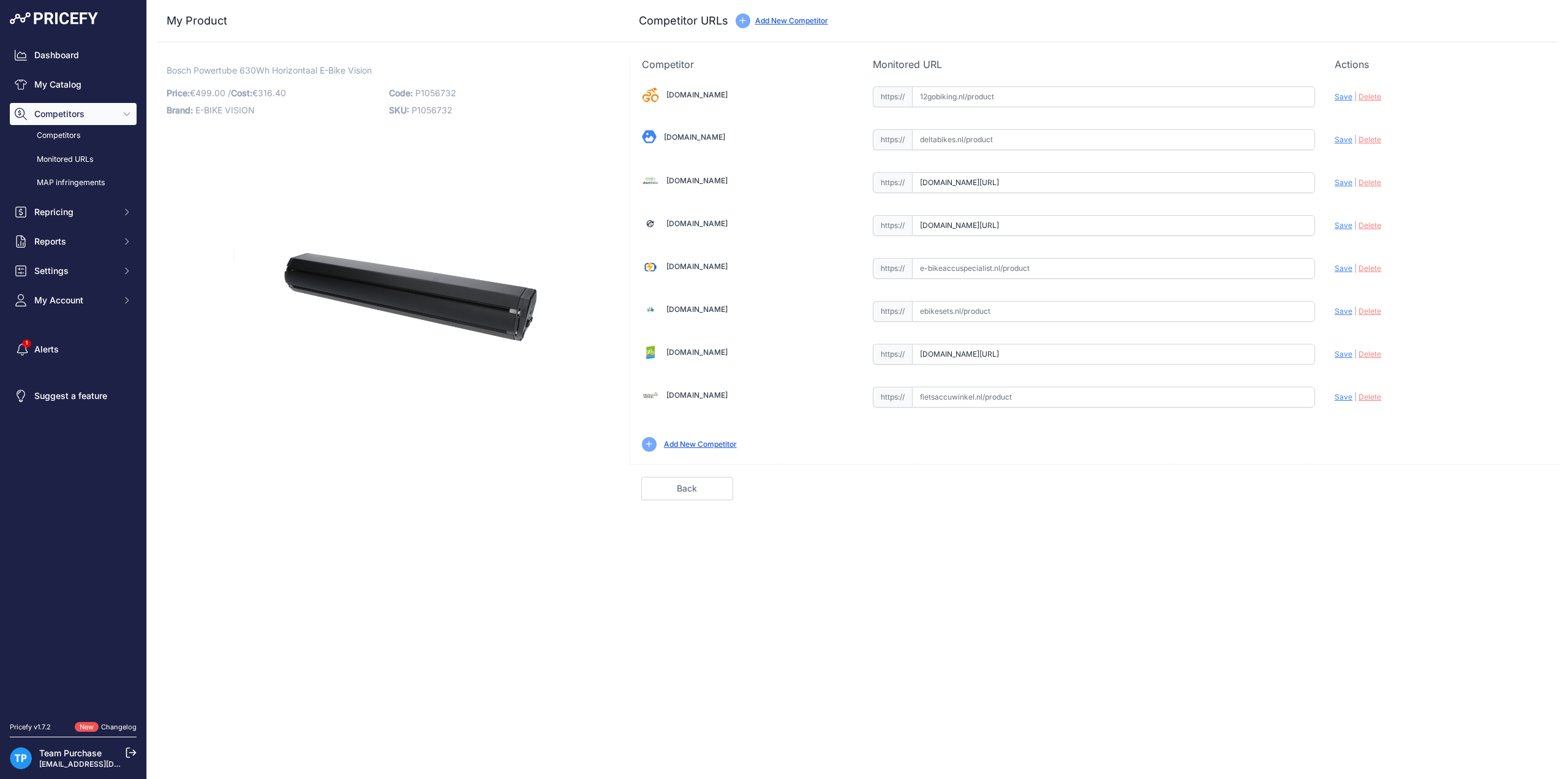
click at [505, 34] on div "My Product Competitor URLs" at bounding box center [857, 21] width 1401 height 42
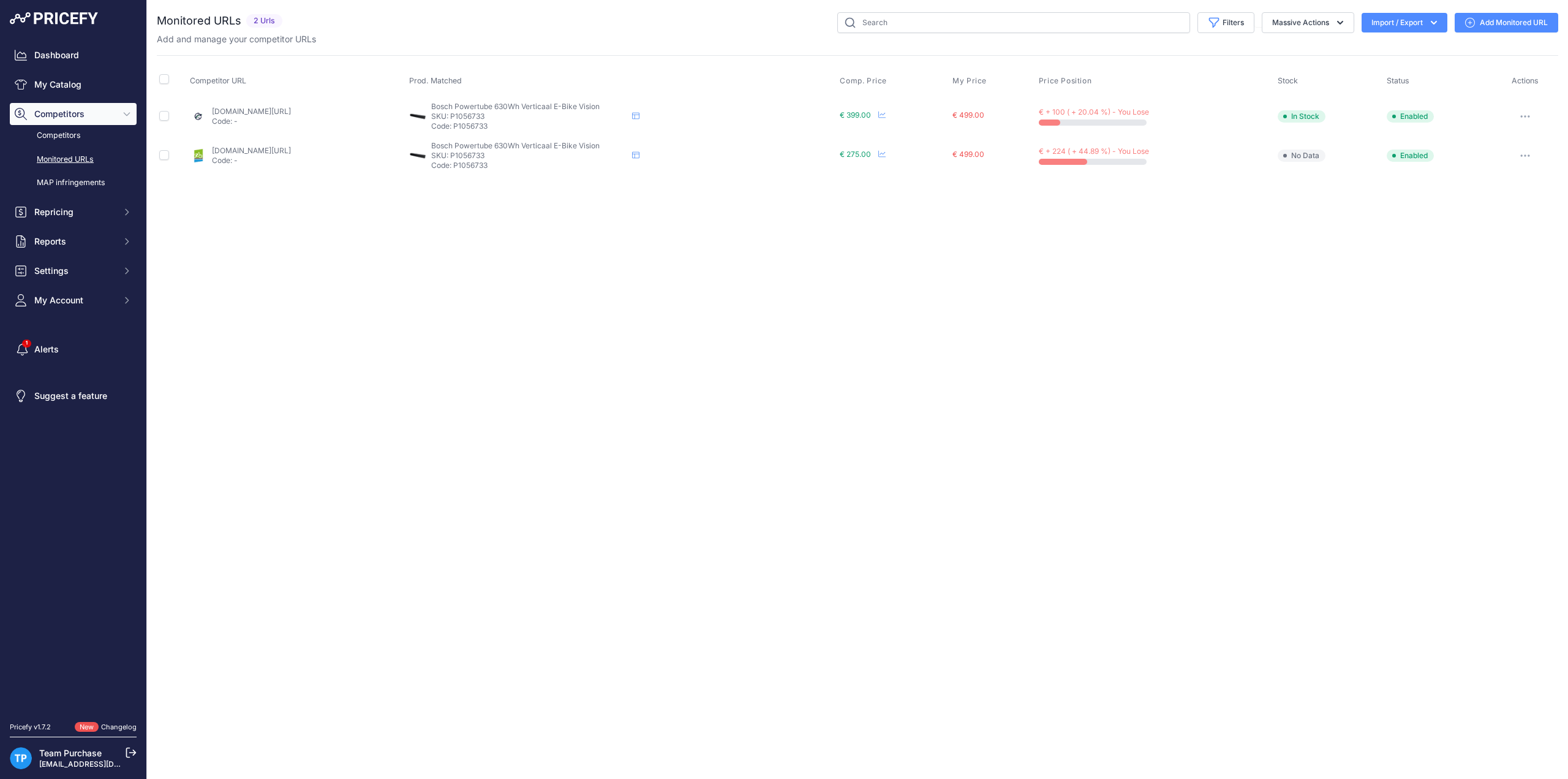
click at [1467, 26] on icon at bounding box center [1470, 23] width 10 height 10
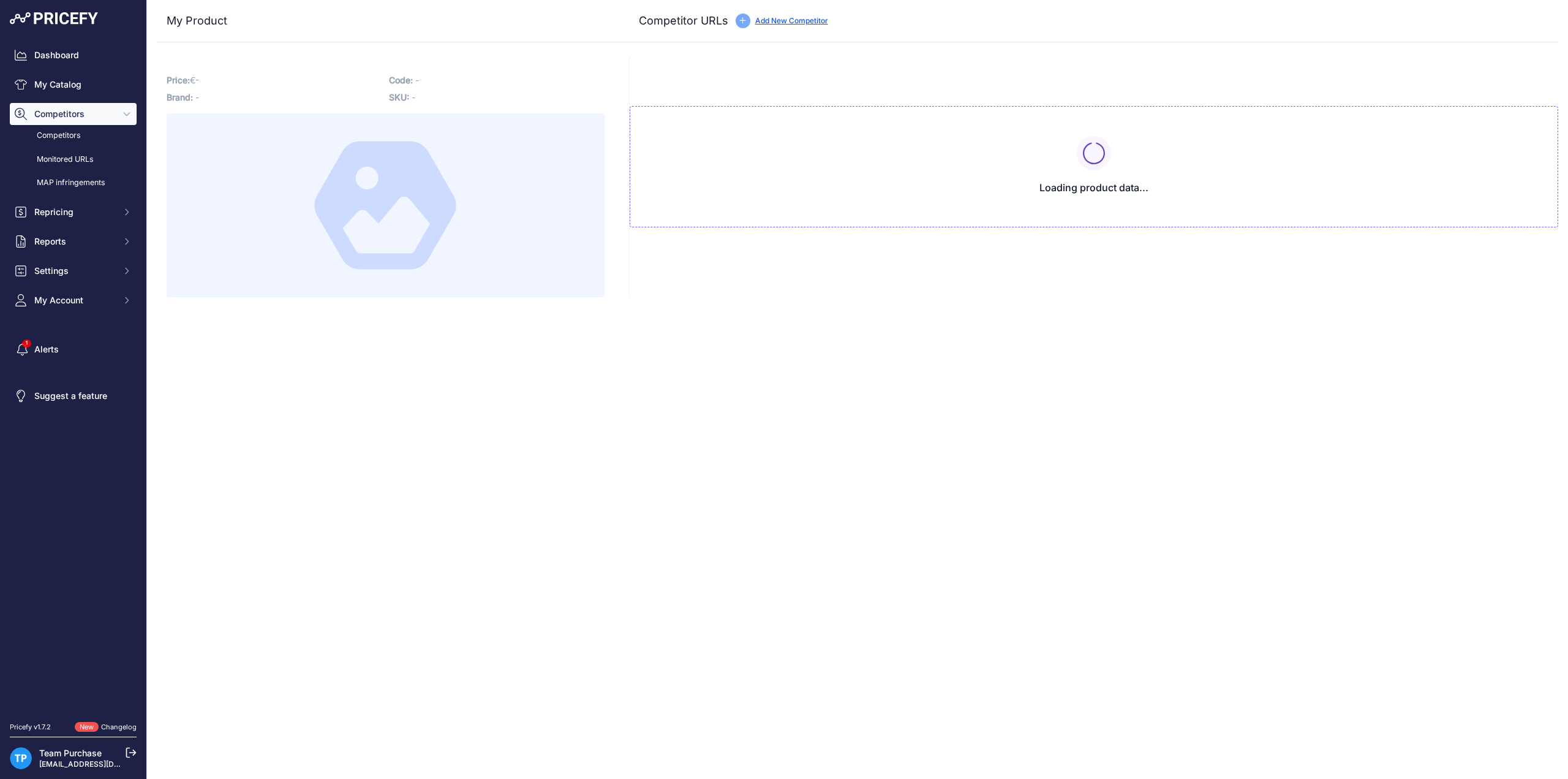
type input "[DOMAIN_NAME][URL]"
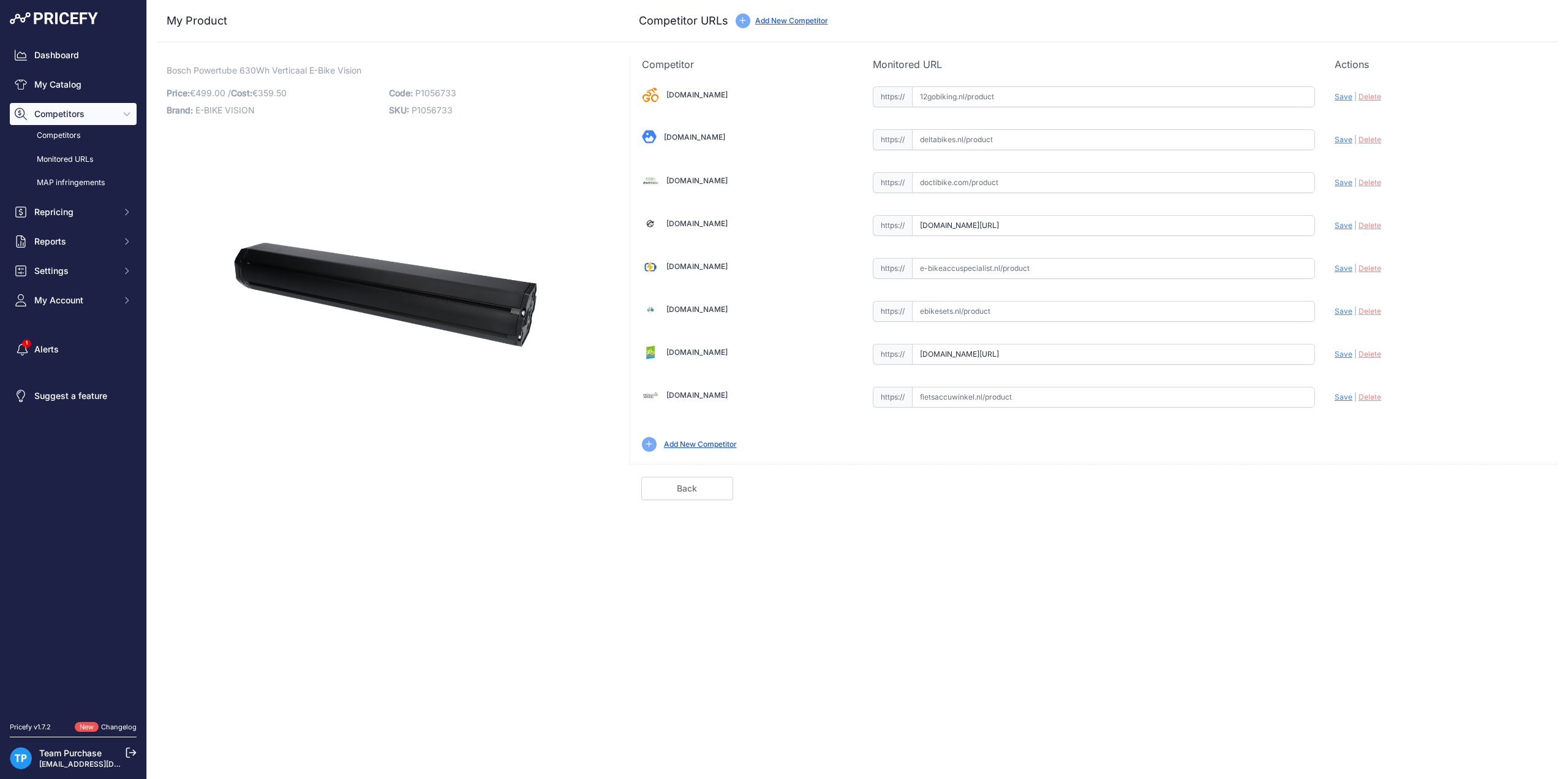
click at [995, 274] on input "text" at bounding box center [1113, 268] width 403 height 21
paste input "[URL][DOMAIN_NAME]"
click at [1349, 267] on span "Save" at bounding box center [1343, 268] width 18 height 9
type input "[URL][DOMAIN_NAME]"
click at [1486, 477] on link "Done" at bounding box center [1500, 489] width 92 height 24
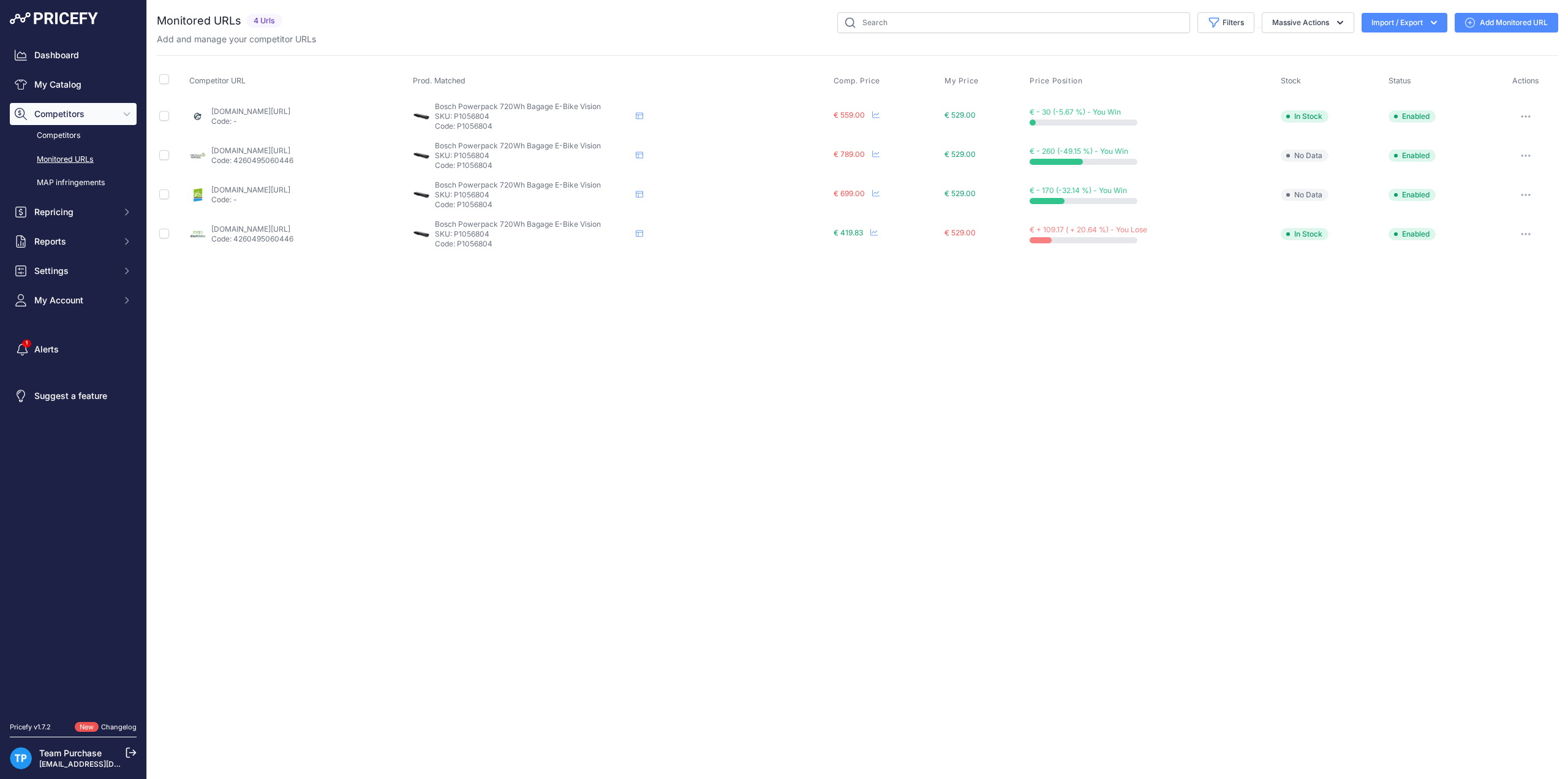
click at [290, 226] on link "doctibike.com/nl/batterij-bosch/2470-bosch-compatibele-fietsaccu-powerpack-720w…" at bounding box center [251, 229] width 79 height 9
click at [1116, 355] on div "Close You are not connected to the internet." at bounding box center [857, 390] width 1421 height 779
click at [1489, 32] on div "Filters Saved Filters Set None Competitors Cheaper Than Me Competitors Products…" at bounding box center [923, 22] width 1271 height 21
click at [1489, 27] on link "Add Monitored URL" at bounding box center [1507, 23] width 104 height 20
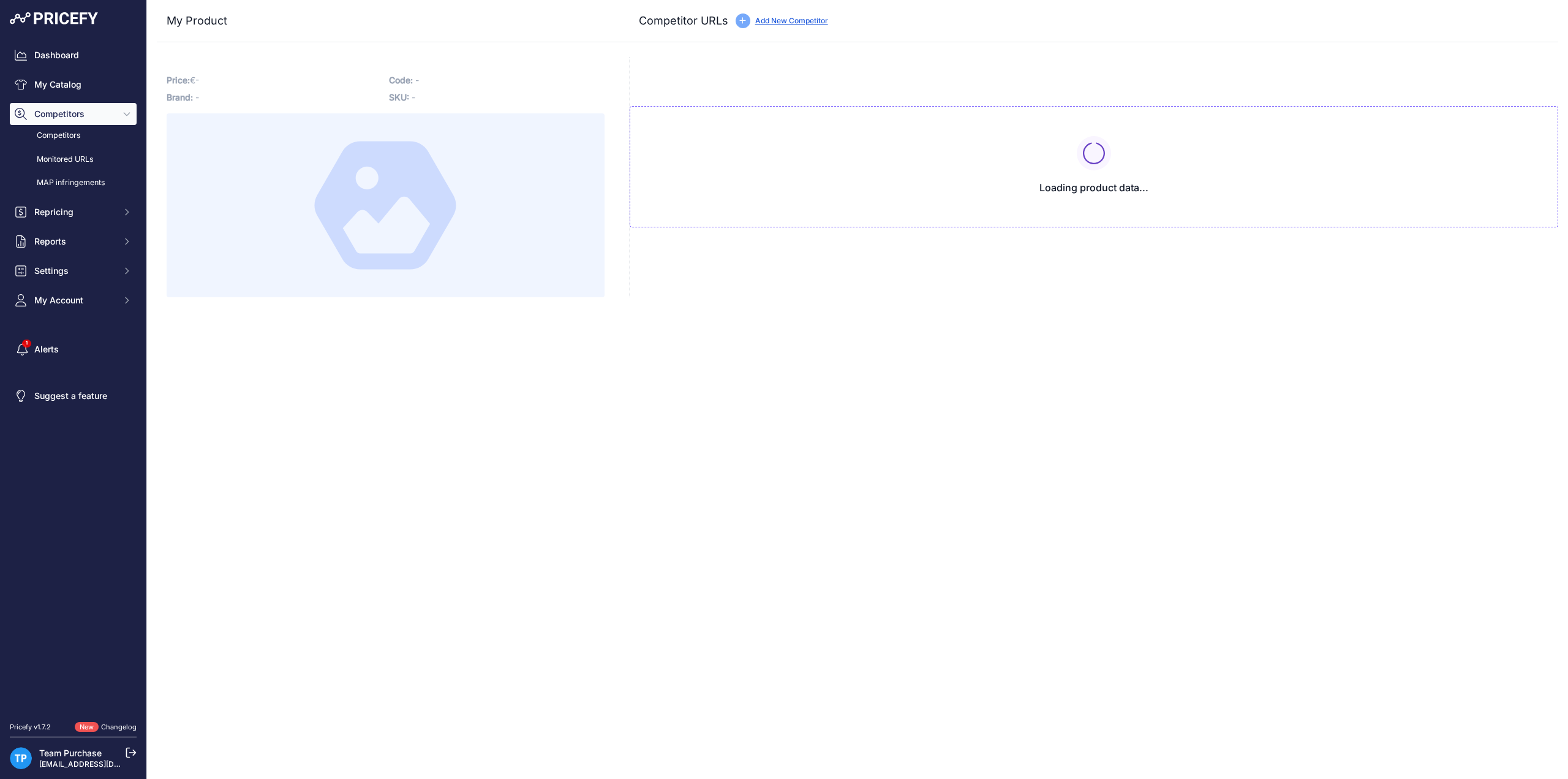
type input "[DOMAIN_NAME][URL]"
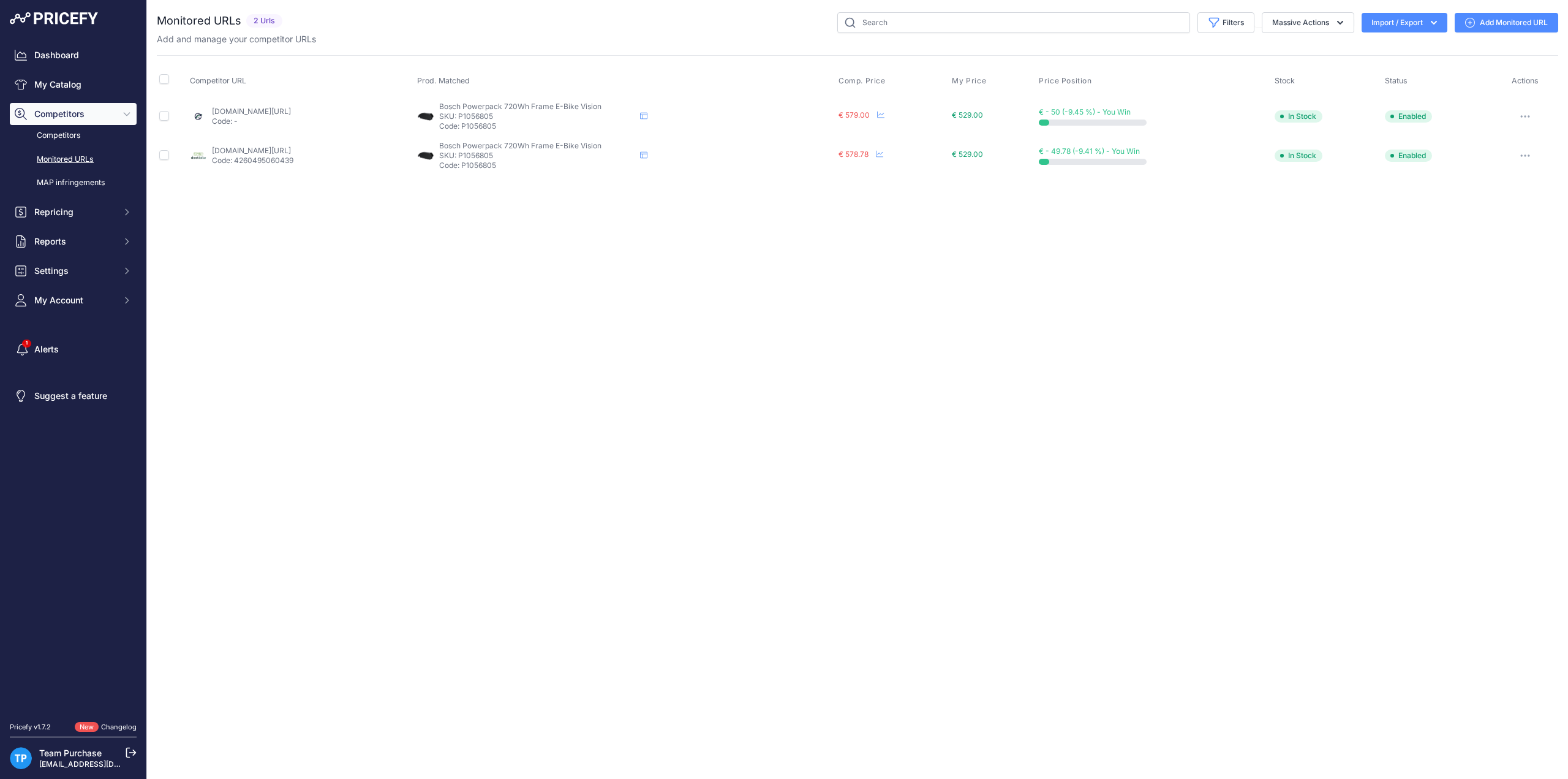
click at [1490, 22] on link "Add Monitored URL" at bounding box center [1507, 23] width 104 height 20
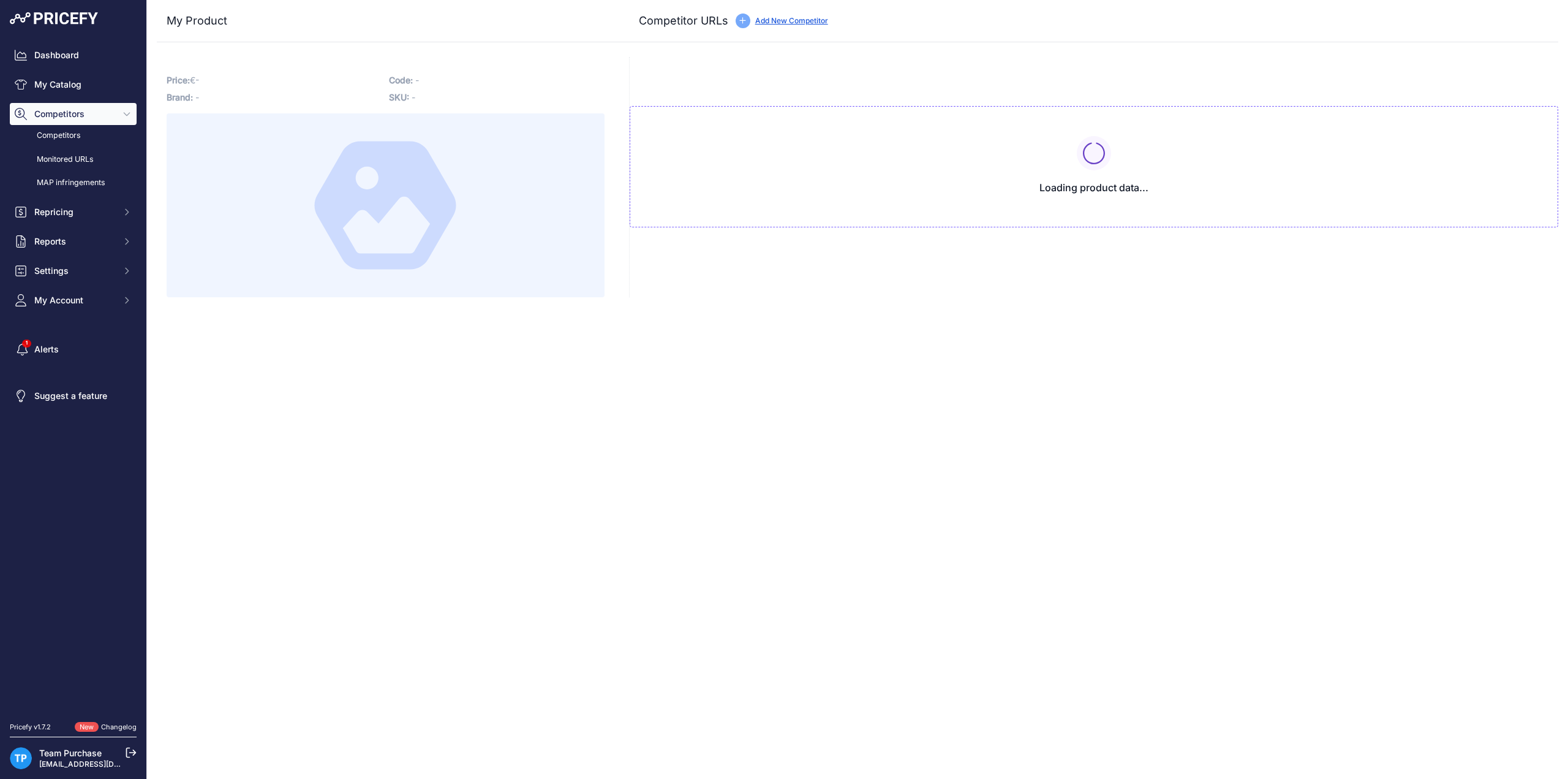
type input "doctibike.com/nl/batterij-bosch/2468-bosch-compatibele-fietsaccu-powerpack-720w…"
type input "www.e-bikeaccu.nl/bosch-powerpack-700-frame-active-performance-720wh-e-bike-vis…"
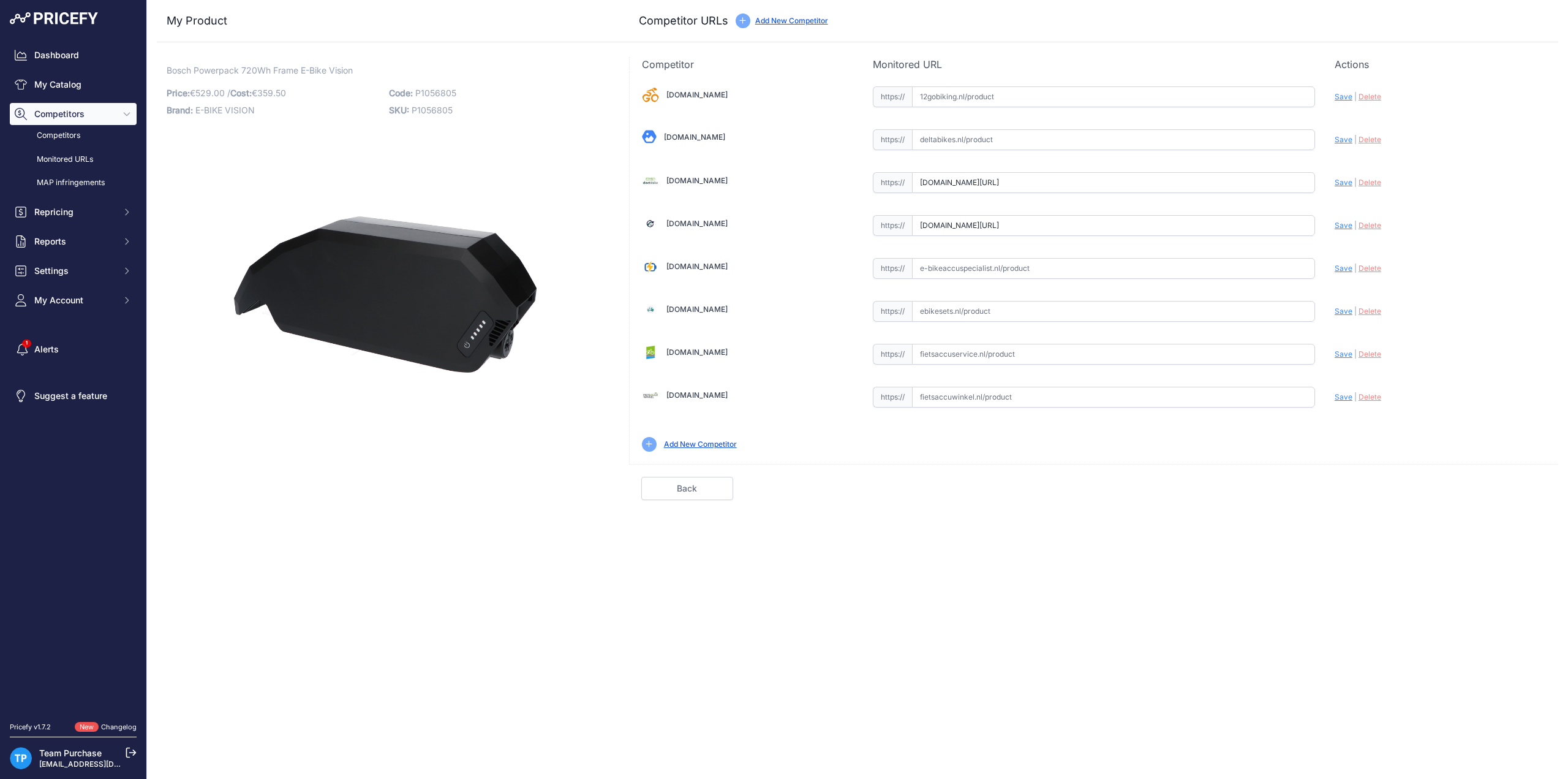
click at [1032, 392] on input "text" at bounding box center [1113, 396] width 403 height 21
click at [1037, 352] on input "text" at bounding box center [1113, 353] width 403 height 21
paste input "https://fietsaccuservice.nl/shop/fietsaccus/1163-accu-bosch-active-performance-…"
click at [1344, 351] on span "Save" at bounding box center [1343, 353] width 18 height 9
type input "https://fietsaccuservice.nl/shop/fietsaccus/1163-accu-bosch-active-performance-…"
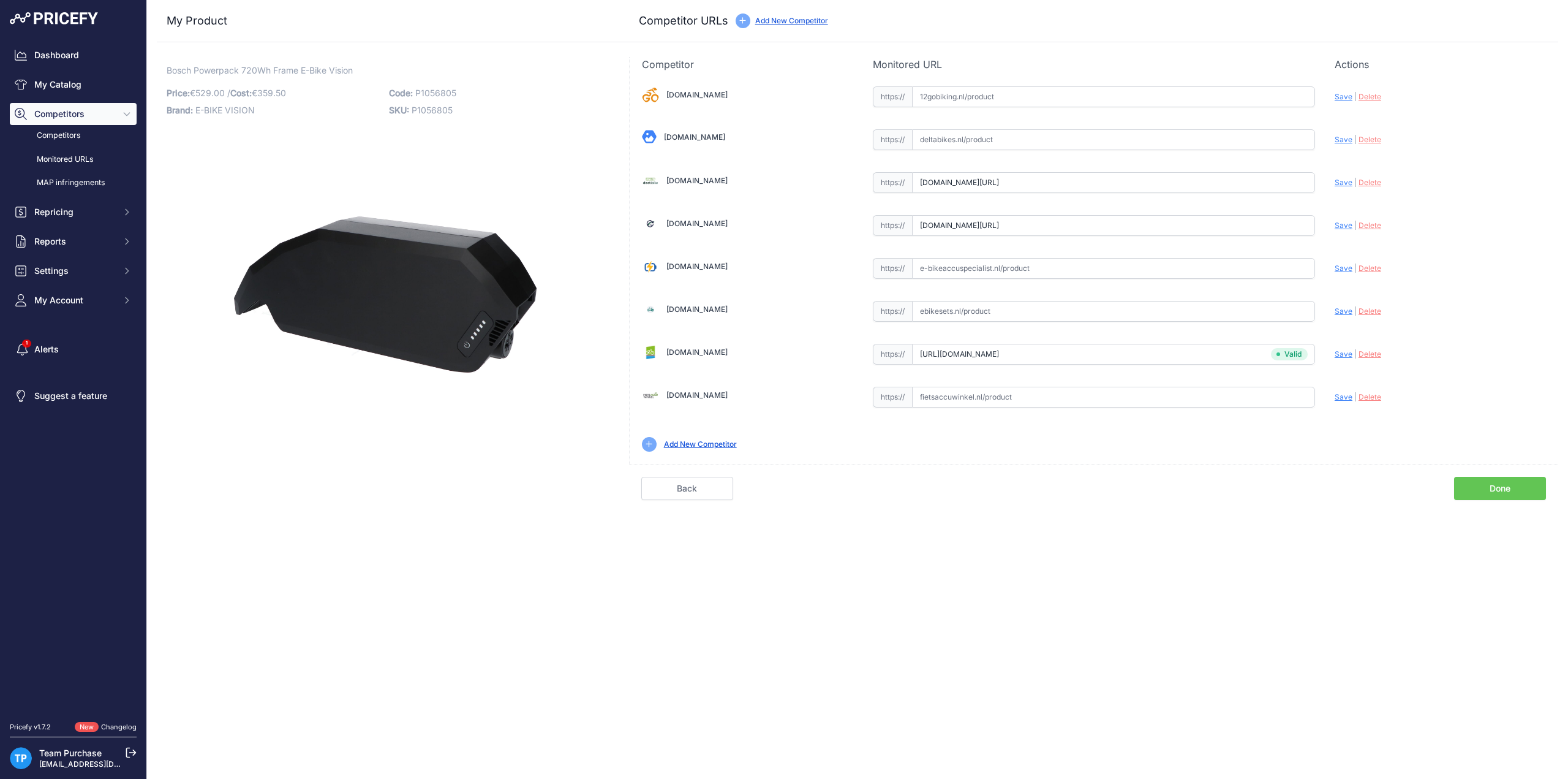
click at [1491, 483] on link "Done" at bounding box center [1500, 489] width 92 height 24
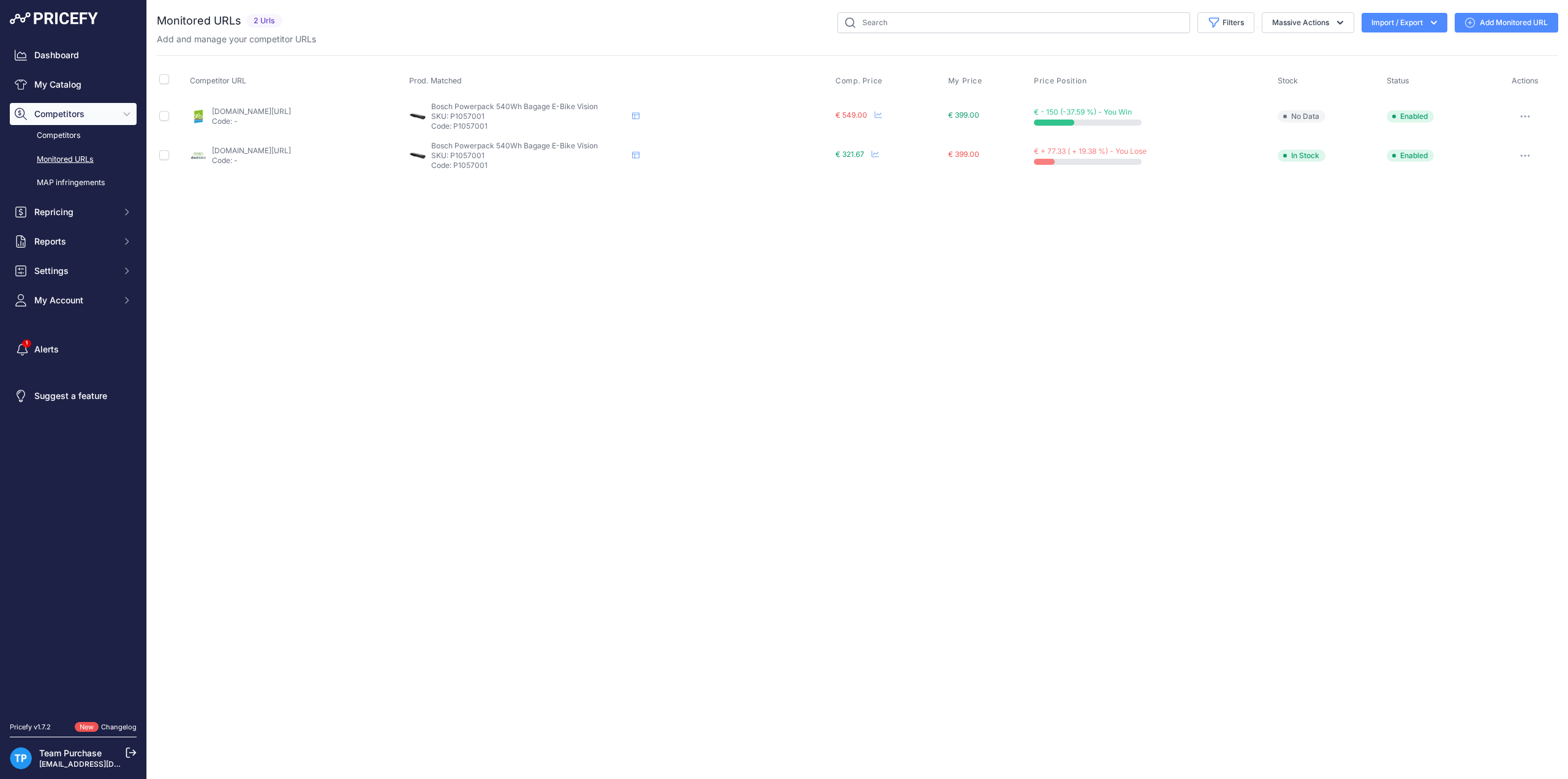
click at [1488, 18] on link "Add Monitored URL" at bounding box center [1507, 23] width 104 height 20
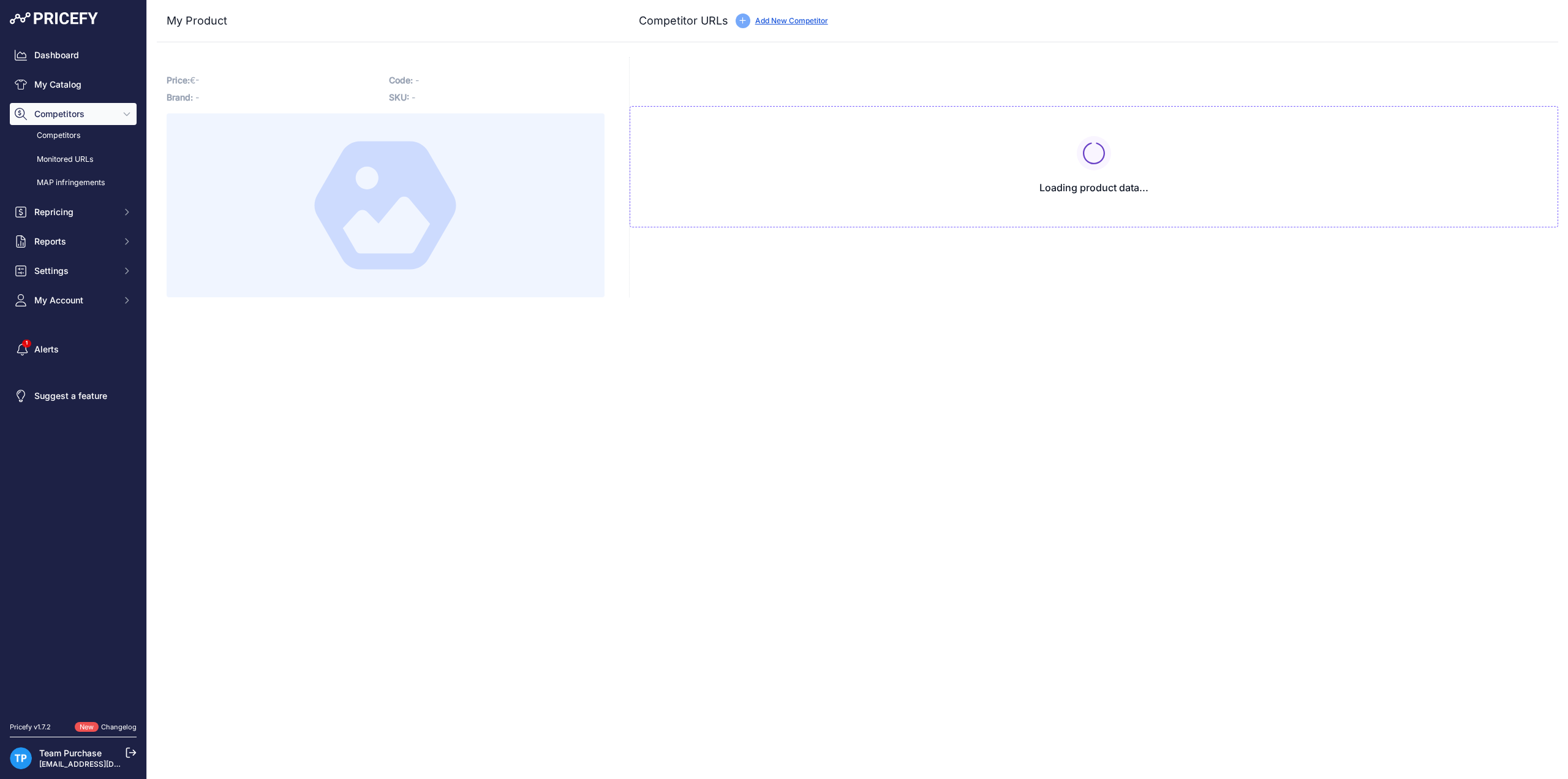
type input "[DOMAIN_NAME][URL]"
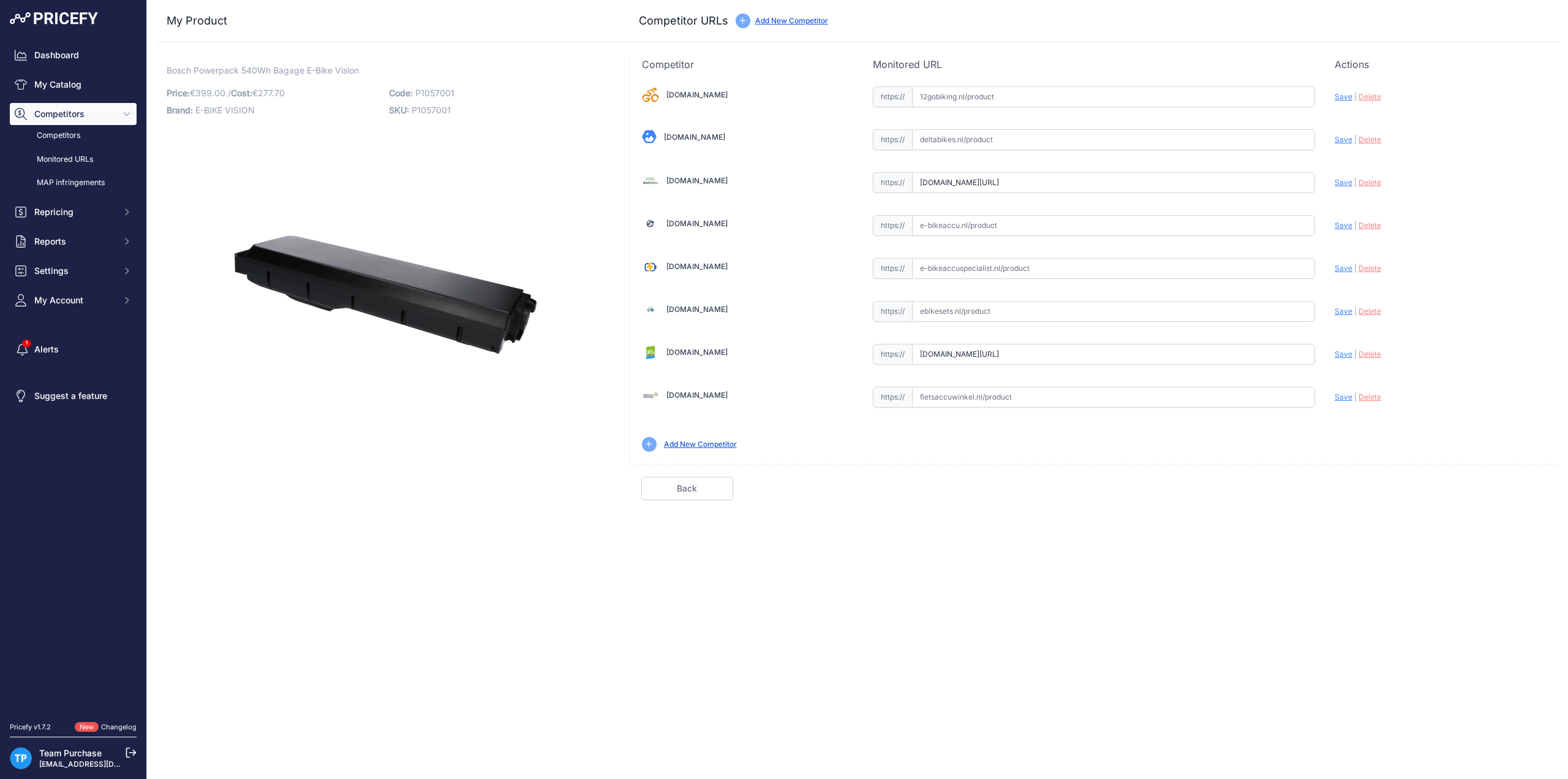
click at [947, 591] on div "Close My Product Competitor URLs" at bounding box center [857, 390] width 1421 height 779
click at [998, 215] on input "text" at bounding box center [1113, 225] width 403 height 21
paste input "[URL][DOMAIN_NAME]"
click at [1340, 225] on span "Save" at bounding box center [1343, 225] width 18 height 9
type input "[URL][DOMAIN_NAME]"
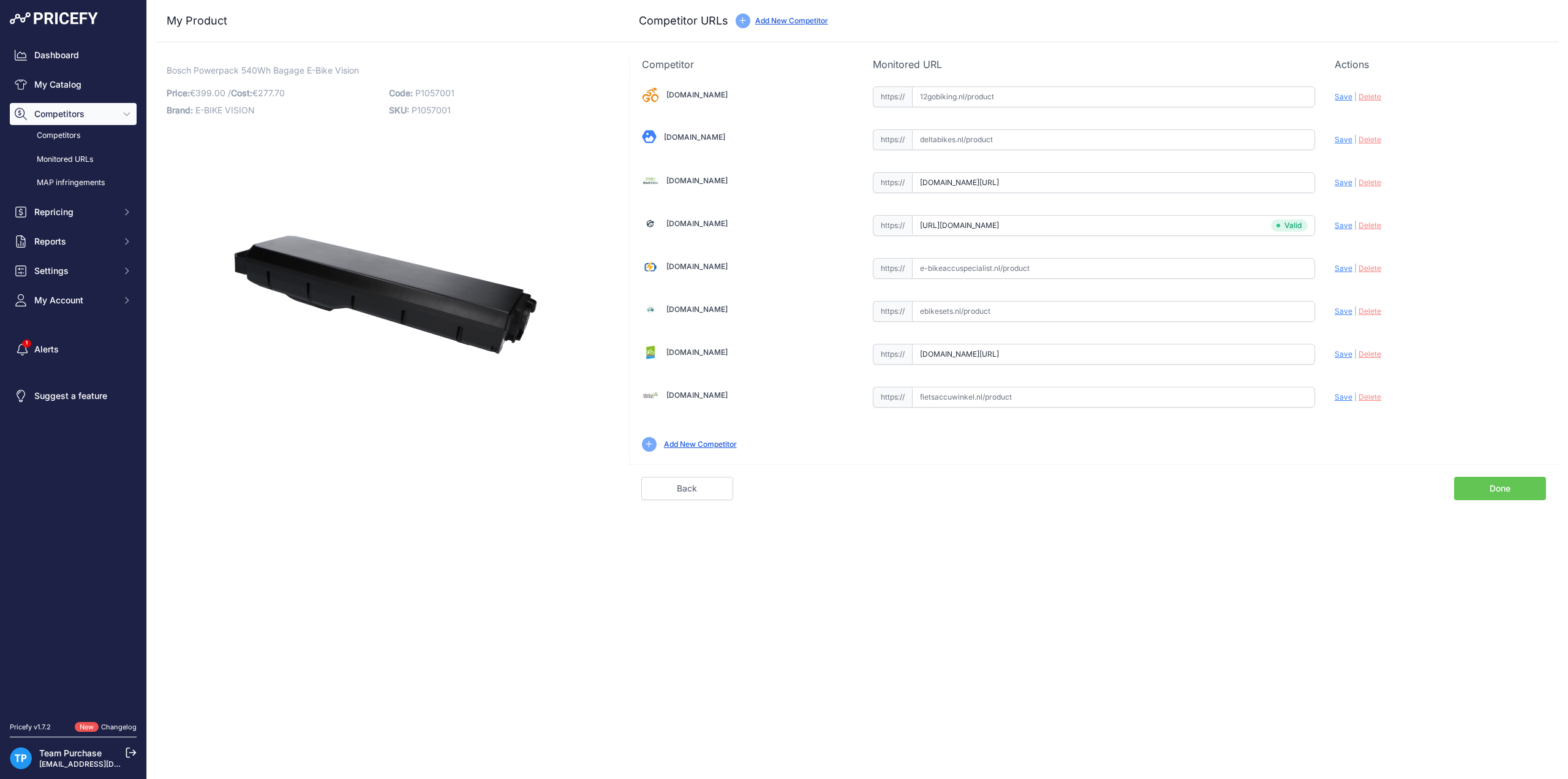
click at [1499, 489] on link "Done" at bounding box center [1500, 489] width 92 height 24
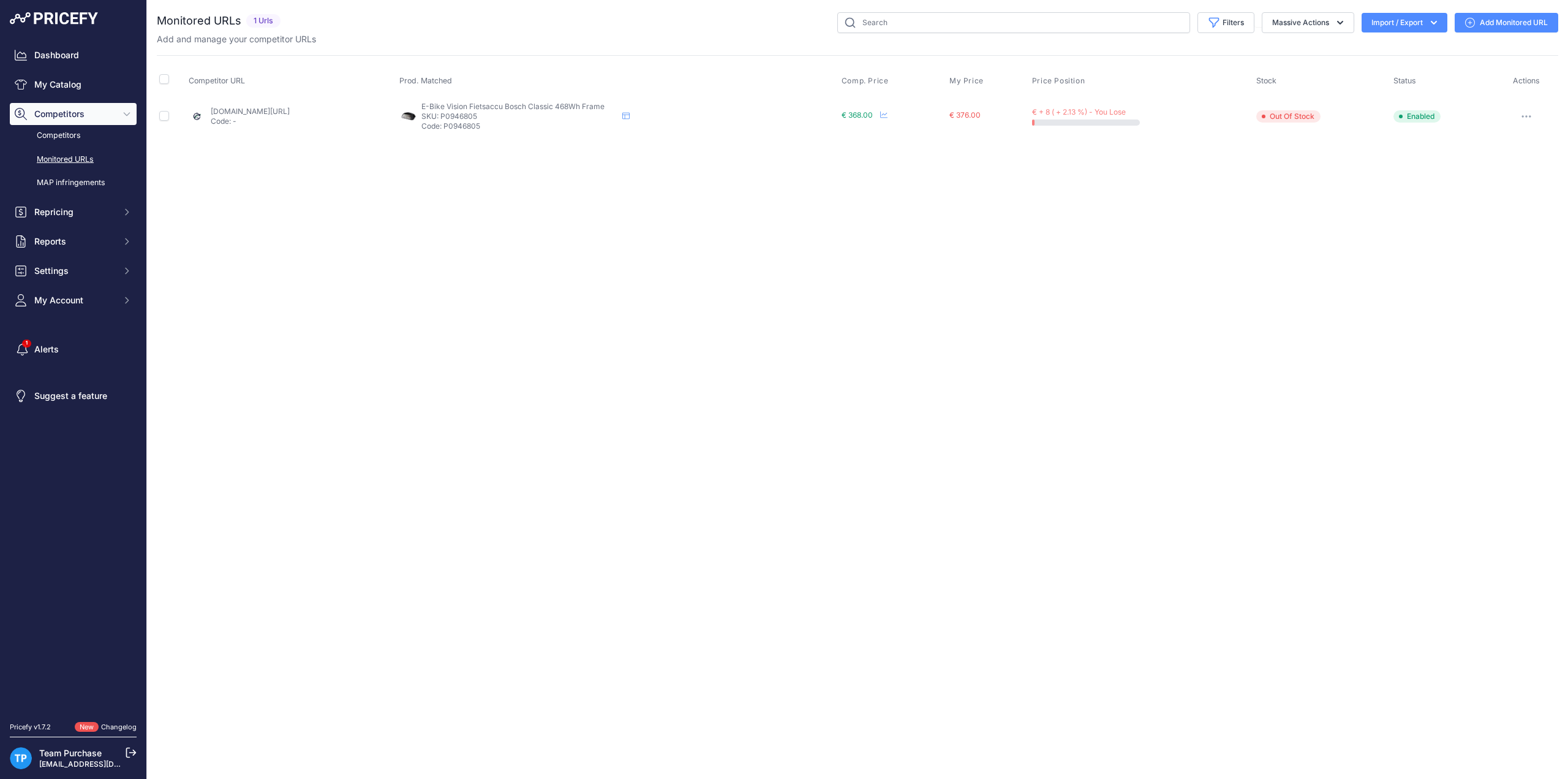
click at [1487, 24] on link "Add Monitored URL" at bounding box center [1507, 23] width 104 height 20
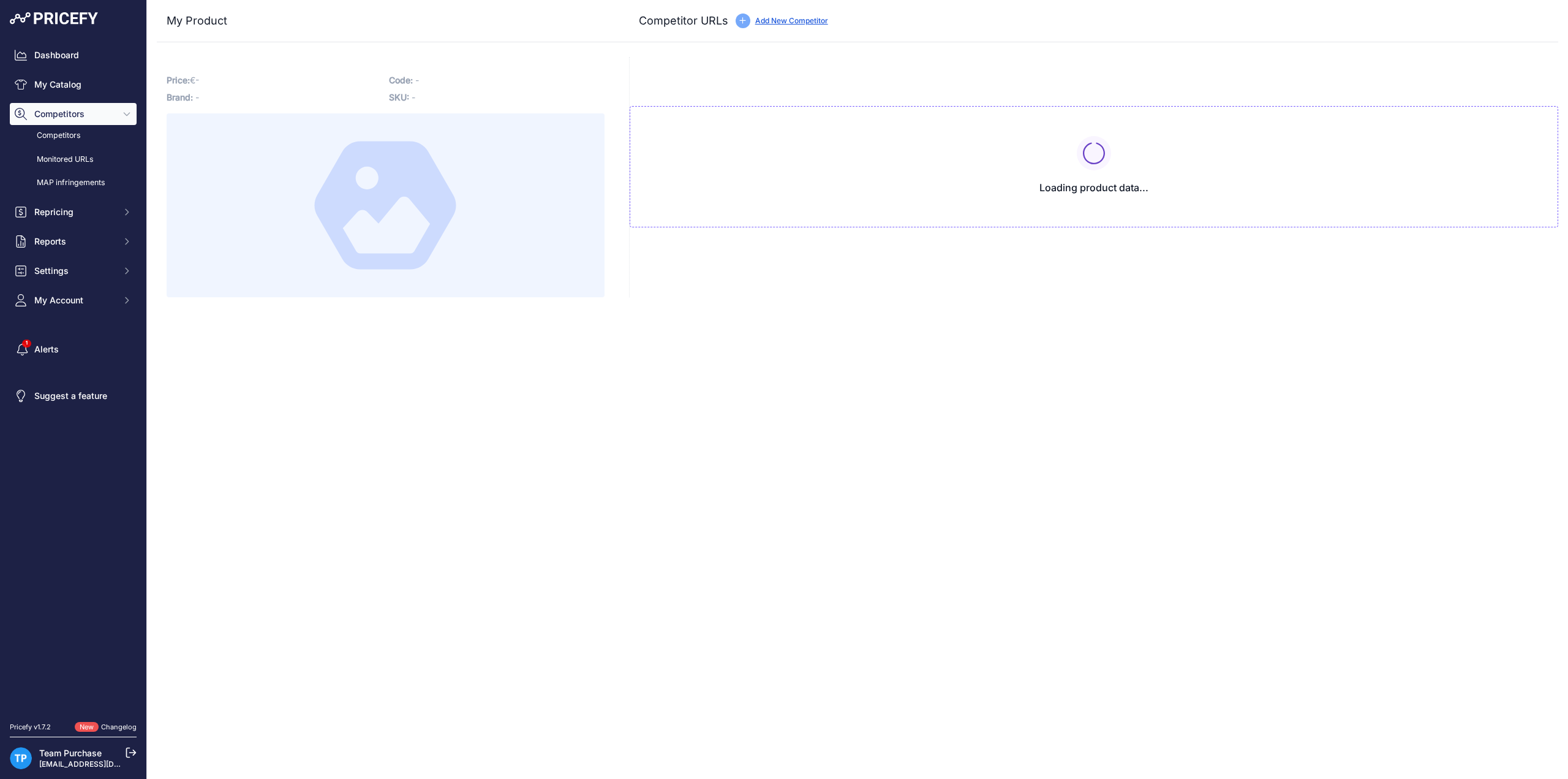
type input "www.e-bikeaccu.nl/e-bike-vision-accu-36v-bosch-classic-13ah-468wh-frame-fietsac…"
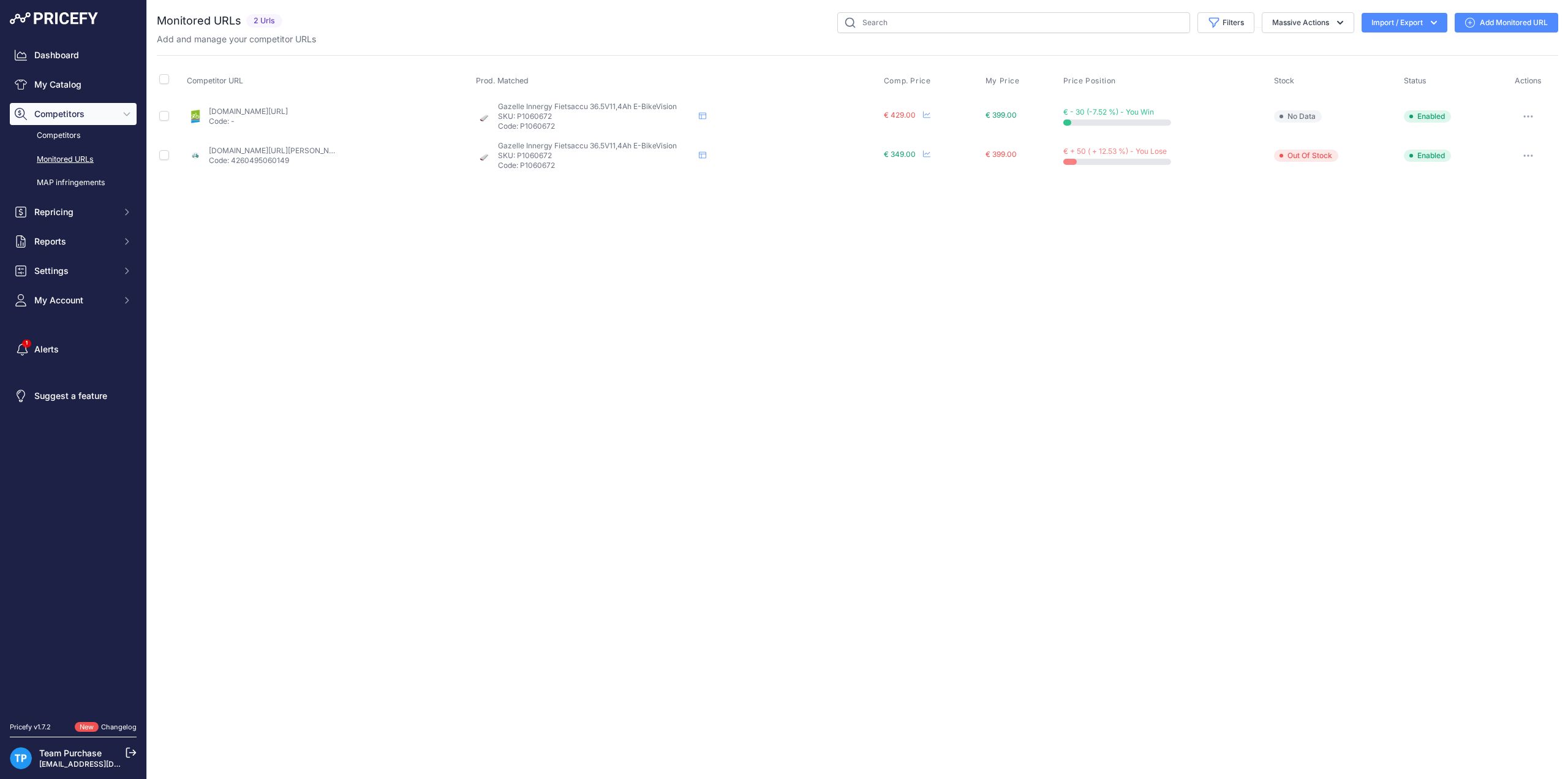
click at [1481, 23] on link "Add Monitored URL" at bounding box center [1507, 23] width 104 height 20
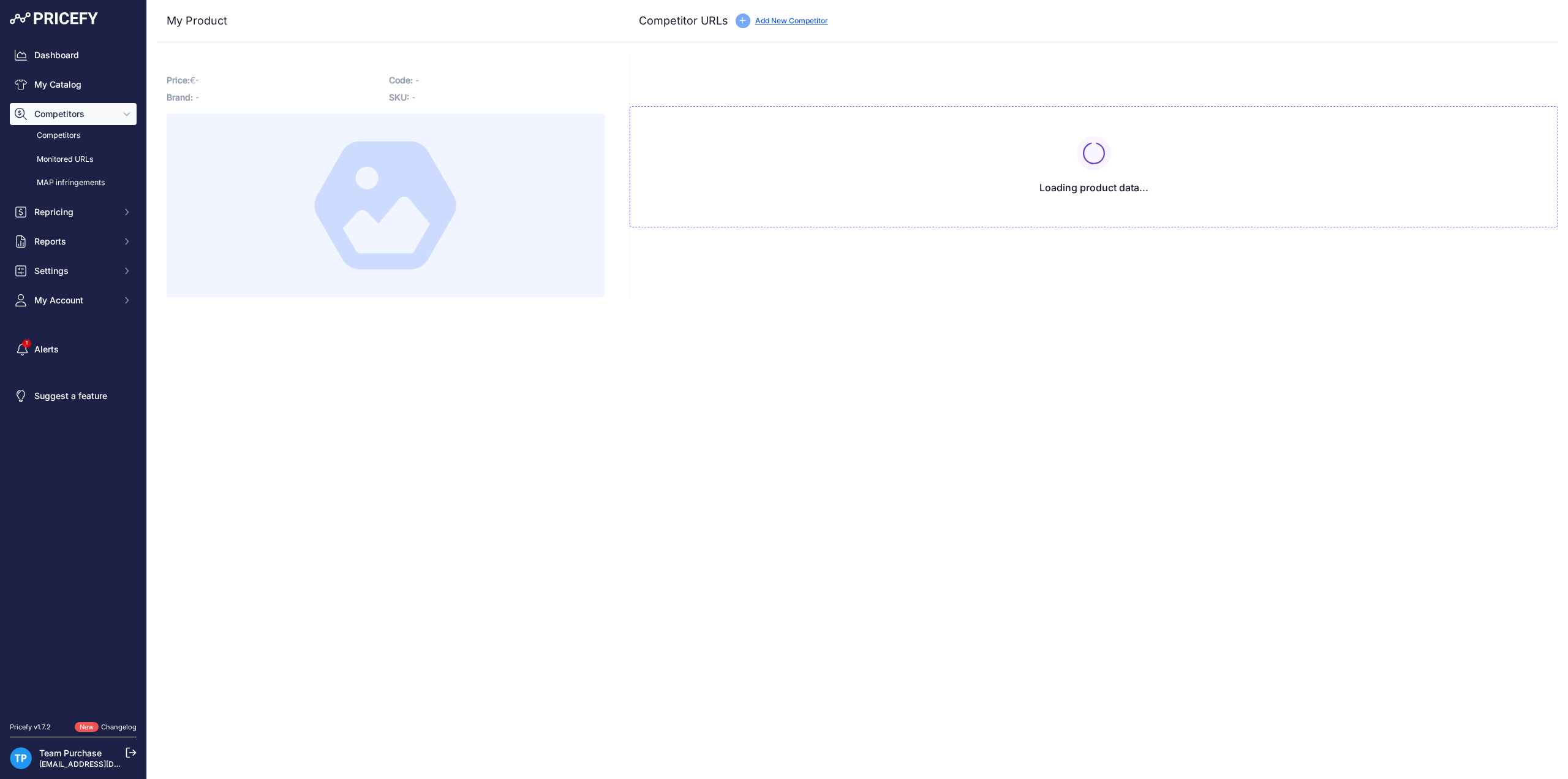
type input "[DOMAIN_NAME][URL][PERSON_NAME]"
type input "[DOMAIN_NAME][URL]"
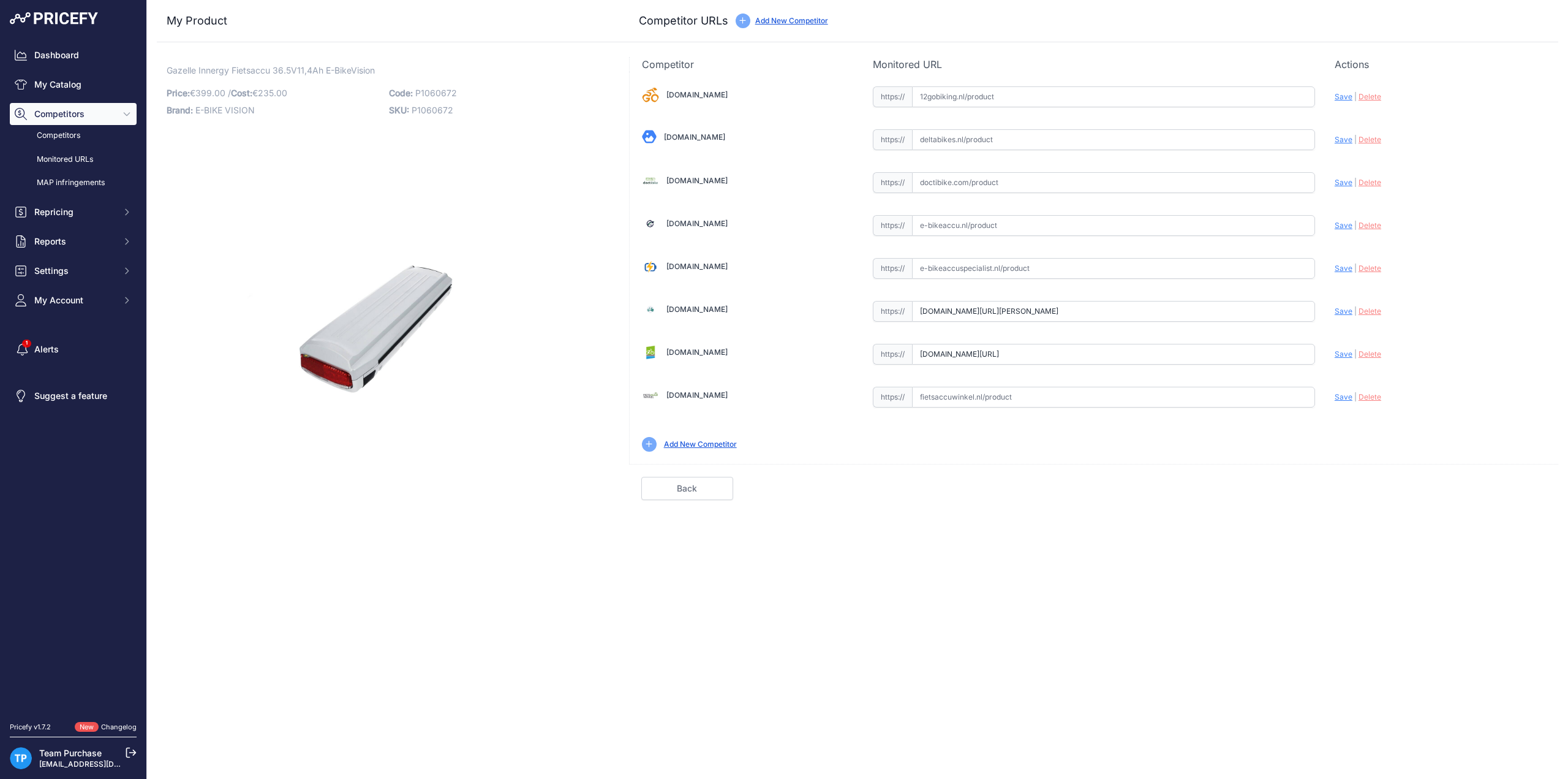
click at [1105, 350] on input "[DOMAIN_NAME][URL]" at bounding box center [1113, 353] width 403 height 21
click at [1105, 350] on input "fietsaccuservice.nl/shop/fietsaccus/accu-gazelle-innergy-compatible-11ah/?priru…" at bounding box center [1113, 353] width 403 height 21
click at [936, 221] on input "text" at bounding box center [1113, 225] width 403 height 21
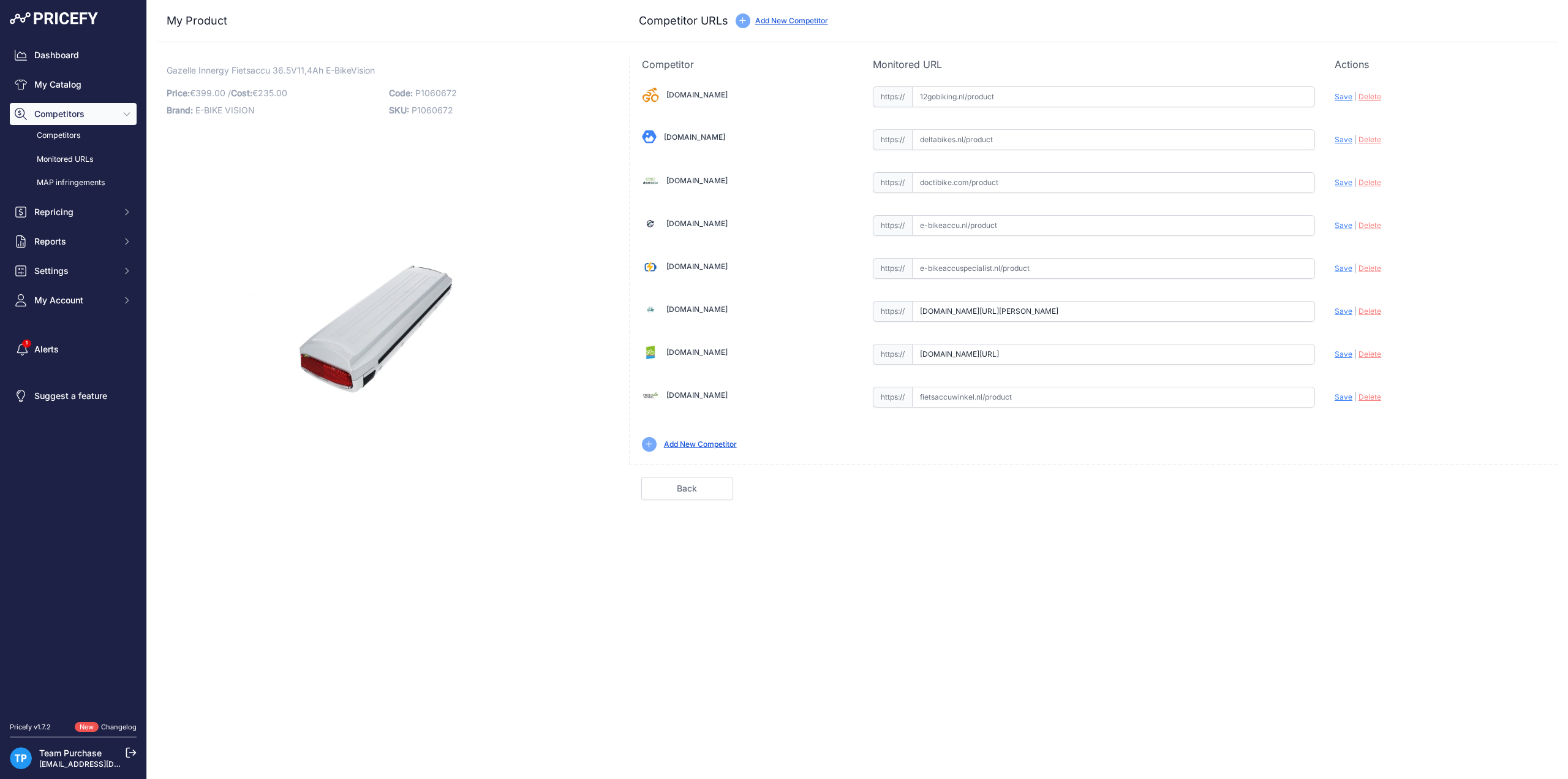
paste input "https://www.e-bikeaccu.nl/gazelle-innergy-goud-door-e-bike-vision"
click at [1343, 228] on span "Save" at bounding box center [1343, 225] width 18 height 9
type input "https://www.e-bikeaccu.nl/gazelle-innergy-goud-door-e-bike-vision?prirule_jdsni…"
click at [1073, 261] on input "text" at bounding box center [1113, 268] width 403 height 21
paste input "https://e-bikeaccuspecialist.nl/product/gazelle-innergy-36v-410wh-e-bike-vision…"
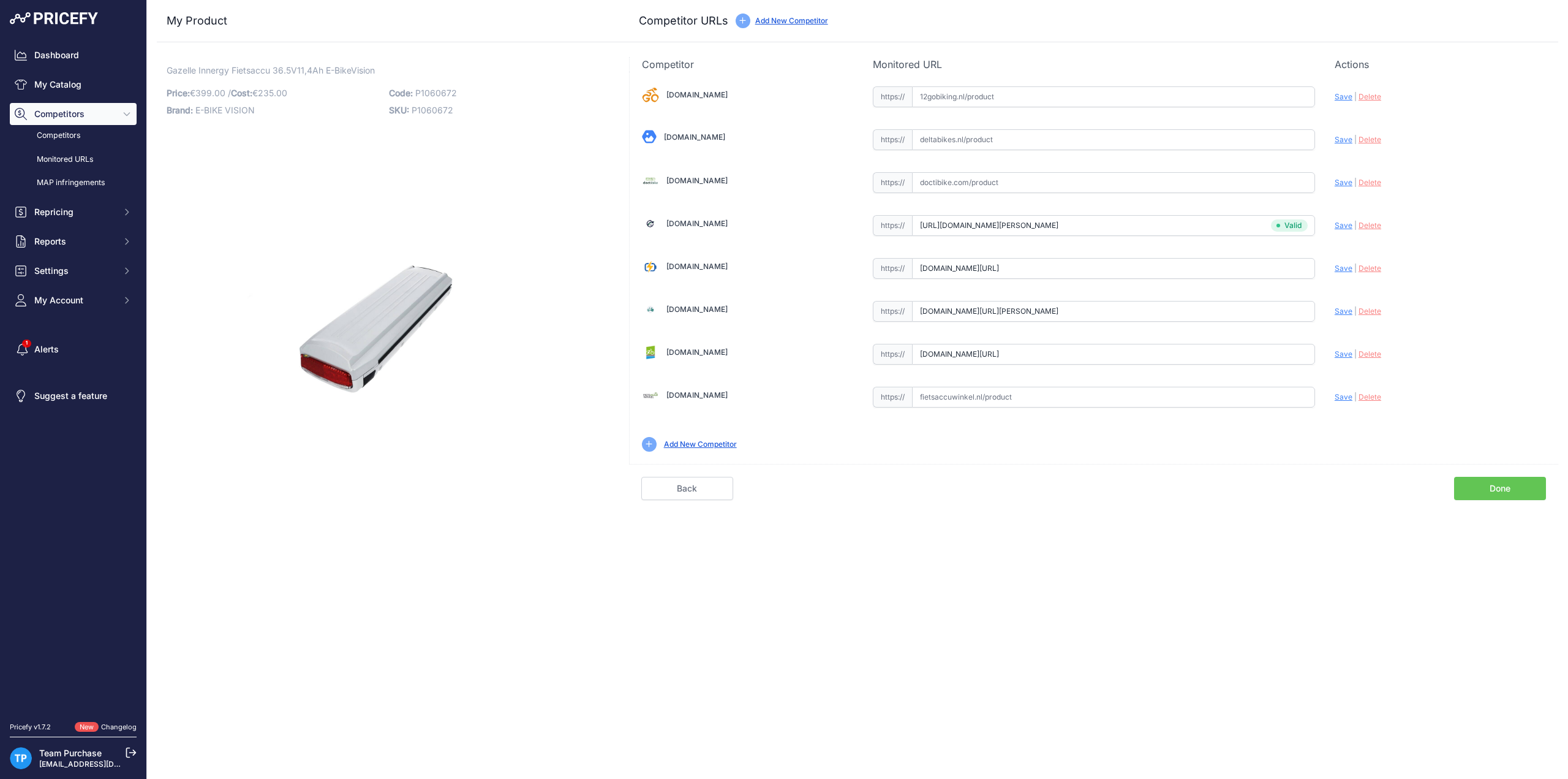
click at [1344, 265] on span "Save" at bounding box center [1343, 268] width 18 height 9
type input "https://e-bikeaccuspecialist.nl/product/gazelle-innergy-36v-410wh-e-bike-vision…"
click at [503, 602] on div "Competitor URL added. It will be now analyzed and available in the Monitored UR…" at bounding box center [857, 390] width 1421 height 779
click at [1490, 490] on link "Done" at bounding box center [1500, 489] width 92 height 24
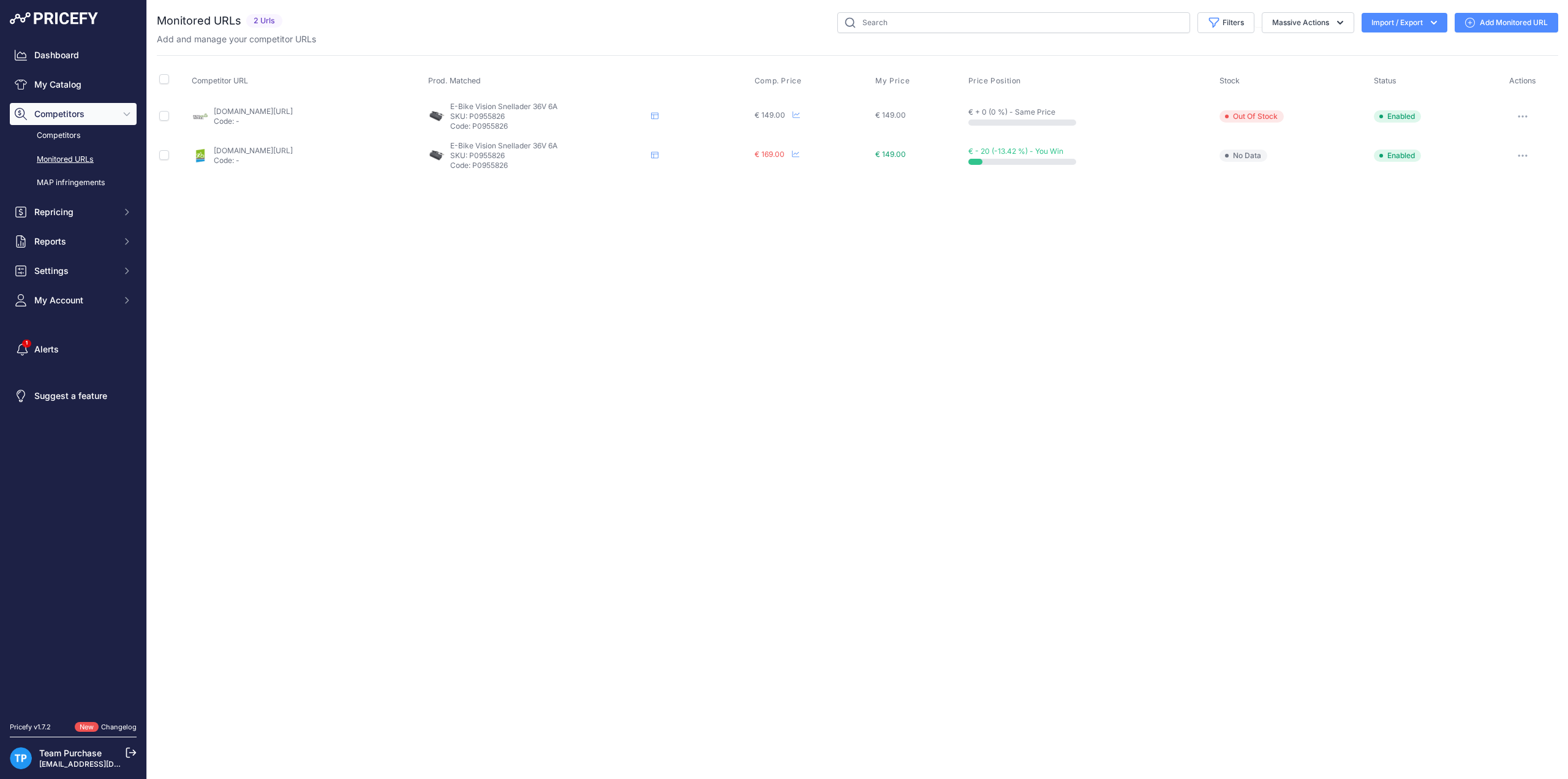
click at [1465, 22] on icon at bounding box center [1470, 23] width 10 height 10
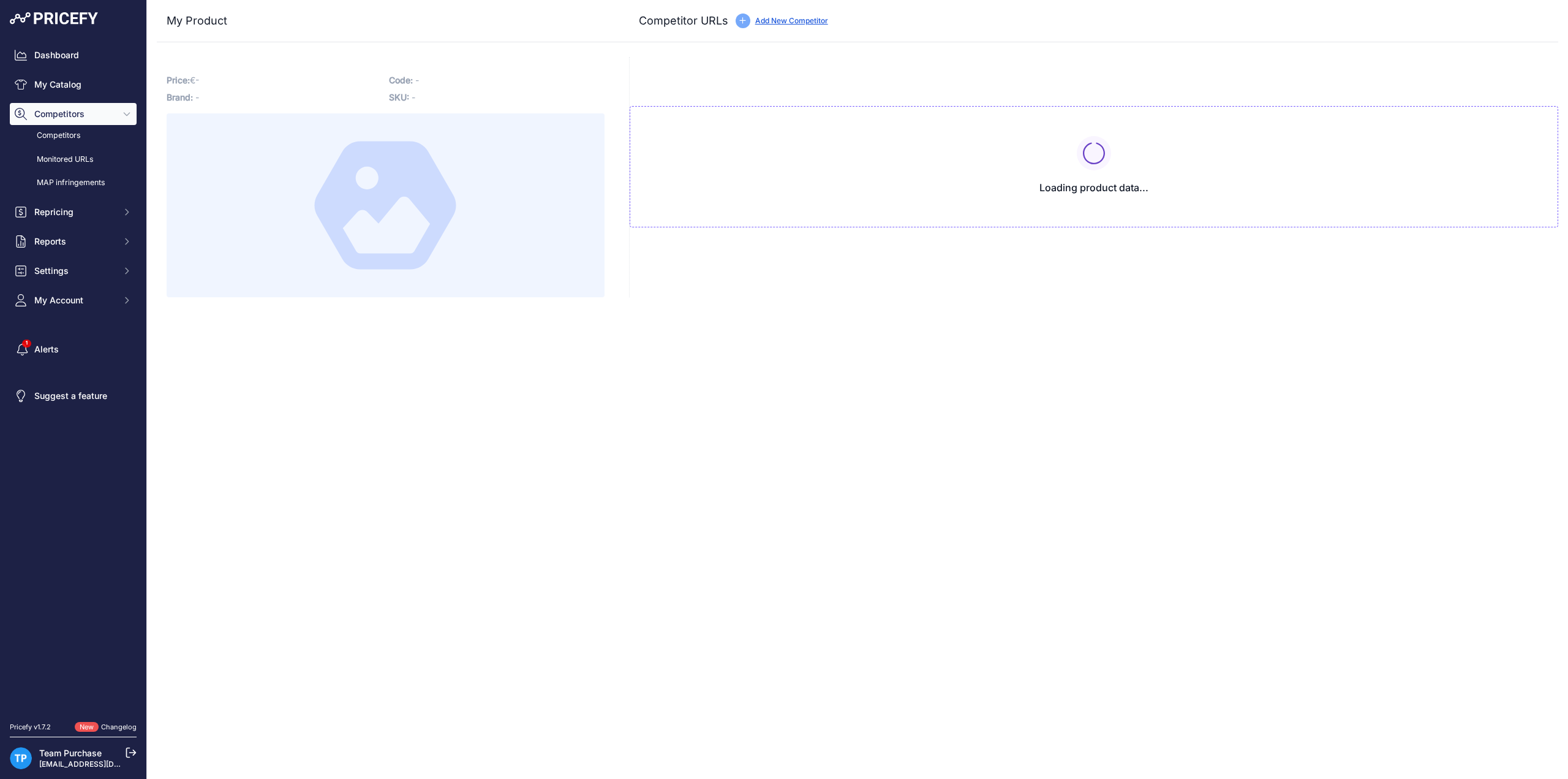
type input "[DOMAIN_NAME][URL]"
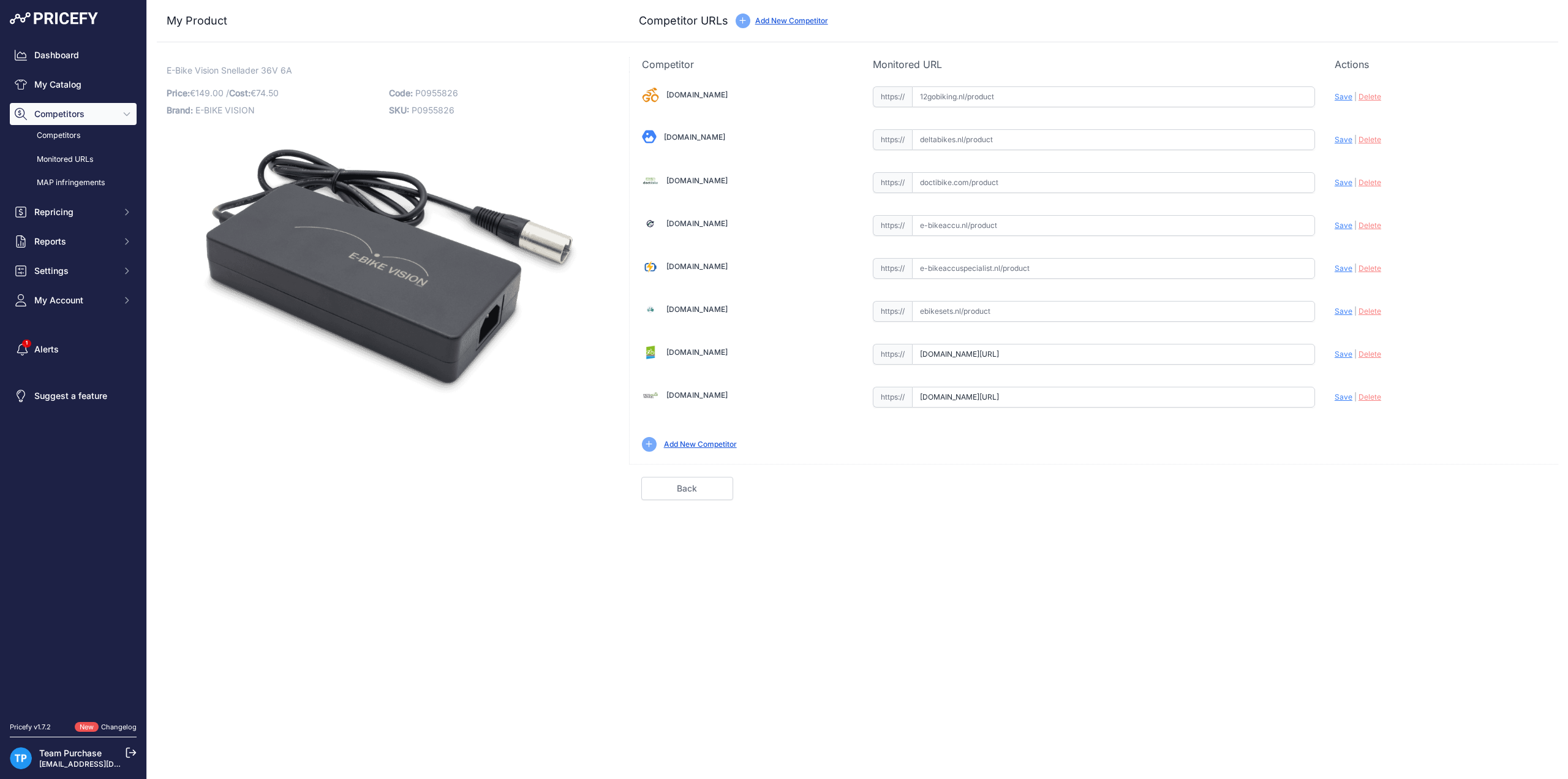
click at [1105, 388] on input "[DOMAIN_NAME][URL]" at bounding box center [1113, 396] width 403 height 21
click at [983, 263] on input "text" at bounding box center [1113, 268] width 403 height 21
click at [988, 208] on div "[DOMAIN_NAME] Valid Invalid" at bounding box center [1093, 268] width 929 height 392
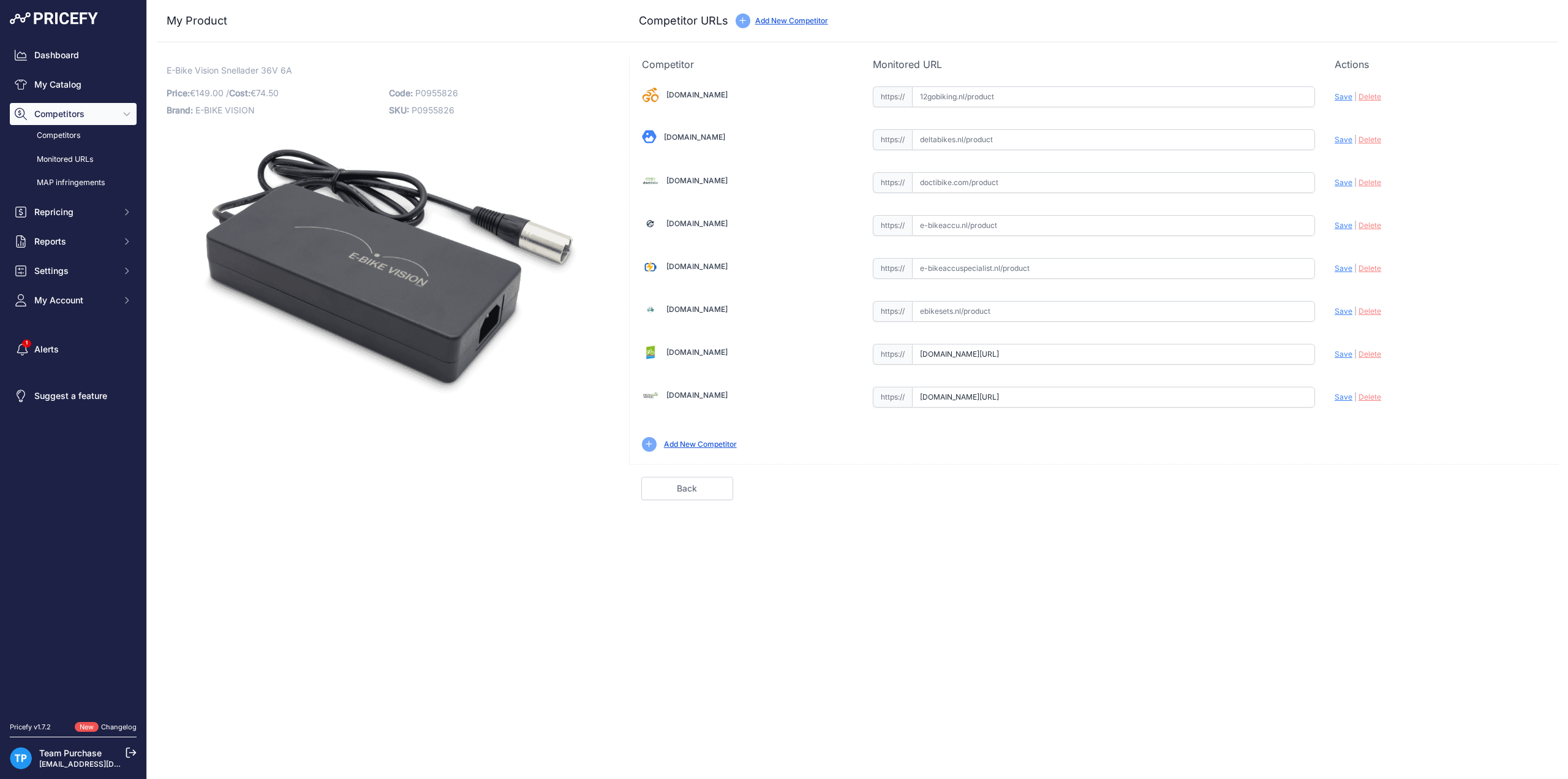
click at [987, 224] on input "text" at bounding box center [1113, 225] width 403 height 21
paste input "[URL][DOMAIN_NAME]"
click at [1351, 225] on span "Save" at bounding box center [1343, 225] width 18 height 9
type input "https://www.e-bikeaccu.nl/e-bike-vision-acculader-42v-6a-4-polig?prirule_jdsnik…"
click at [1498, 479] on link "Done" at bounding box center [1500, 489] width 92 height 24
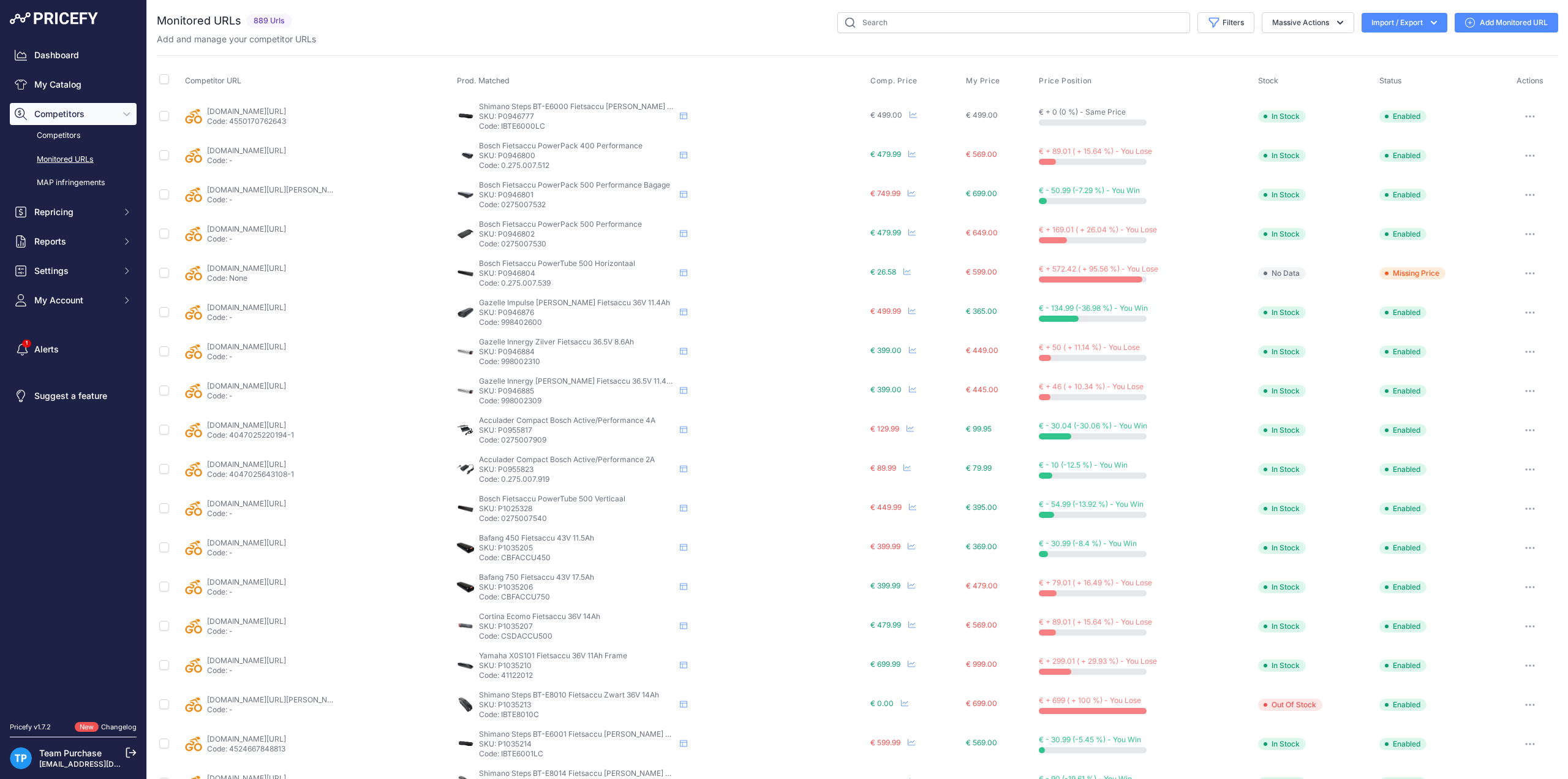
click at [392, 46] on div "Monitored URLs 889 Urls None" at bounding box center [857, 465] width 1401 height 908
click at [744, 36] on div "Add and manage your competitor URLs" at bounding box center [857, 39] width 1401 height 12
click at [574, 40] on div "Add and manage your competitor URLs" at bounding box center [857, 39] width 1401 height 12
click at [647, 12] on div "Filters Saved Filters Set None Competitors Cheaper Than Me Competitors Products…" at bounding box center [928, 22] width 1261 height 21
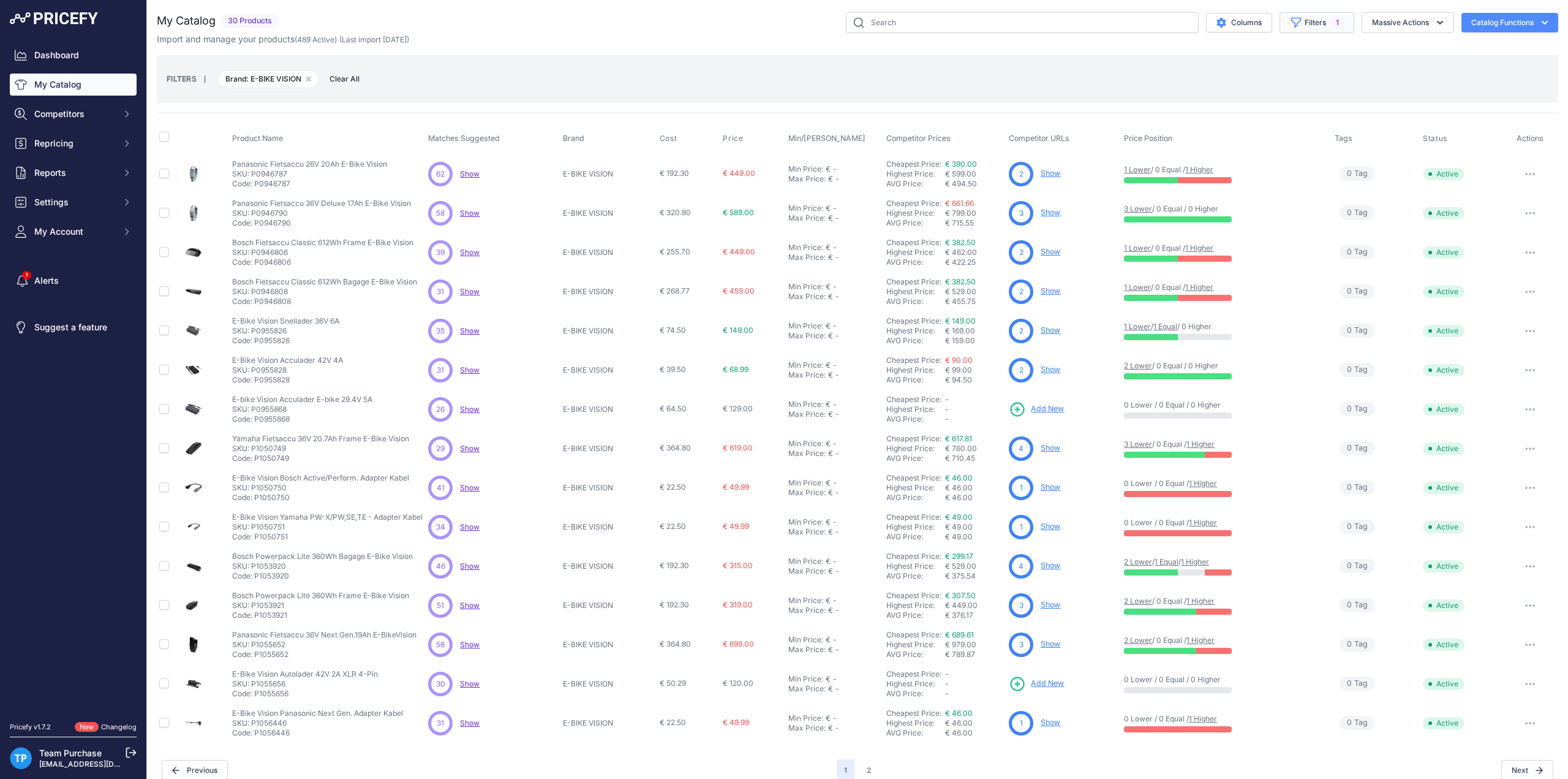
click at [1305, 24] on button "Filters 1" at bounding box center [1317, 22] width 75 height 21
click at [1277, 164] on select "Select an option AEG ANSMANN BAFANG BASIL BATAVUS BMZ BOSCH BRINCKERS COMPATIBL…" at bounding box center [1286, 172] width 118 height 21
select select "E-MOTION"
click at [1227, 162] on select "Select an option AEG ANSMANN BAFANG BASIL BATAVUS BMZ BOSCH BRINCKERS COMPATIBL…" at bounding box center [1286, 172] width 118 height 21
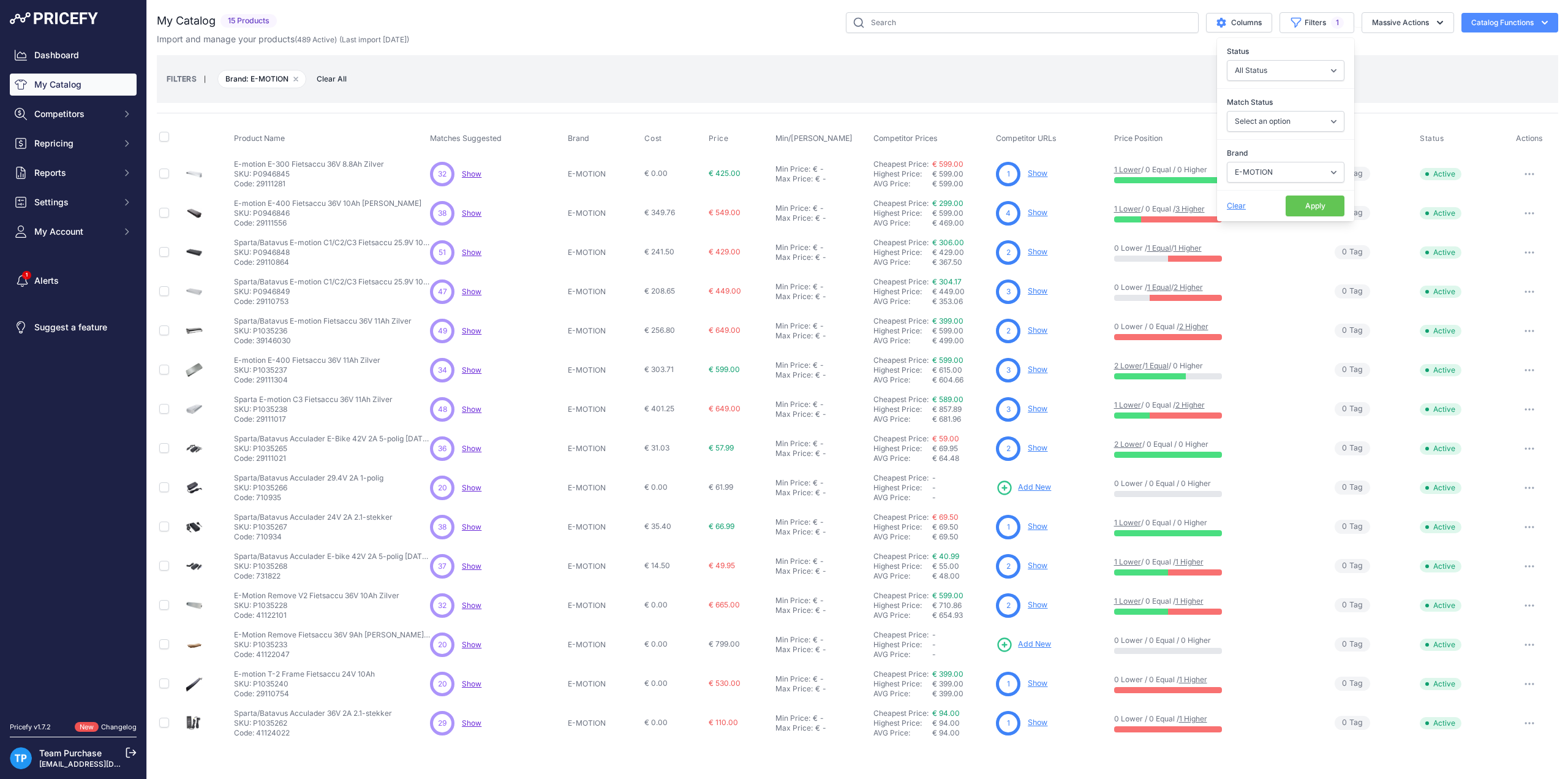
click at [1298, 202] on button "Apply" at bounding box center [1315, 205] width 59 height 21
click at [364, 444] on p "SKU: P1035265" at bounding box center [332, 448] width 196 height 10
click at [589, 48] on div "My Catalog 15 Products" at bounding box center [857, 377] width 1401 height 731
click at [590, 53] on div "My Catalog 15 Products" at bounding box center [857, 377] width 1401 height 731
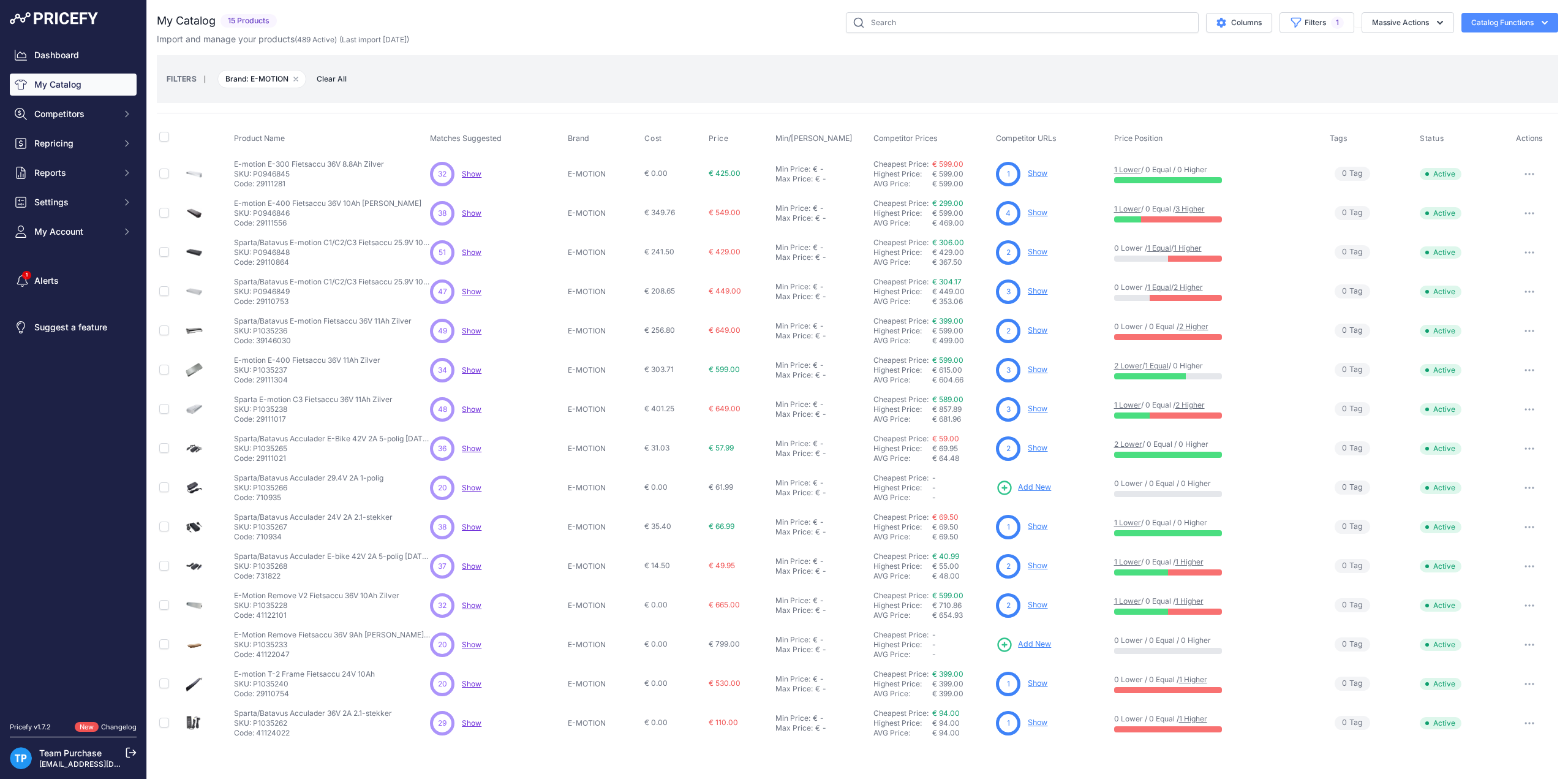
click at [598, 57] on div "FILTERS | Brand: E-MOTION Remove filter option Clear All" at bounding box center [857, 78] width 1401 height 48
click at [283, 454] on p "Code: 29111021" at bounding box center [332, 458] width 196 height 10
copy p "29111021"
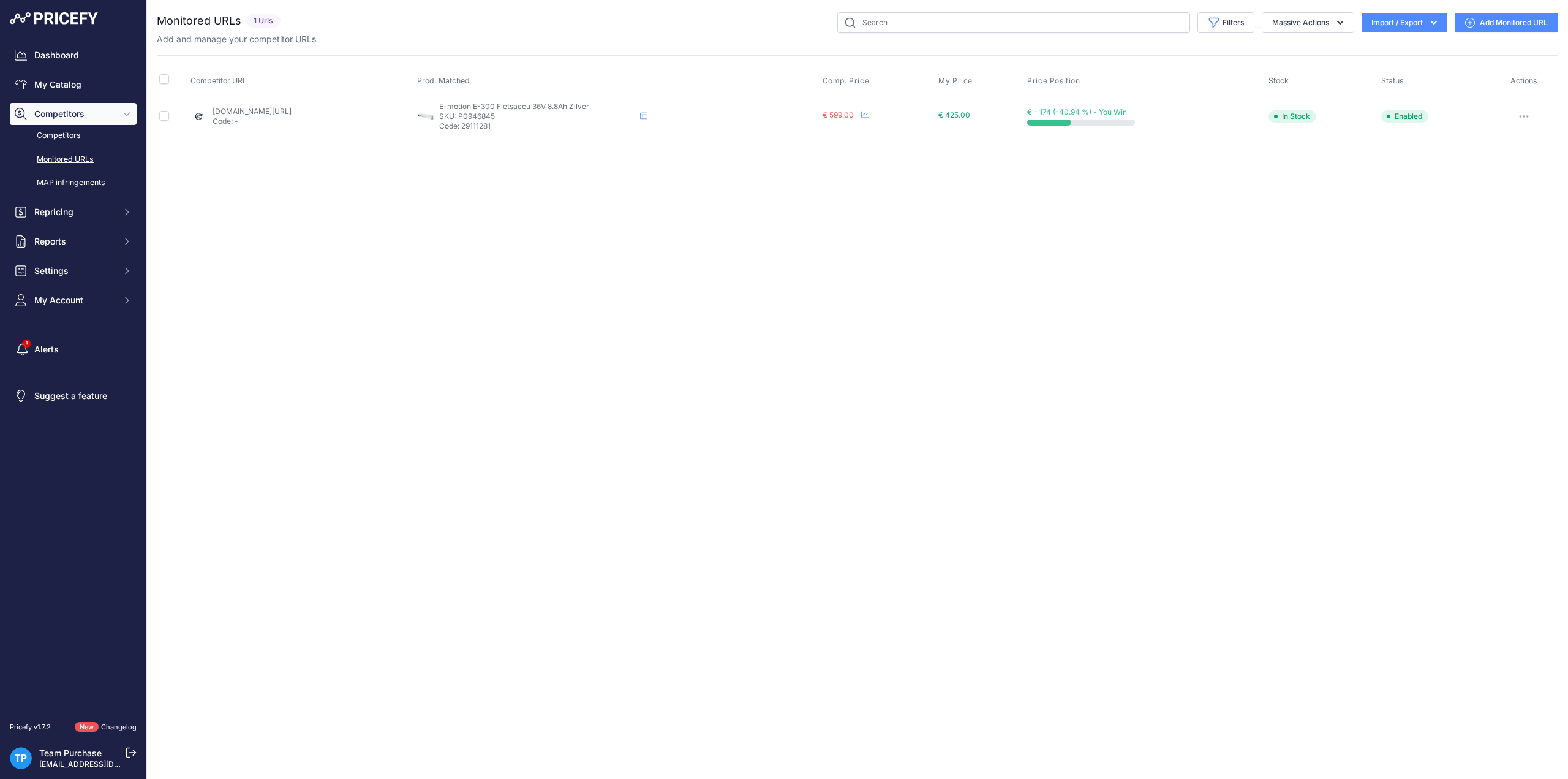
click at [1505, 24] on link "Add Monitored URL" at bounding box center [1507, 23] width 104 height 20
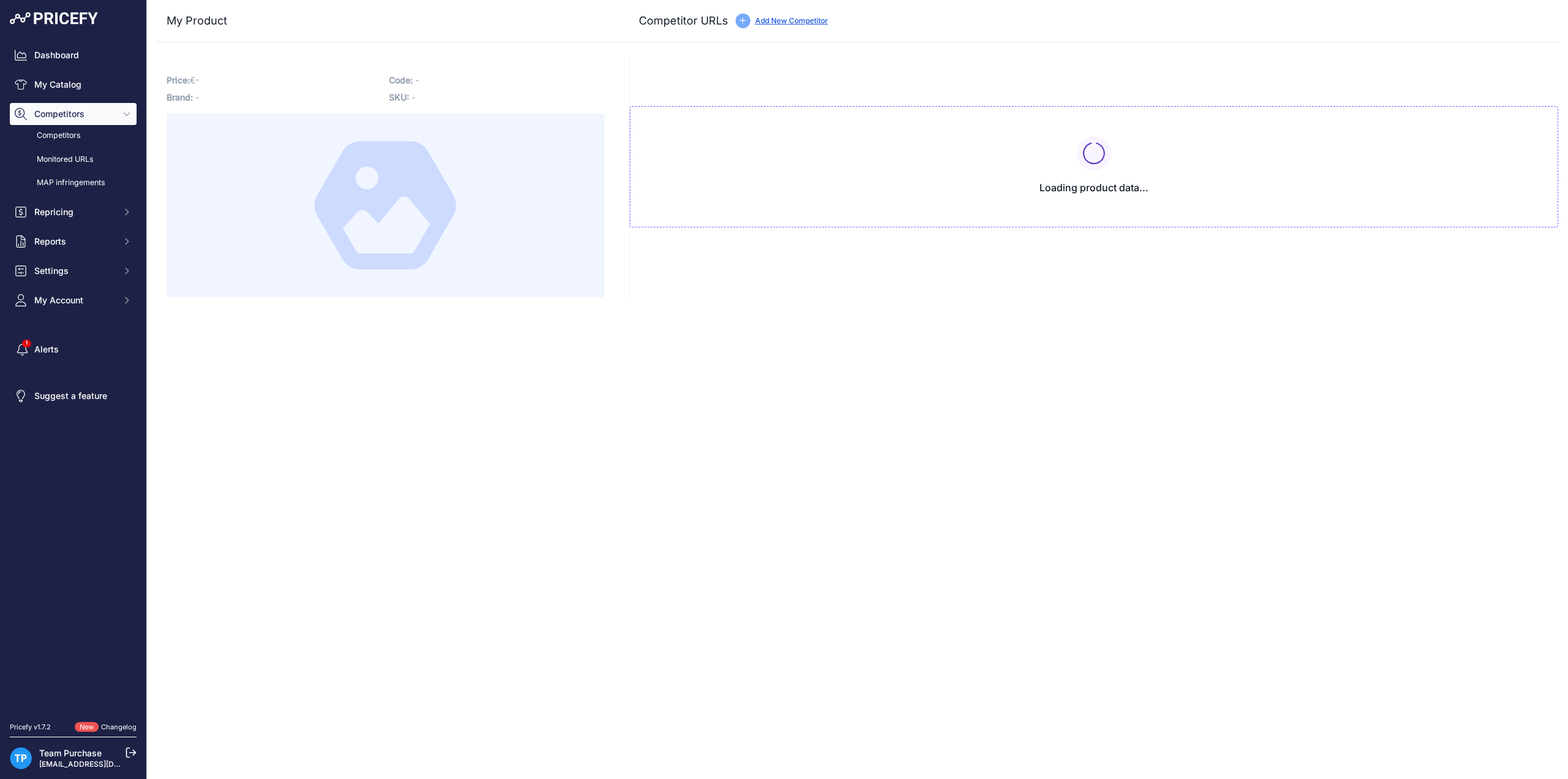
type input "[DOMAIN_NAME][URL]"
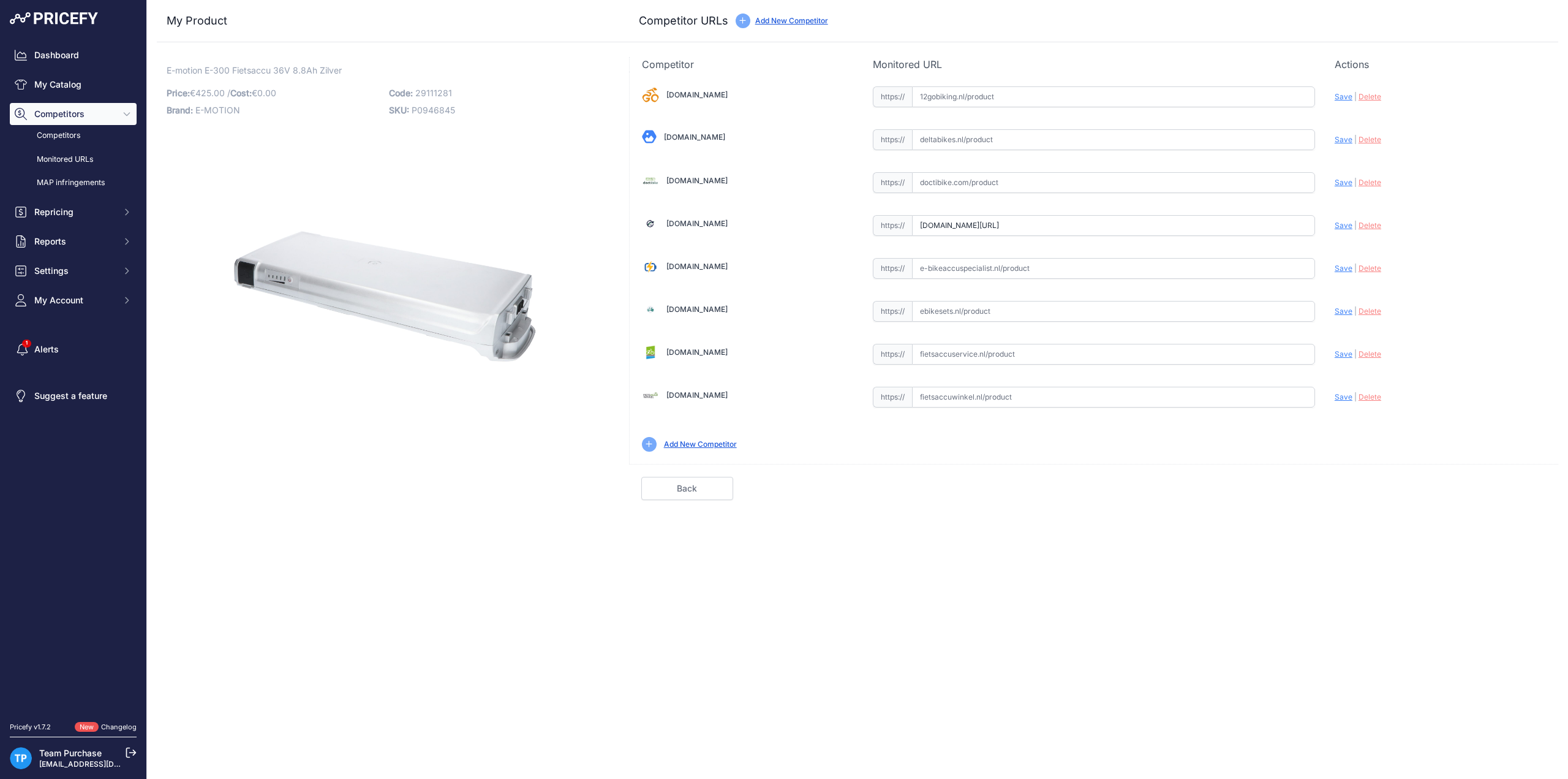
click at [427, 89] on span "29111281" at bounding box center [433, 92] width 36 height 11
copy span "29111281"
click at [980, 348] on input "text" at bounding box center [1113, 353] width 403 height 21
paste input "[URL][DOMAIN_NAME]"
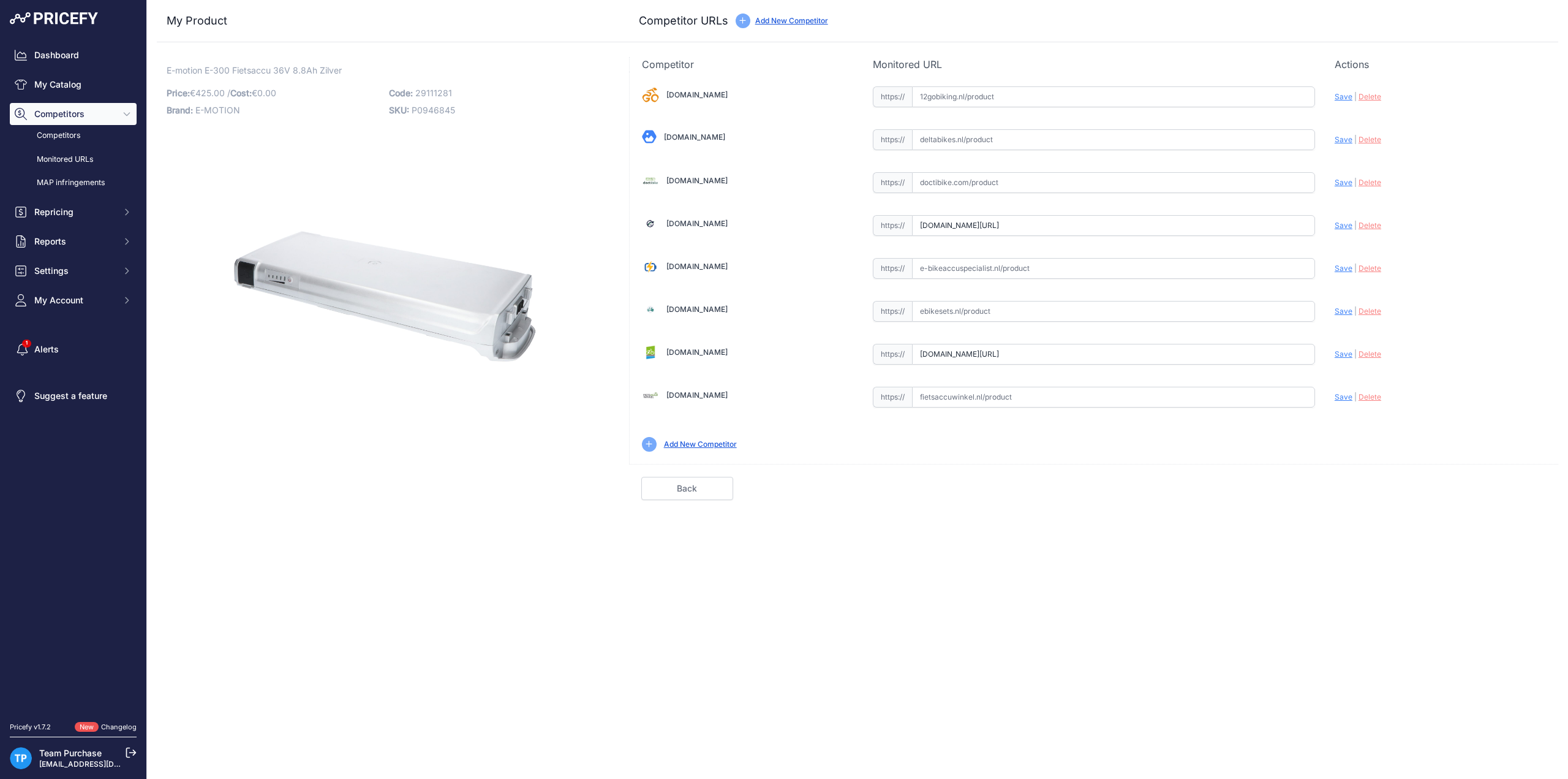
click at [1338, 352] on span "Save" at bounding box center [1343, 353] width 18 height 9
type input "https://fietsaccuservice.nl/shop/fietsaccus/accu-sparta-e-400-36v-11-6ah-396wh/…"
click at [969, 397] on input "text" at bounding box center [1113, 396] width 403 height 21
paste input "https://www.fietsaccuwinkel.nl/sparta-accu-e-400-36v-11ah-v2"
click at [1337, 395] on span "Save" at bounding box center [1343, 396] width 18 height 9
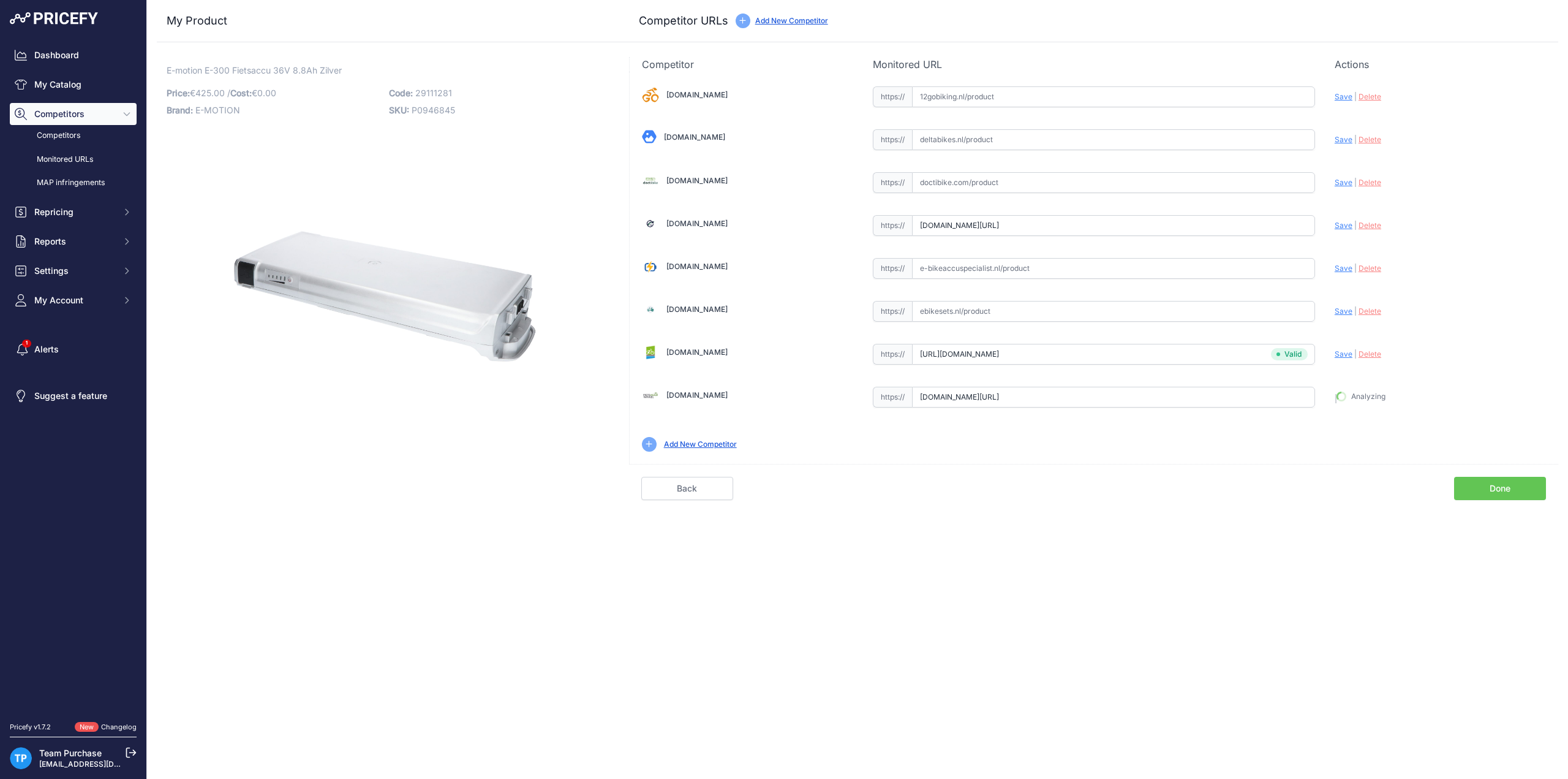
type input "https://www.fietsaccuwinkel.nl/sparta-accu-e-400-36v-11ah-v2?prirule_jdsnikfkfj…"
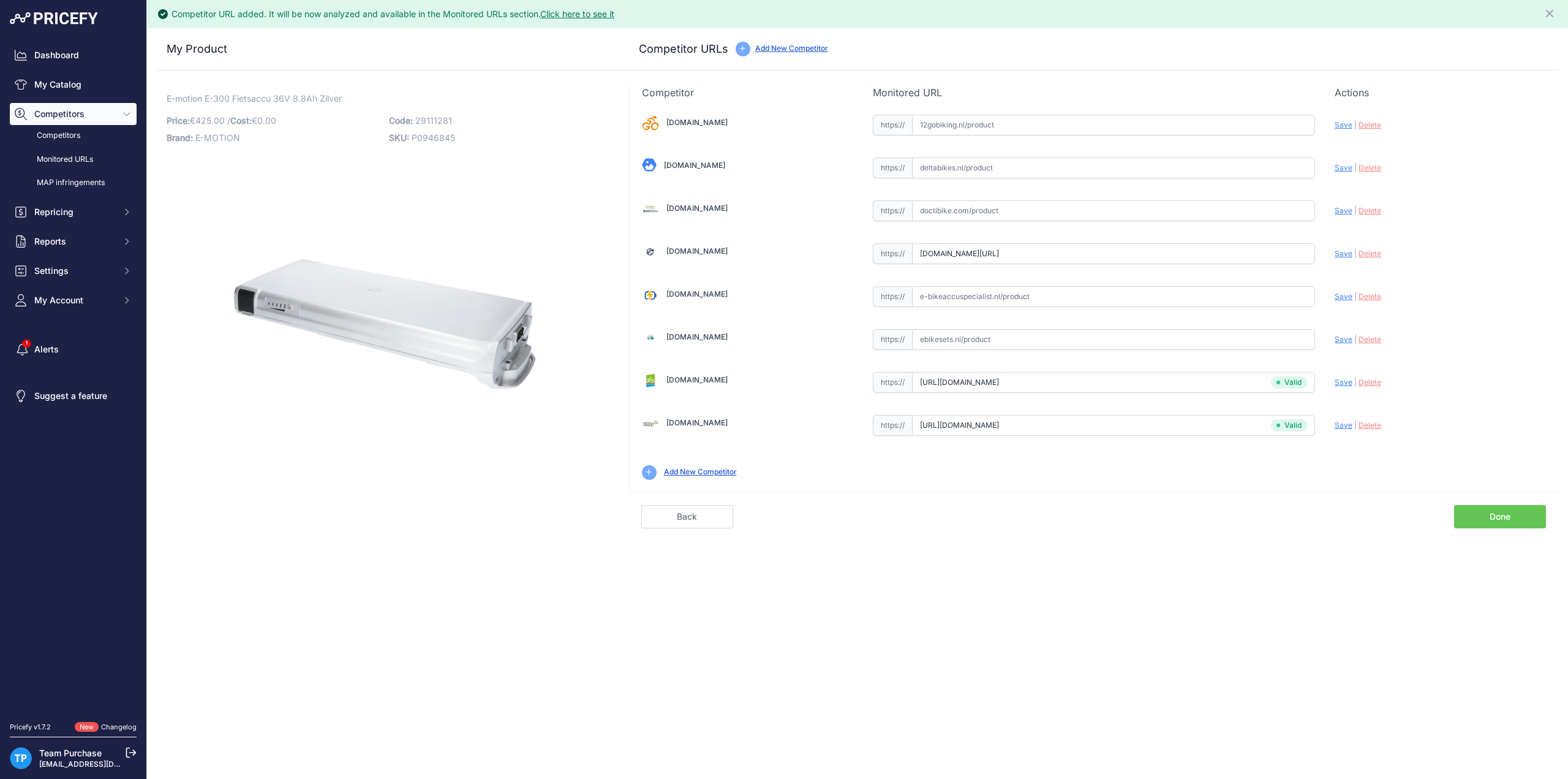
click at [1492, 513] on link "Done" at bounding box center [1500, 517] width 92 height 24
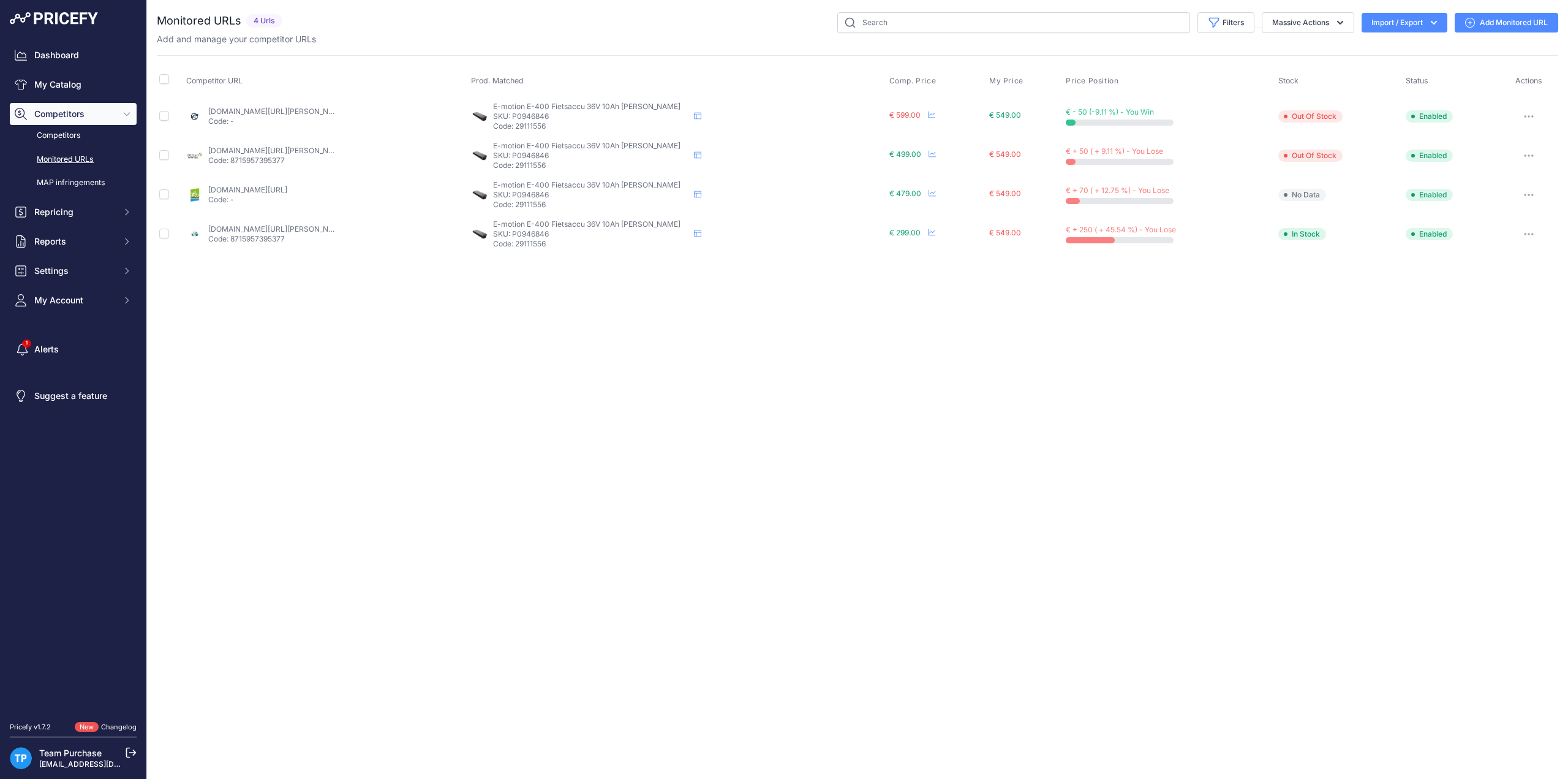
click at [572, 28] on div "Filters Saved Filters Set None Competitors Cheaper Than Me Competitors Products…" at bounding box center [923, 22] width 1271 height 21
click at [1512, 28] on link "Add Monitored URL" at bounding box center [1507, 23] width 104 height 20
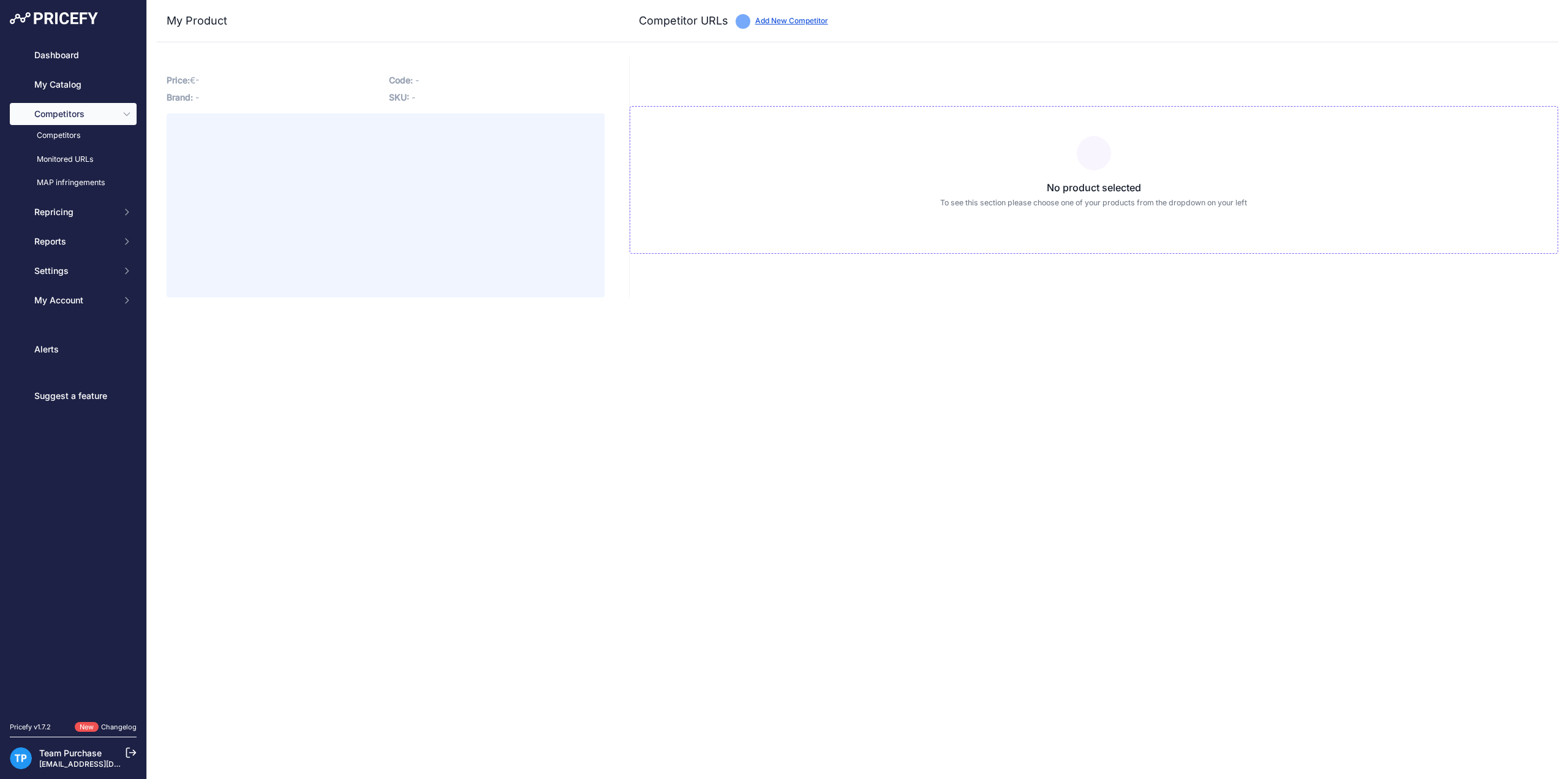
type input "[DOMAIN_NAME][URL][PERSON_NAME]"
type input "[DOMAIN_NAME][URL]"
type input "www.fietsaccuwinkel.nl/sparta-accu-e-400-36v-11ah-396-wh-v2-zwart?prirule_jdsni…"
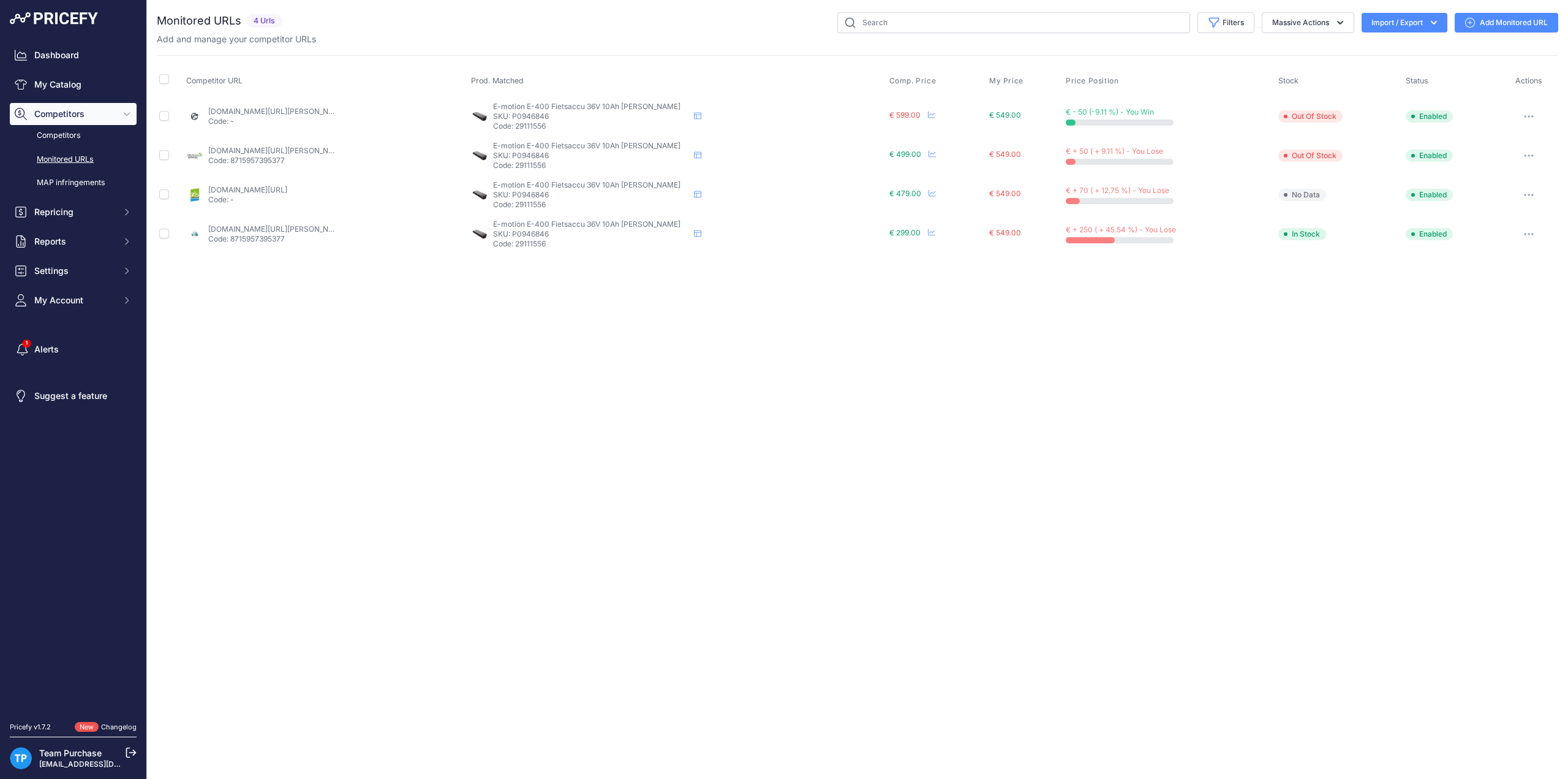
click at [277, 229] on link "[DOMAIN_NAME][URL][PERSON_NAME]" at bounding box center [277, 229] width 138 height 9
click at [448, 493] on div "Close You are not connected to the internet." at bounding box center [857, 390] width 1421 height 779
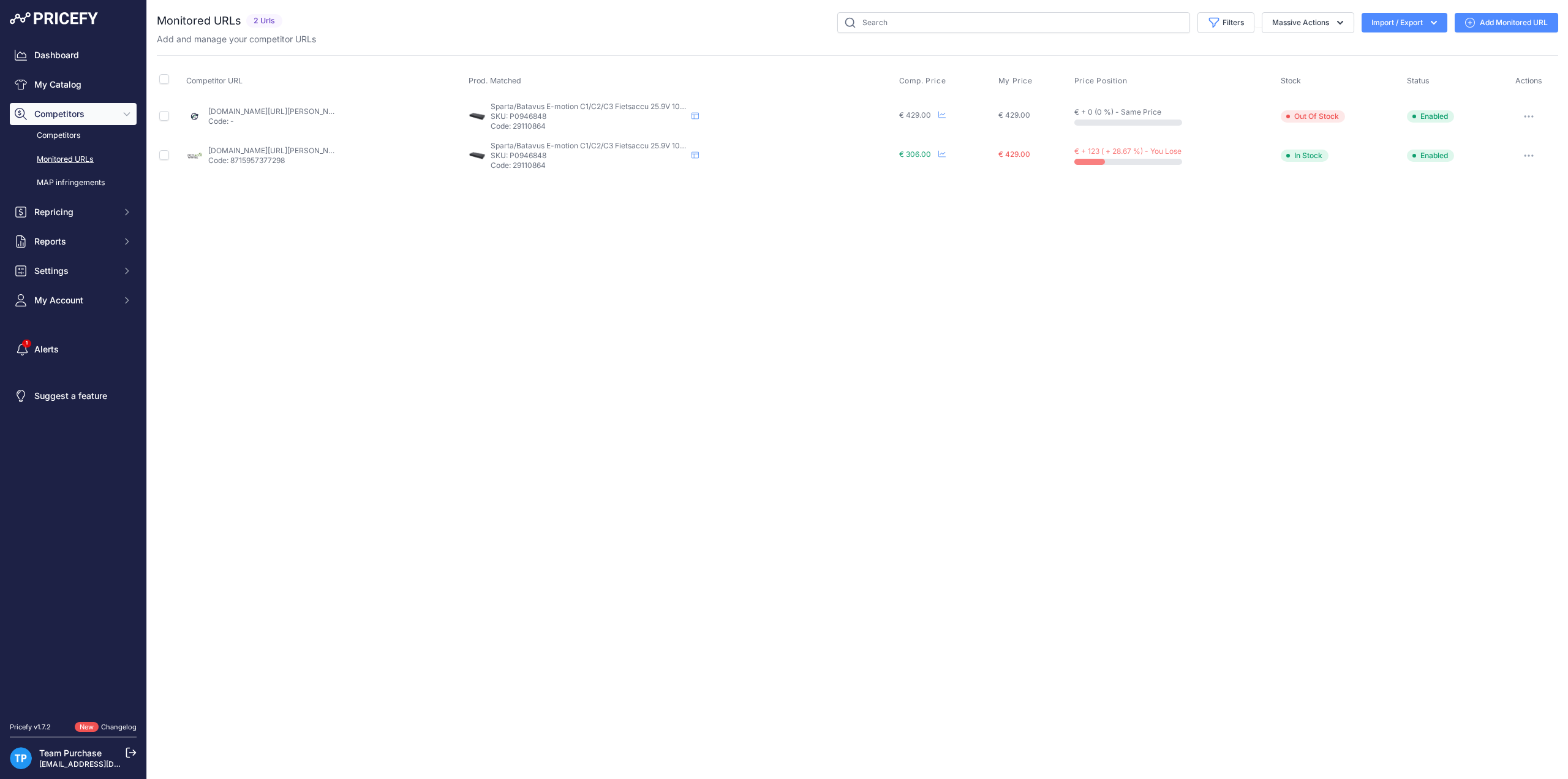
click at [1492, 17] on link "Add Monitored URL" at bounding box center [1507, 23] width 104 height 20
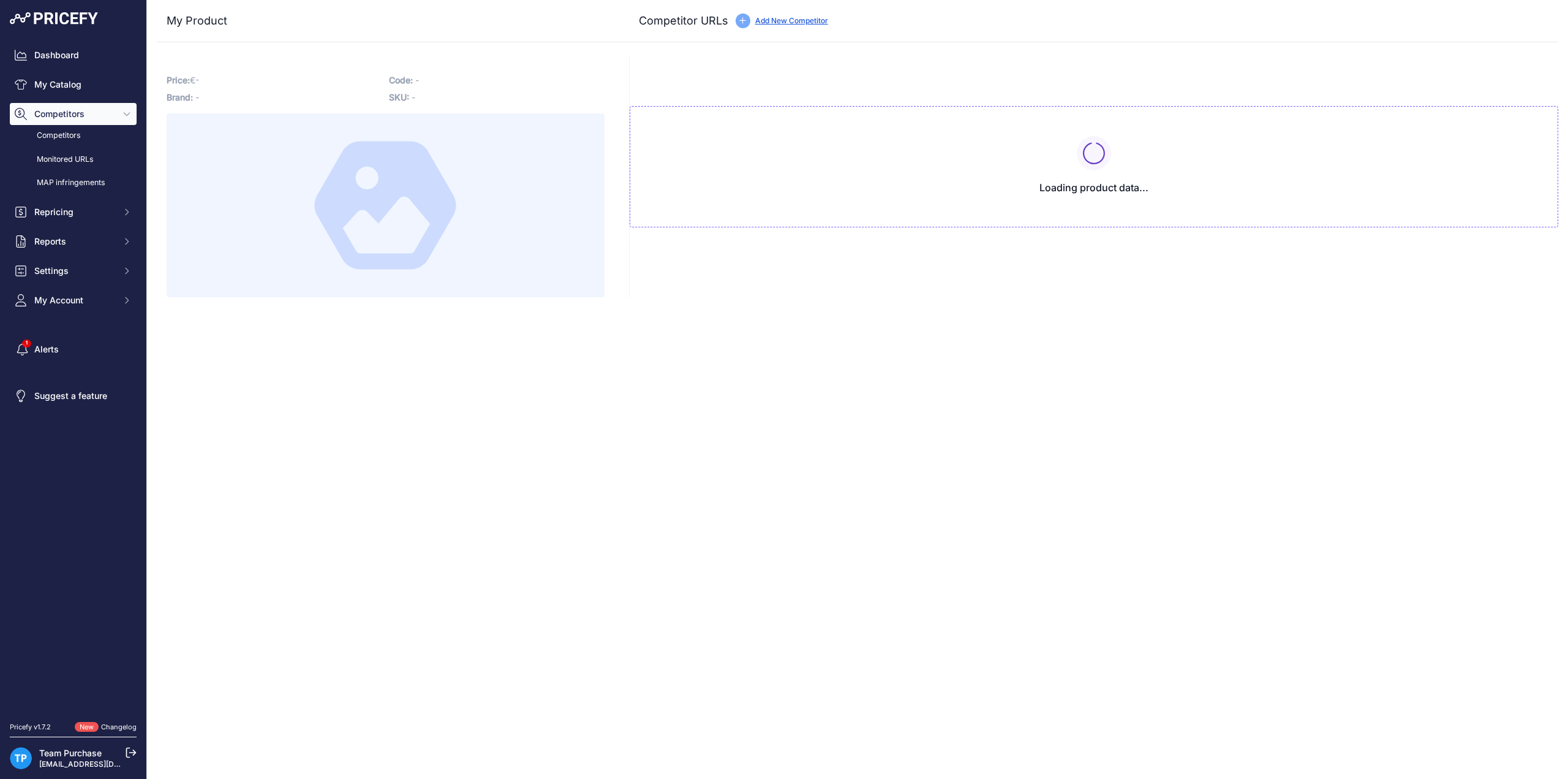
type input "www.e-bikeaccu.nl/sparta-batavus-e-motion-c1-c2-c3-accu-25-9v-10ah-zwart-291108…"
type input "www.fietsaccuwinkel.nl/sparta-e-motion-c1c2c3-fietsaccu-zwart-zilver?prirule_jd…"
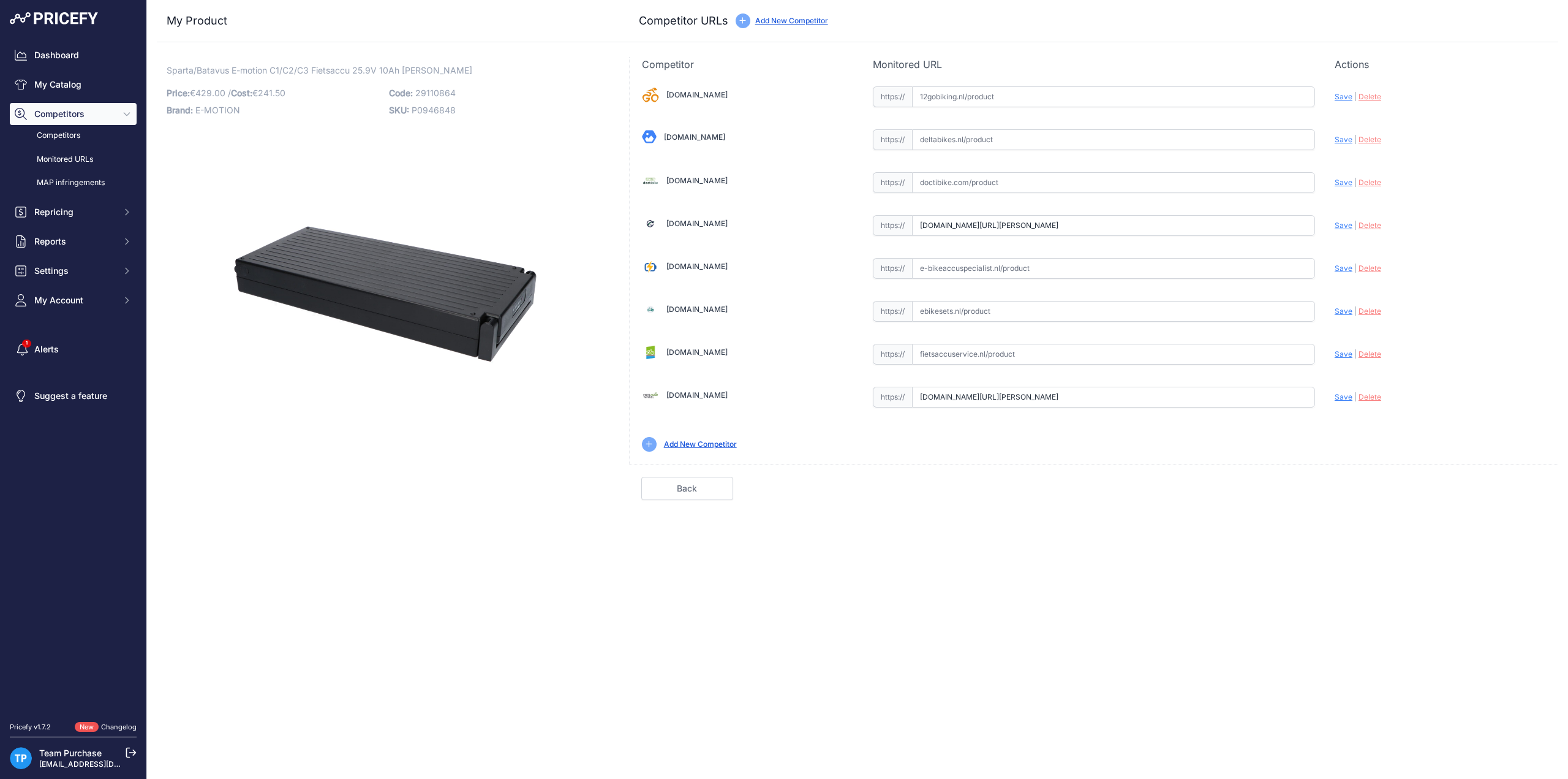
click at [1020, 253] on div "12gobiking.nl Valid Invalid" at bounding box center [1093, 268] width 929 height 392
click at [1023, 261] on input "text" at bounding box center [1113, 268] width 403 height 21
paste input "https://e-bikeaccuspecialist.nl/product/sparta-batavus-e-motion-c1-c2-c3-25-9v-…"
click at [1339, 260] on div "Update Profile Save | Delete Analyzing" at bounding box center [1441, 264] width 212 height 19
click at [1340, 264] on span "Save" at bounding box center [1343, 268] width 18 height 9
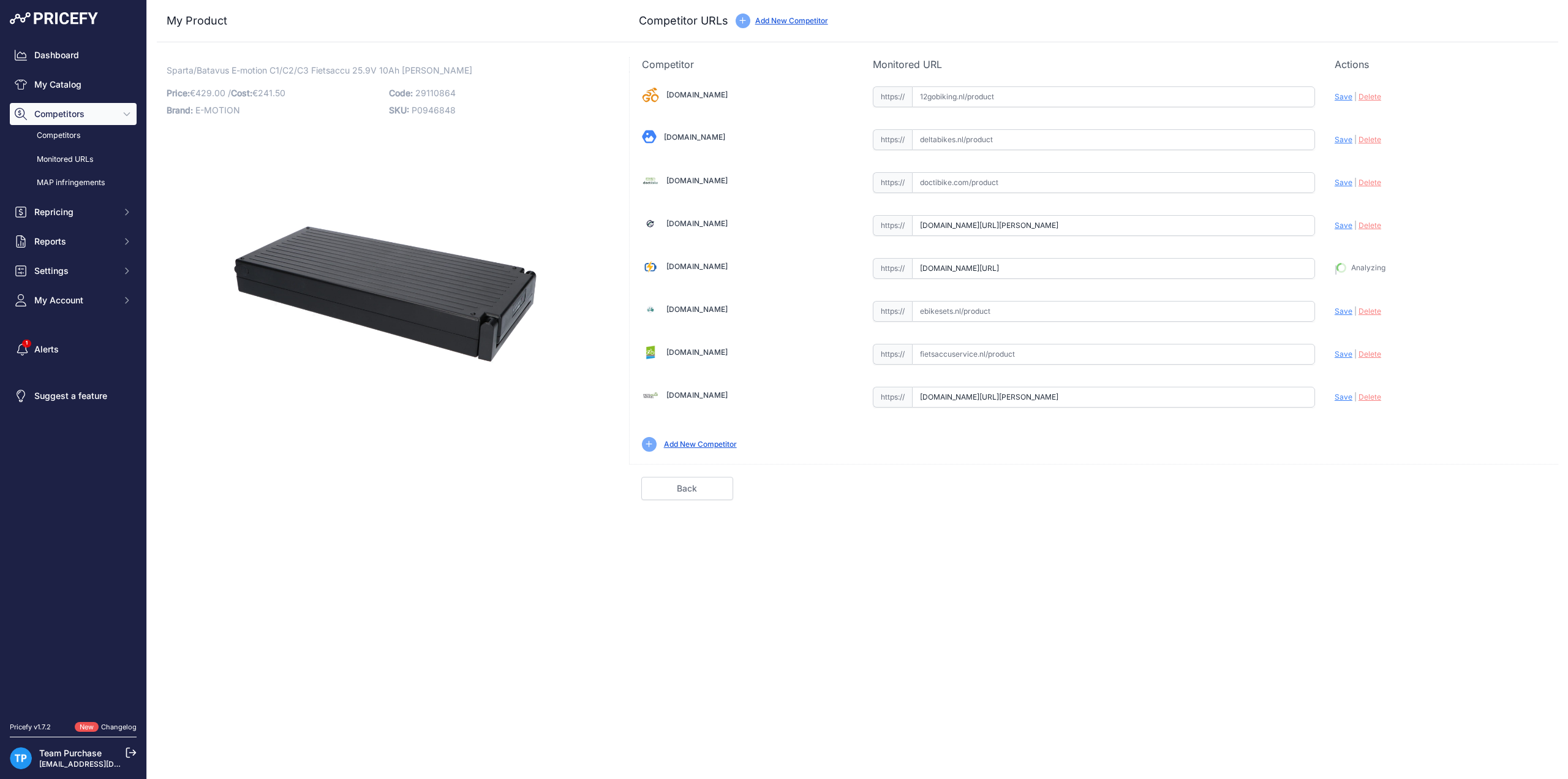
type input "https://e-bikeaccuspecialist.nl/product/sparta-batavus-e-motion-c1-c2-c3-25-9v-…"
click at [946, 345] on input "text" at bounding box center [1113, 353] width 403 height 21
paste input "https://fietsaccuservice.nl/shop/fietsaccus/accu-sparta-e-motion-24v-13ah-326wh…"
click at [1344, 356] on div "Update Profile Save | Delete Analyzing" at bounding box center [1441, 350] width 212 height 19
click at [1343, 349] on span "Save" at bounding box center [1343, 353] width 18 height 9
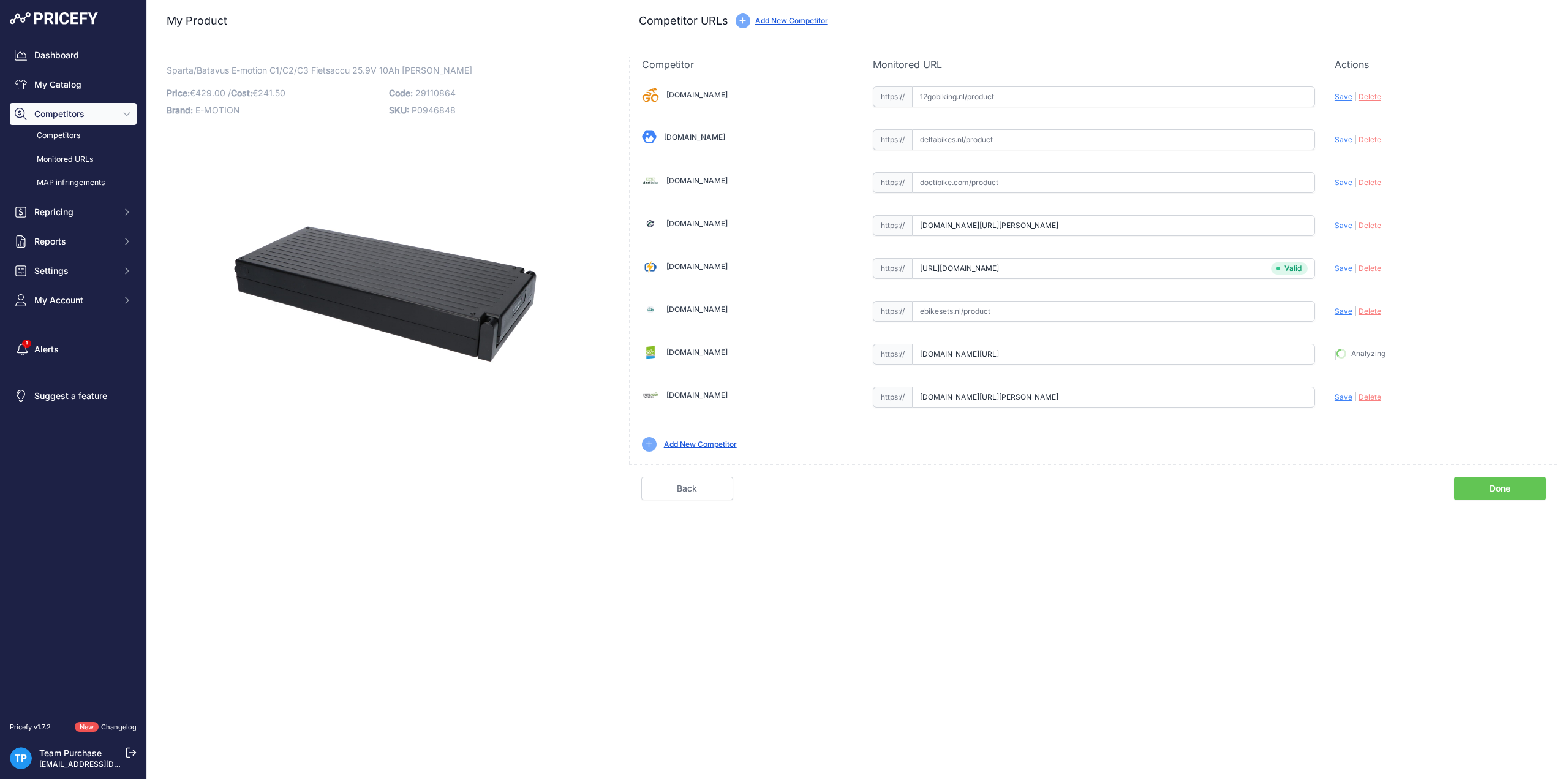
type input "https://fietsaccuservice.nl/shop/fietsaccus/accu-sparta-e-motion-24v-13ah-326wh…"
click at [1492, 481] on link "Done" at bounding box center [1500, 489] width 92 height 24
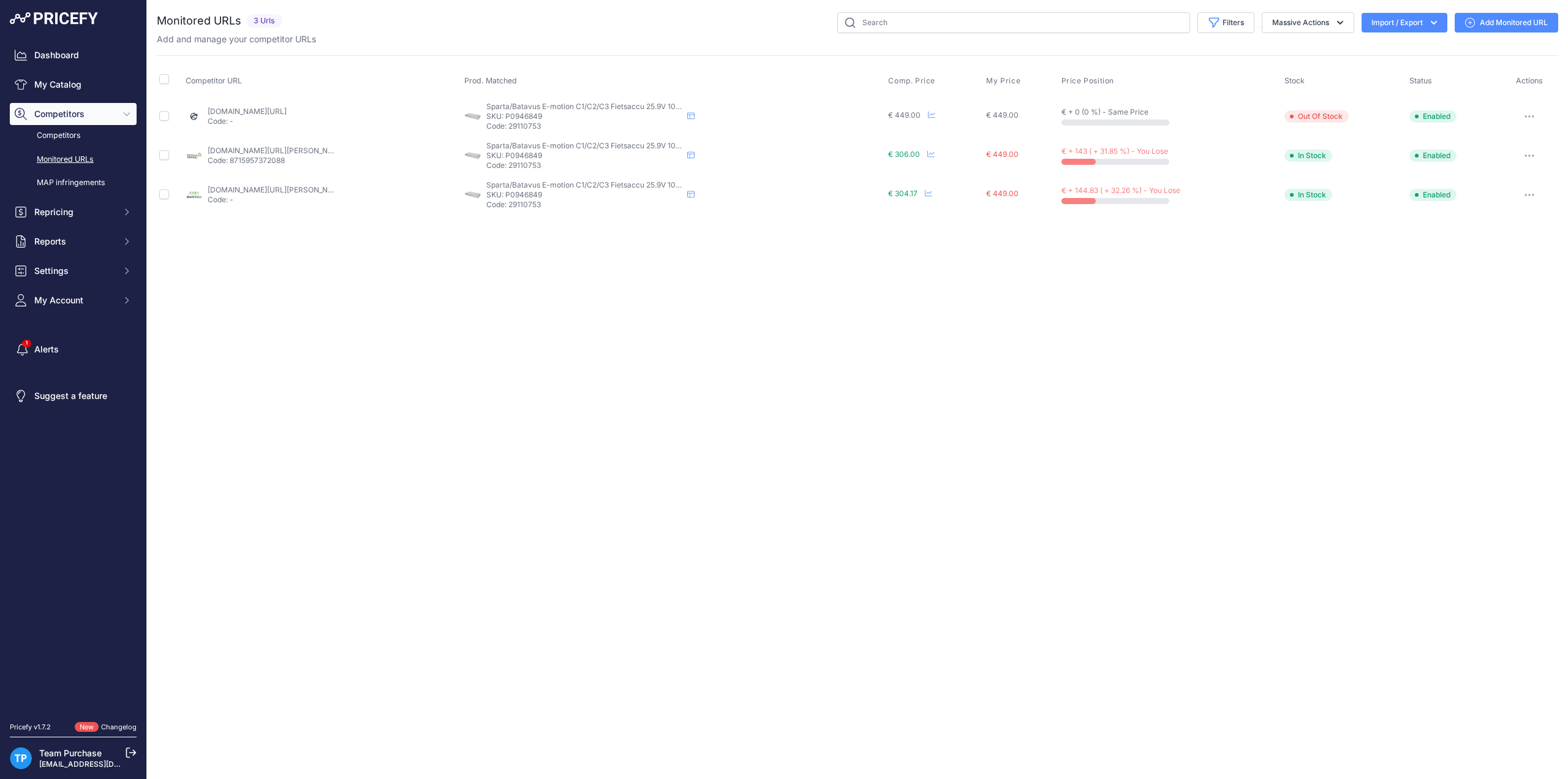
click at [1533, 16] on link "Add Monitored URL" at bounding box center [1507, 23] width 104 height 20
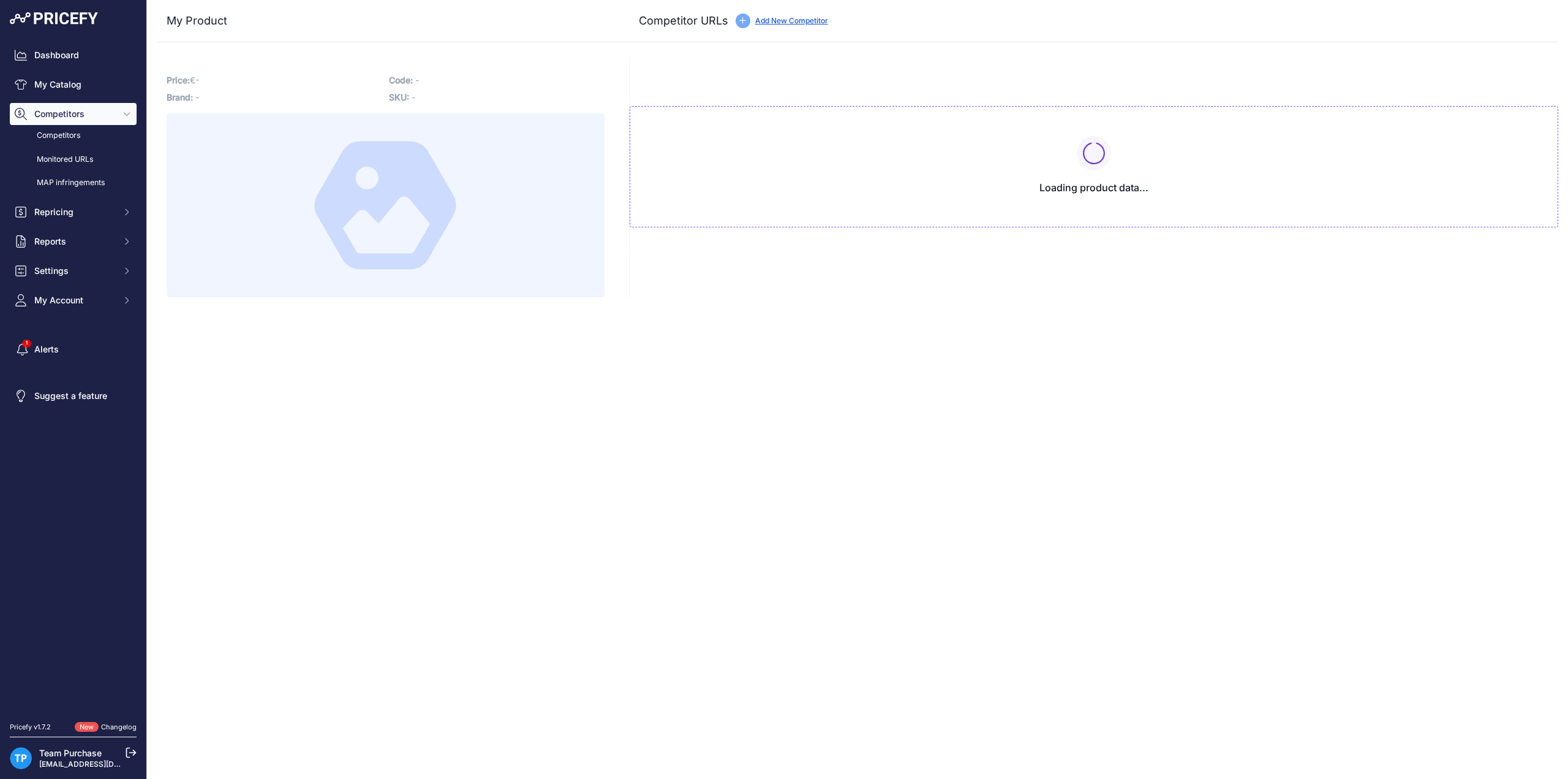
type input "doctibike.com/nl/sparta-batavus-fietsaccu/1678-accu-sparta-batavus-e-motion-c2-…"
type input "www.e-bikeaccu.nl/sparta-batavus-e-moiton-c1-c2-c3-25-9v-10ah-zilver-29110753?p…"
type input "www.fietsaccuwinkel.nl/sparta-batavus-e-motion-c1c2c3-fietsaccu-zwart?prirule_j…"
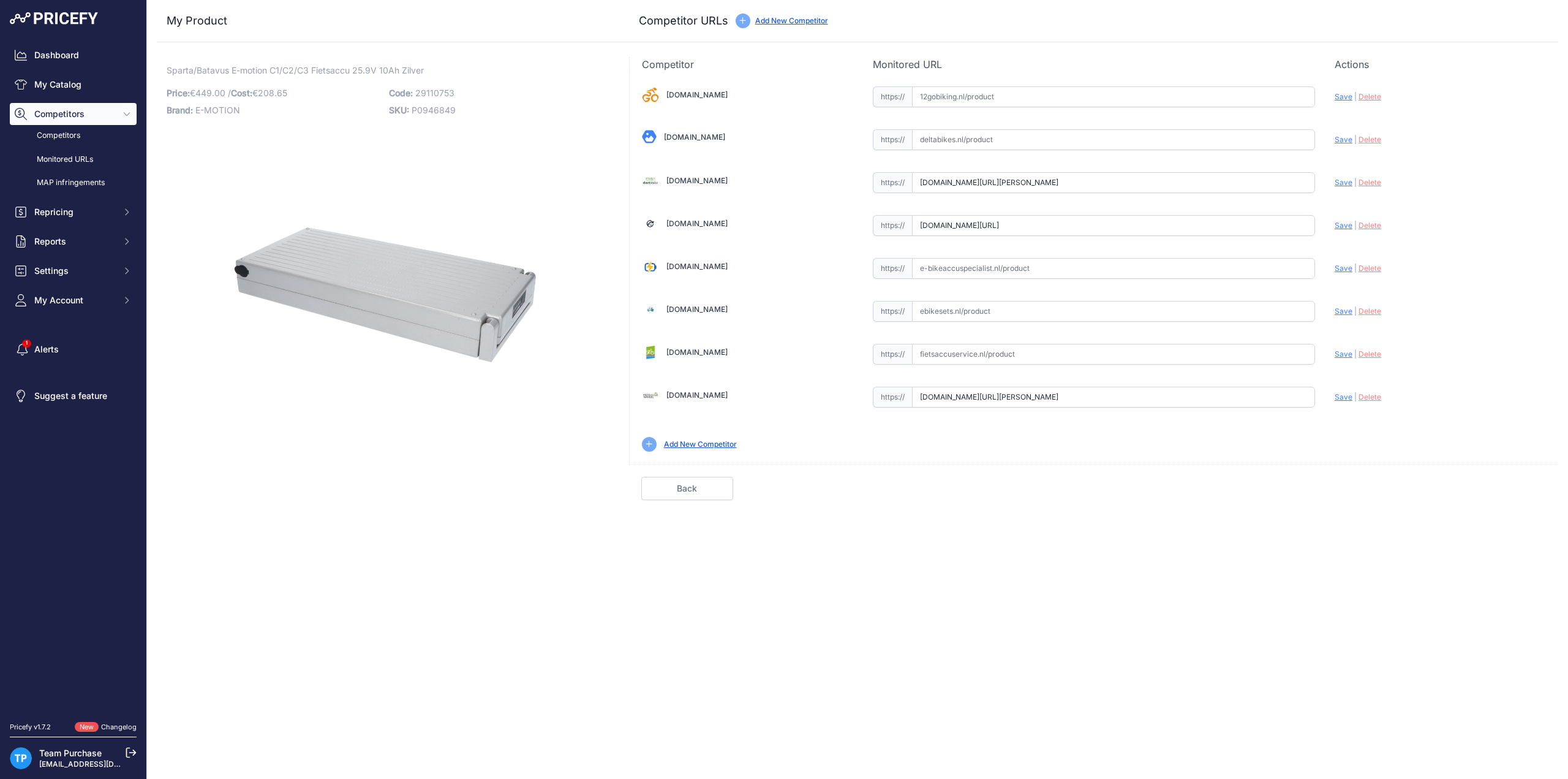
click at [1014, 272] on input "text" at bounding box center [1113, 268] width 403 height 21
paste input "https://e-bikeaccuspecialist.nl/product/sparta-batavus-e-motion-c1-c2-c3-25-9v-…"
click at [1341, 269] on span "Save" at bounding box center [1343, 268] width 18 height 9
type input "https://e-bikeaccuspecialist.nl/product/sparta-batavus-e-motion-c1-c2-c3-25-9v-…"
click at [983, 354] on input "text" at bounding box center [1113, 353] width 403 height 21
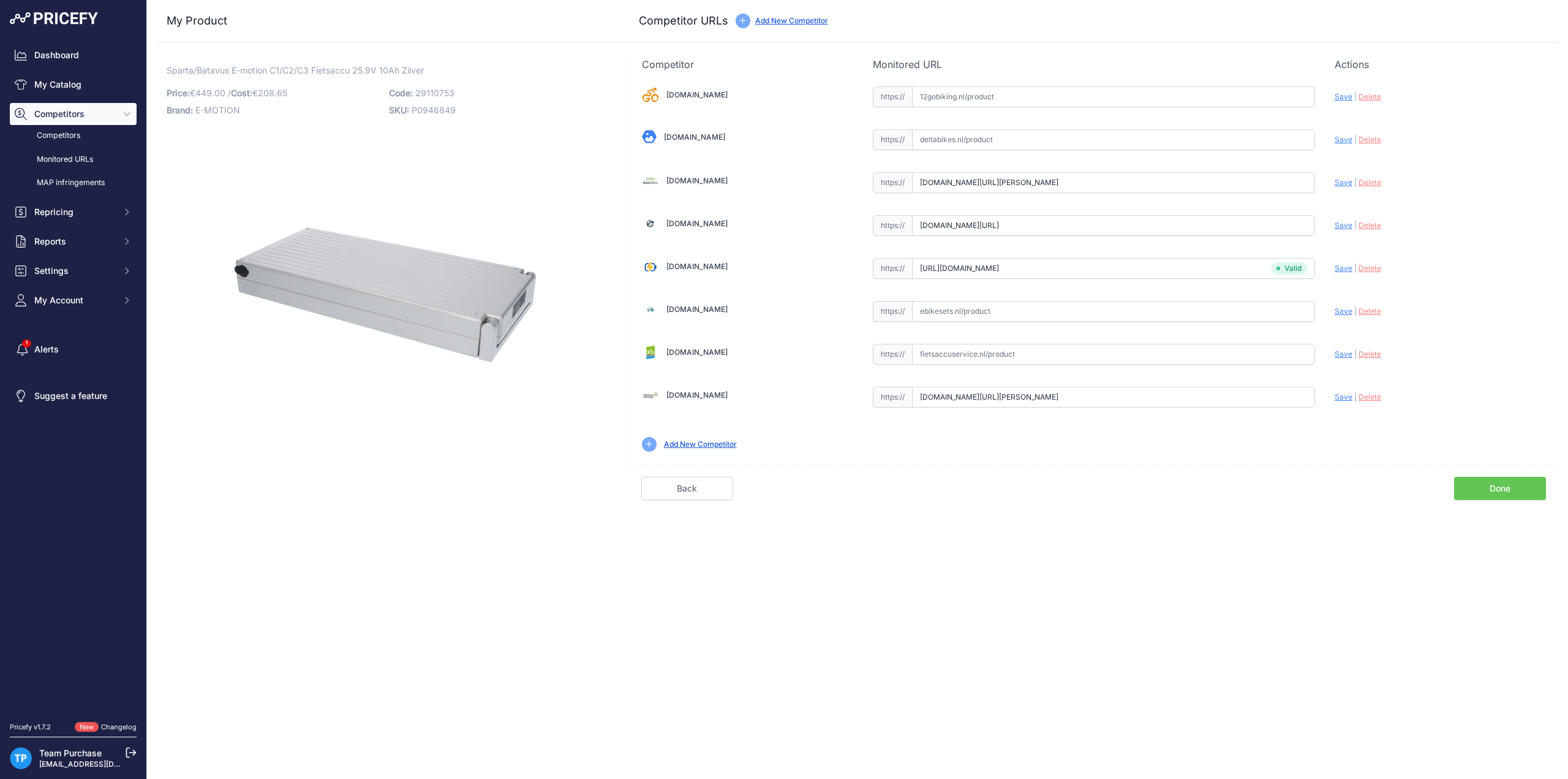
paste input "https://fietsaccuservice.nl/shop/fietsaccus/accu-sparta-e-motion-24v-13ah-326wh/"
click at [1342, 352] on span "Save" at bounding box center [1343, 353] width 18 height 9
type input "https://fietsaccuservice.nl/shop/fietsaccus/accu-sparta-e-motion-24v-13ah-326wh…"
click at [1495, 489] on link "Done" at bounding box center [1500, 489] width 92 height 24
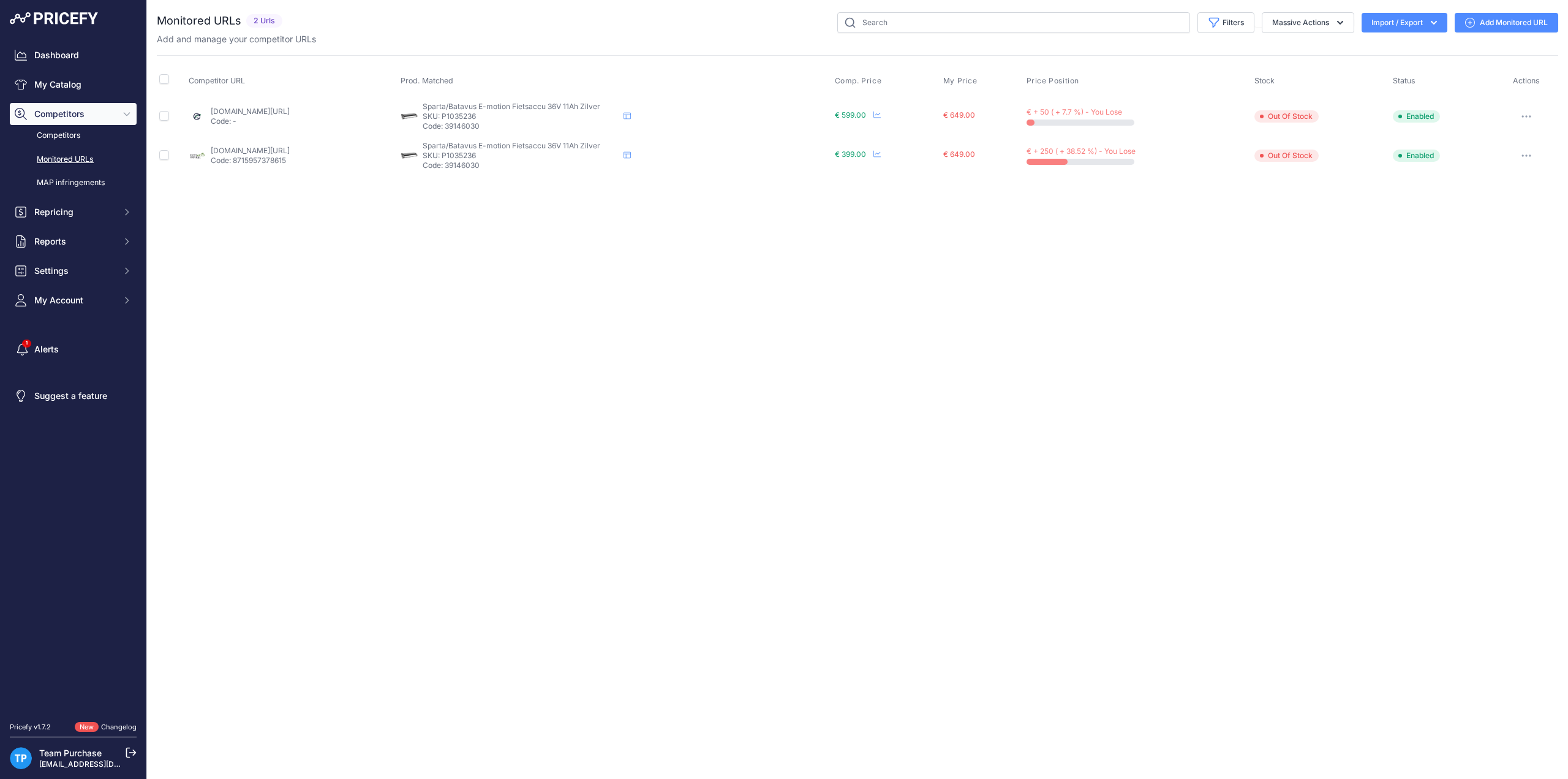
click at [557, 481] on div "Close You are not connected to the internet." at bounding box center [857, 390] width 1421 height 779
click at [1517, 22] on link "Add Monitored URL" at bounding box center [1507, 23] width 104 height 20
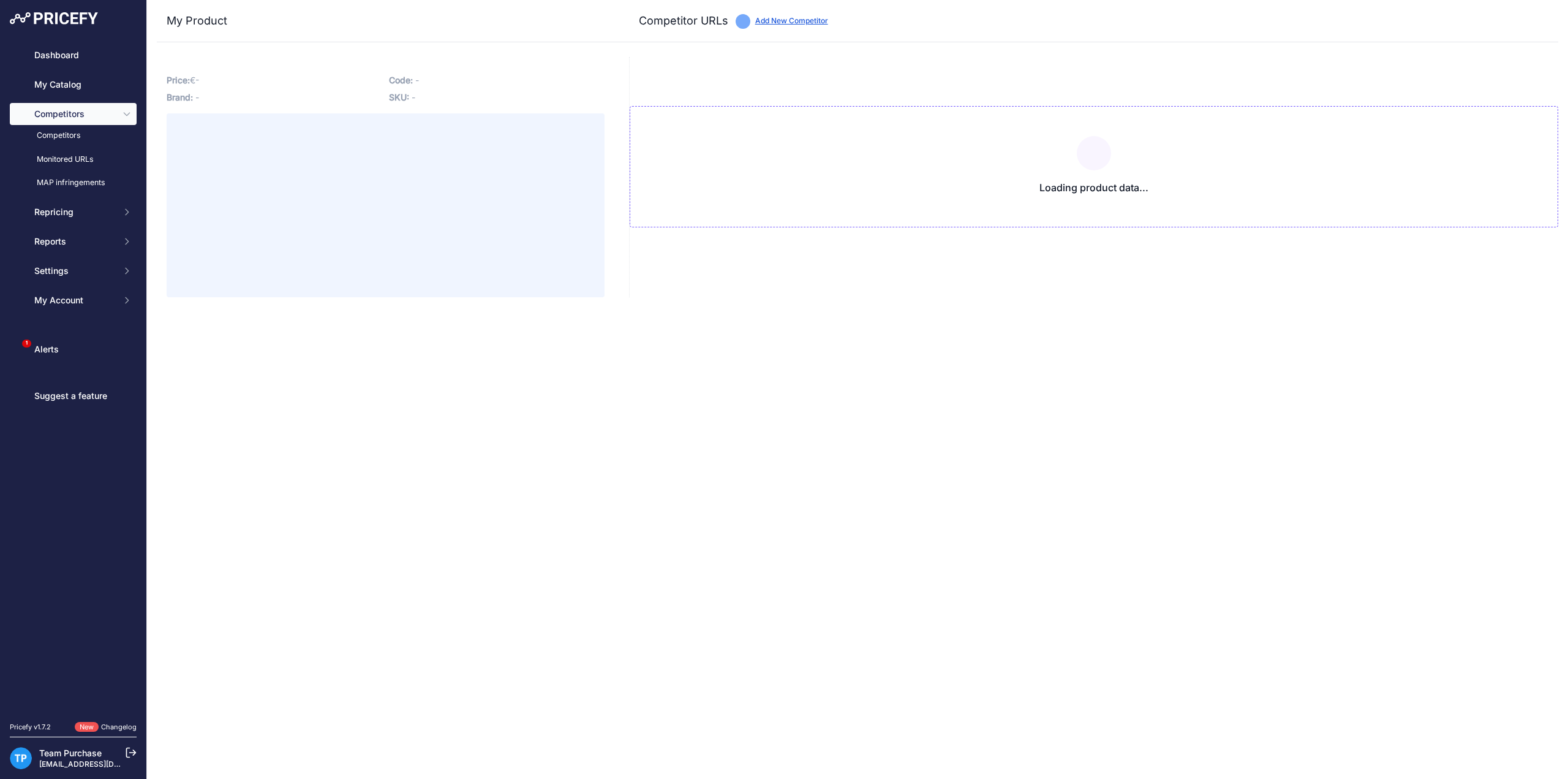
type input "[DOMAIN_NAME][URL]"
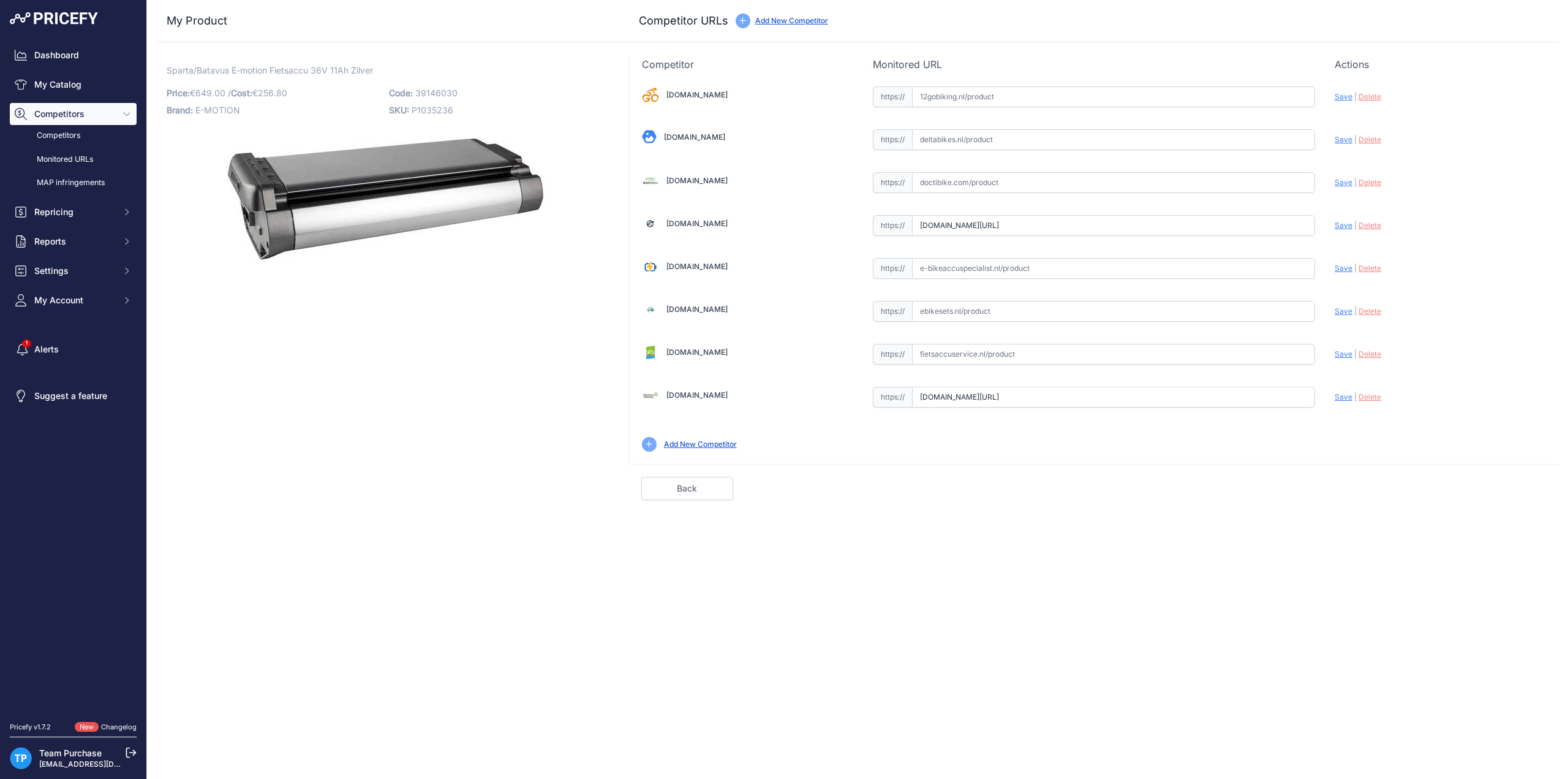
click at [429, 332] on div "Sparta/Batavus E-motion Fietsaccu 36V 11Ah Zilver Link Price: € 649.00 /" at bounding box center [385, 279] width 458 height 443
click at [437, 90] on span "39146030" at bounding box center [436, 92] width 42 height 11
copy span "39146030"
click at [333, 354] on div "Sparta/Batavus E-motion Fietsaccu 36V 11Ah Zilver Link Price: € 649.00 /" at bounding box center [385, 279] width 458 height 443
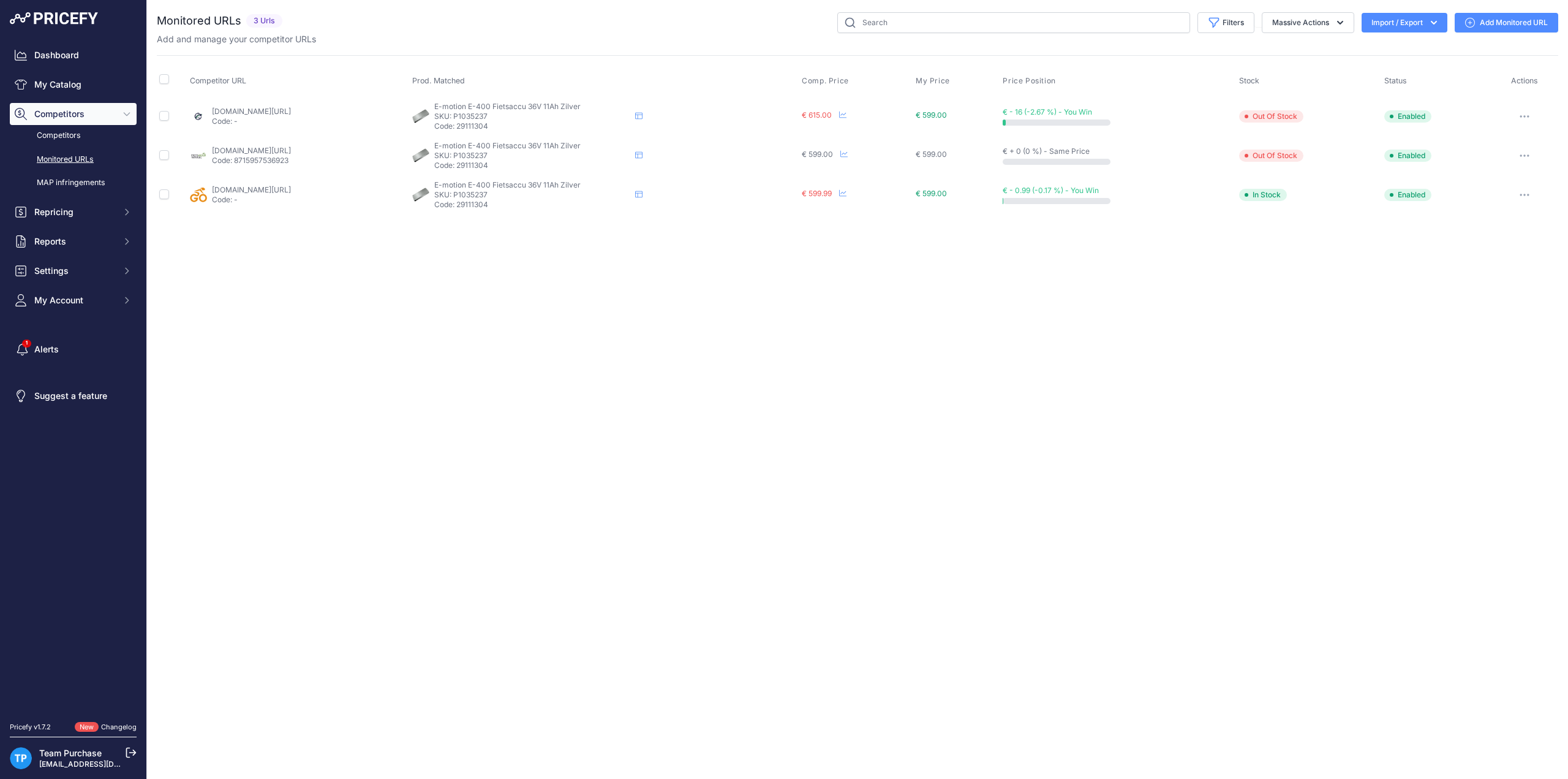
click at [1494, 20] on link "Add Monitored URL" at bounding box center [1507, 23] width 104 height 20
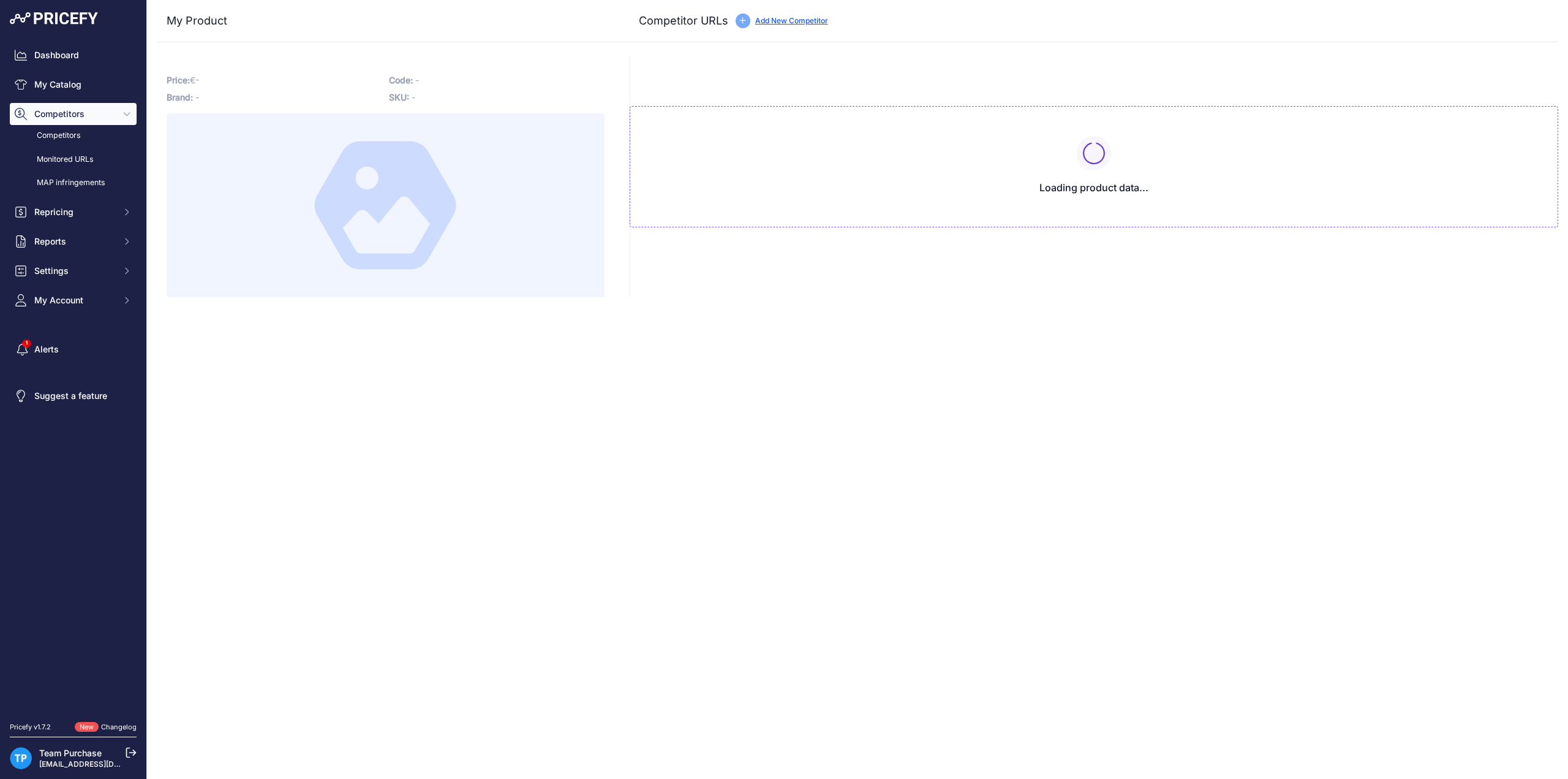
type input "www.12gobiking.nl/sparta-ego-e-400-accupakket?prirule_jdsnikfkfjsd=10020"
type input "www.e-bikeaccu.nl/sparta-accu-e-400-36v-11ah-v2-fietsaccu-zilver-29111556?priru…"
type input "www.fietsaccuwinkel.nl/sparta-accu-e-400-36v-11ah-v2?prirule_jdsnikfkfjsd=10020"
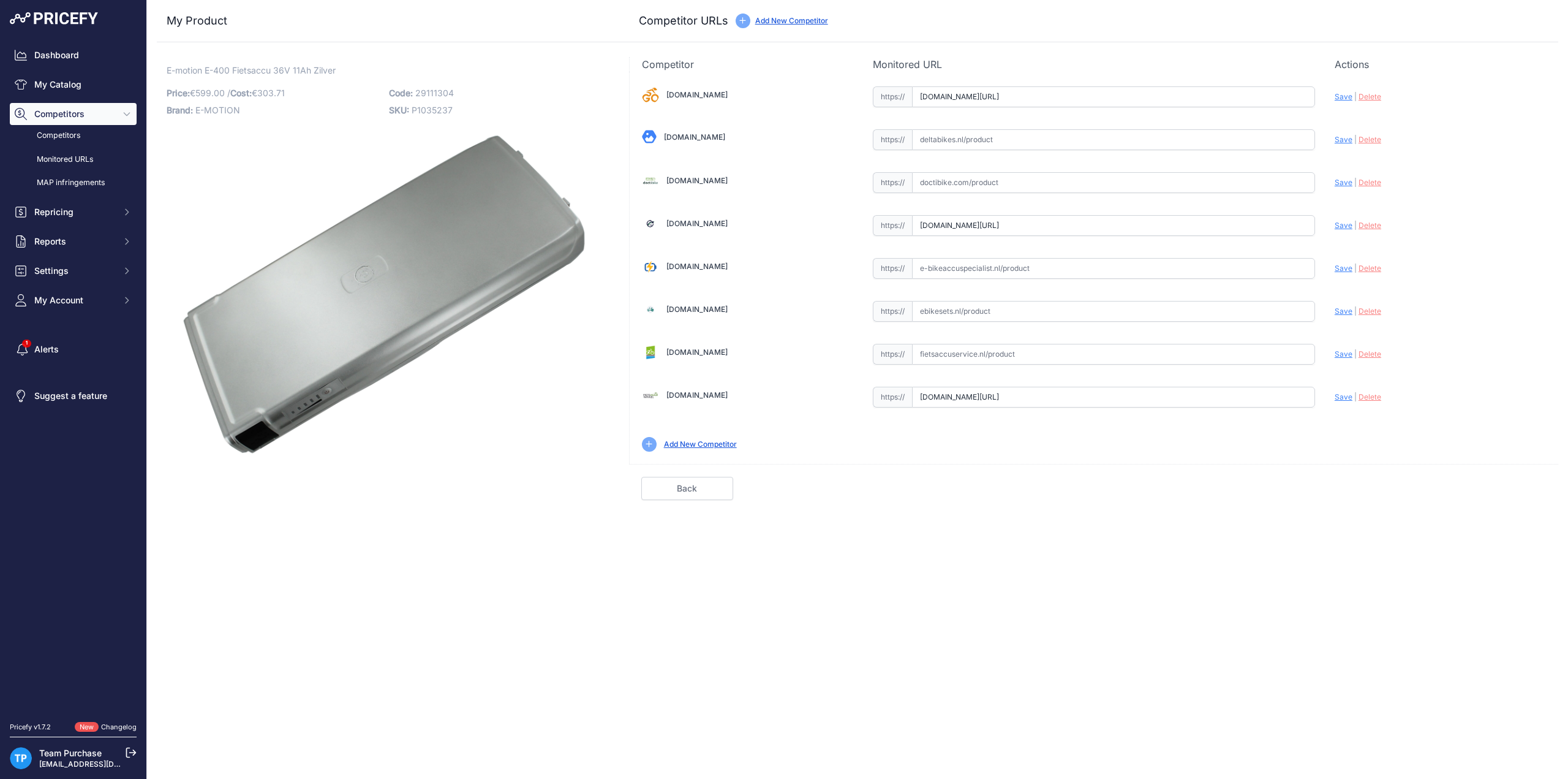
click at [1016, 307] on input "text" at bounding box center [1113, 311] width 403 height 21
paste input "https://ebikesets.nl/sparta-e-400-fietsaccu-36-v-11-ah-396-wh-zilver"
click at [1337, 312] on span "Save" at bounding box center [1343, 310] width 18 height 9
type input "https://ebikesets.nl/sparta-e-400-fietsaccu-36-v-11-ah-396-wh-zilver?prirule_jd…"
drag, startPoint x: 1021, startPoint y: 371, endPoint x: 1019, endPoint y: 355, distance: 16.1
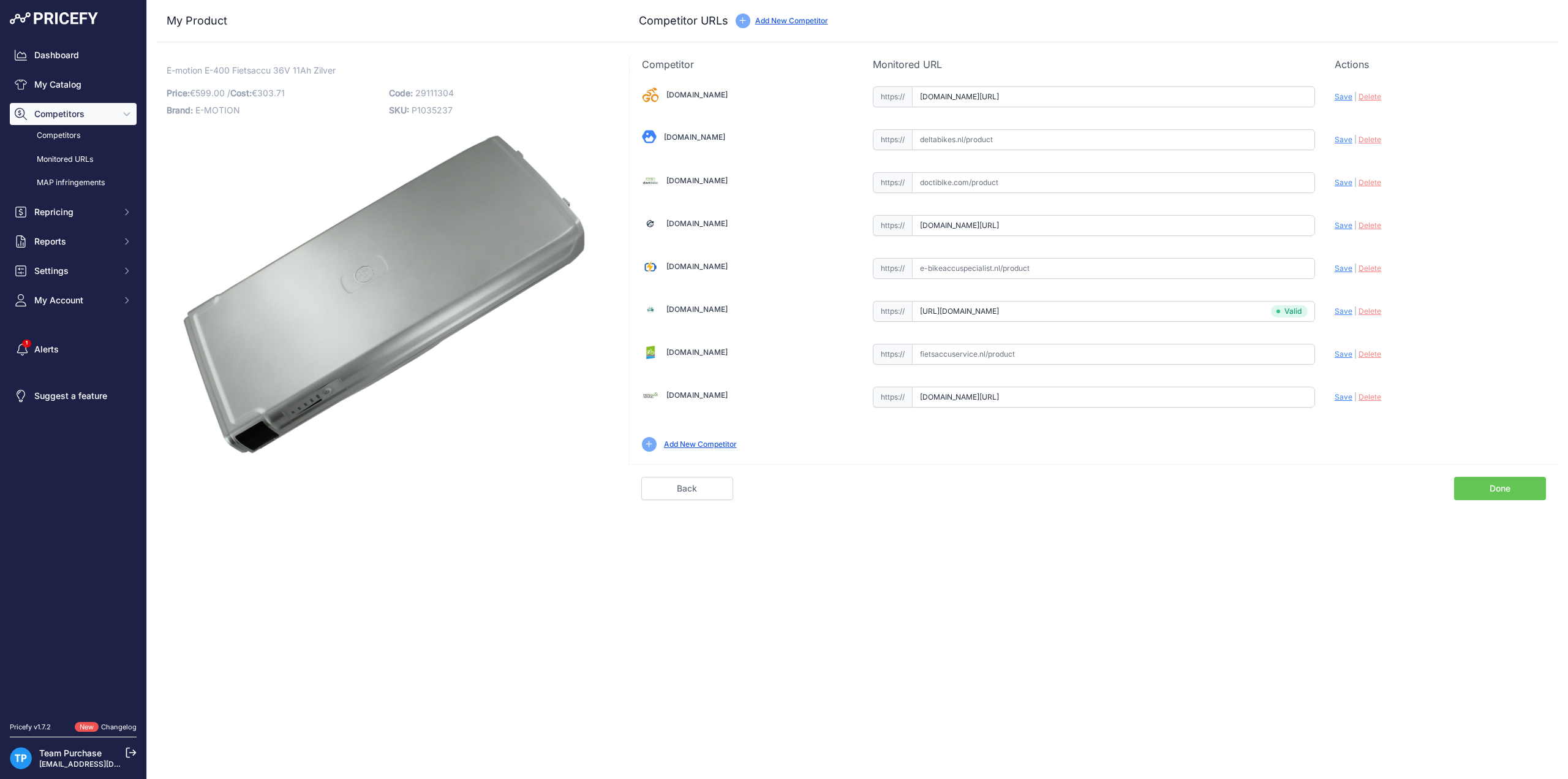
click at [1021, 371] on div "12gobiking.nl Valid Invalid" at bounding box center [1093, 268] width 929 height 392
click at [1019, 355] on input "text" at bounding box center [1113, 353] width 403 height 21
paste input "https://fietsaccuservice.nl/shop/fietsaccus/accu-sparta-e-400-36v-11-6ah-396wh/"
click at [1341, 353] on span "Save" at bounding box center [1343, 353] width 18 height 9
type input "https://fietsaccuservice.nl/shop/fietsaccus/accu-sparta-e-400-36v-11-6ah-396wh/…"
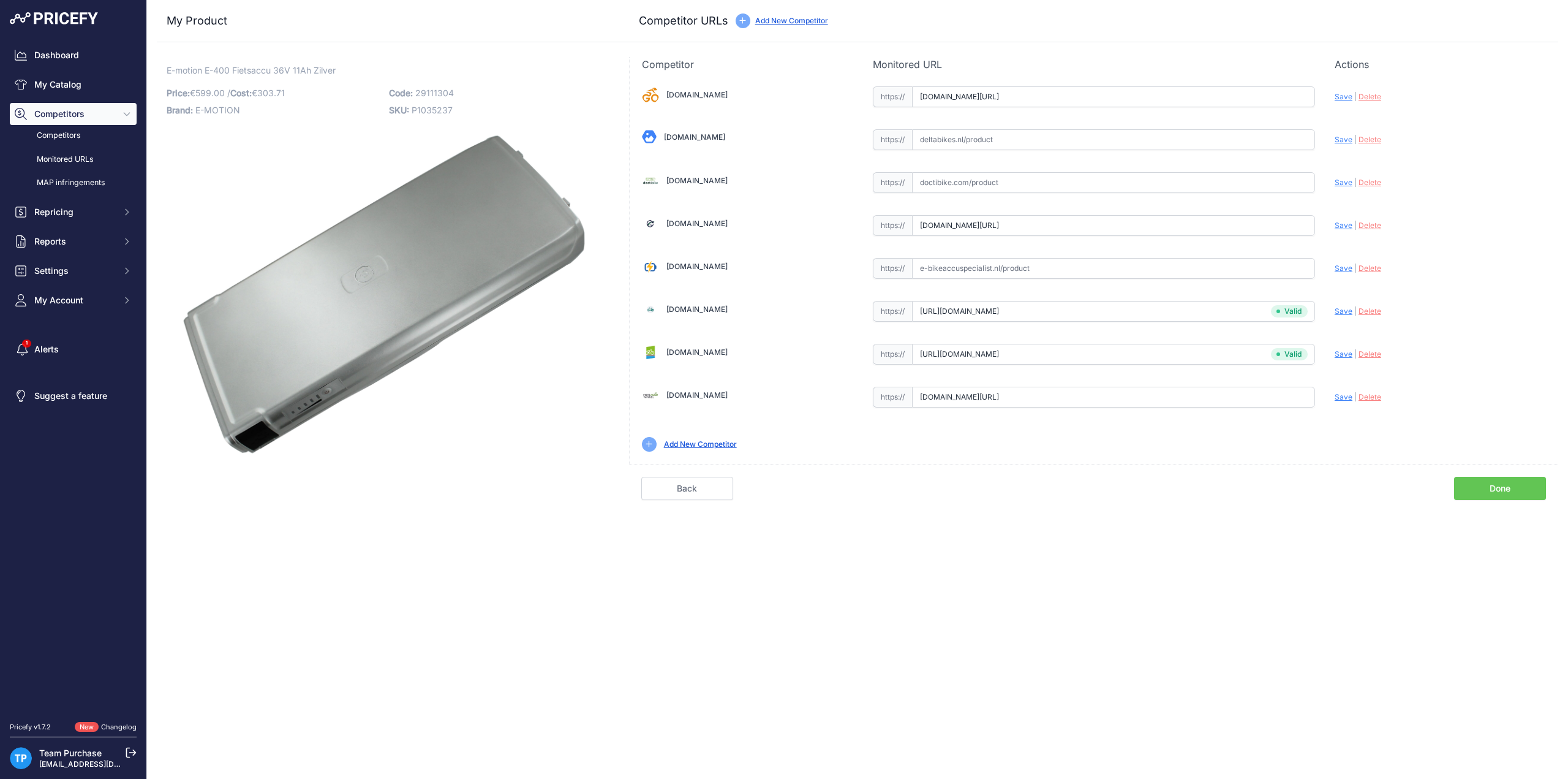
click at [1510, 355] on div "Update Profile Save | Delete Analyzing" at bounding box center [1441, 350] width 212 height 19
click at [1513, 490] on link "Done" at bounding box center [1500, 489] width 92 height 24
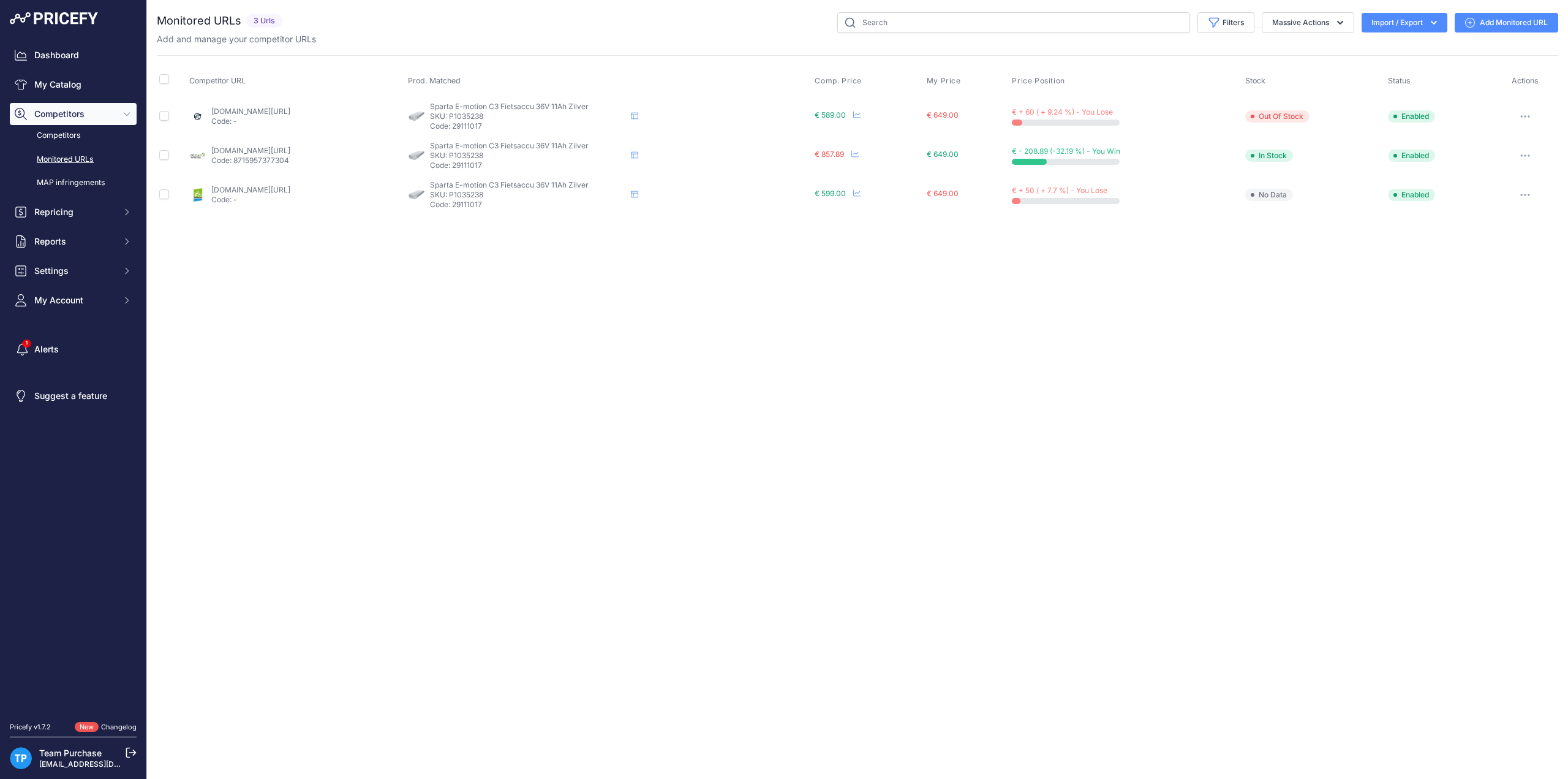
click at [1485, 23] on link "Add Monitored URL" at bounding box center [1507, 23] width 104 height 20
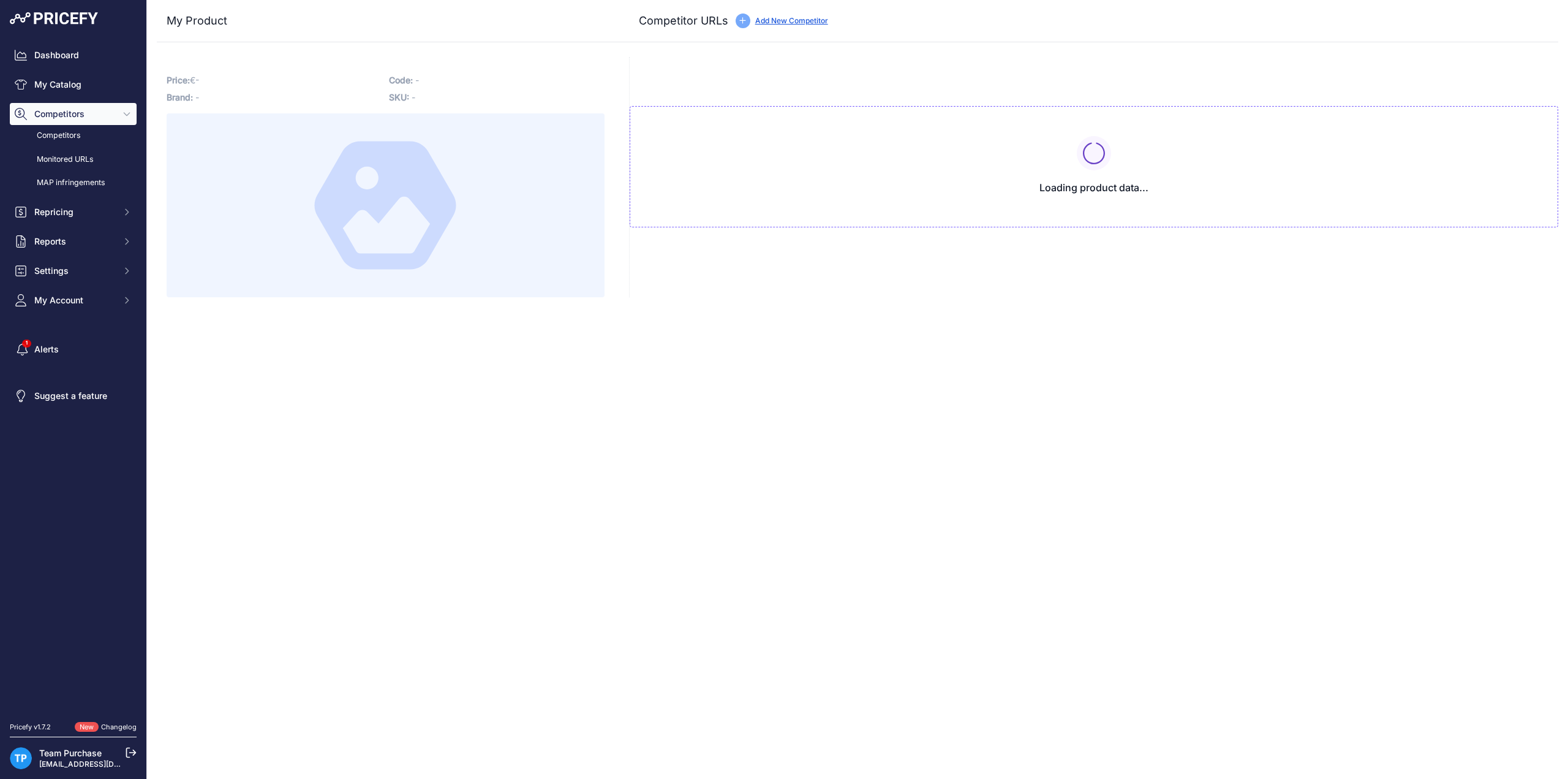
type input "[DOMAIN_NAME][URL]"
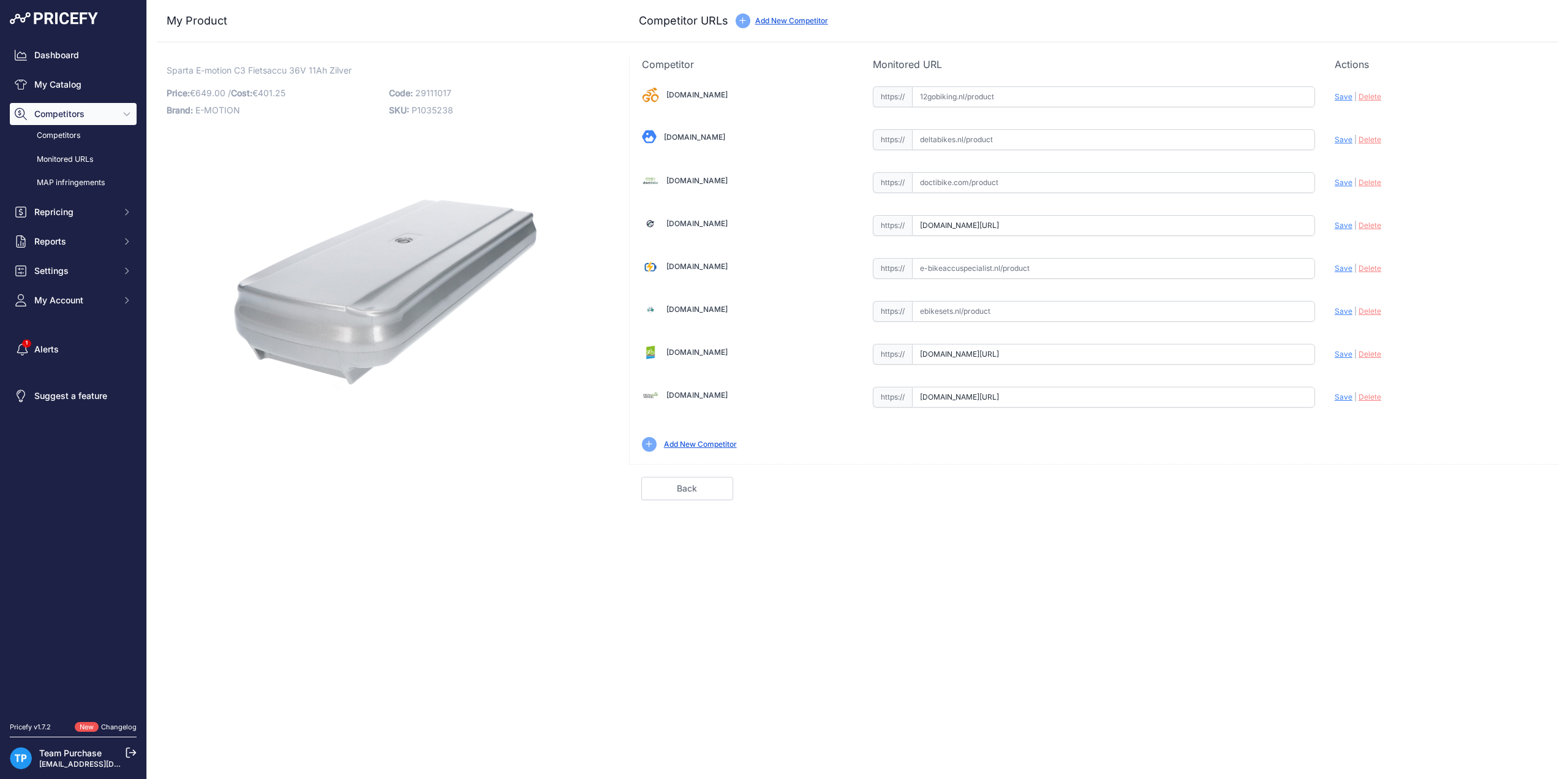
click at [978, 303] on input "text" at bounding box center [1113, 311] width 403 height 21
paste input "[URL][DOMAIN_NAME]"
click at [1340, 308] on span "Save" at bounding box center [1343, 310] width 18 height 9
type input "https://ebikesets.nl/sparta-e-motion-c3-c4-fietsaccu-36v-11ah-zilver-2012-2013?…"
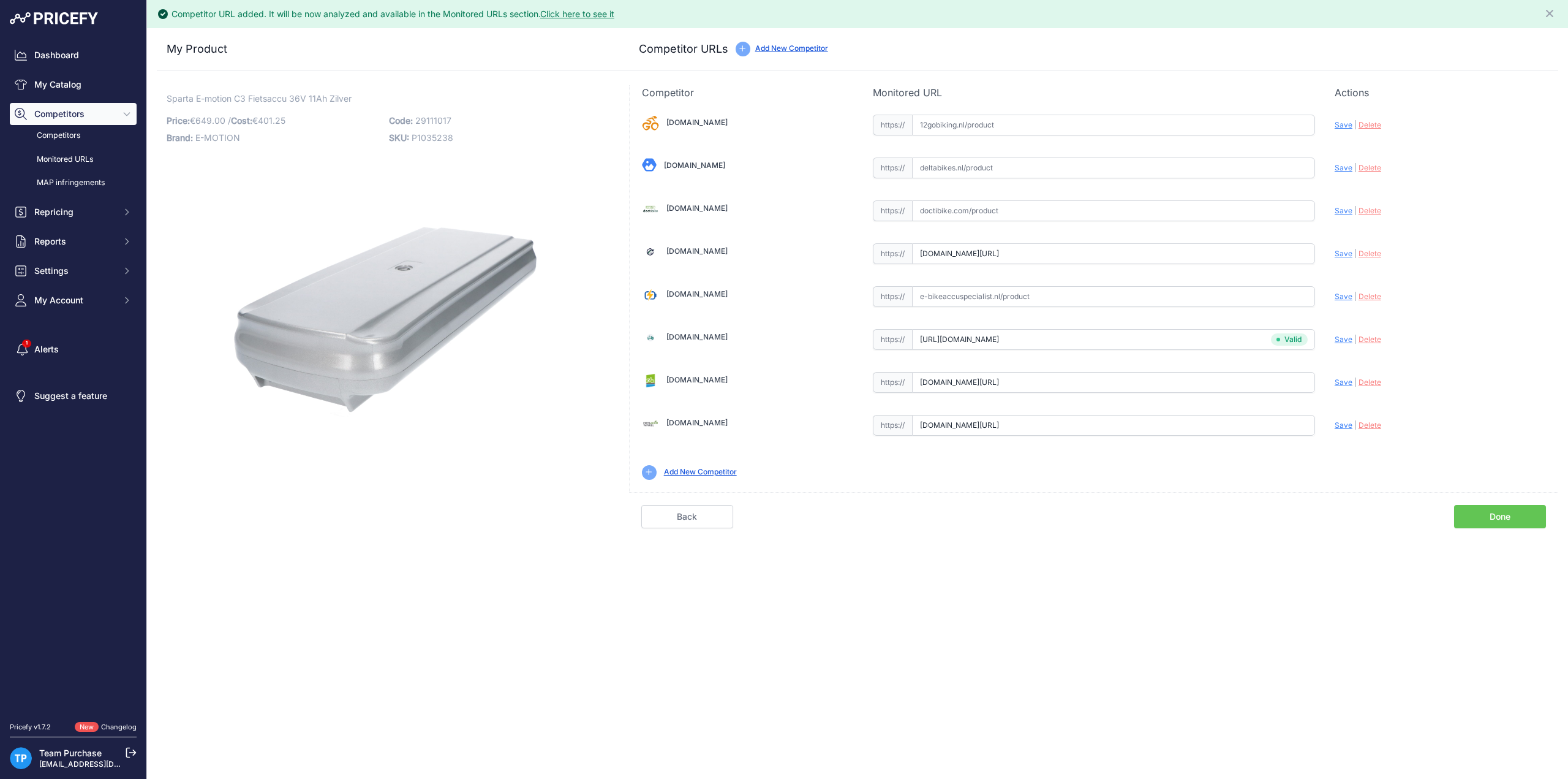
click at [1508, 506] on link "Done" at bounding box center [1500, 517] width 92 height 24
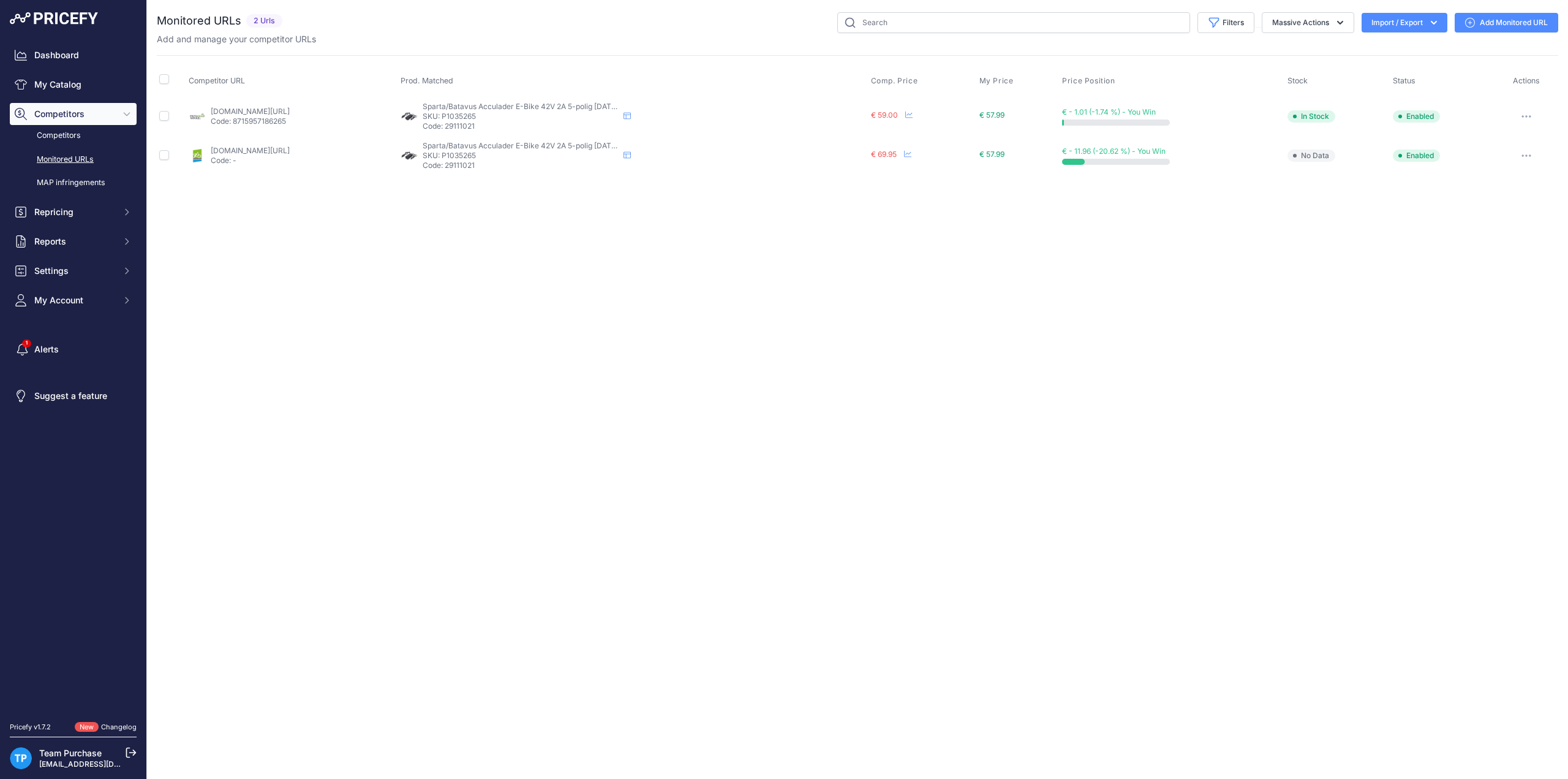
click at [1492, 25] on link "Add Monitored URL" at bounding box center [1507, 23] width 104 height 20
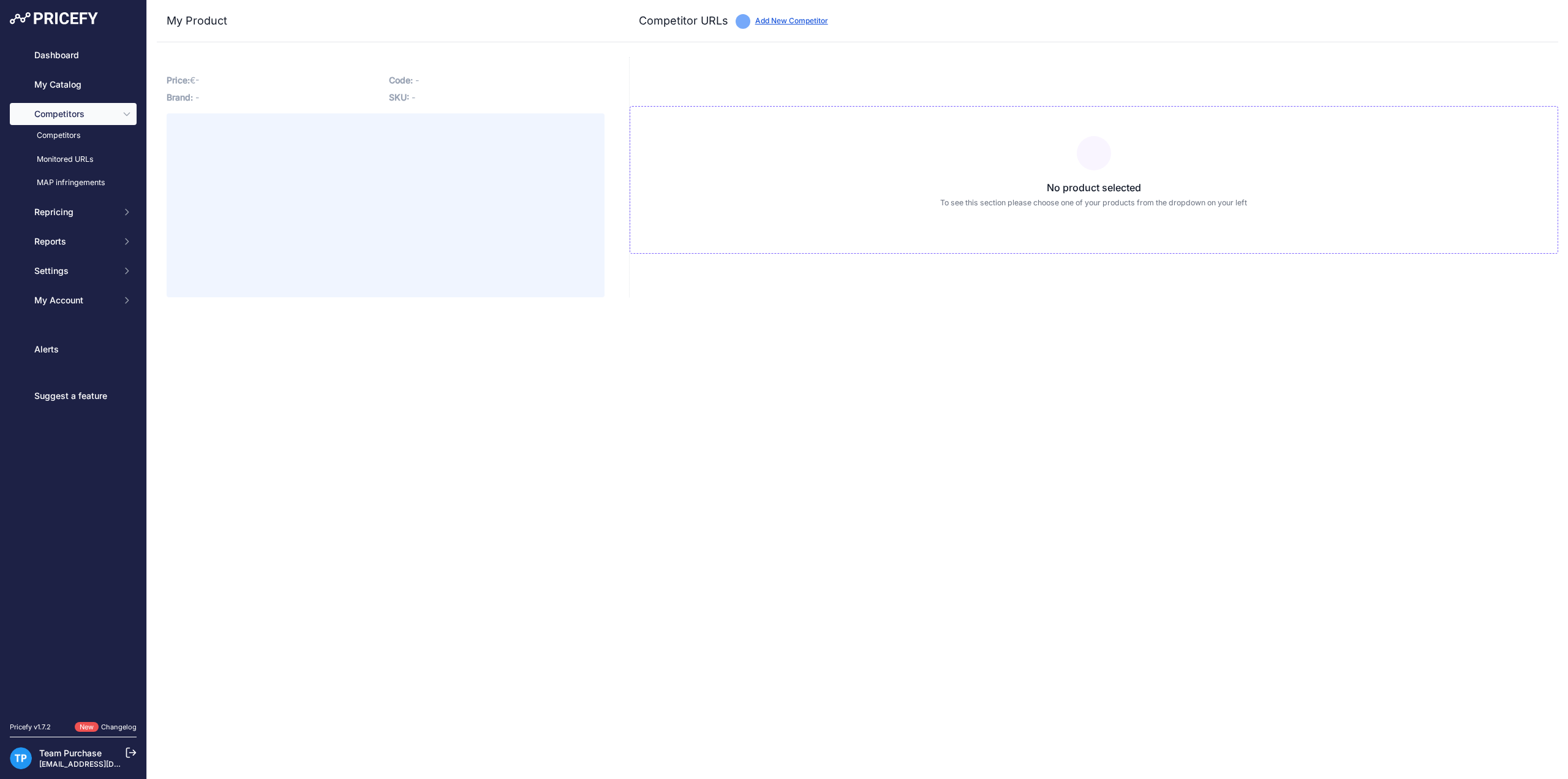
type input "[DOMAIN_NAME][URL]"
